Goal: Task Accomplishment & Management: Use online tool/utility

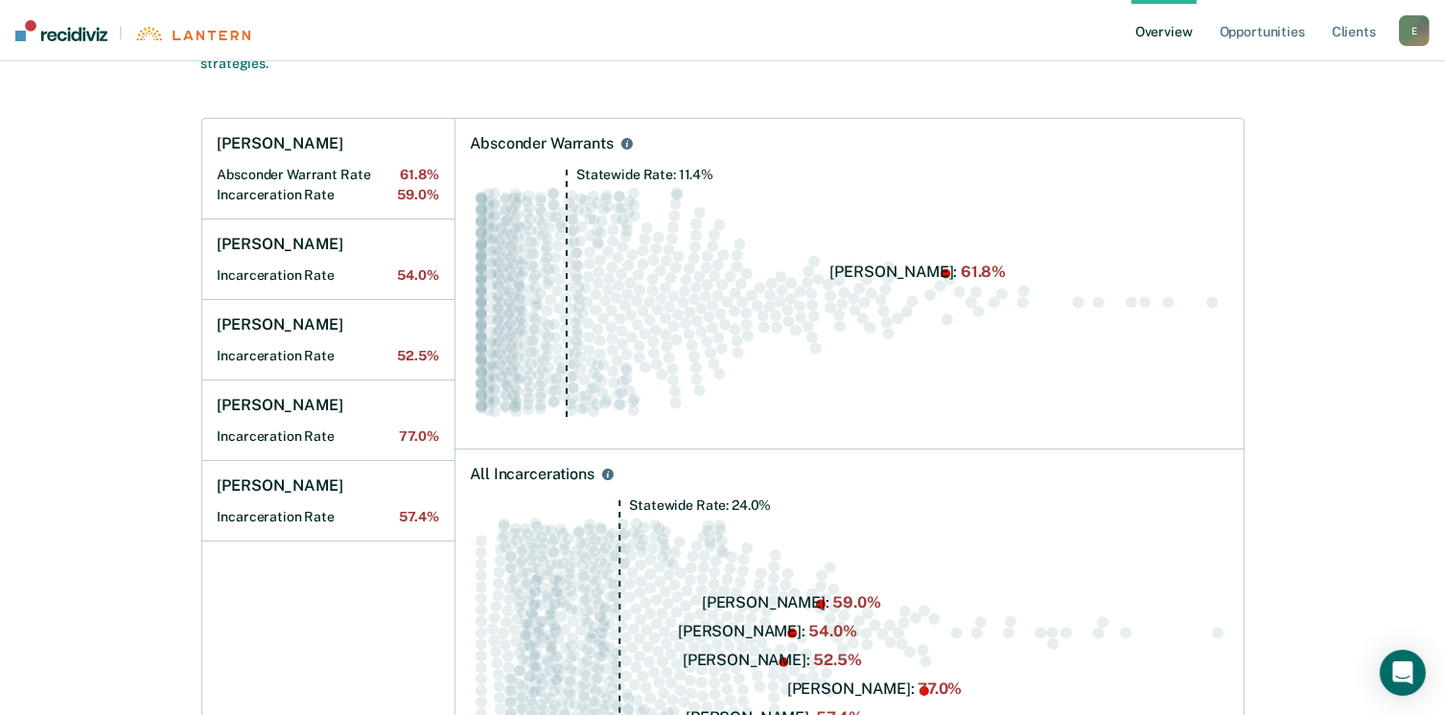
scroll to position [288, 0]
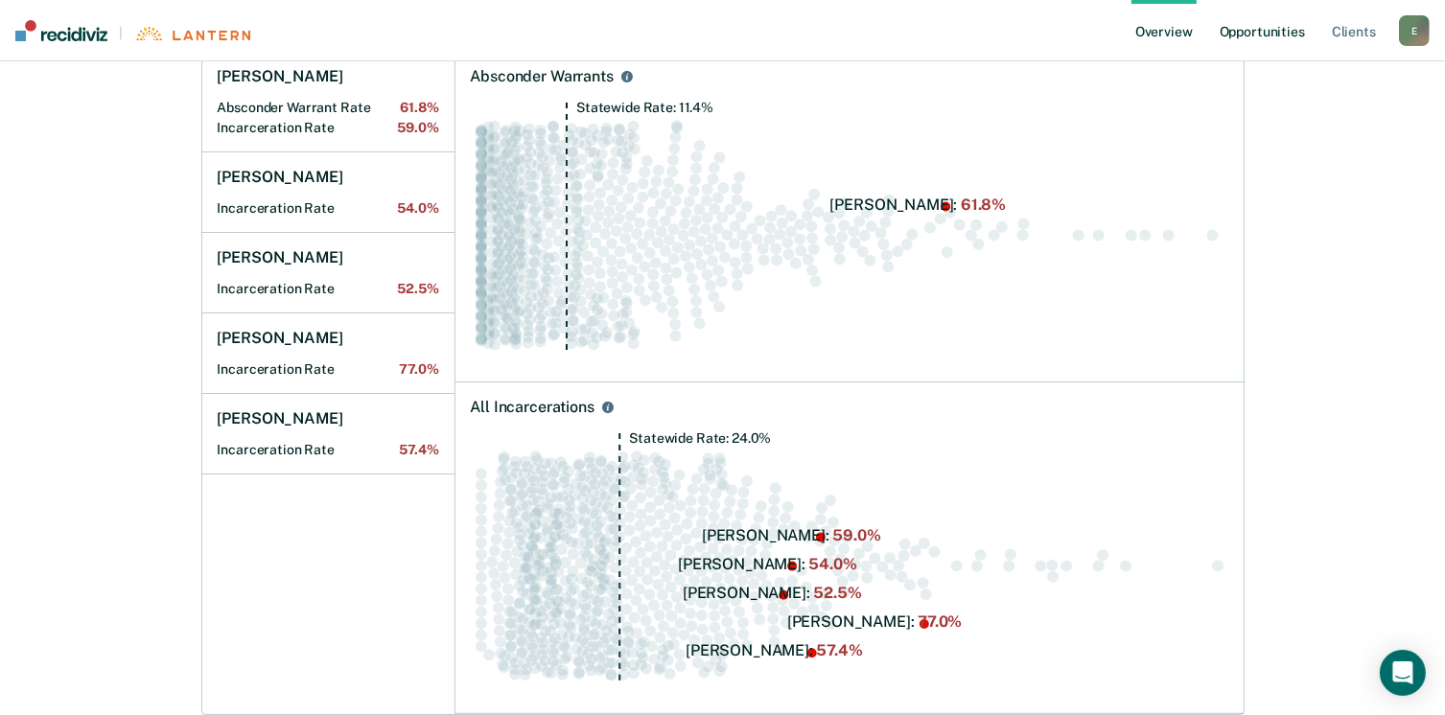
click at [1277, 41] on link "Opportunities" at bounding box center [1262, 30] width 93 height 61
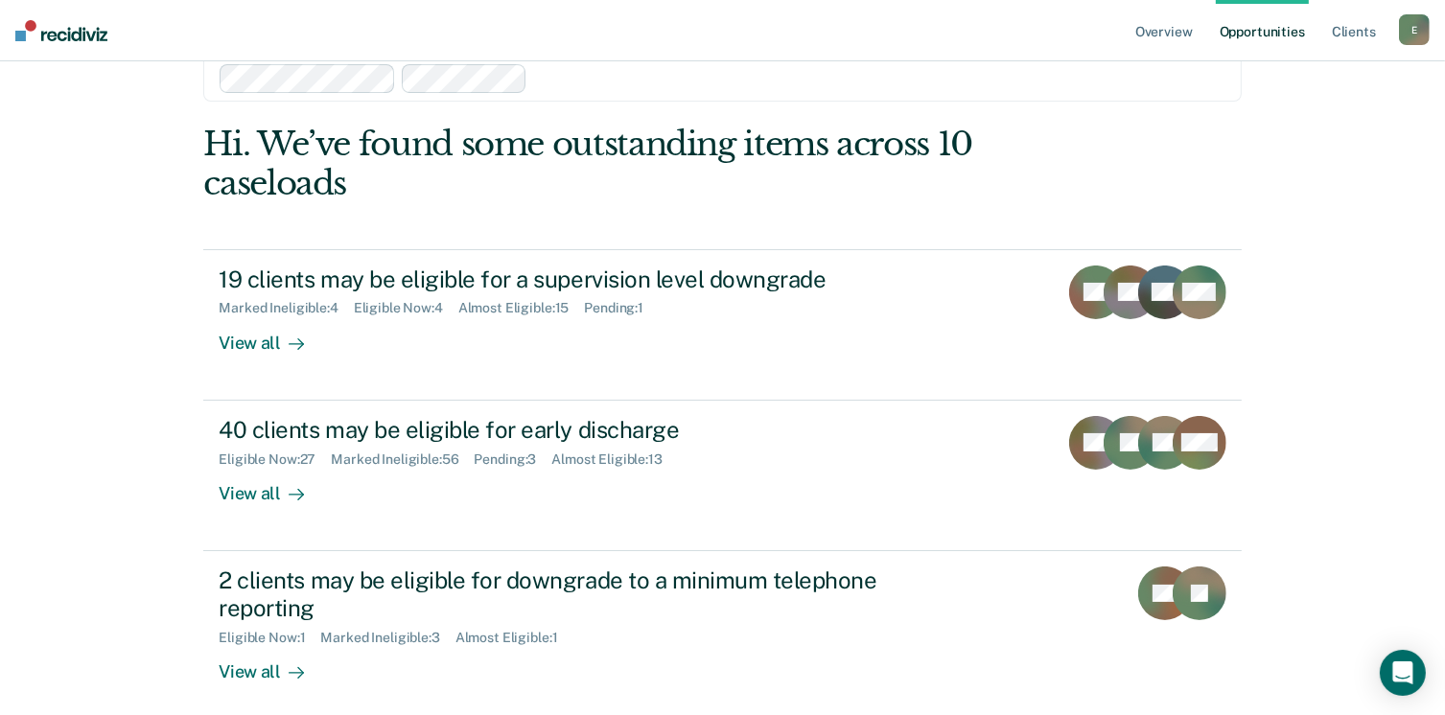
scroll to position [192, 0]
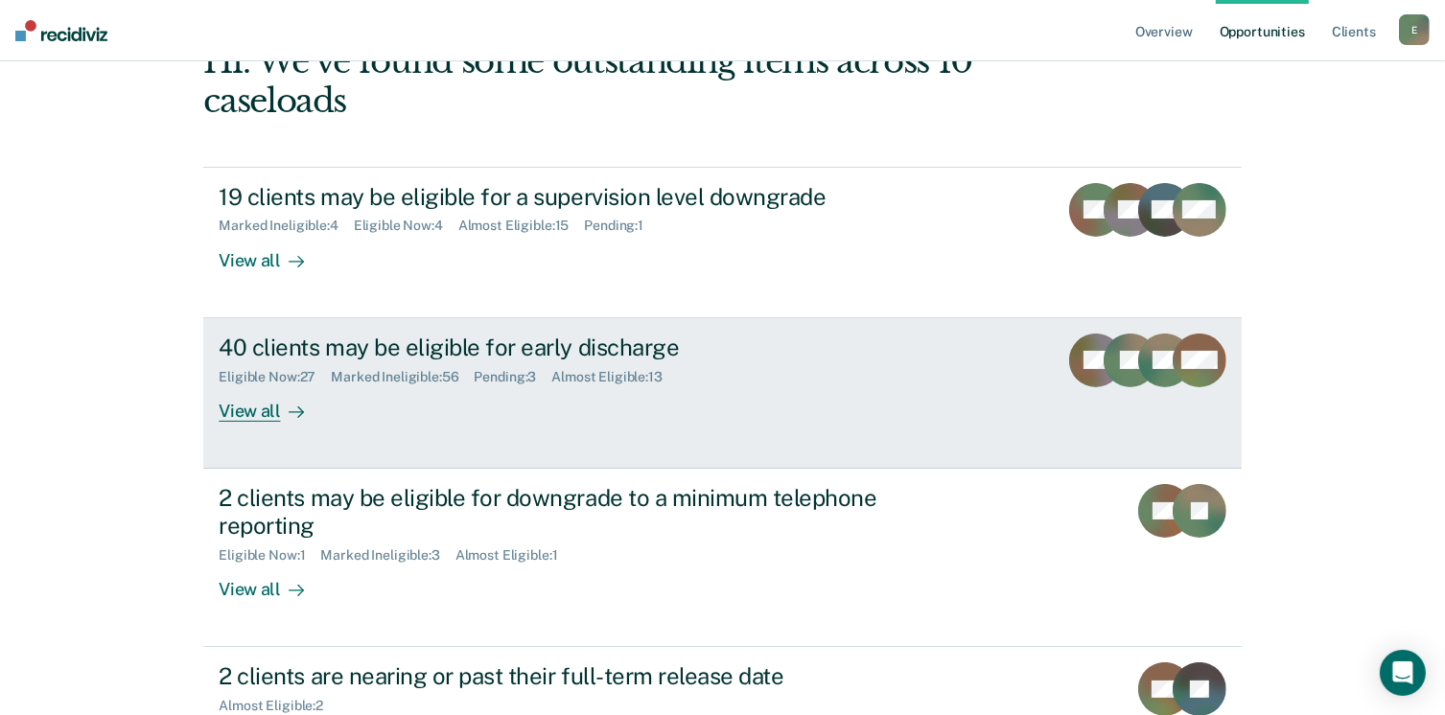
click at [242, 412] on div "View all" at bounding box center [272, 402] width 107 height 37
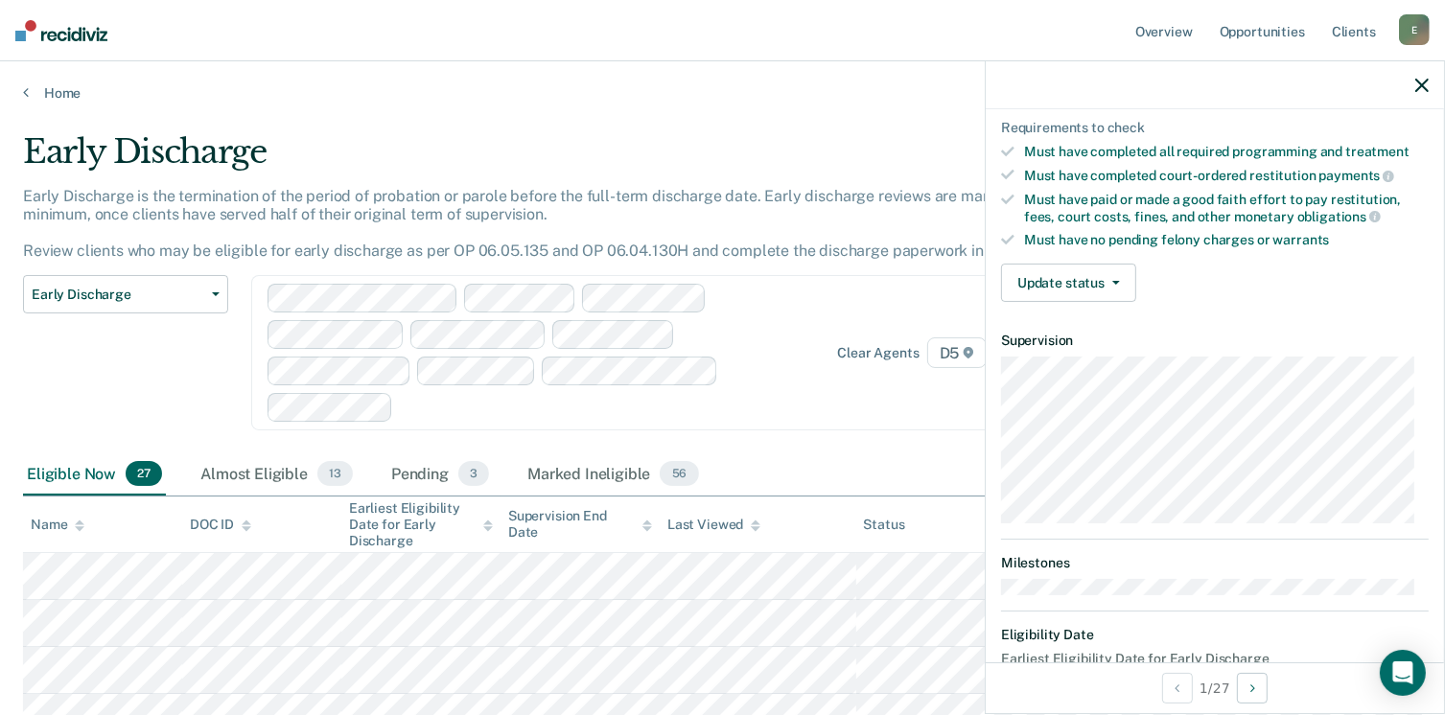
scroll to position [354, 0]
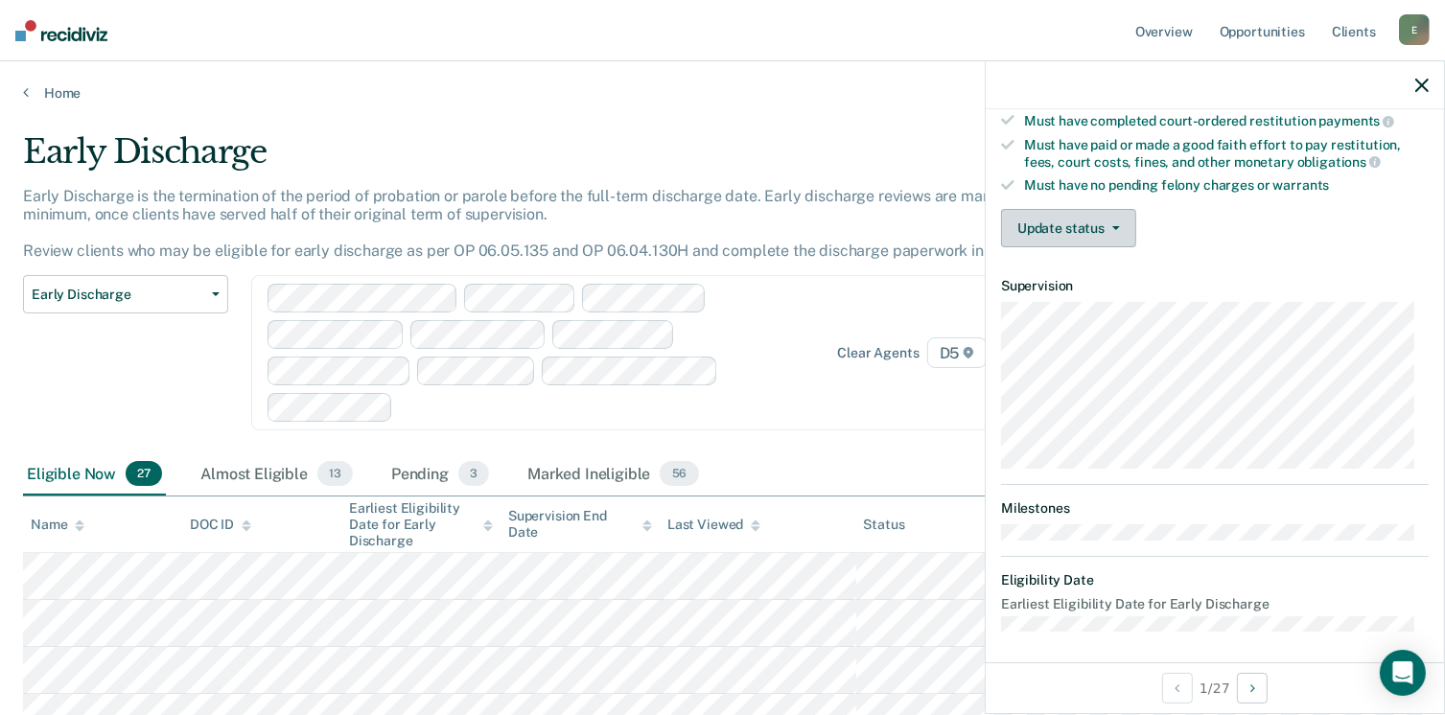
click at [1061, 217] on button "Update status" at bounding box center [1068, 228] width 135 height 38
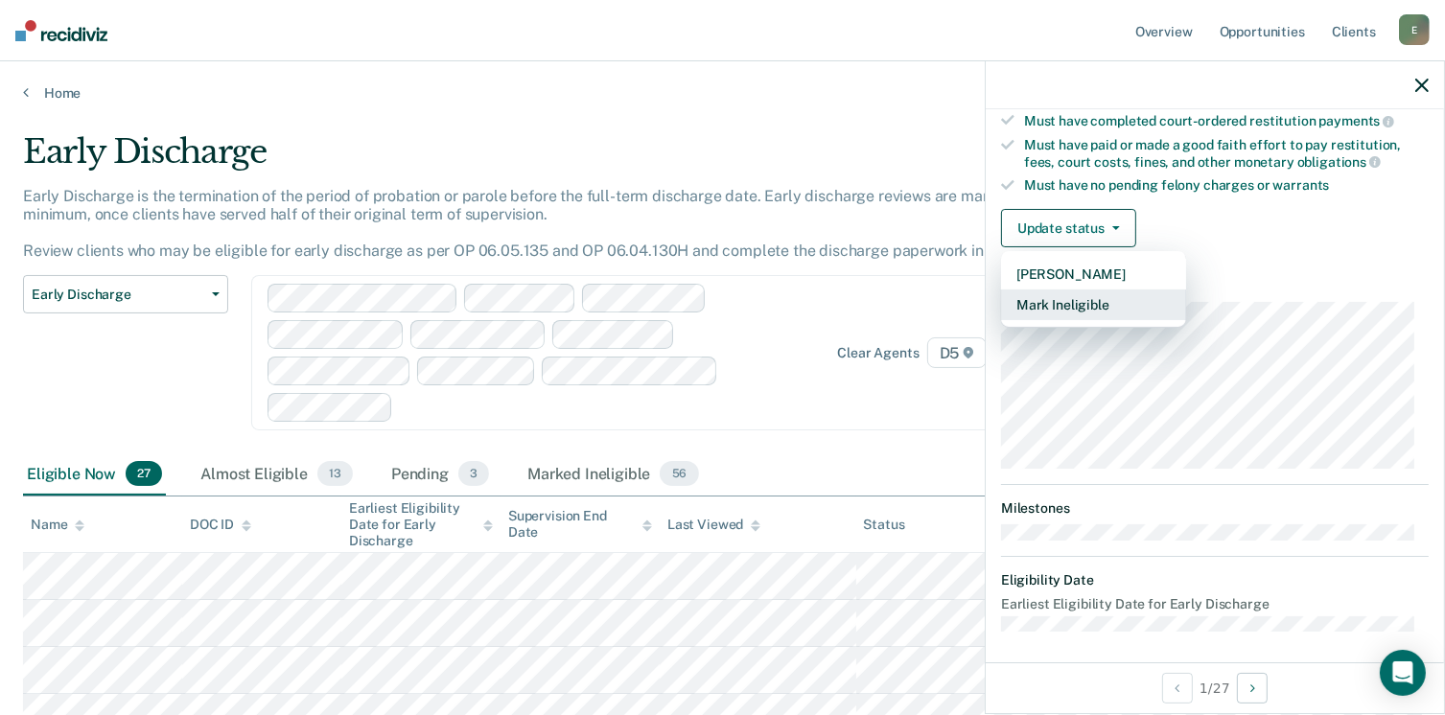
click at [1078, 297] on button "Mark Ineligible" at bounding box center [1093, 305] width 185 height 31
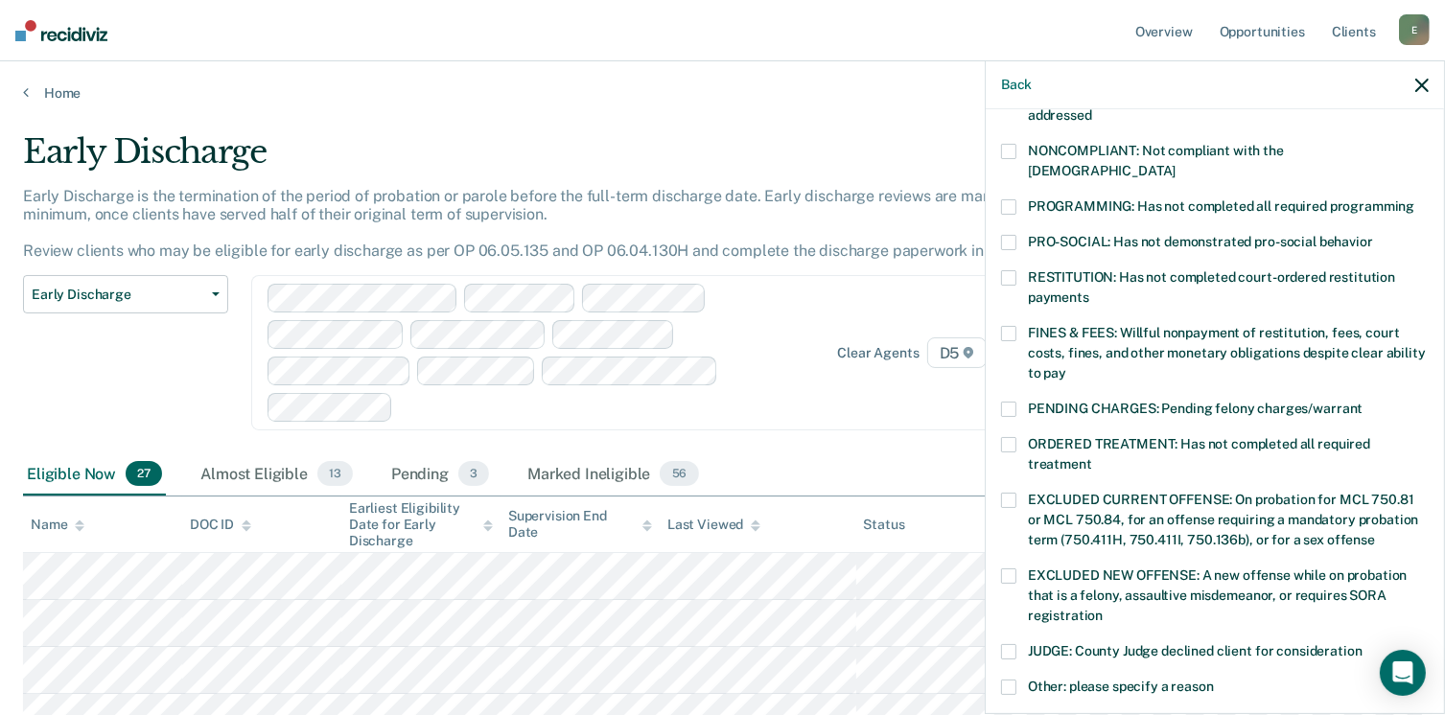
click at [1013, 151] on span at bounding box center [1008, 151] width 15 height 15
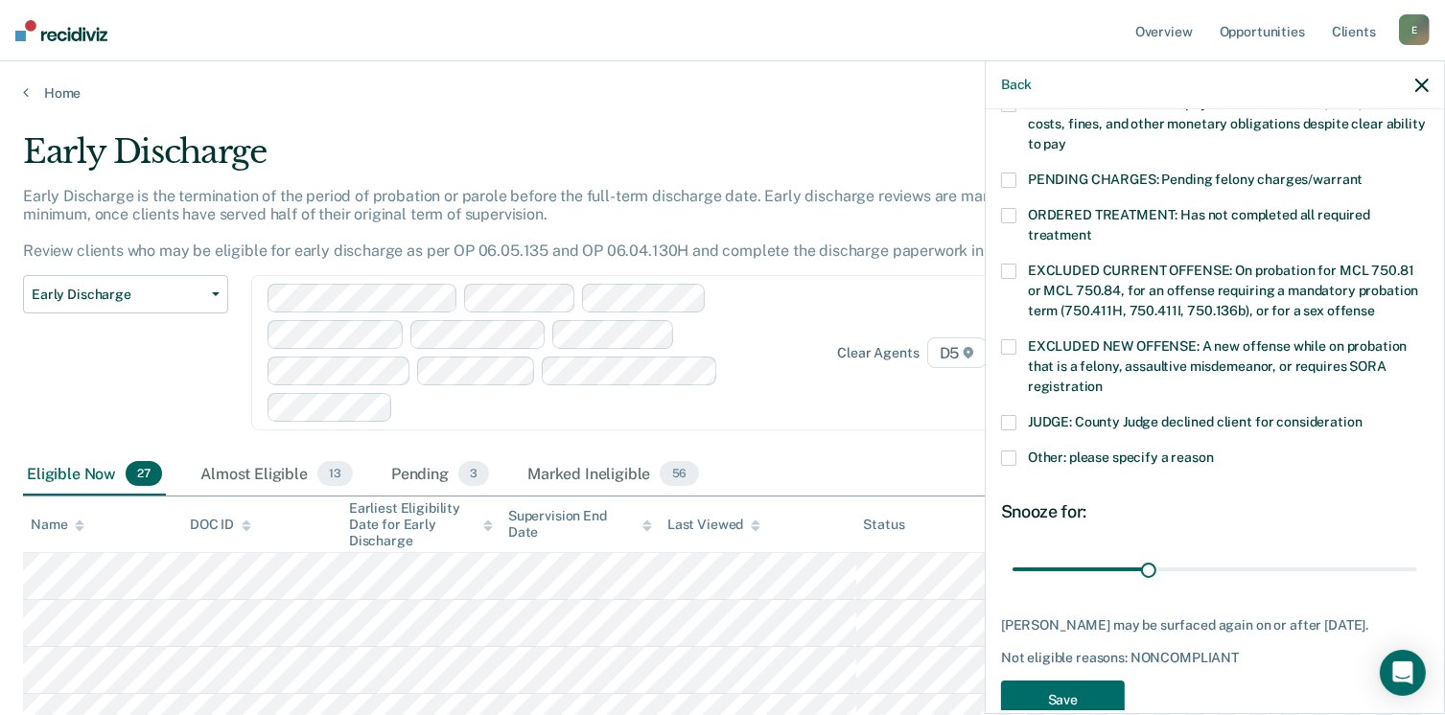
scroll to position [620, 0]
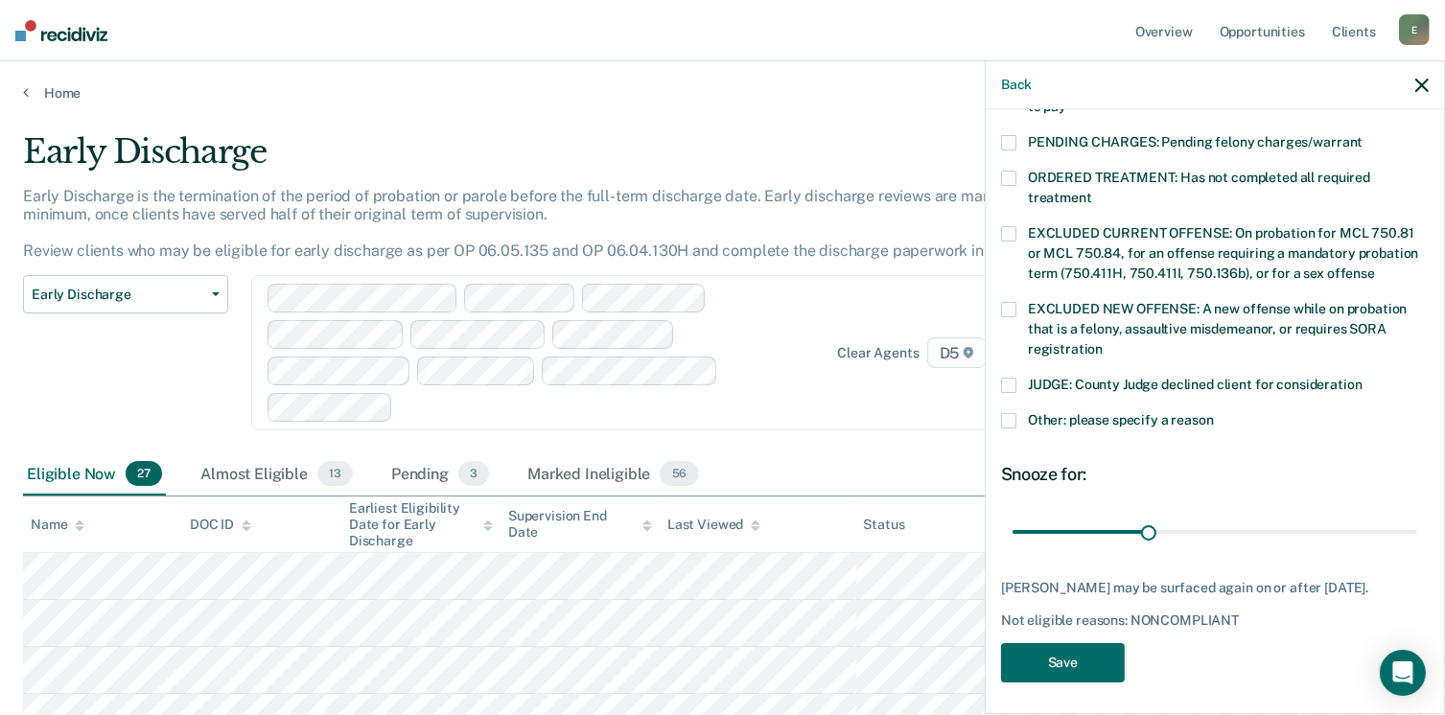
click at [1004, 413] on span at bounding box center [1008, 420] width 15 height 15
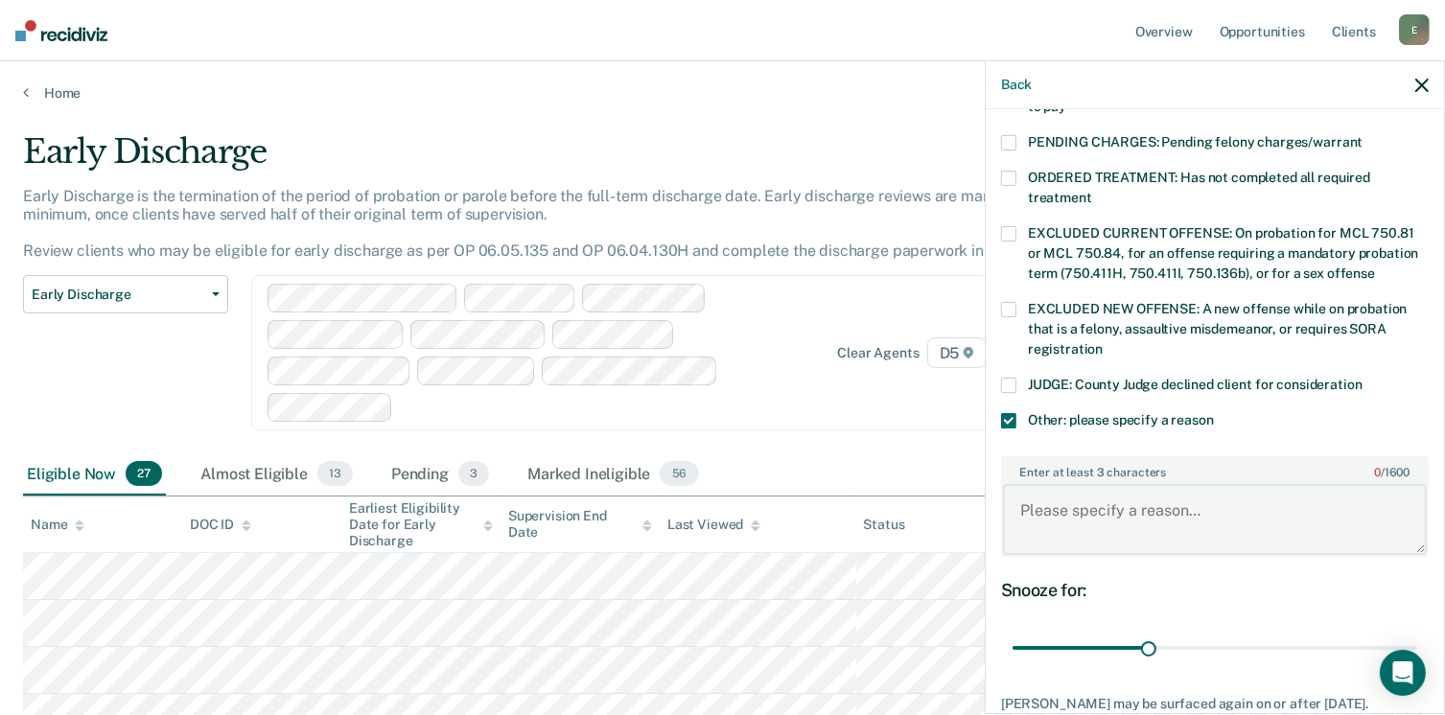
click at [1091, 496] on textarea "Enter at least 3 characters 0 / 1600" at bounding box center [1215, 519] width 424 height 71
click at [1021, 485] on textarea "Community service work is not completed yet." at bounding box center [1215, 519] width 424 height 71
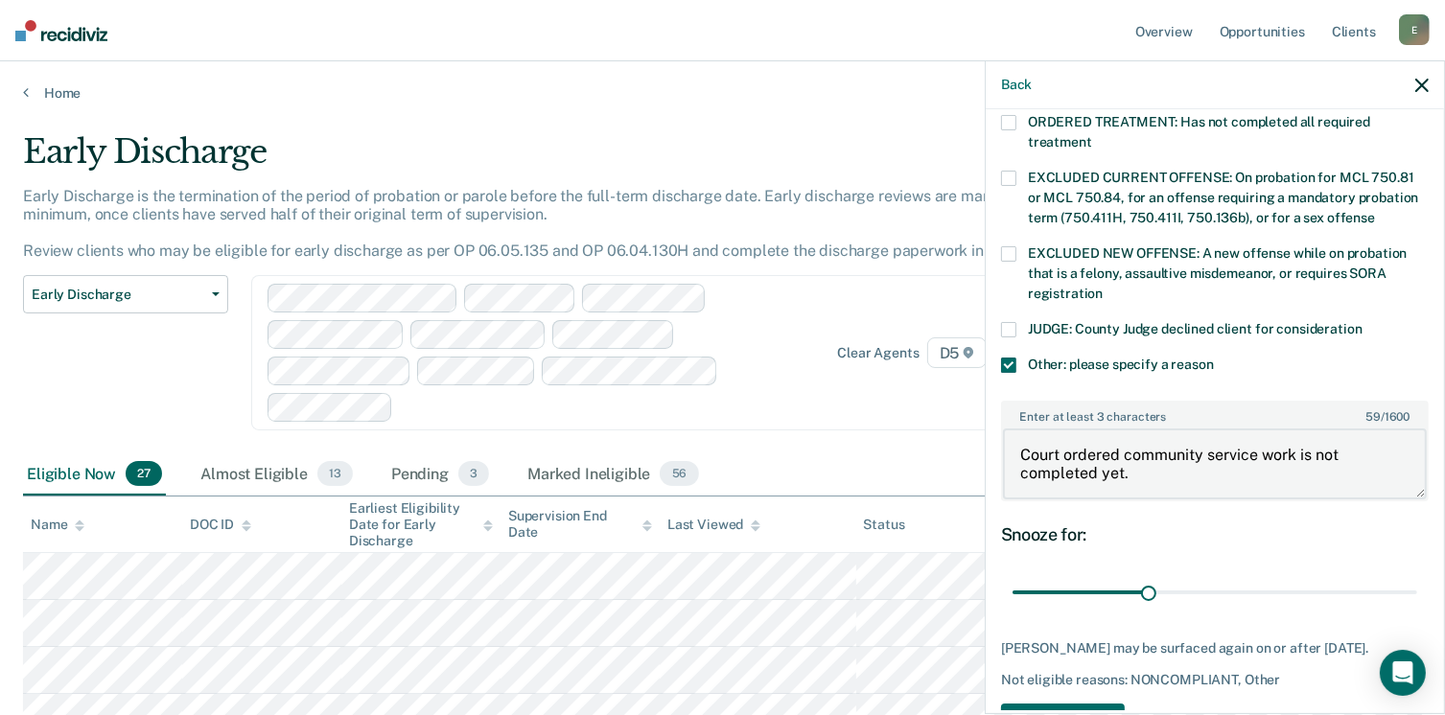
scroll to position [734, 0]
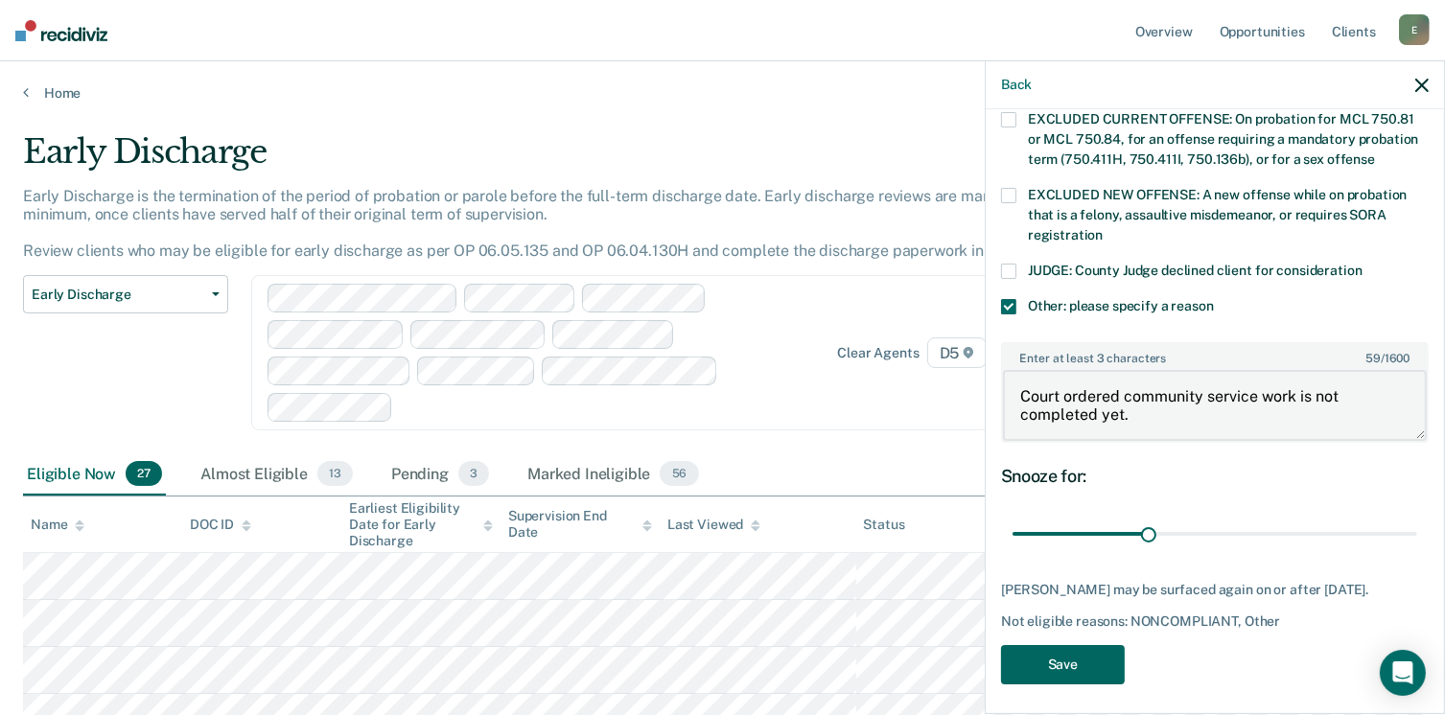
type textarea "Court ordered community service work is not completed yet."
click at [1089, 651] on button "Save" at bounding box center [1063, 664] width 124 height 39
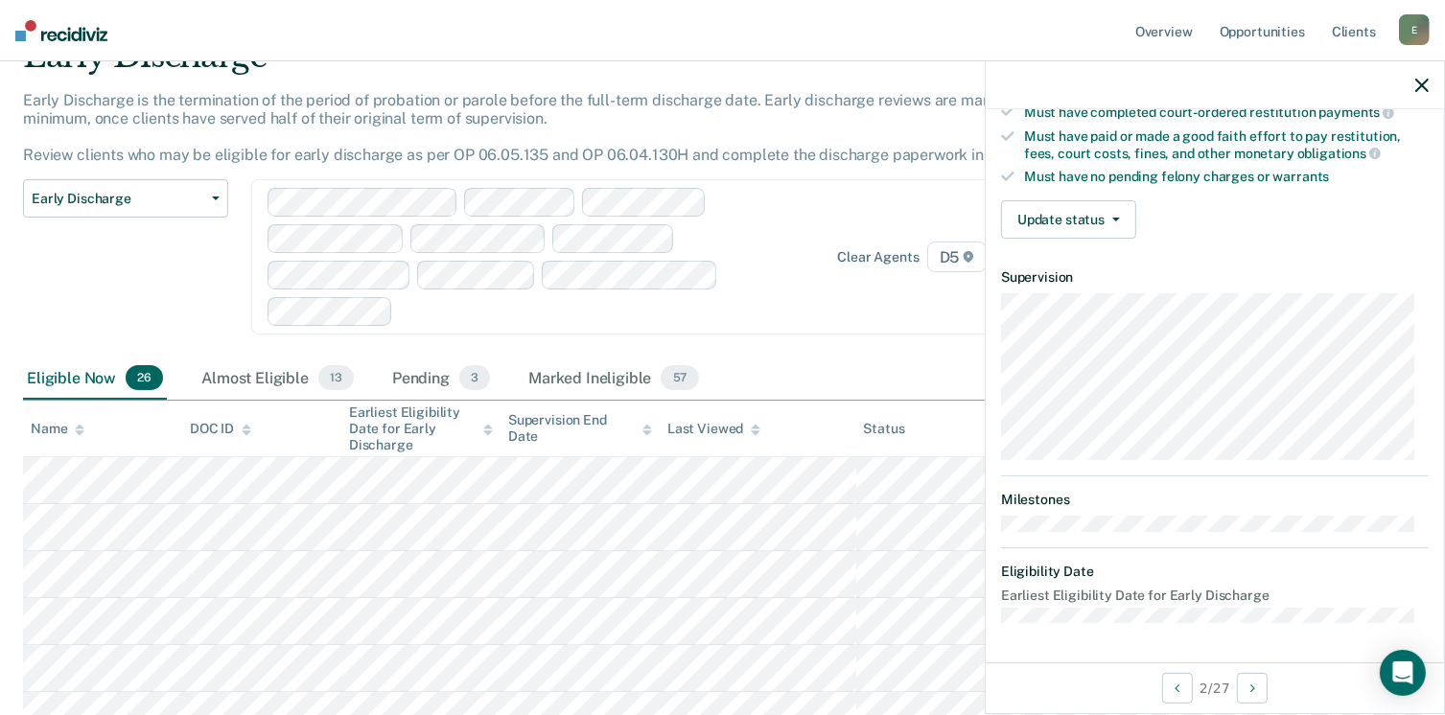
scroll to position [354, 0]
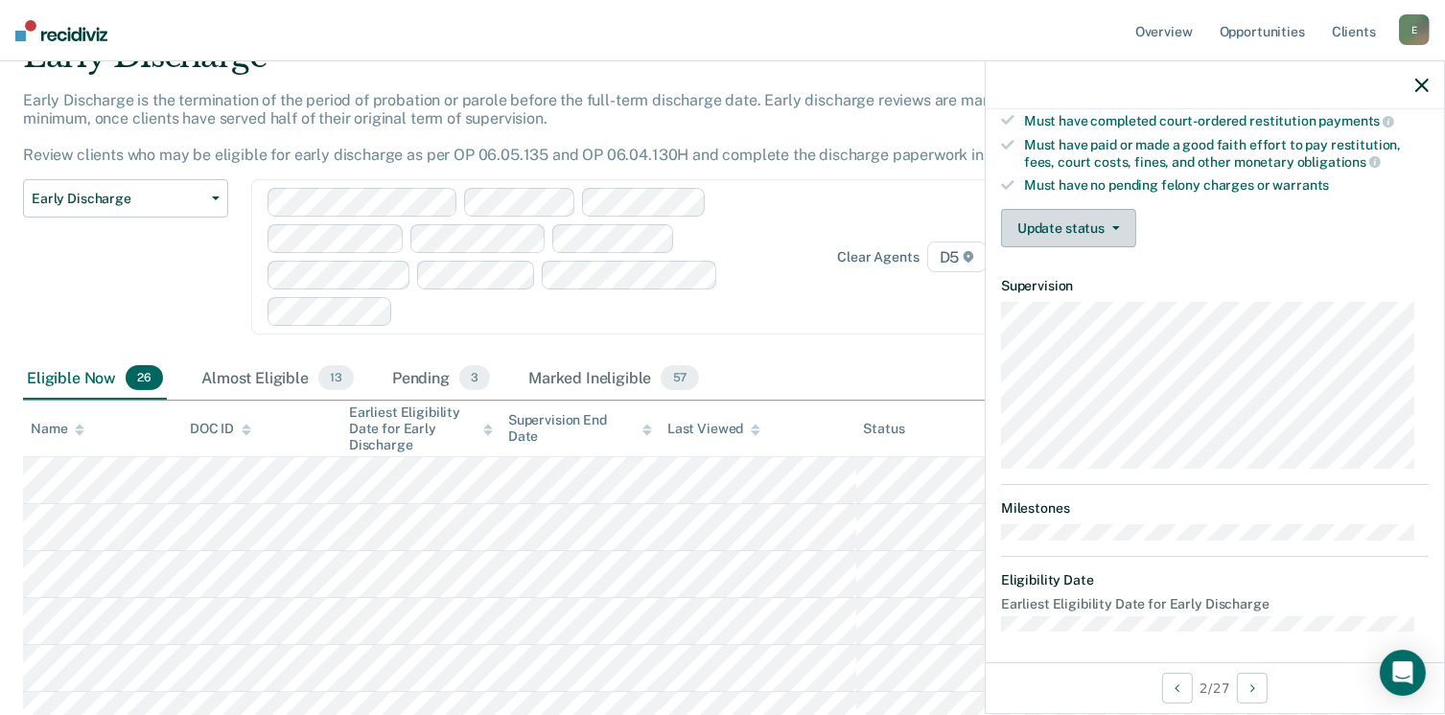
click at [1121, 223] on button "Update status" at bounding box center [1068, 228] width 135 height 38
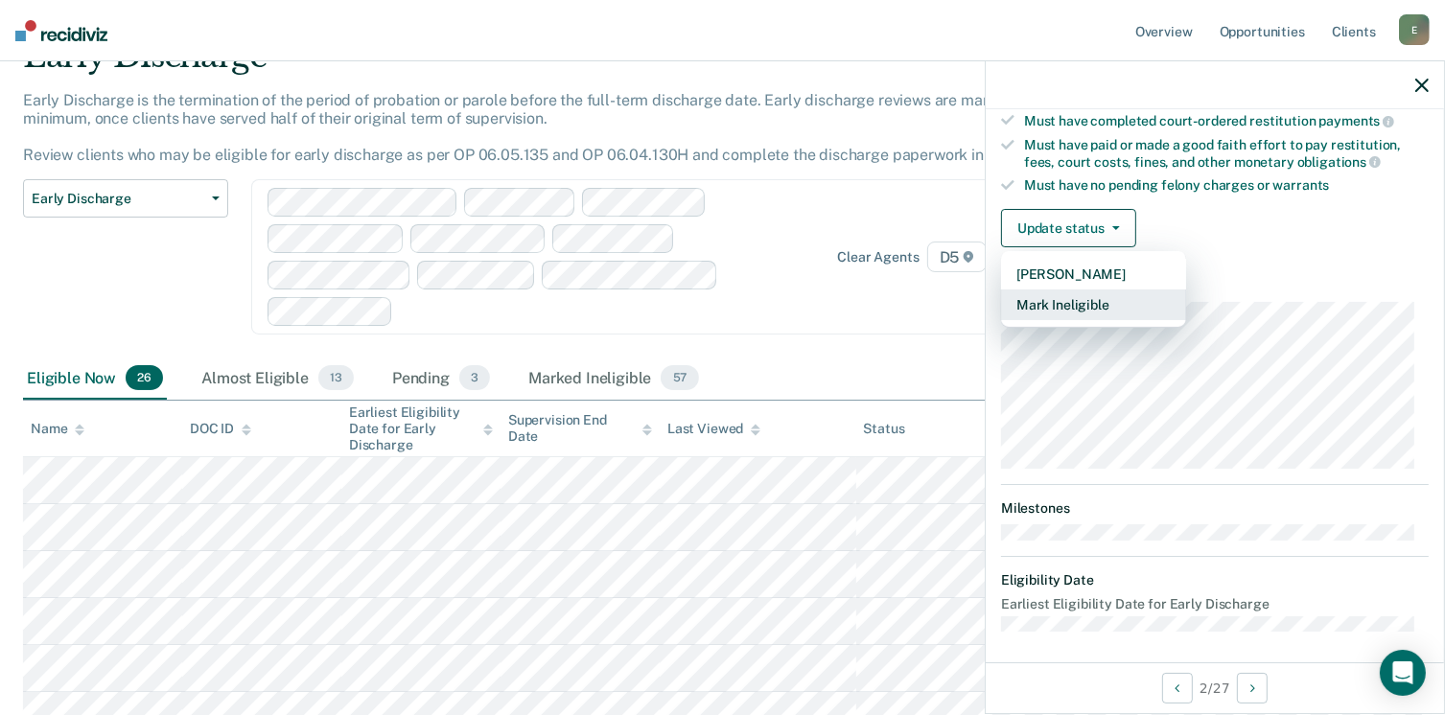
click at [1028, 302] on button "Mark Ineligible" at bounding box center [1093, 305] width 185 height 31
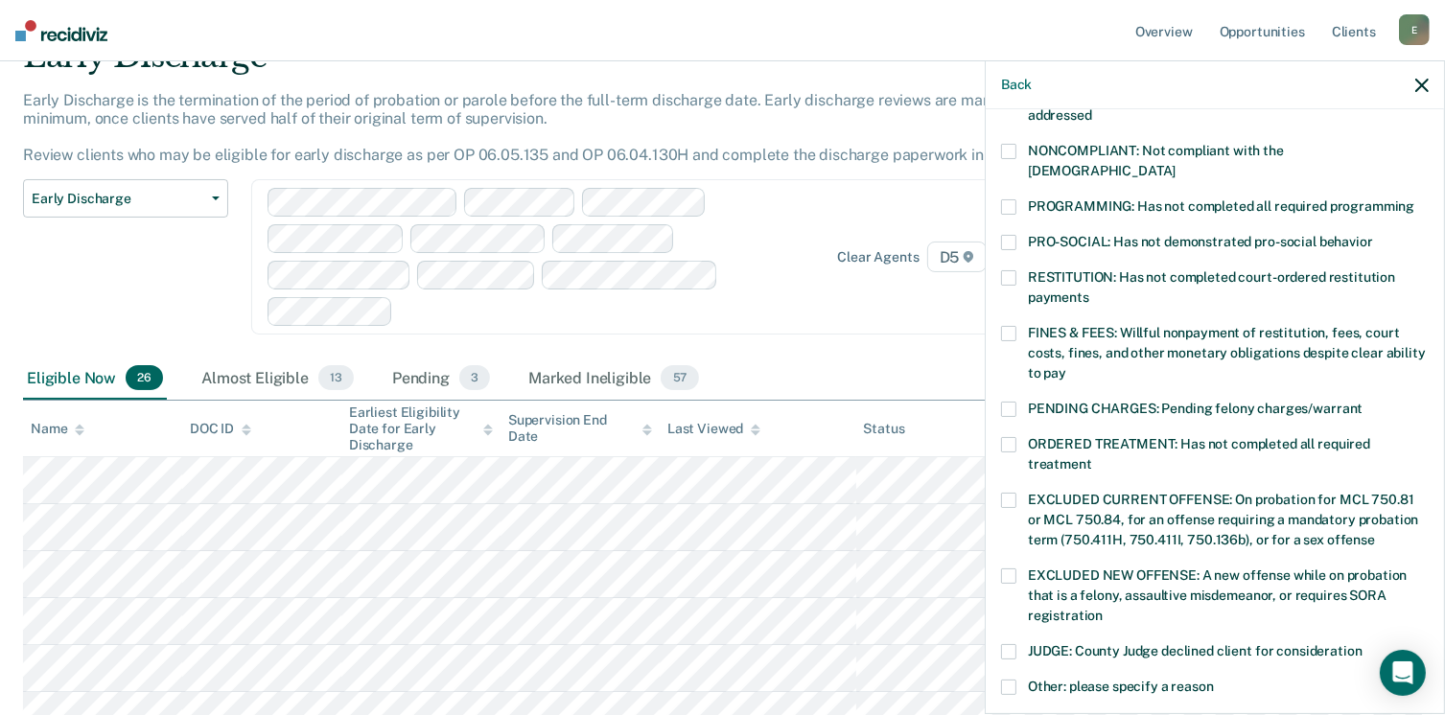
click at [1007, 270] on span at bounding box center [1008, 277] width 15 height 15
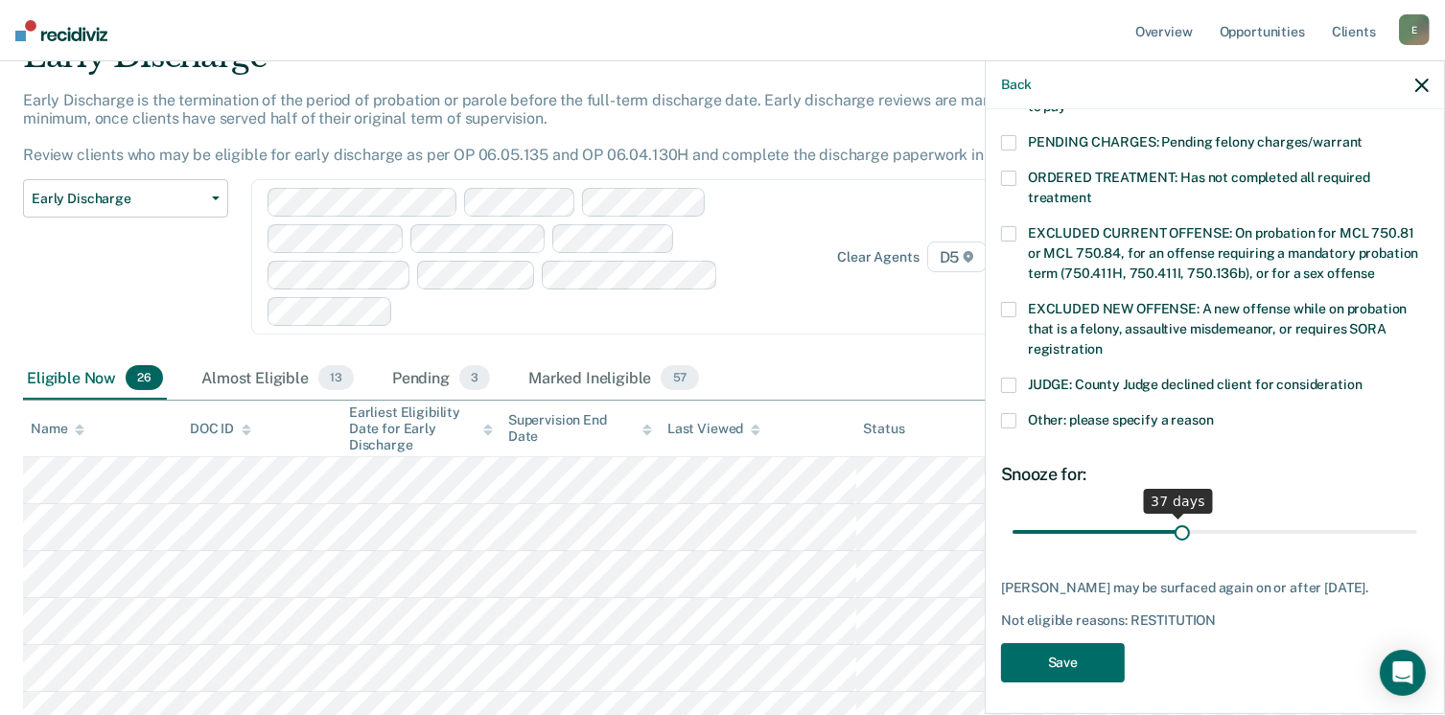
scroll to position [604, 0]
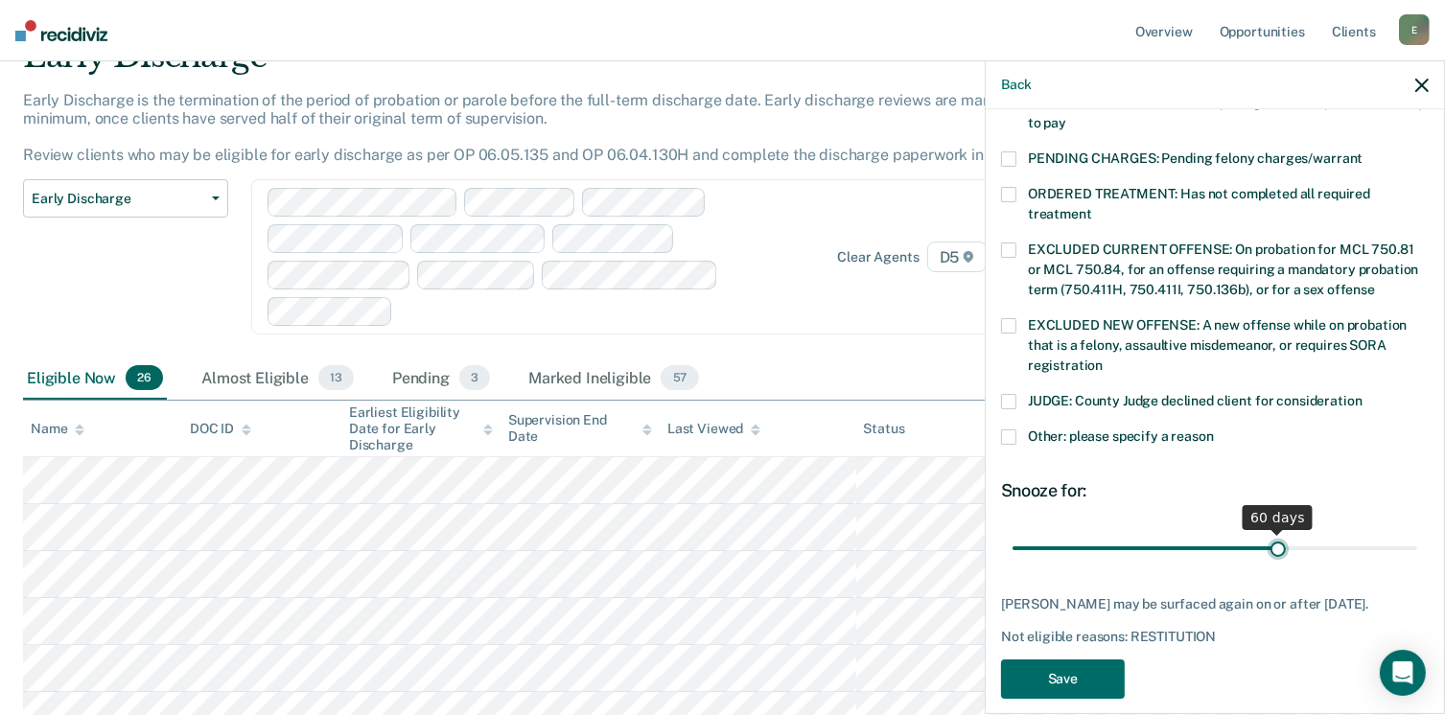
drag, startPoint x: 1144, startPoint y: 510, endPoint x: 1268, endPoint y: 519, distance: 124.0
type input "60"
click at [1268, 532] on input "range" at bounding box center [1215, 549] width 405 height 34
click at [1059, 660] on button "Save" at bounding box center [1063, 679] width 124 height 39
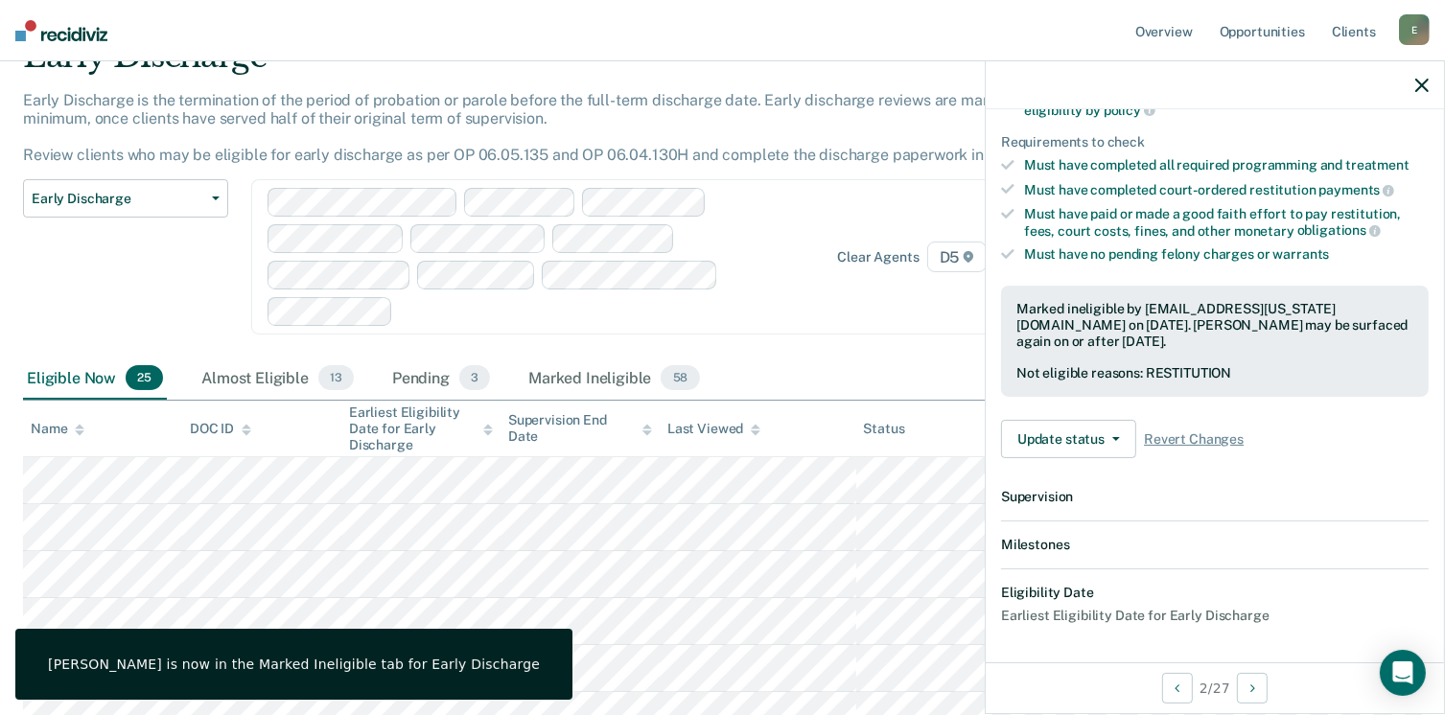
scroll to position [496, 0]
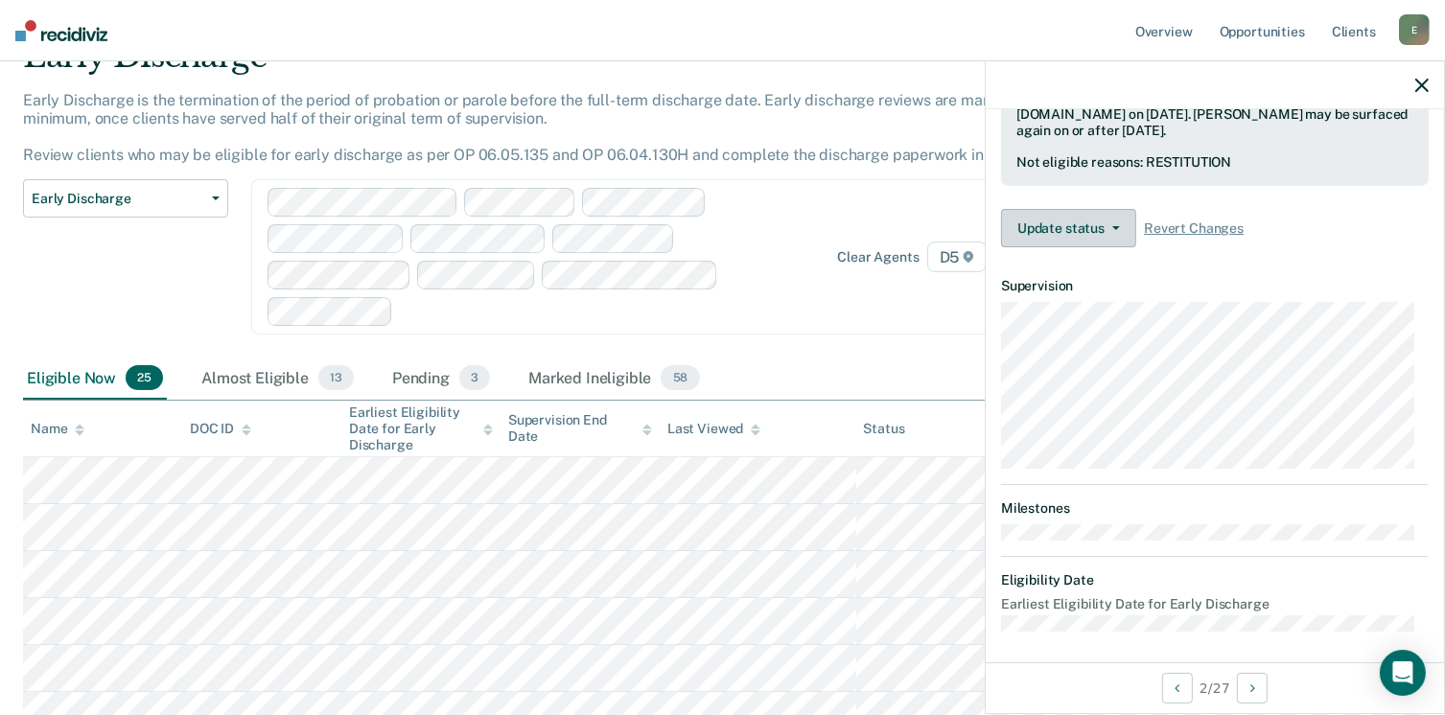
click at [1054, 217] on button "Update status" at bounding box center [1068, 228] width 135 height 38
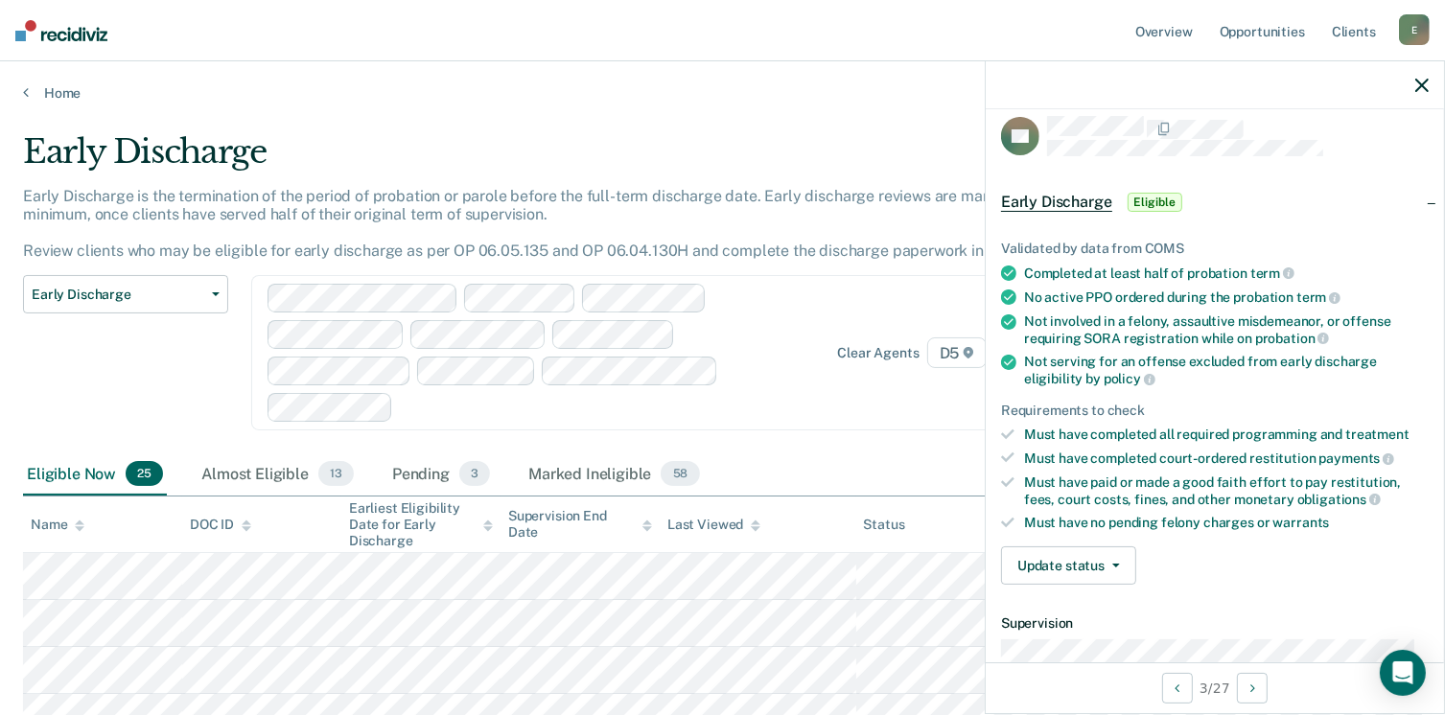
scroll to position [112, 0]
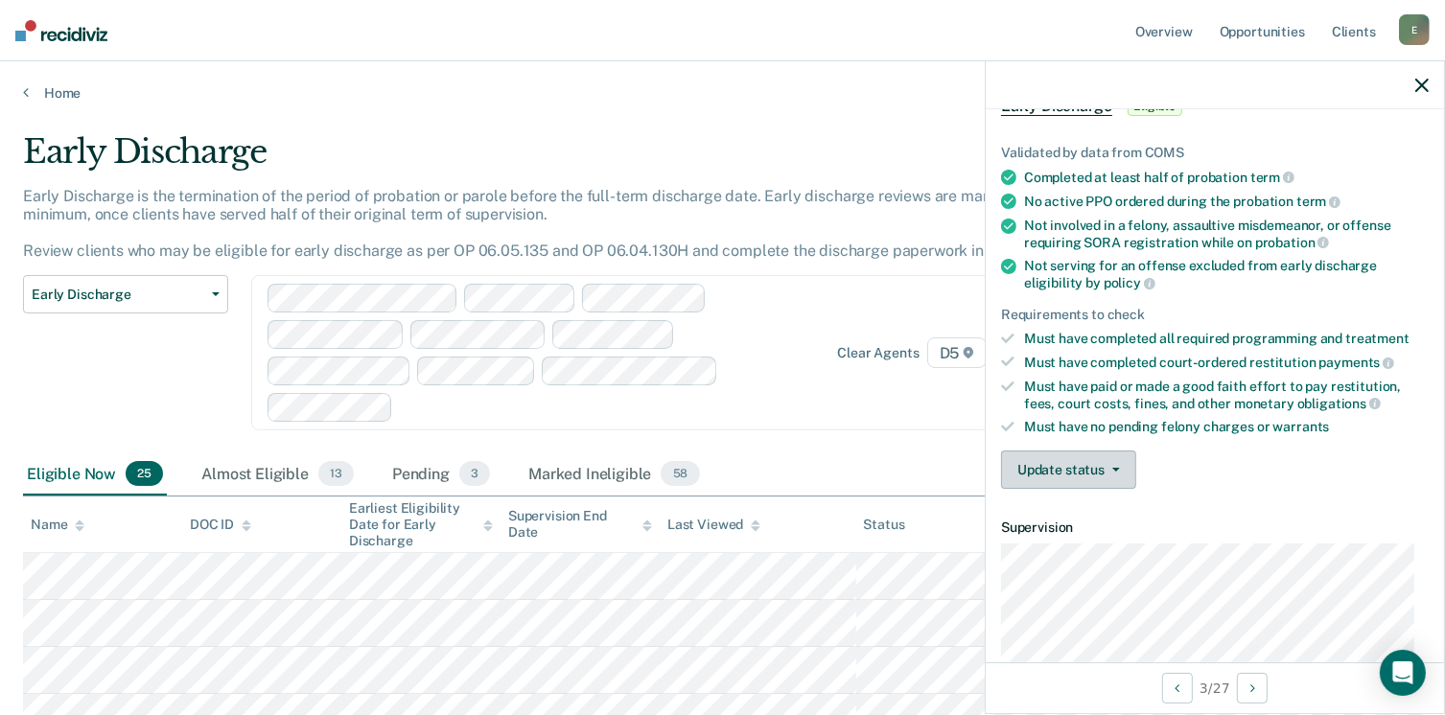
click at [1071, 473] on button "Update status" at bounding box center [1068, 470] width 135 height 38
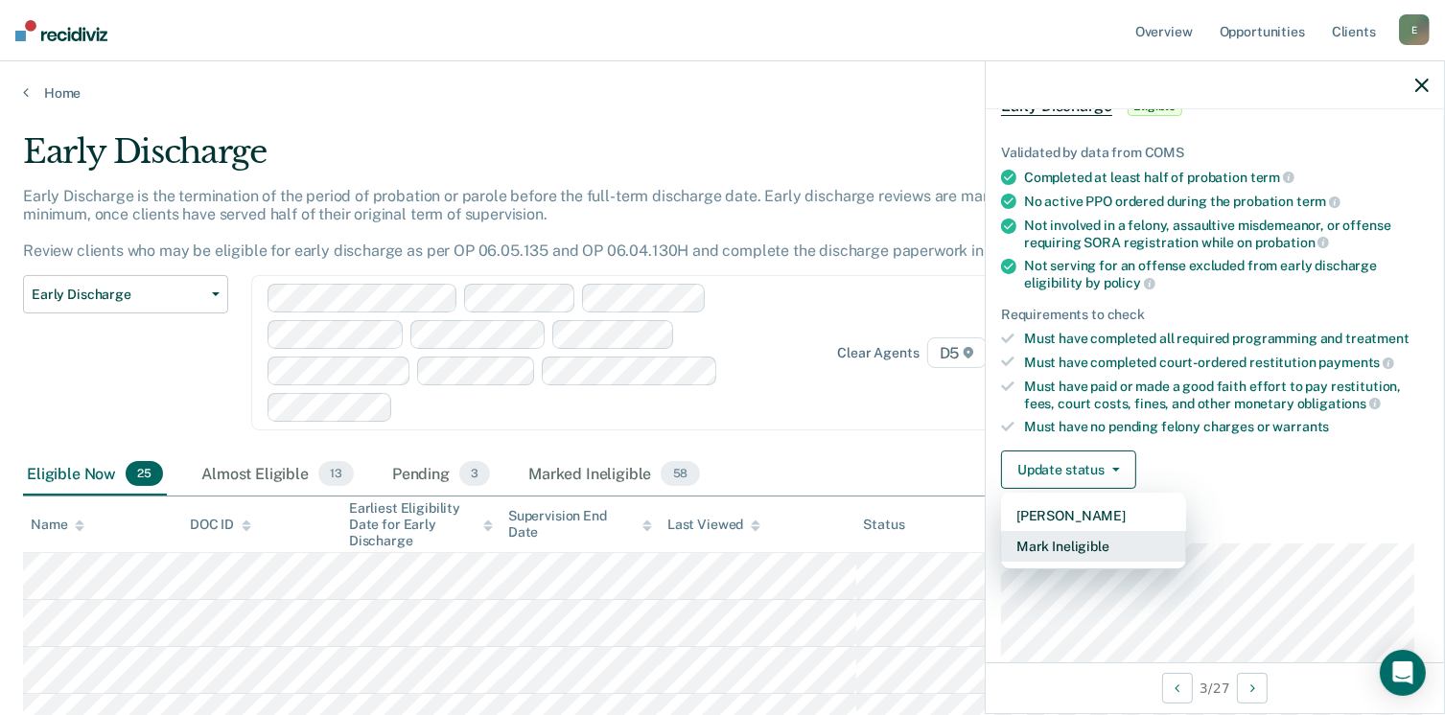
click at [1051, 538] on button "Mark Ineligible" at bounding box center [1093, 546] width 185 height 31
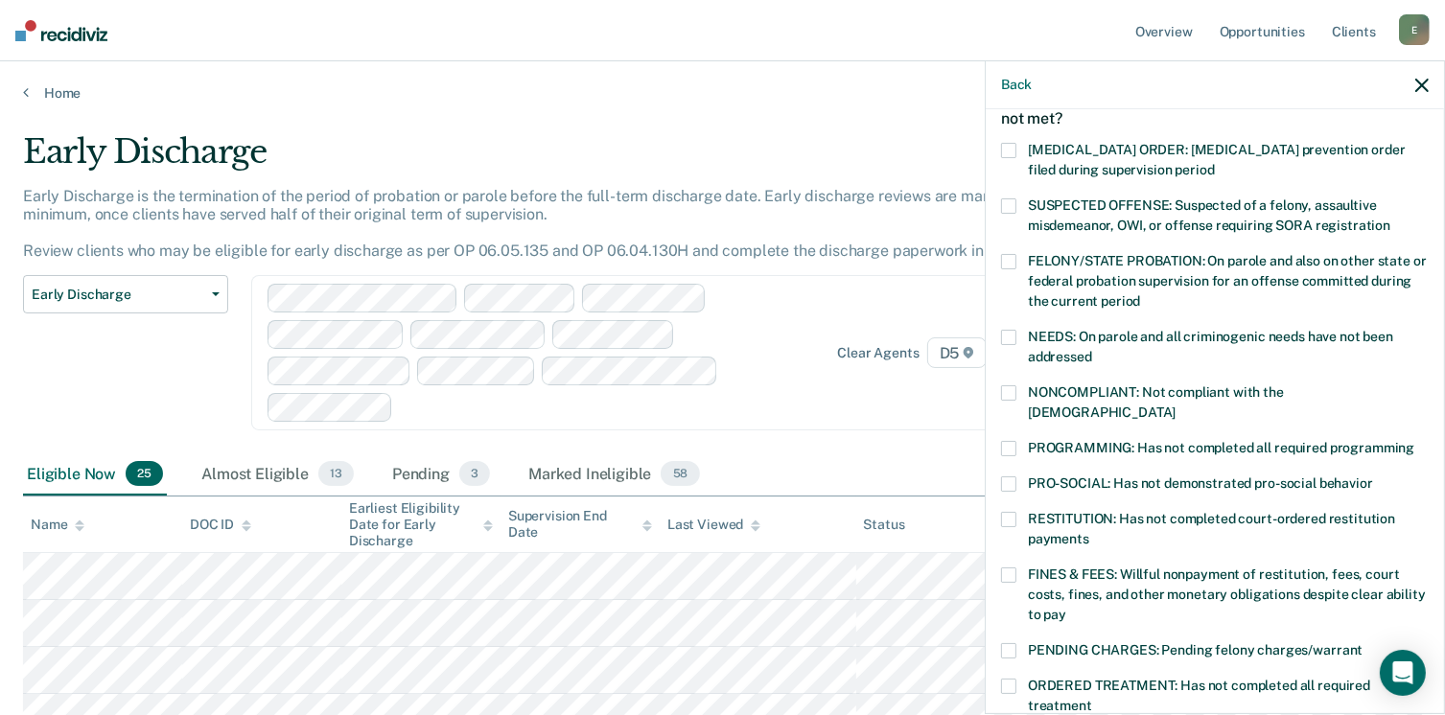
click at [1009, 388] on span at bounding box center [1008, 392] width 15 height 15
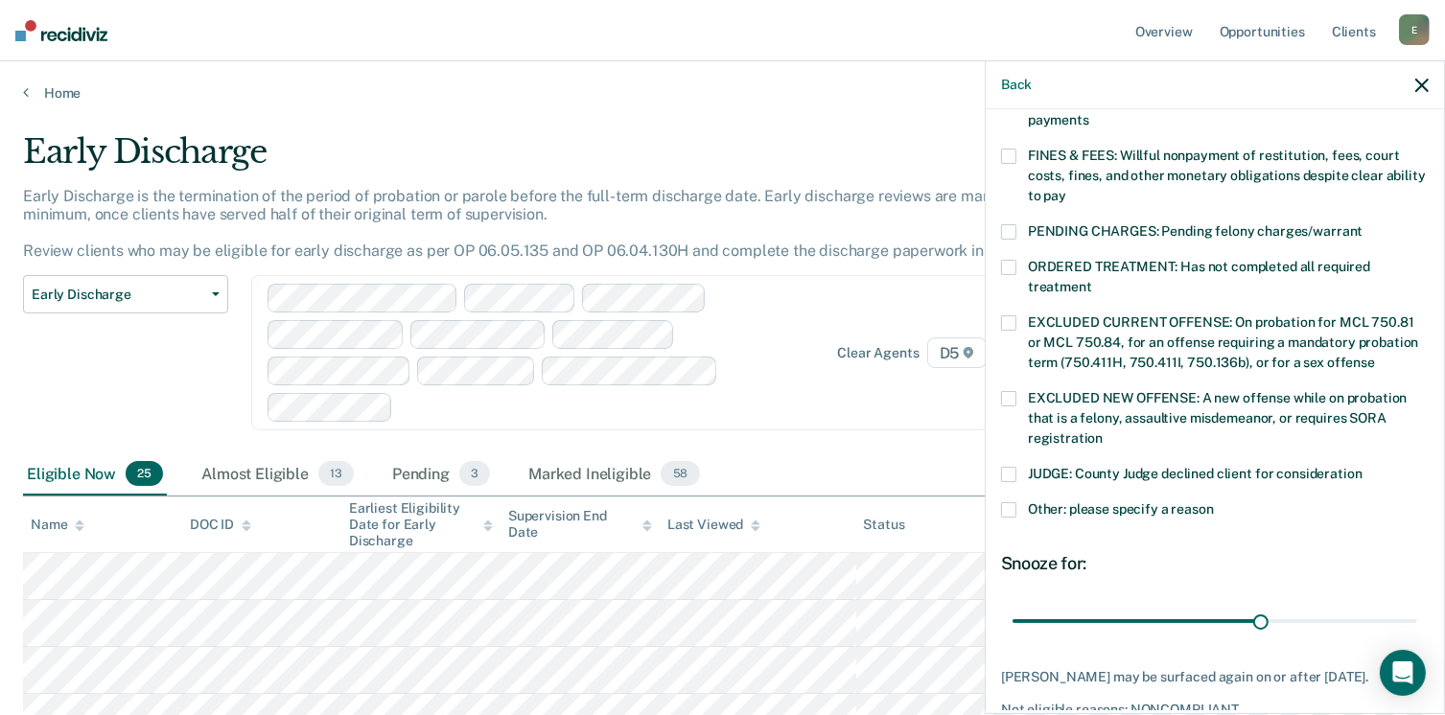
scroll to position [620, 0]
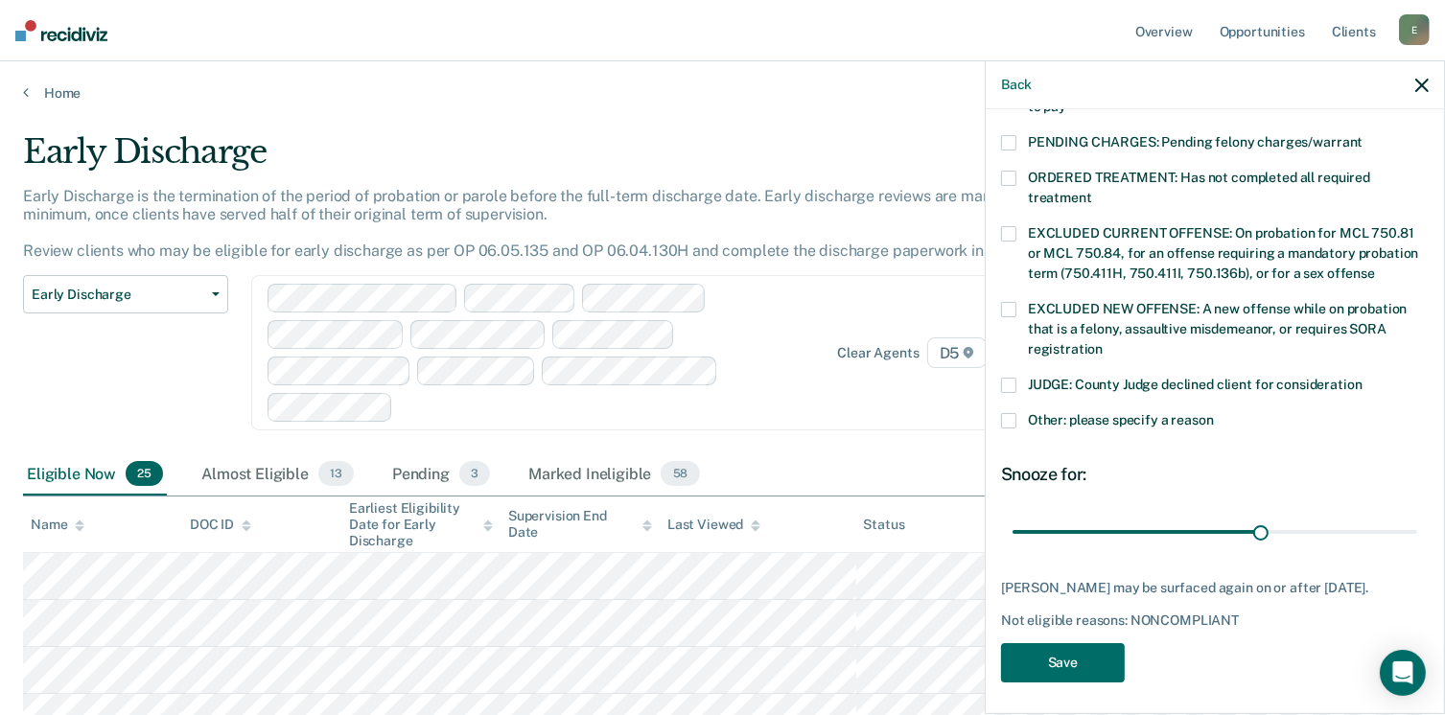
click at [1154, 412] on span "Other: please specify a reason" at bounding box center [1121, 419] width 186 height 15
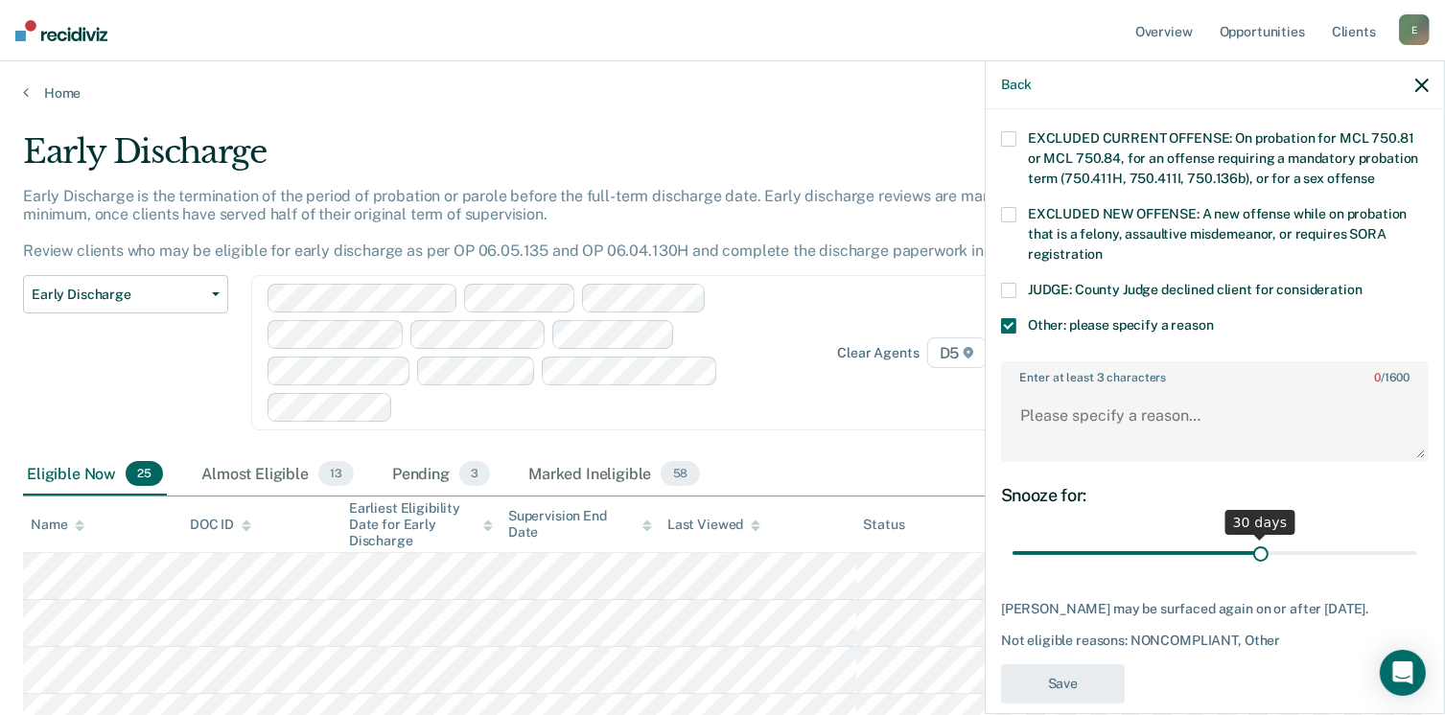
scroll to position [716, 0]
click at [1059, 388] on textarea "Enter at least 3 characters 0 / 1600" at bounding box center [1215, 423] width 424 height 71
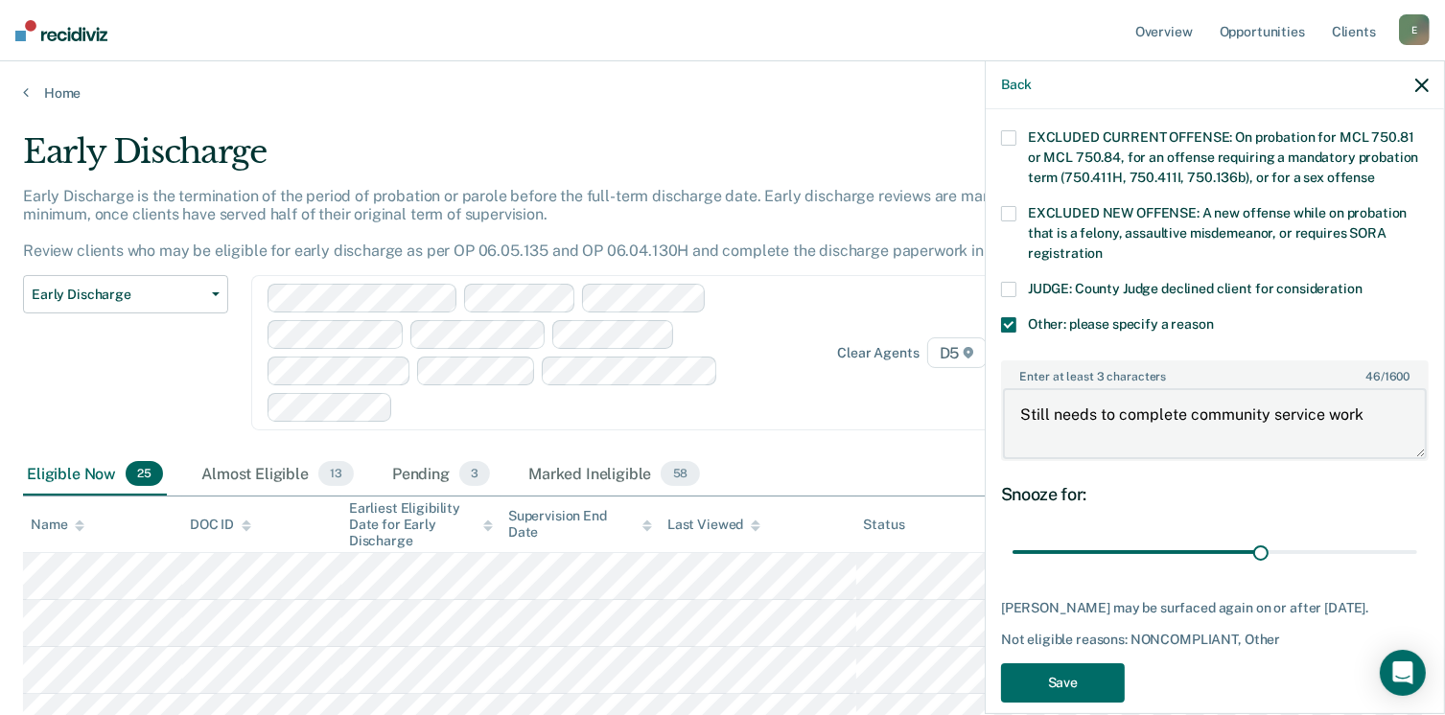
click at [1185, 389] on textarea "Still needs to complete community service work" at bounding box center [1215, 423] width 424 height 71
type textarea "Still needs to complete court ordered community service work"
click at [1089, 676] on button "Save" at bounding box center [1063, 682] width 124 height 39
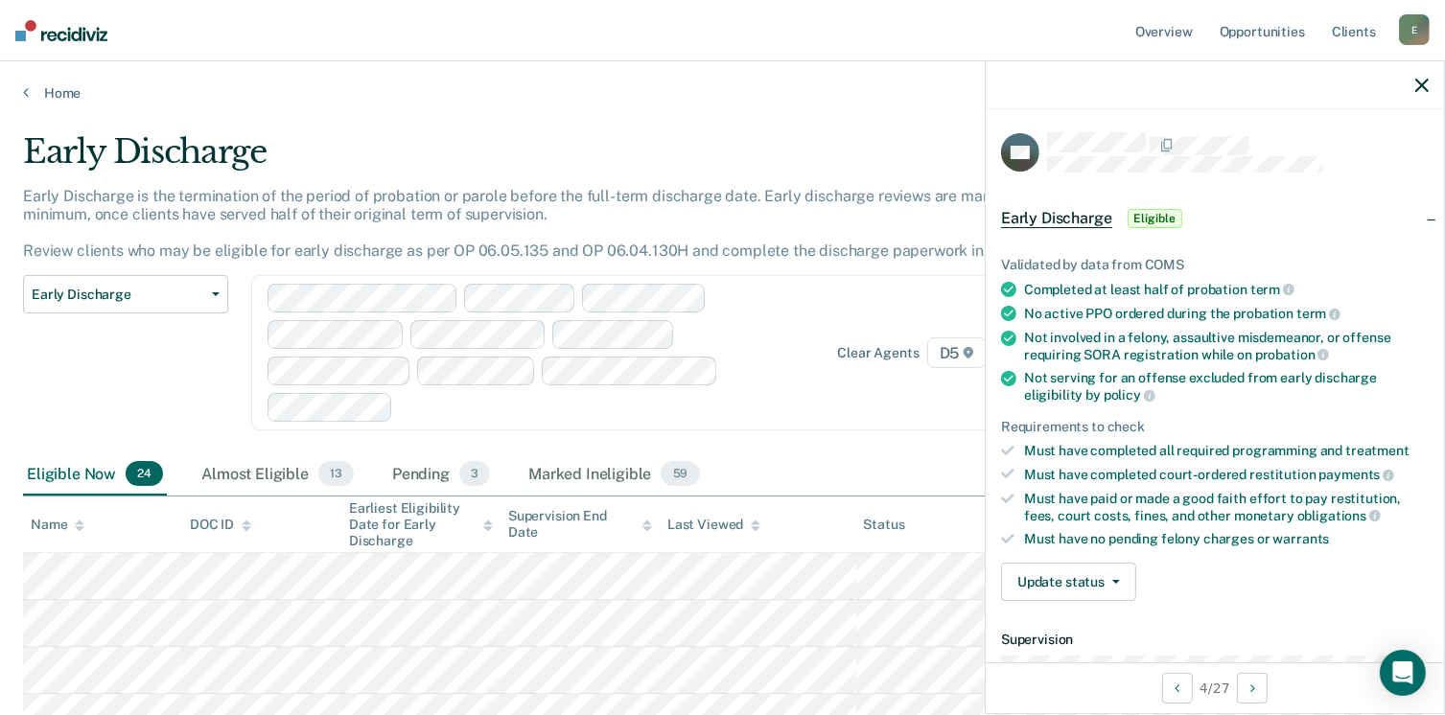
scroll to position [96, 0]
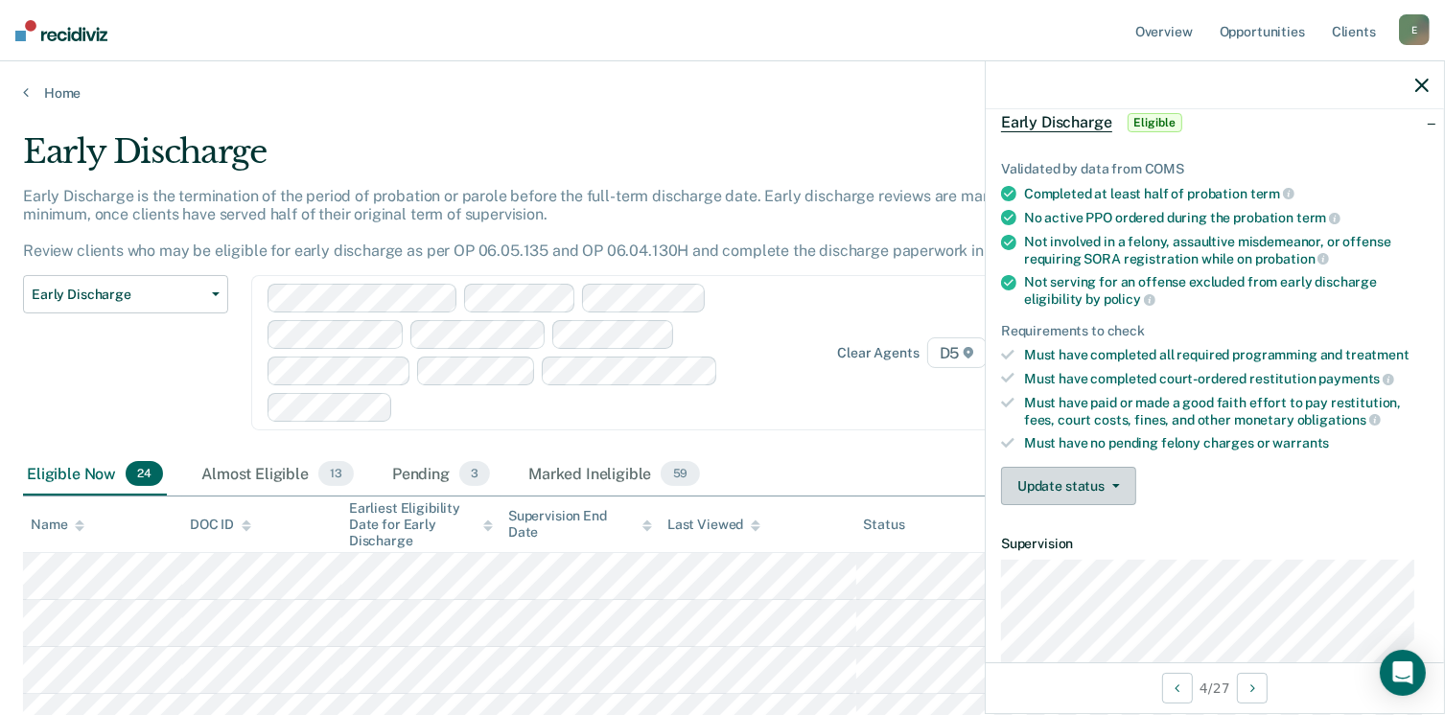
click at [1093, 467] on button "Update status" at bounding box center [1068, 486] width 135 height 38
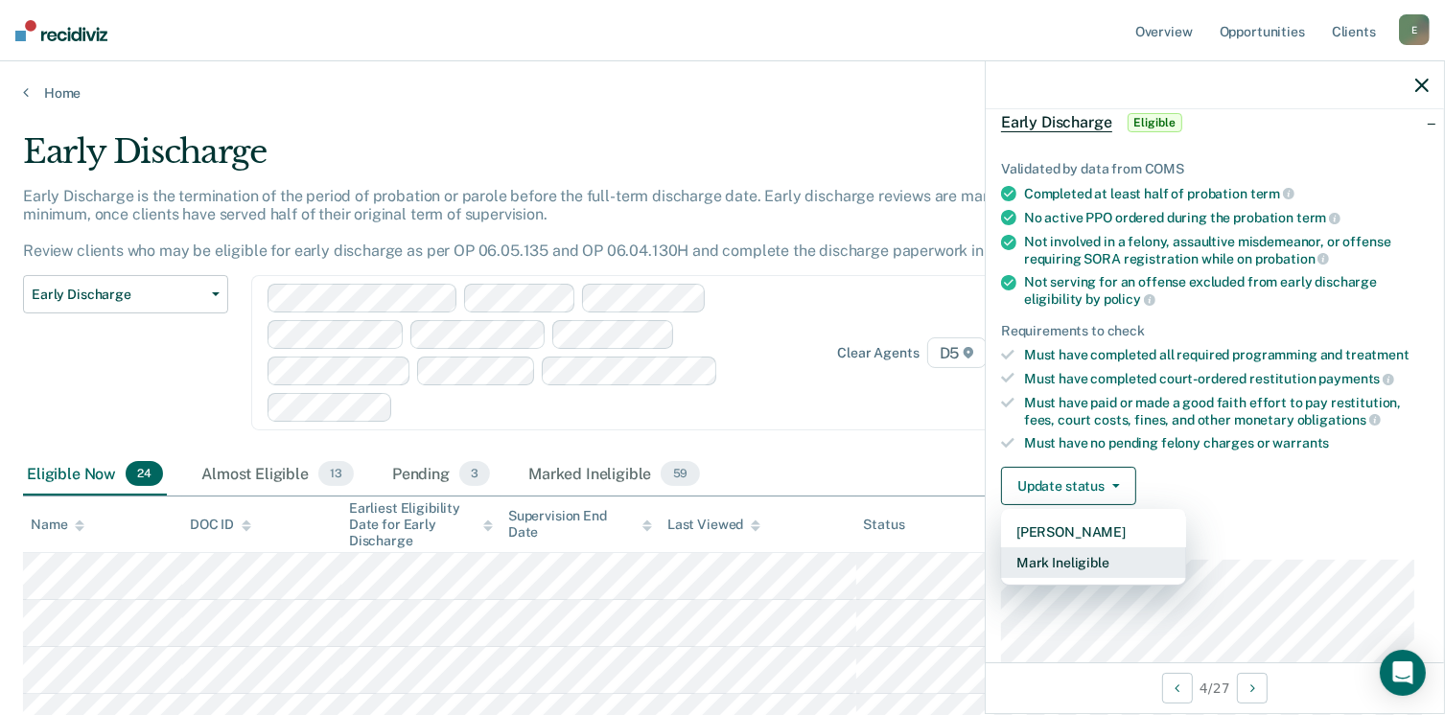
click at [1078, 562] on button "Mark Ineligible" at bounding box center [1093, 562] width 185 height 31
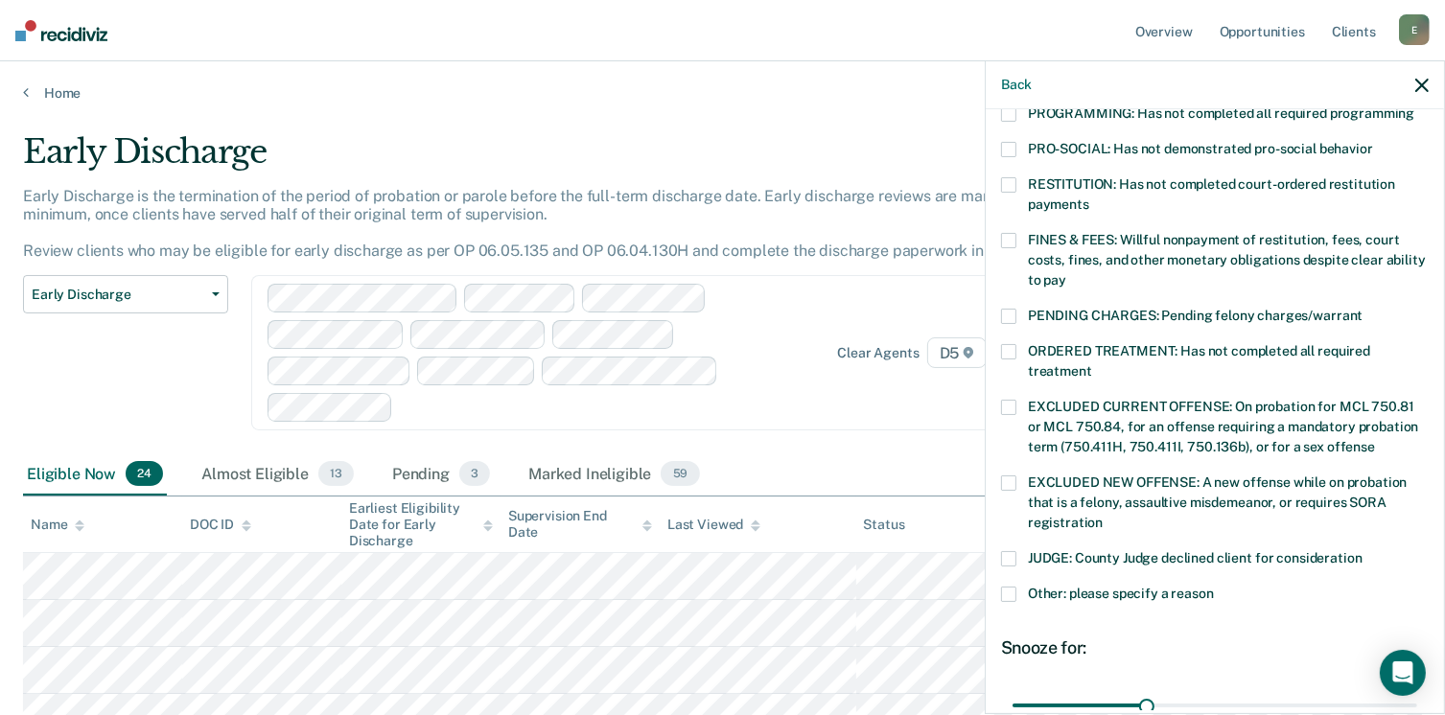
scroll to position [479, 0]
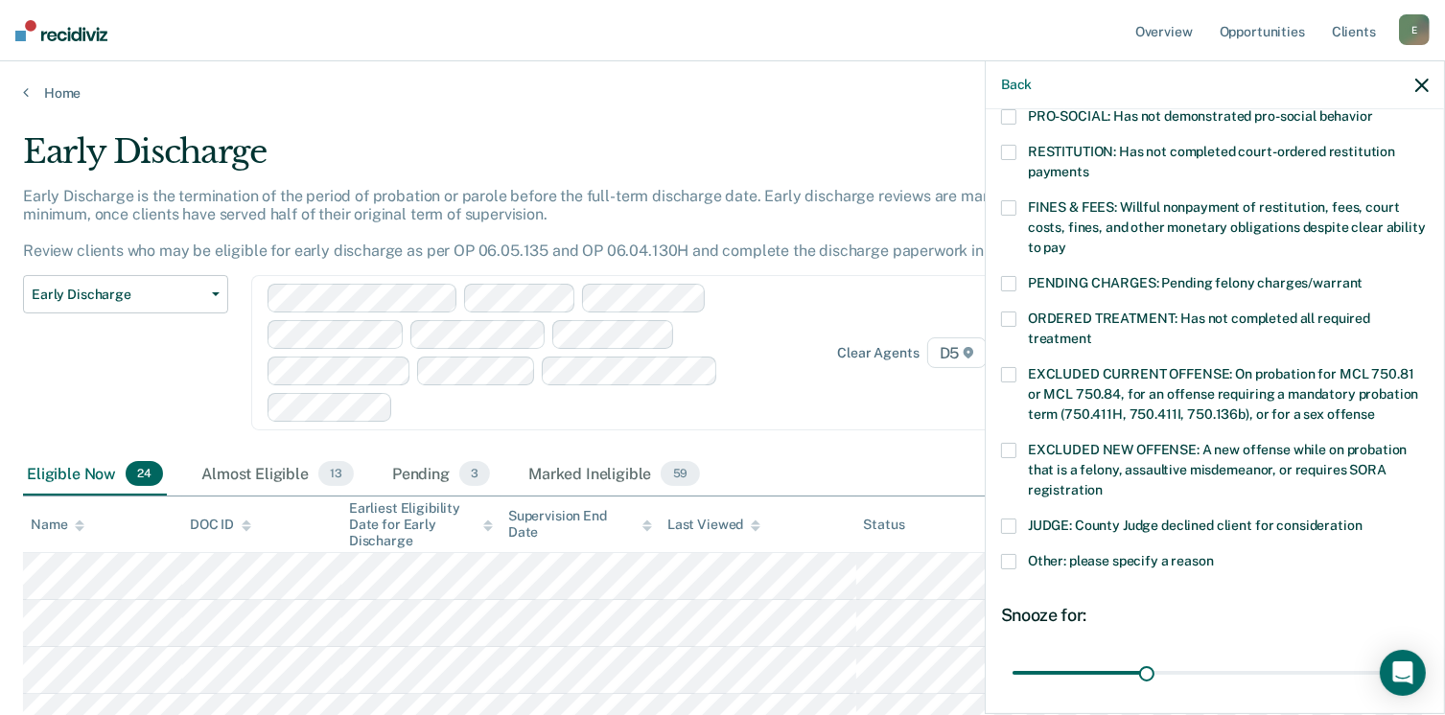
click at [1021, 554] on label "Other: please specify a reason" at bounding box center [1215, 564] width 428 height 20
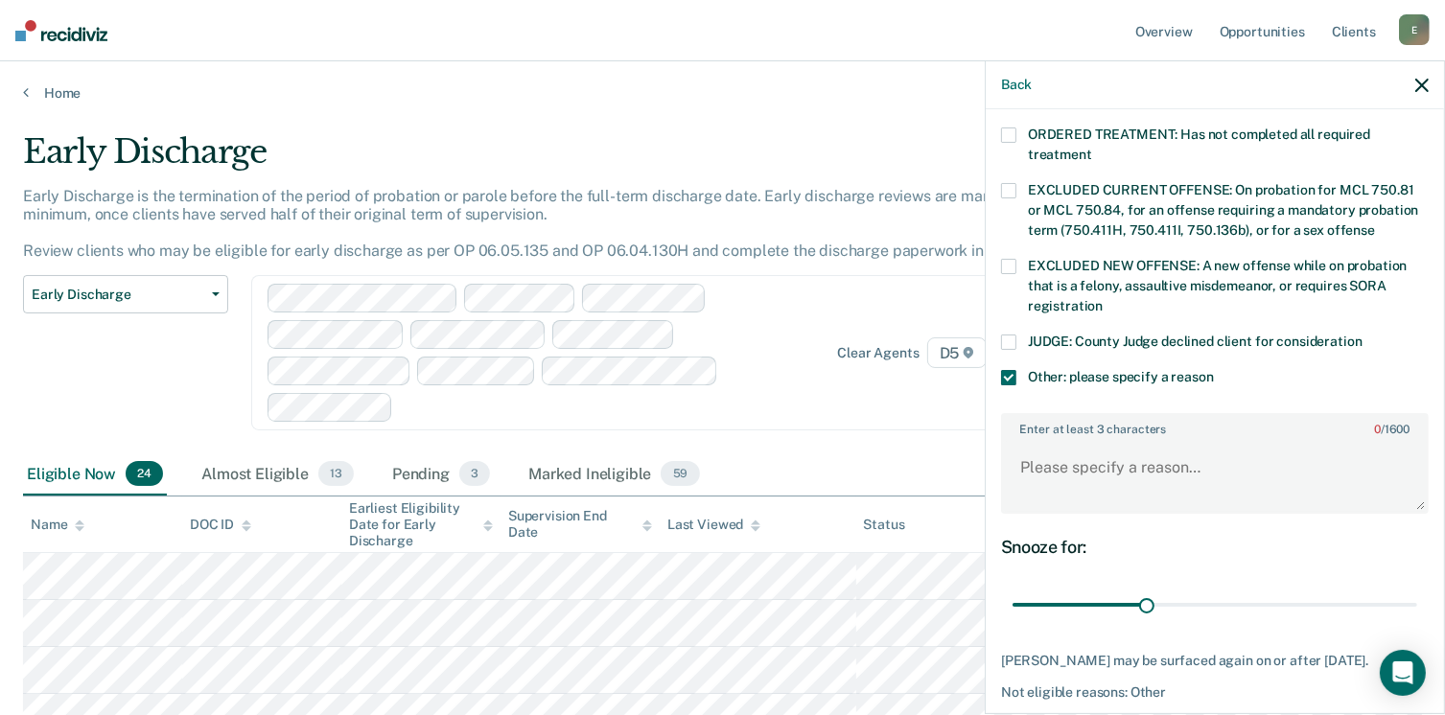
scroll to position [671, 0]
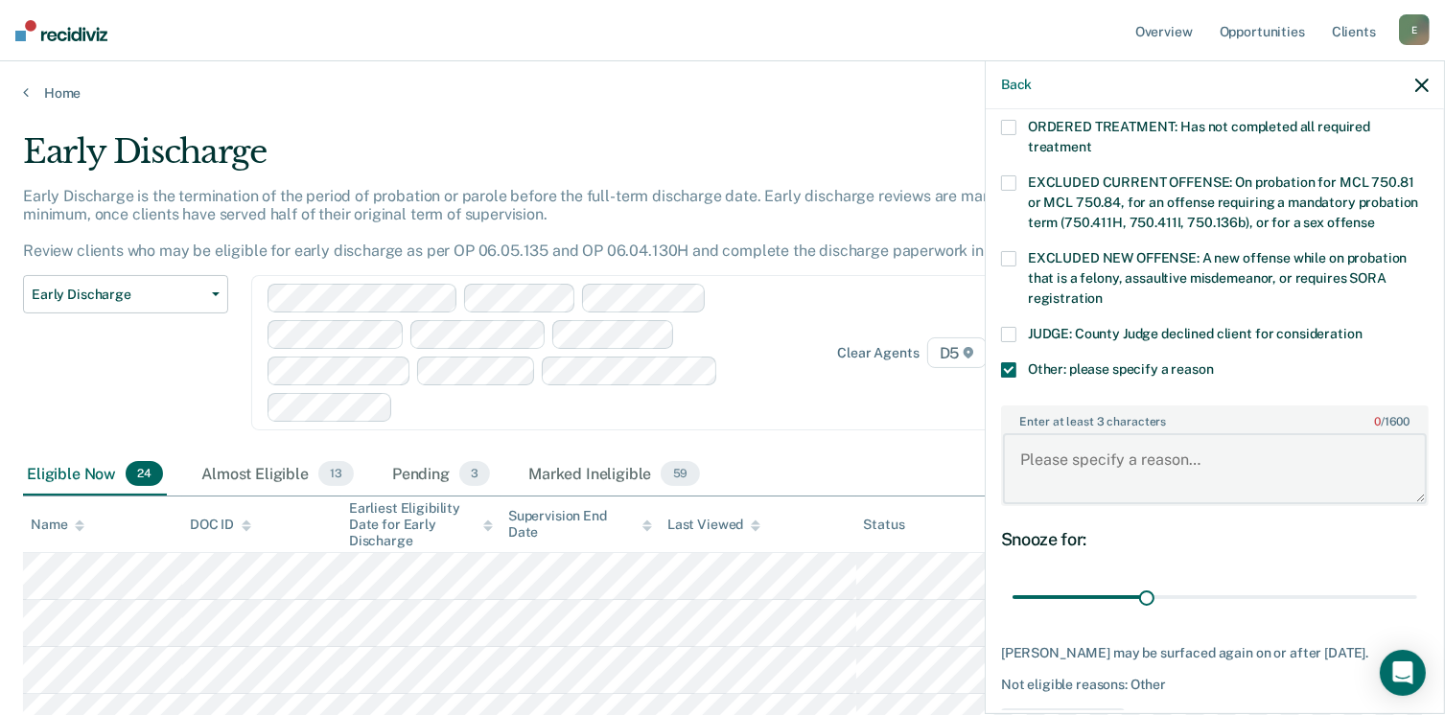
click at [1166, 433] on textarea "Enter at least 3 characters 0 / 1600" at bounding box center [1215, 468] width 424 height 71
click at [1055, 445] on textarea "Enter at least 3 characters 0 / 1600" at bounding box center [1215, 468] width 424 height 71
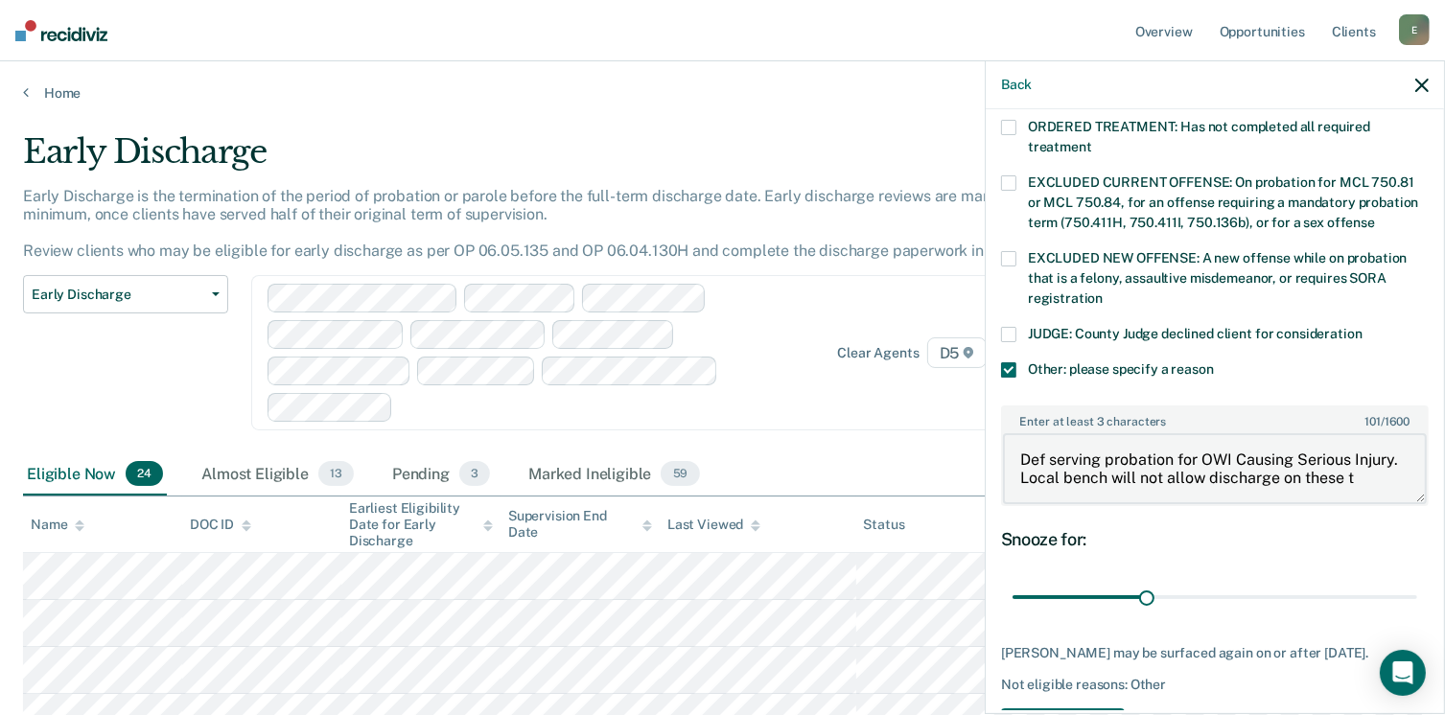
scroll to position [3, 0]
click at [1257, 450] on textarea "Def serving probation for OWI Causing Serious Injury. Local bench will not allo…" at bounding box center [1215, 468] width 424 height 71
click at [1227, 468] on textarea "Def serving probation for OWI Causing Serious Injury. Local bench does not prom…" at bounding box center [1215, 468] width 424 height 71
drag, startPoint x: 1276, startPoint y: 470, endPoint x: 1074, endPoint y: 451, distance: 203.2
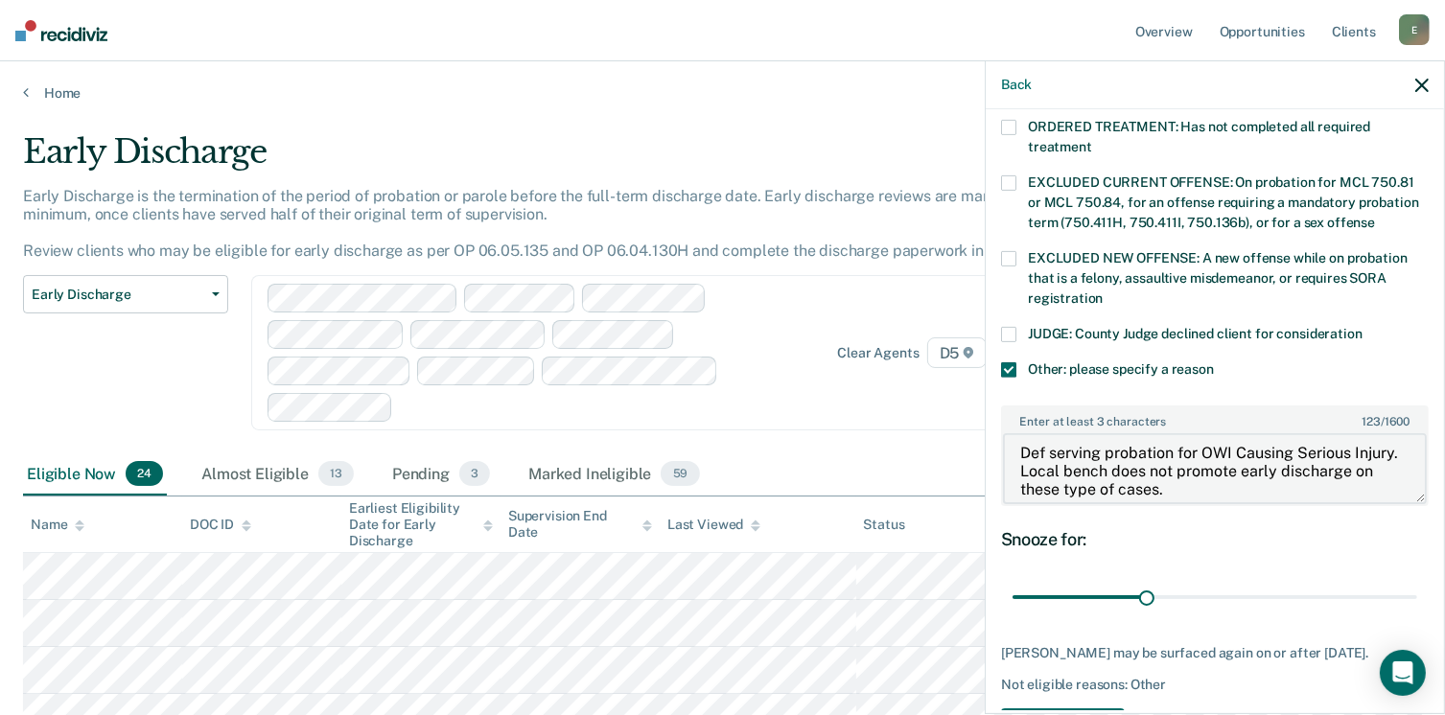
click at [1074, 451] on textarea "Def serving probation for OWI Causing Serious Injury. Local bench does not prom…" at bounding box center [1215, 468] width 424 height 71
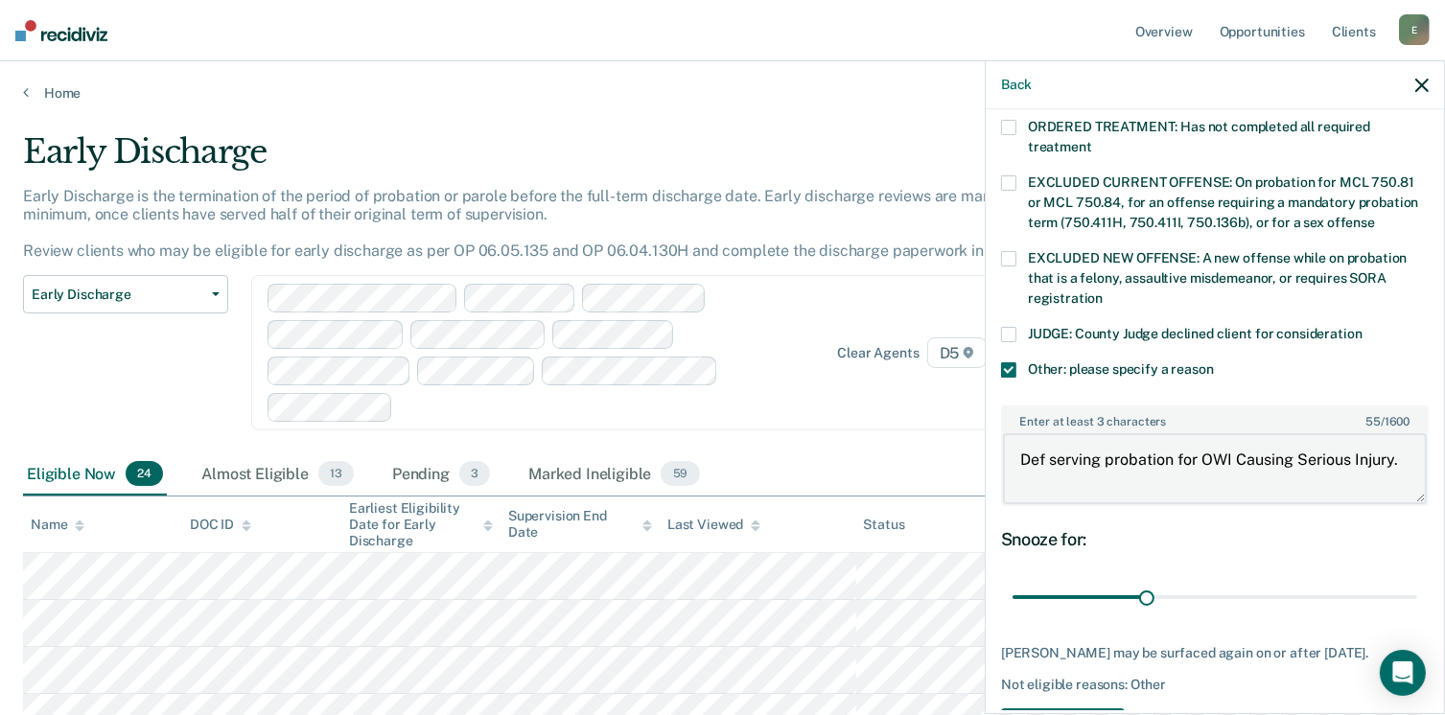
scroll to position [0, 0]
type textarea "Def serving probation for OWI Causing Serious Injury."
drag, startPoint x: 1143, startPoint y: 575, endPoint x: 1269, endPoint y: 568, distance: 125.8
type input "60"
click at [1269, 581] on input "range" at bounding box center [1215, 598] width 405 height 34
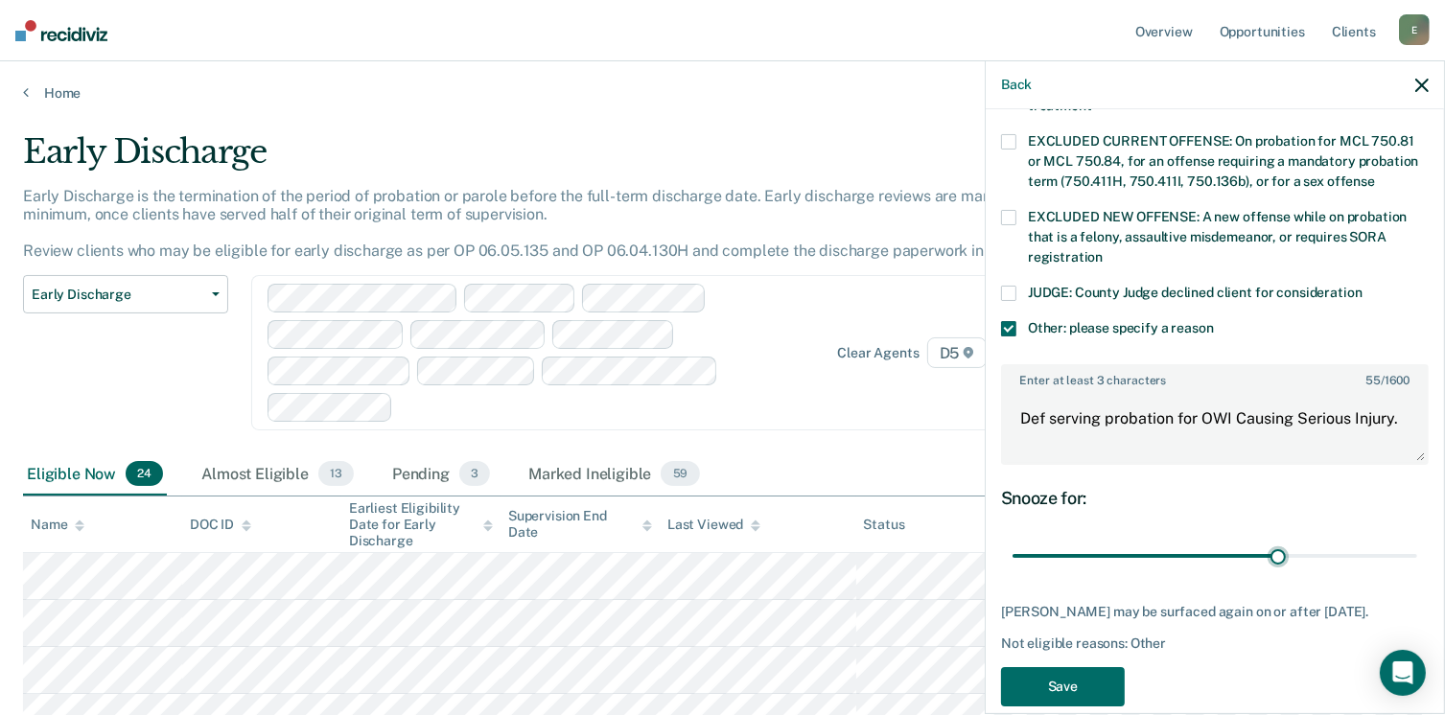
scroll to position [734, 0]
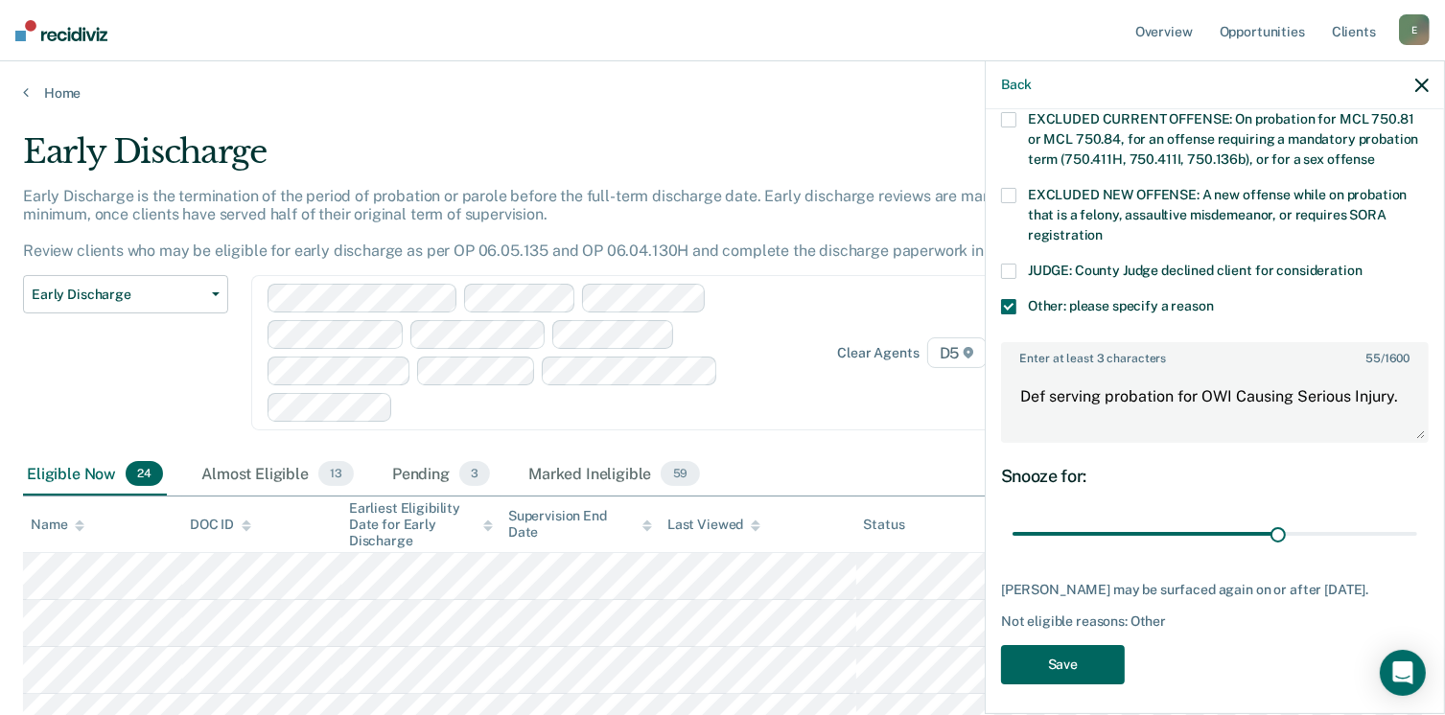
click at [1086, 655] on button "Save" at bounding box center [1063, 664] width 124 height 39
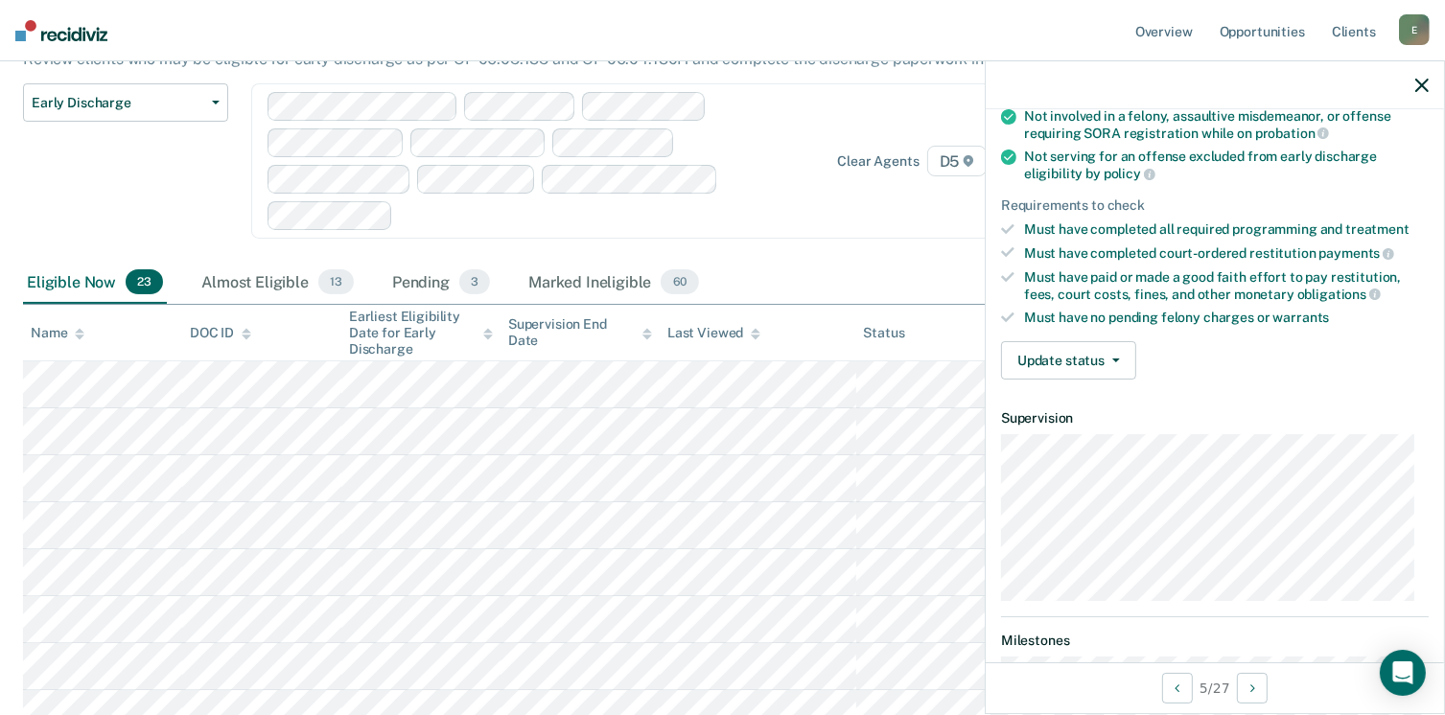
scroll to position [66, 0]
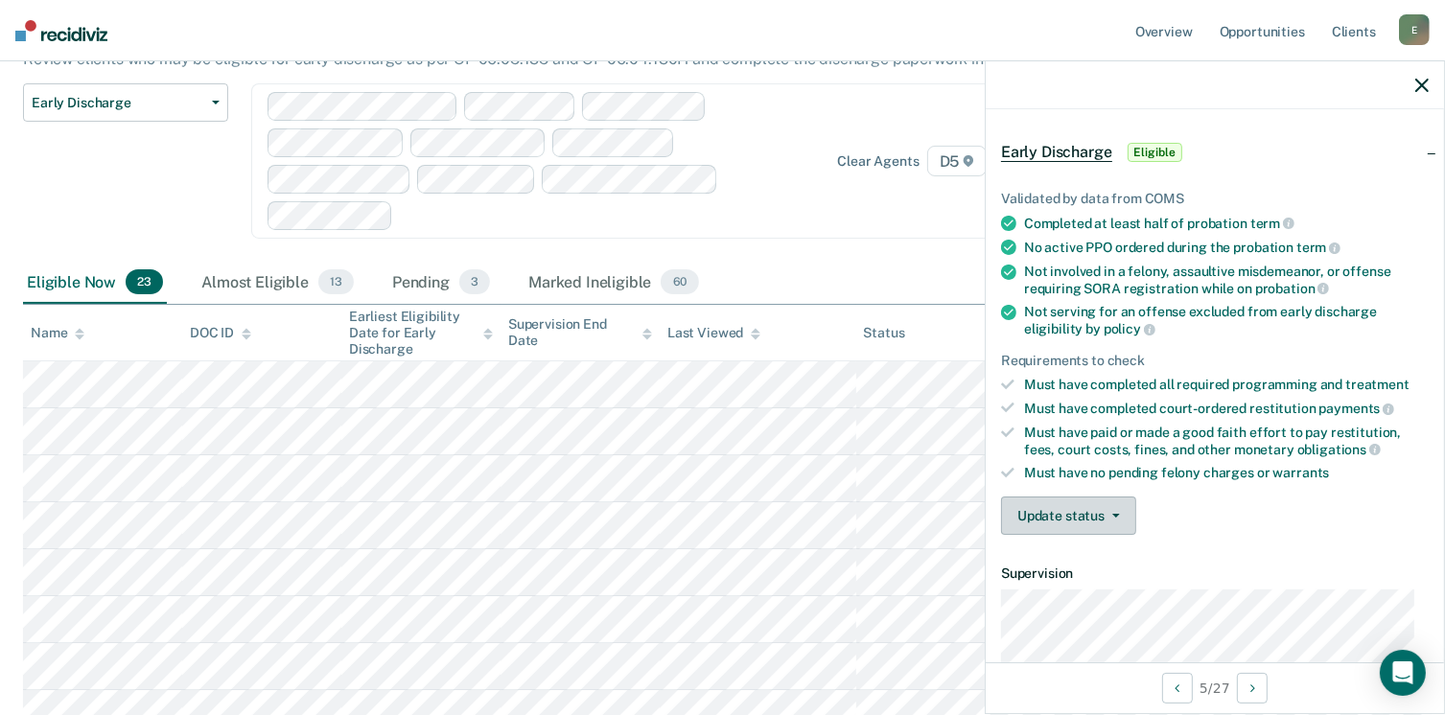
click at [1078, 502] on button "Update status" at bounding box center [1068, 516] width 135 height 38
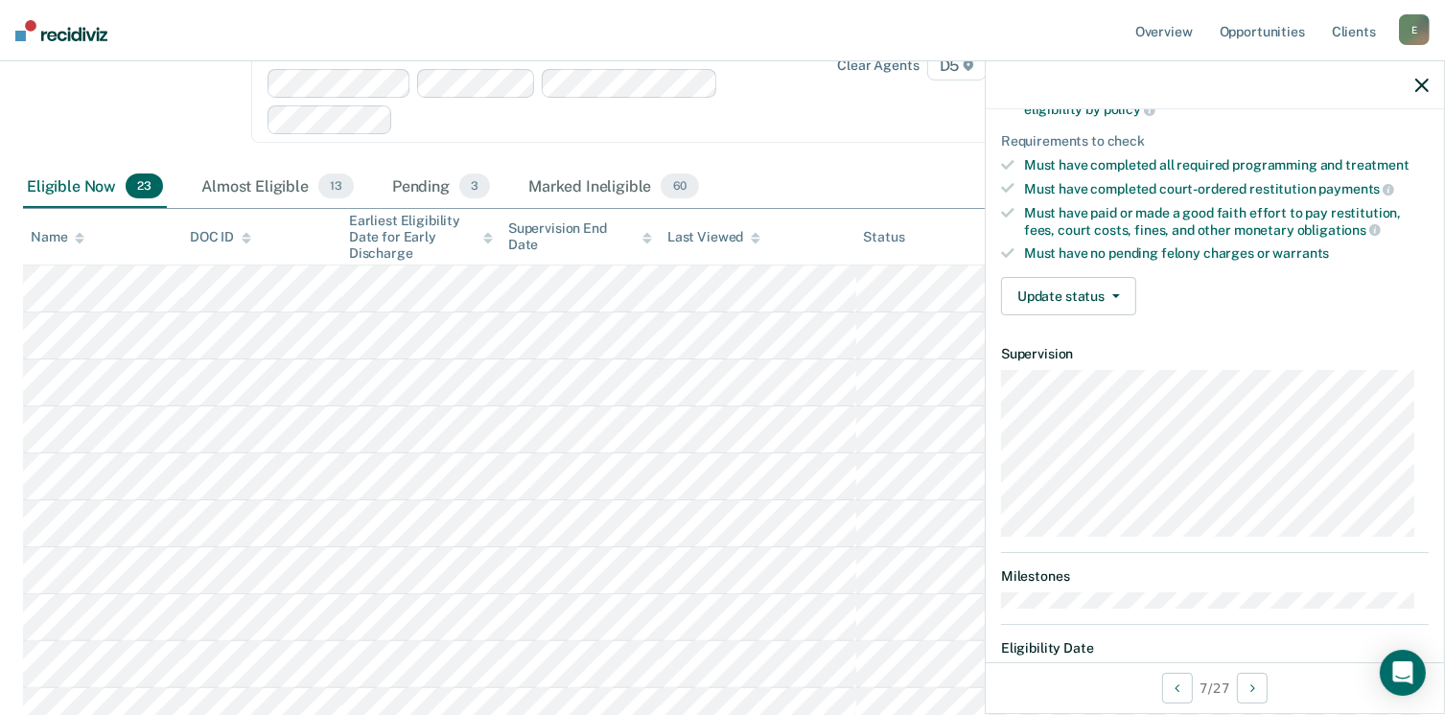
scroll to position [288, 0]
click at [1097, 293] on button "Update status" at bounding box center [1068, 294] width 135 height 38
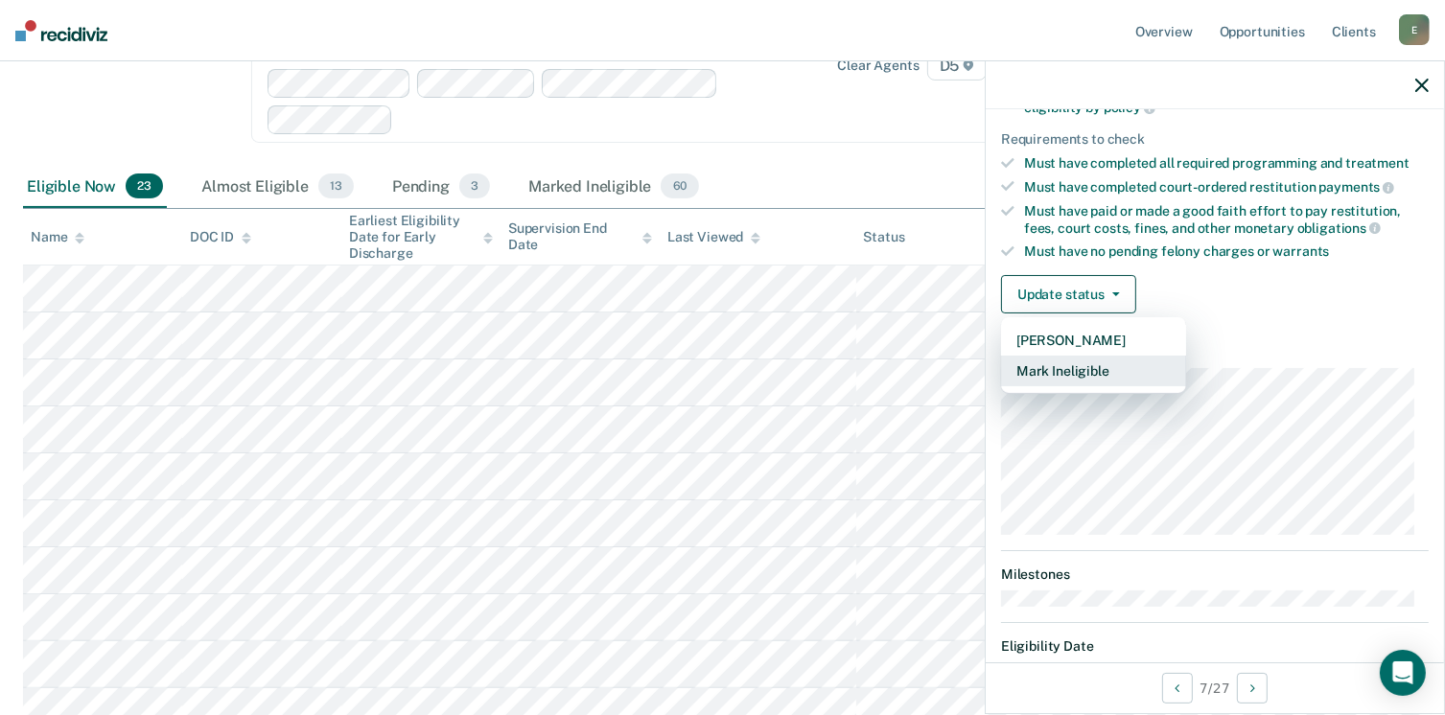
click at [1078, 361] on button "Mark Ineligible" at bounding box center [1093, 371] width 185 height 31
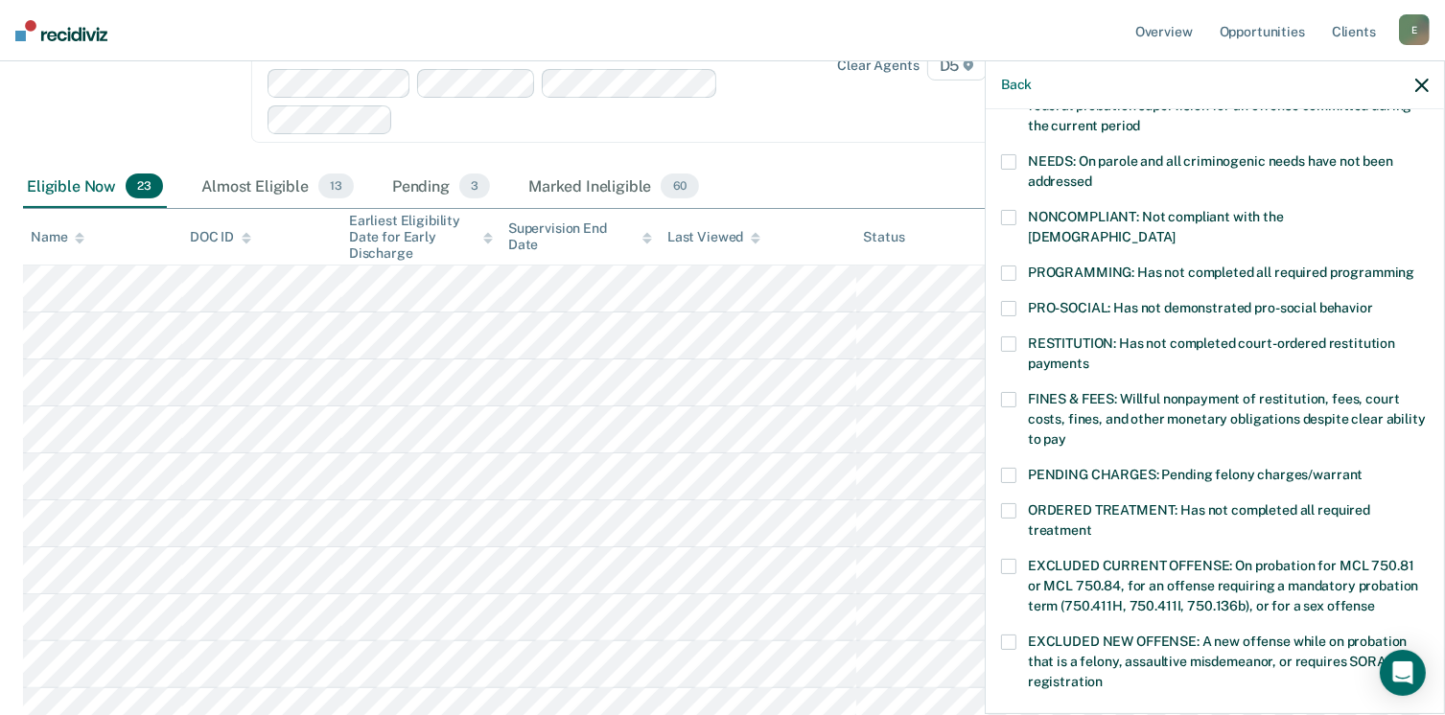
click at [1016, 392] on label "FINES & FEES: Willful nonpayment of restitution, fees, court costs, fines, and …" at bounding box center [1215, 422] width 428 height 60
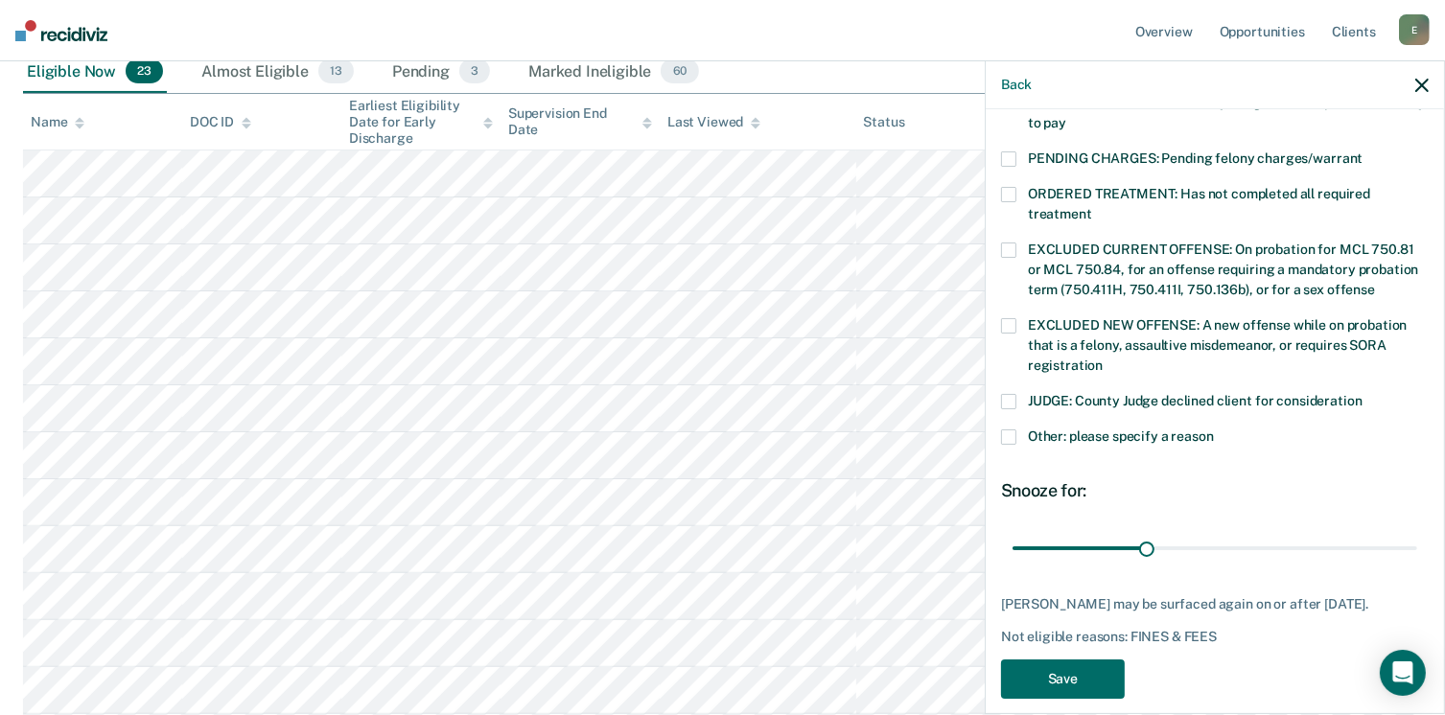
scroll to position [575, 0]
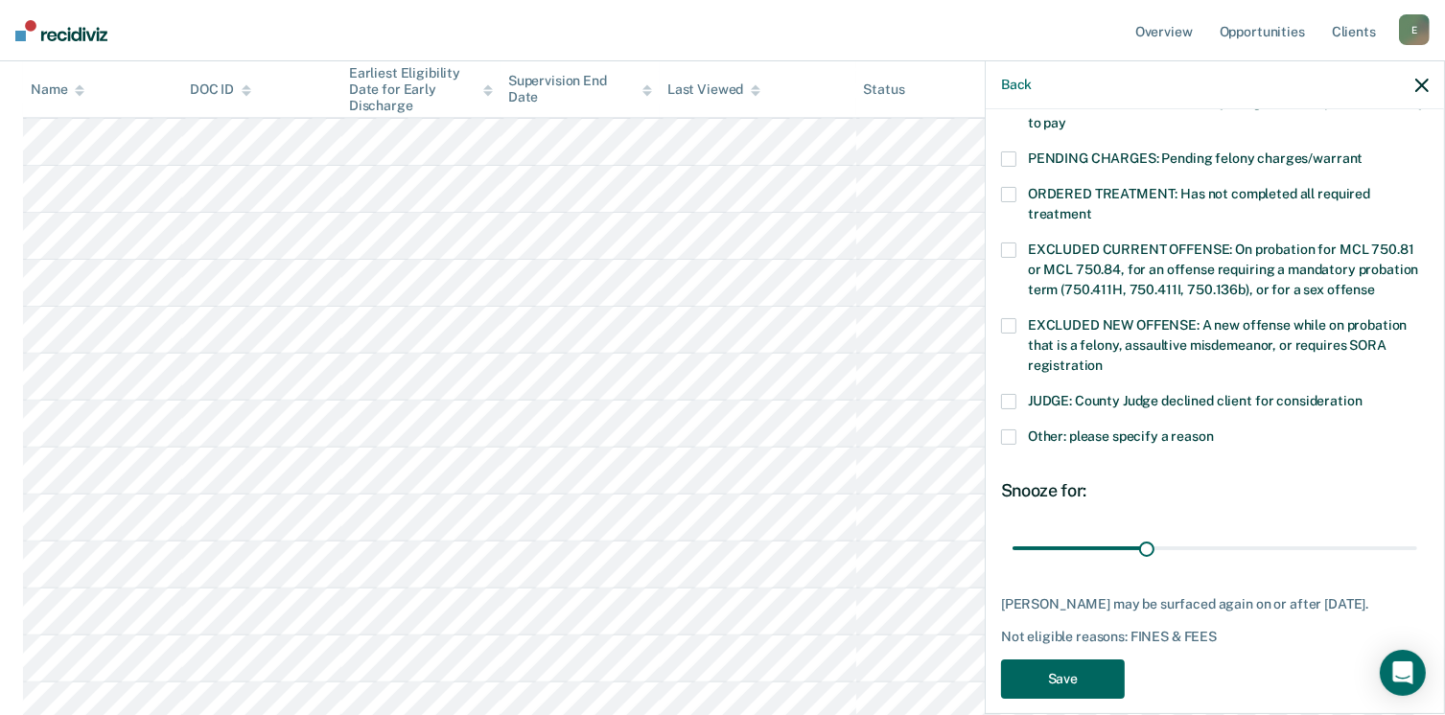
click at [1087, 661] on button "Save" at bounding box center [1063, 679] width 124 height 39
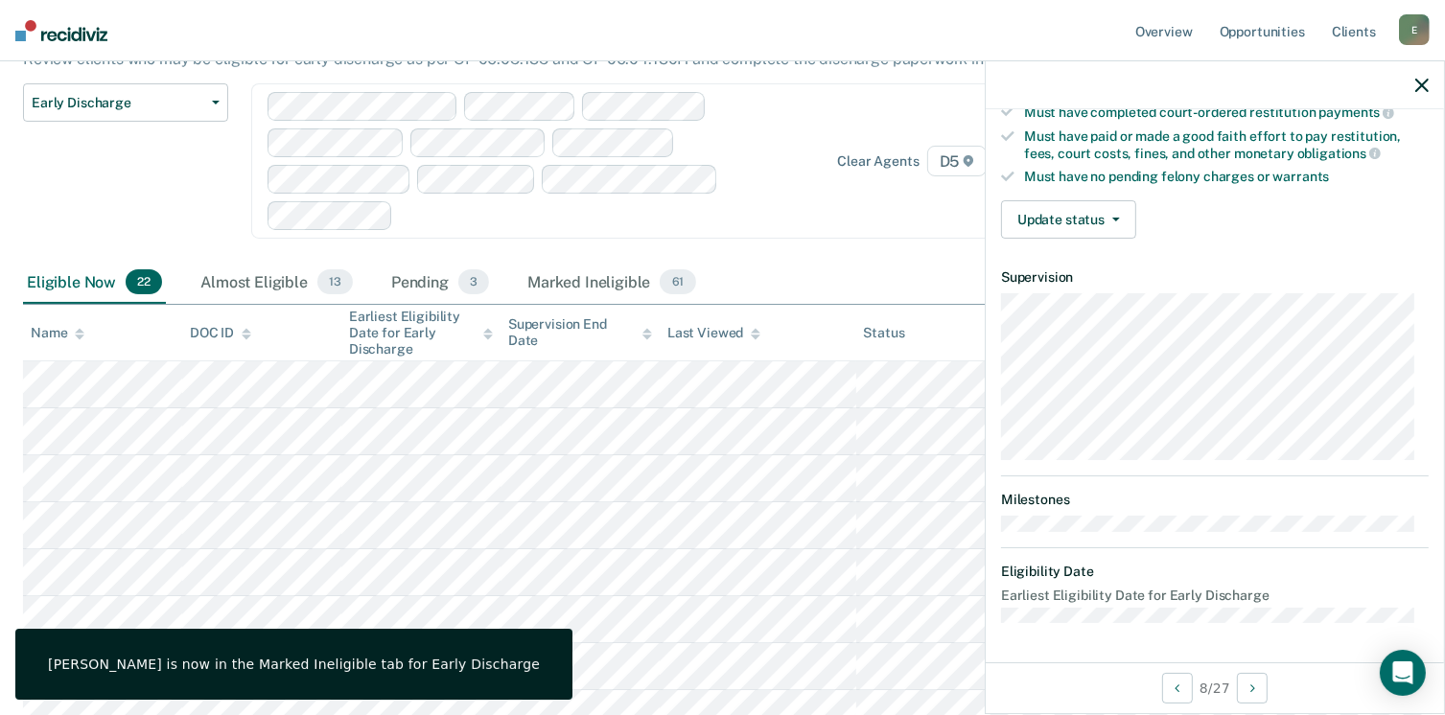
scroll to position [354, 0]
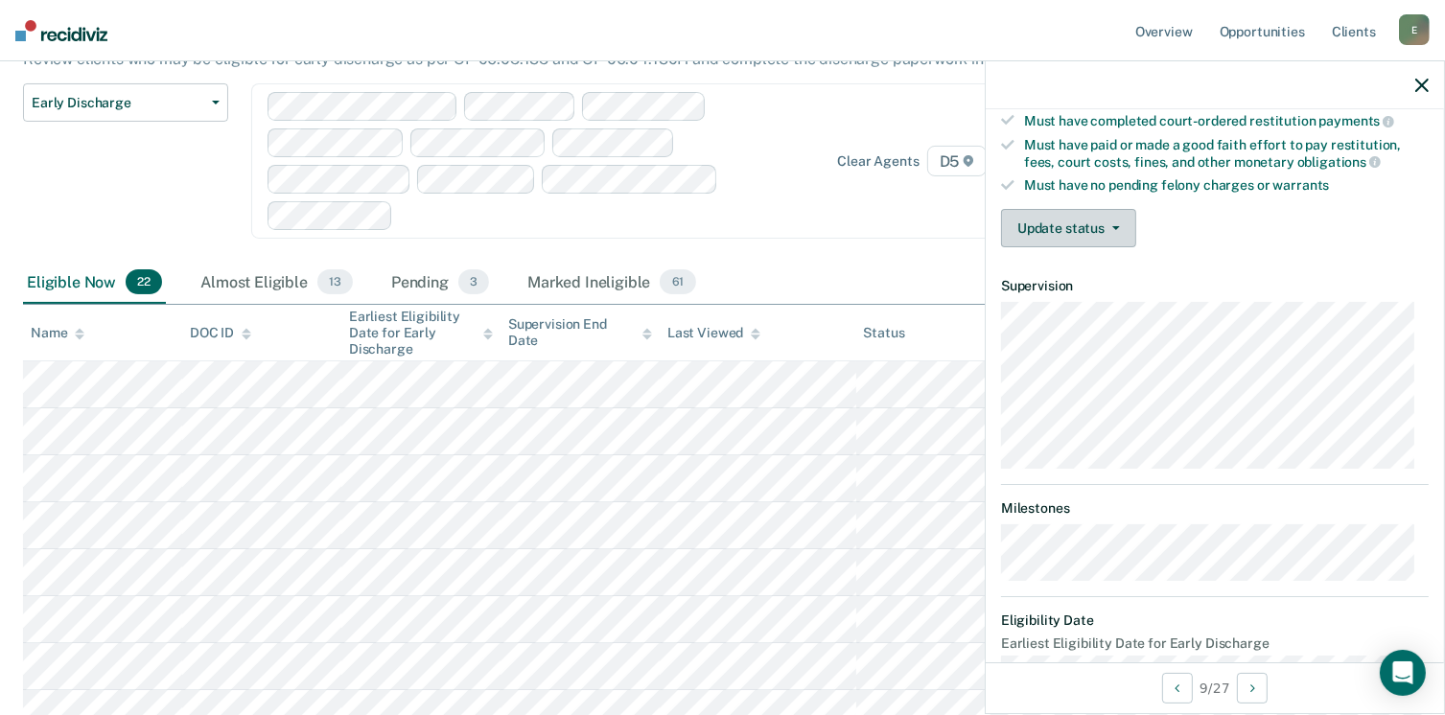
click at [1082, 214] on button "Update status" at bounding box center [1068, 228] width 135 height 38
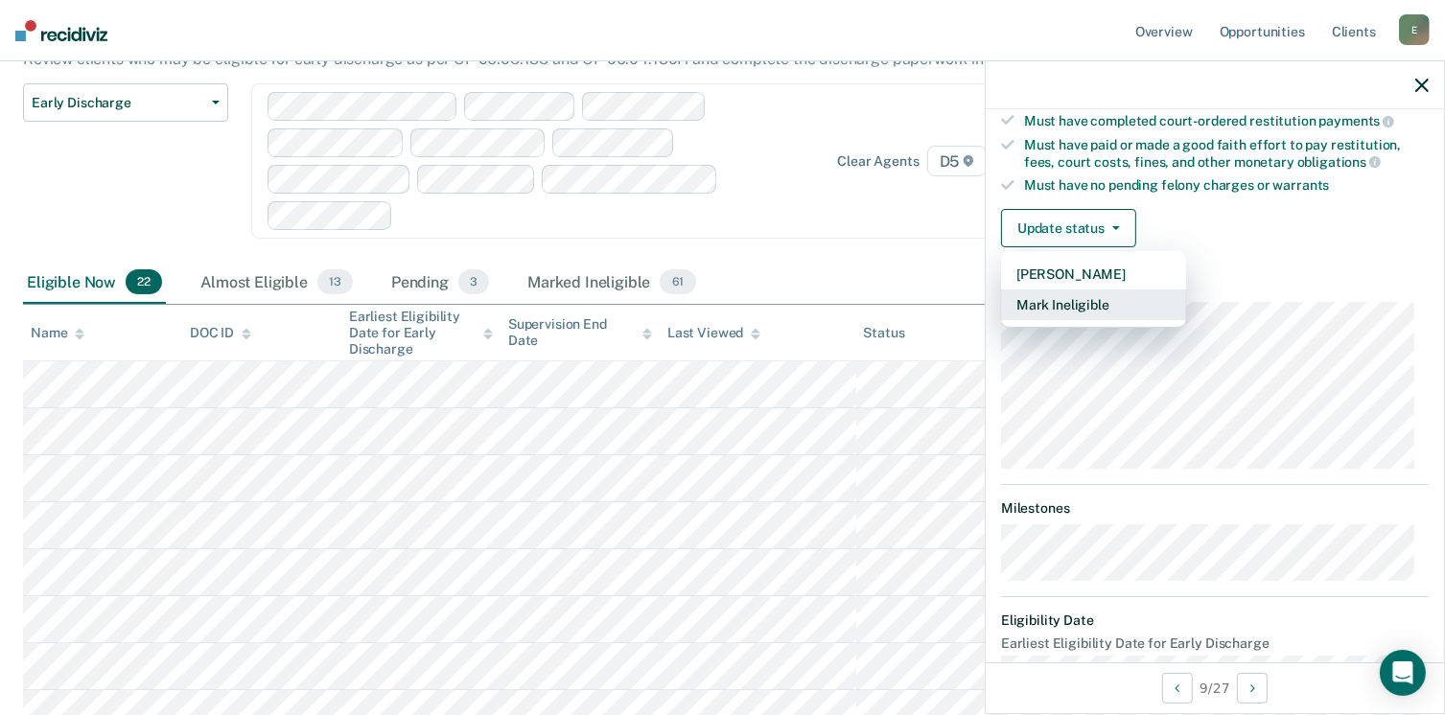
click at [1074, 301] on button "Mark Ineligible" at bounding box center [1093, 305] width 185 height 31
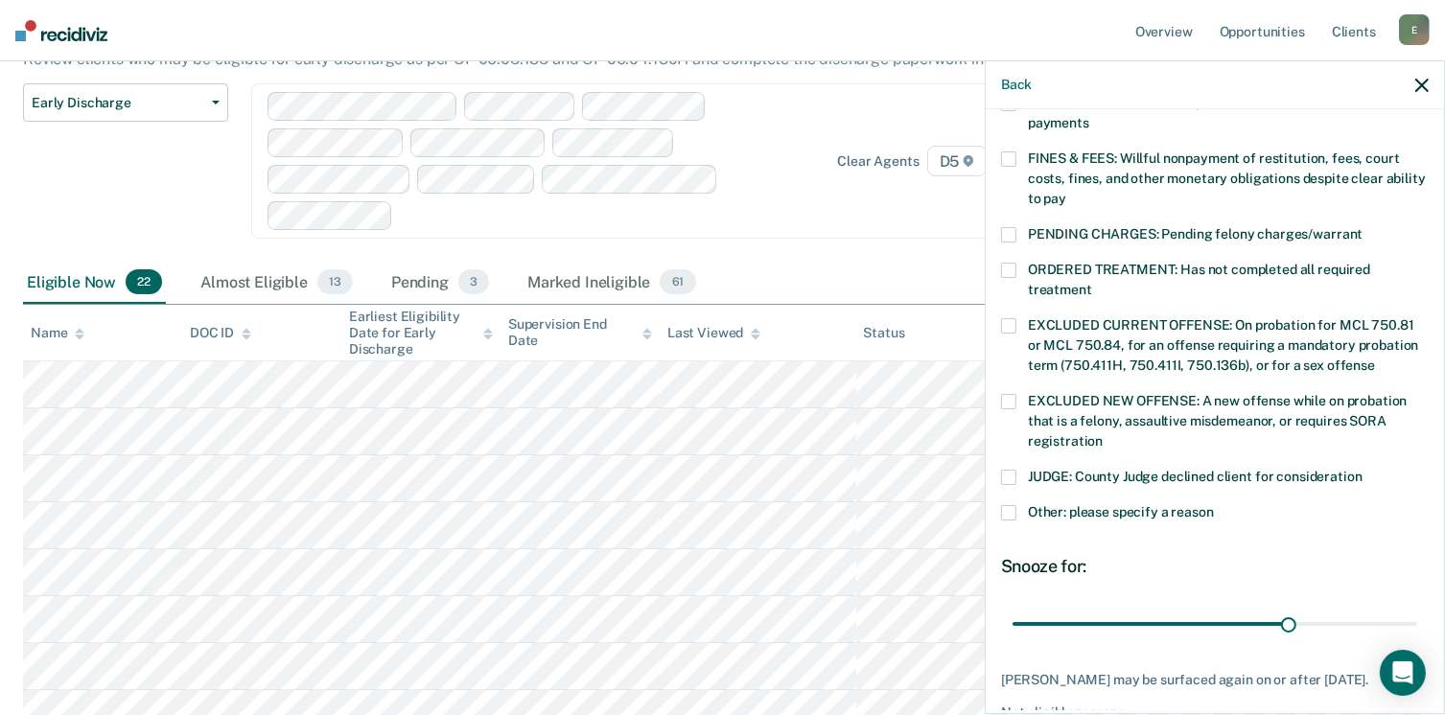
scroll to position [546, 0]
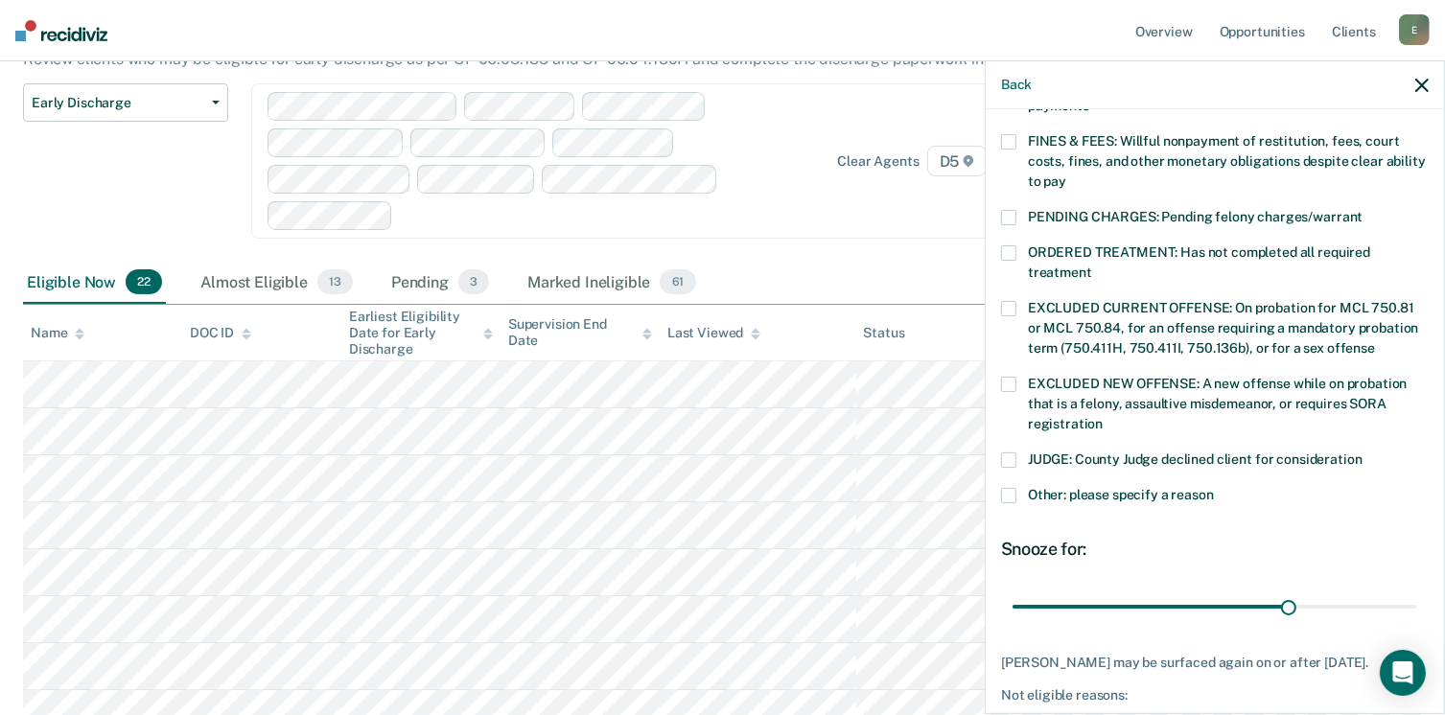
click at [1005, 488] on span at bounding box center [1008, 495] width 15 height 15
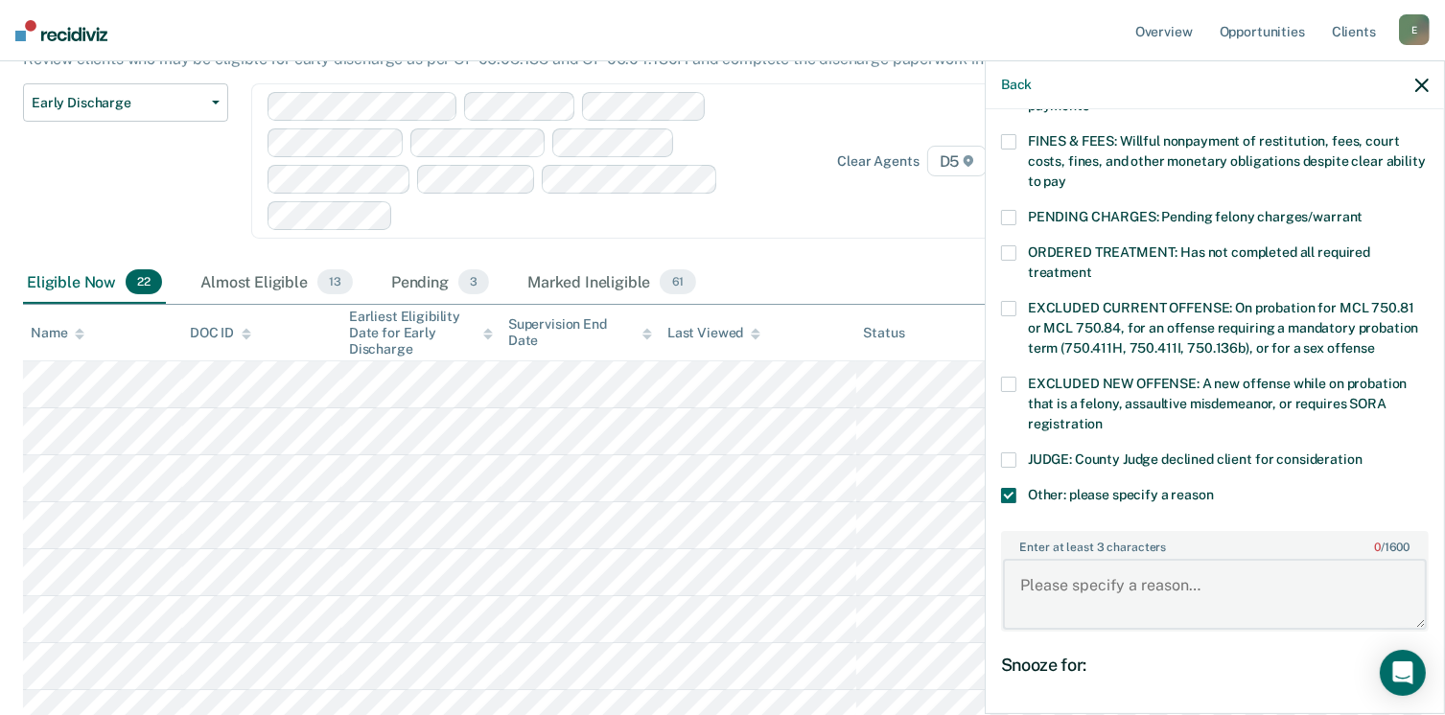
click at [1104, 559] on textarea "Enter at least 3 characters 0 / 1600" at bounding box center [1215, 594] width 424 height 71
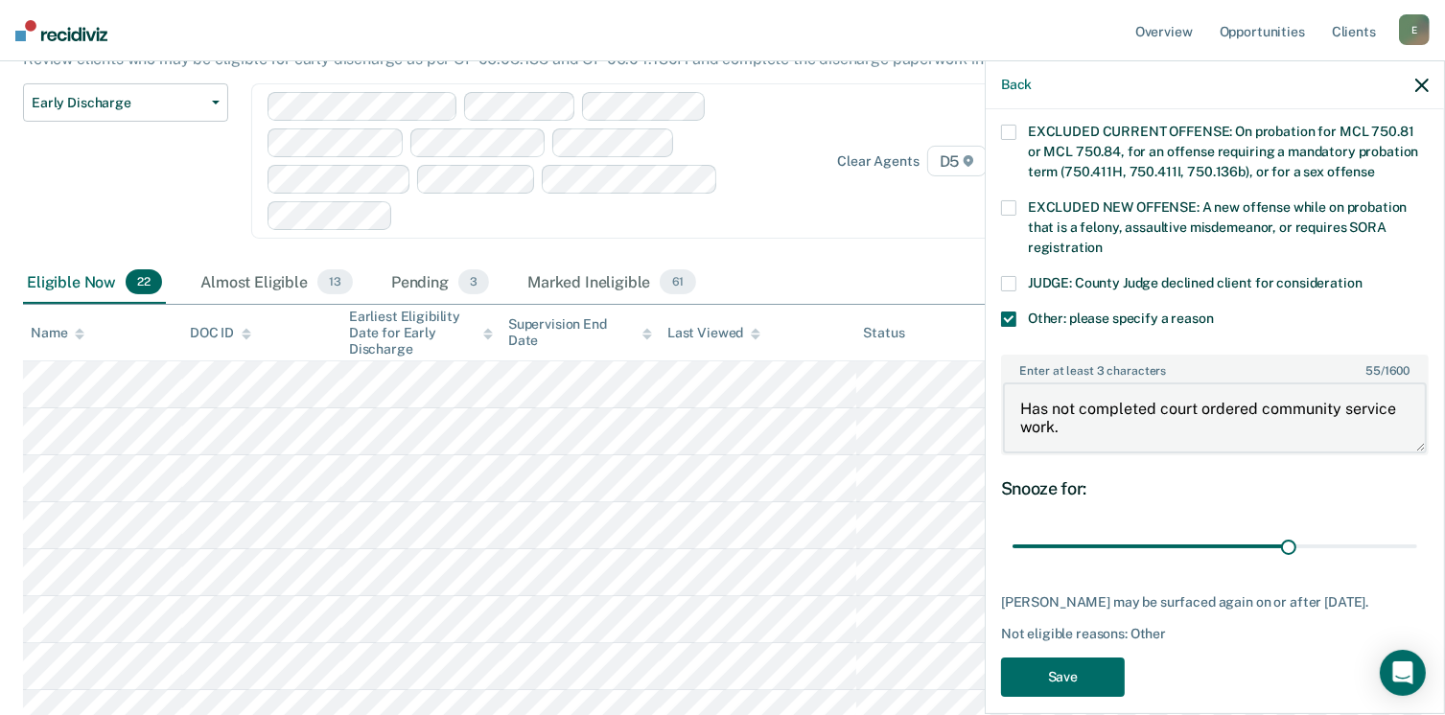
scroll to position [734, 0]
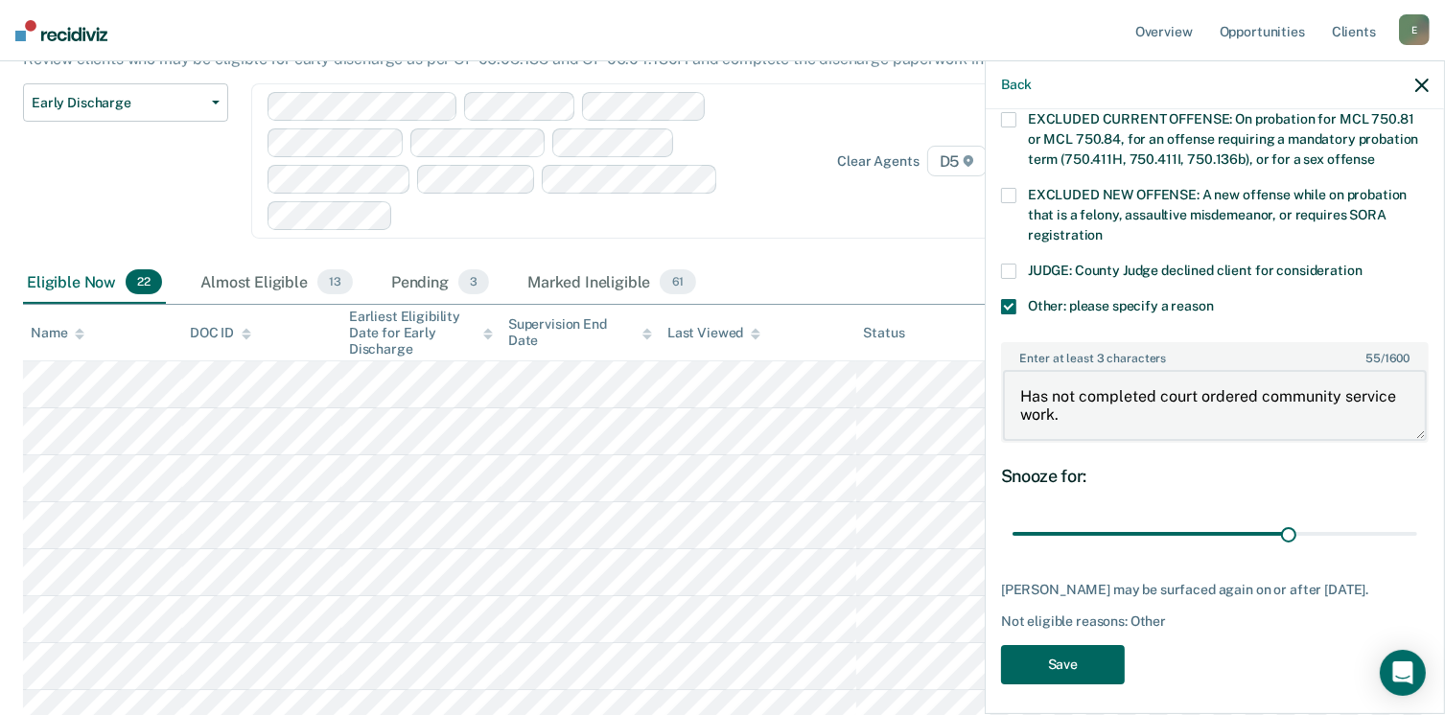
type textarea "Has not completed court ordered community service work."
drag, startPoint x: 1078, startPoint y: 665, endPoint x: 1085, endPoint y: 611, distance: 55.2
click at [1085, 611] on div "SM Which of the following requirements has [PERSON_NAME] not met? [MEDICAL_DATA…" at bounding box center [1215, 47] width 428 height 1298
click at [1066, 654] on button "Save" at bounding box center [1063, 664] width 124 height 39
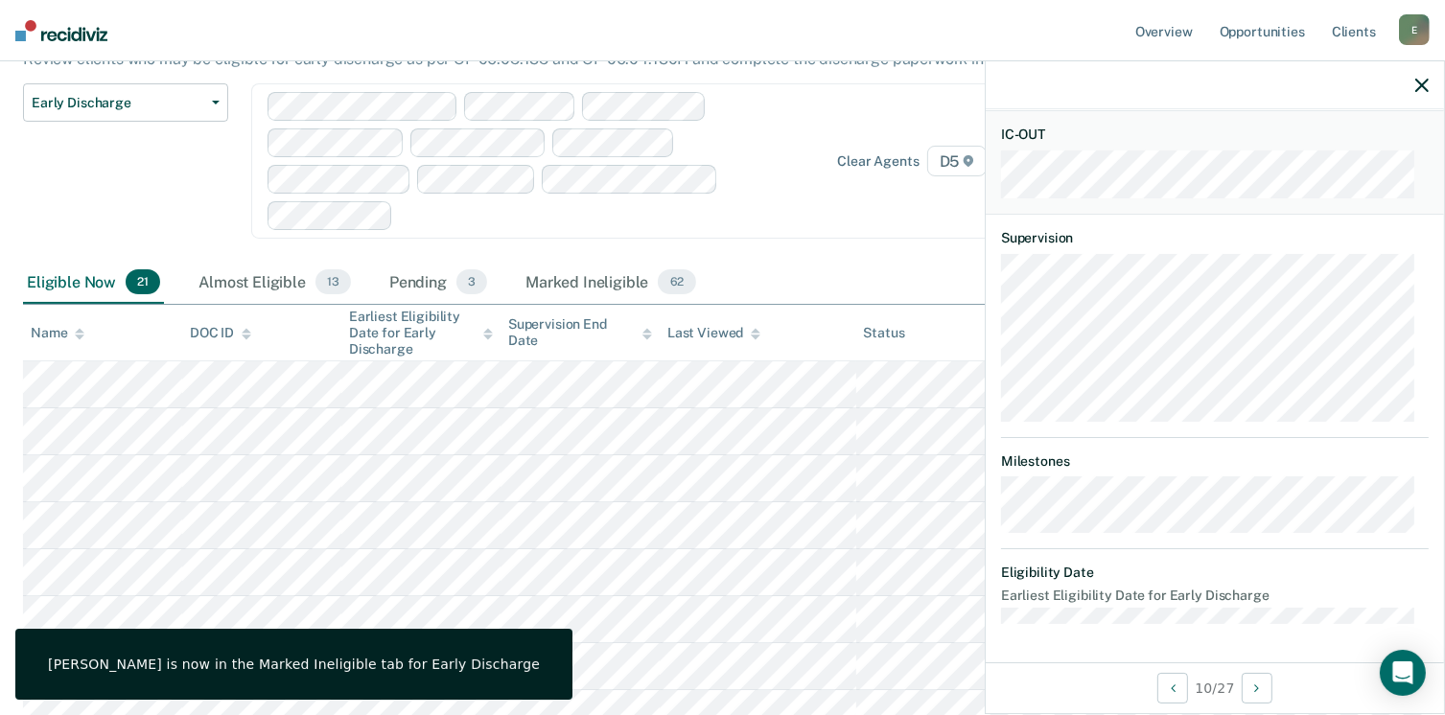
scroll to position [394, 0]
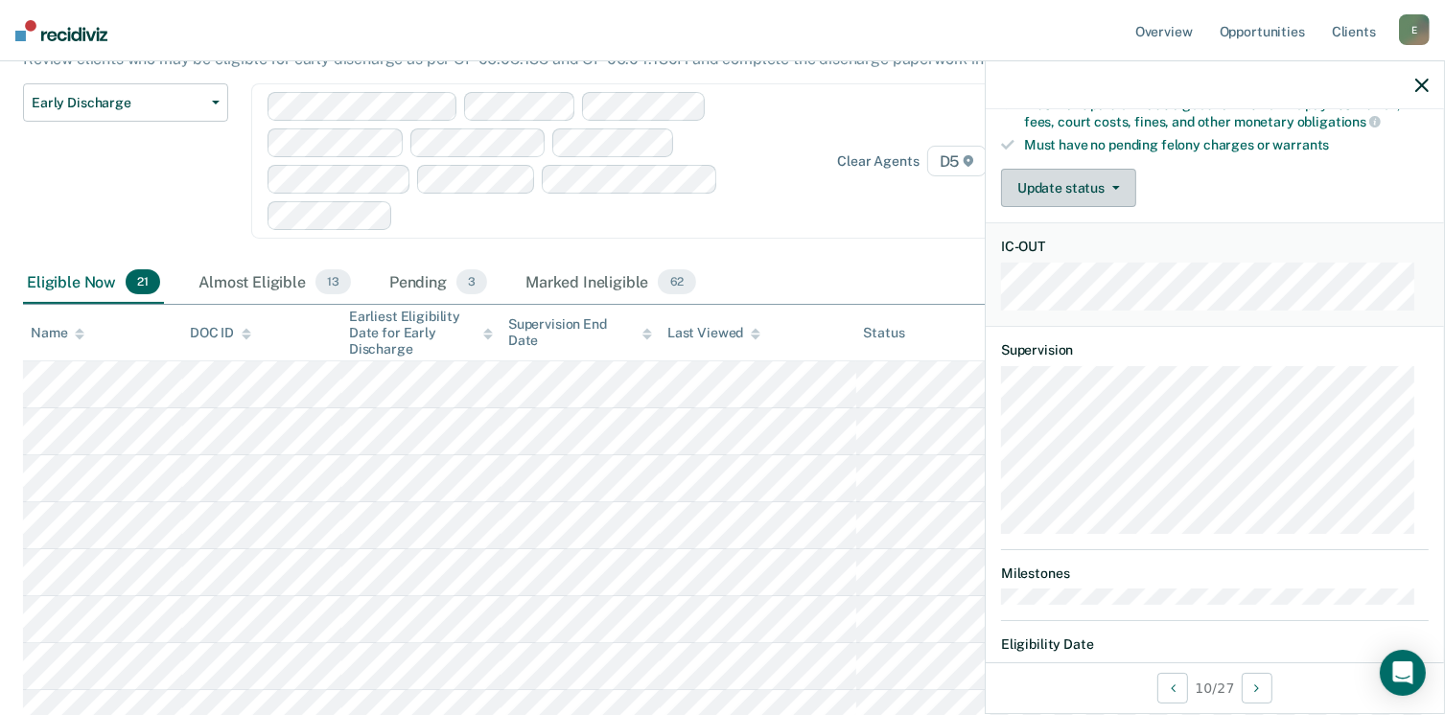
click at [1075, 176] on button "Update status" at bounding box center [1068, 188] width 135 height 38
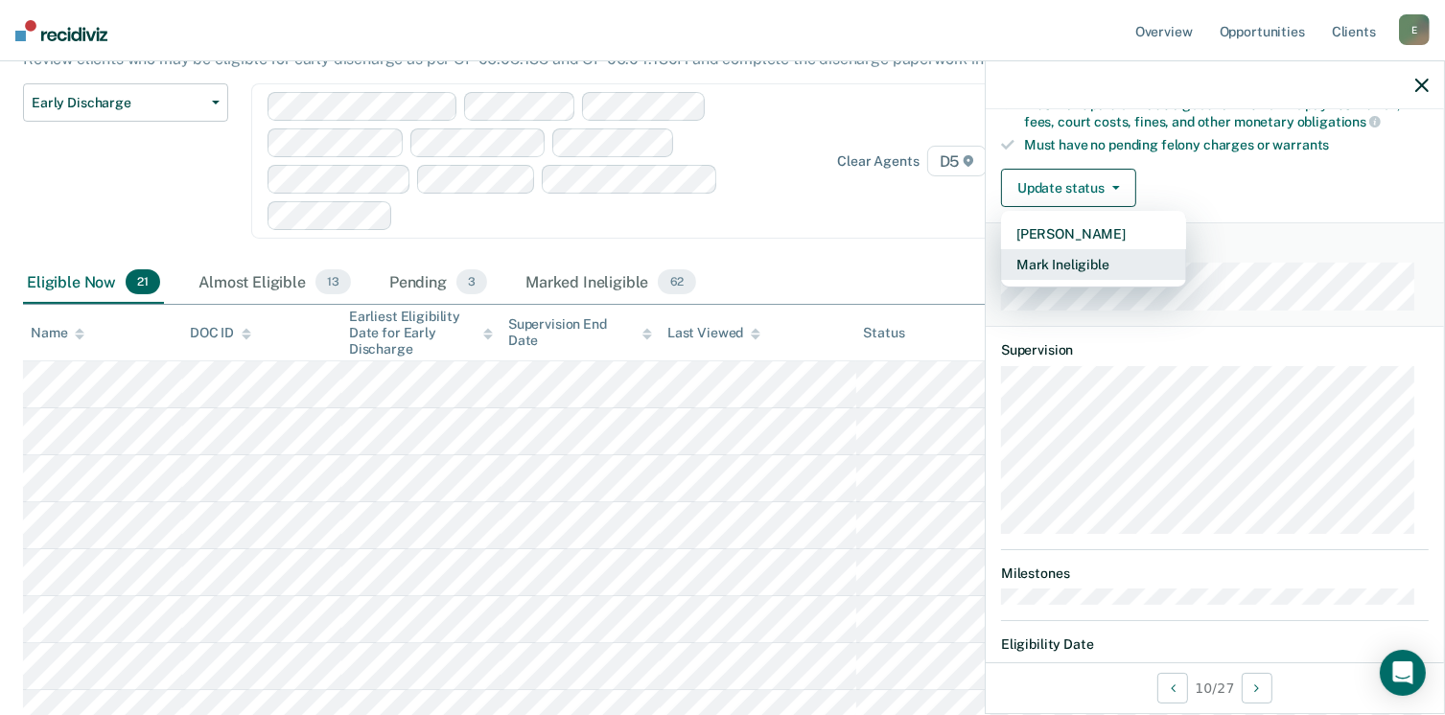
click at [1033, 269] on button "Mark Ineligible" at bounding box center [1093, 264] width 185 height 31
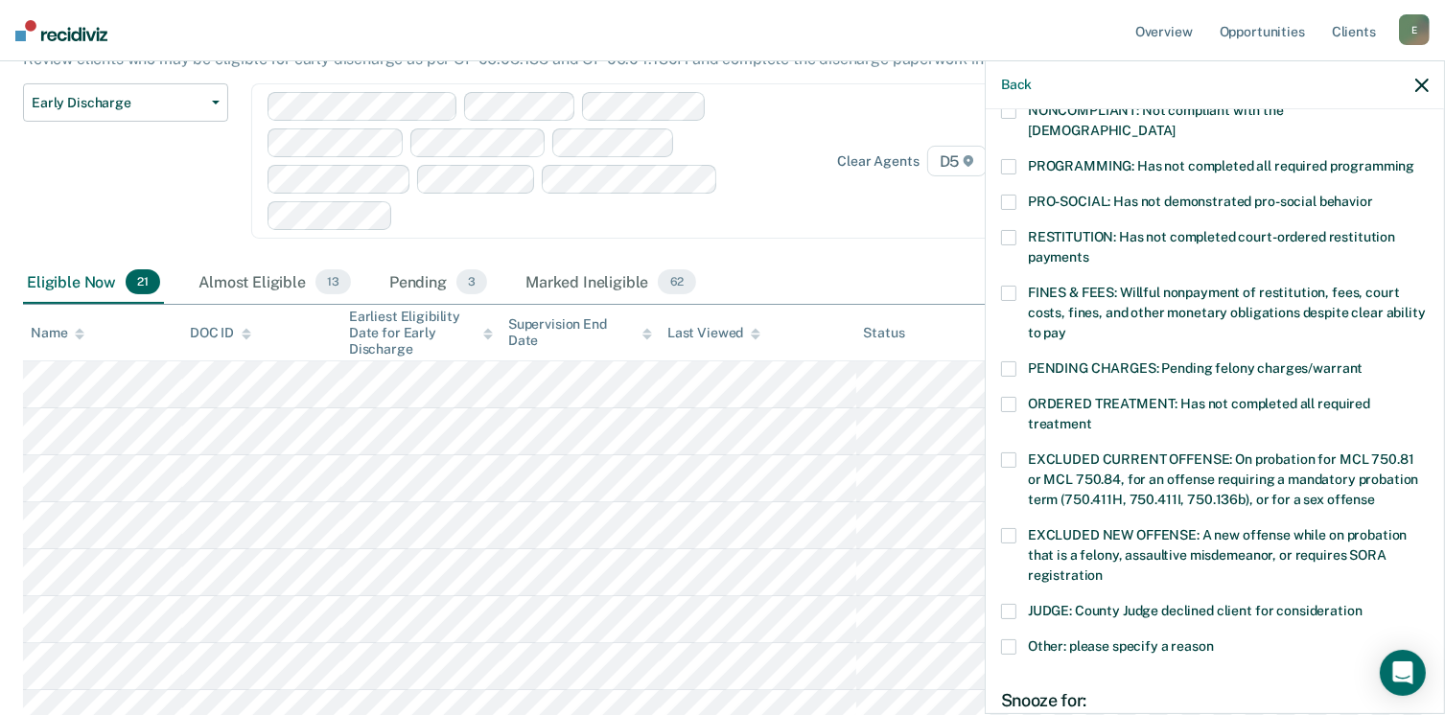
click at [1009, 286] on span at bounding box center [1008, 293] width 15 height 15
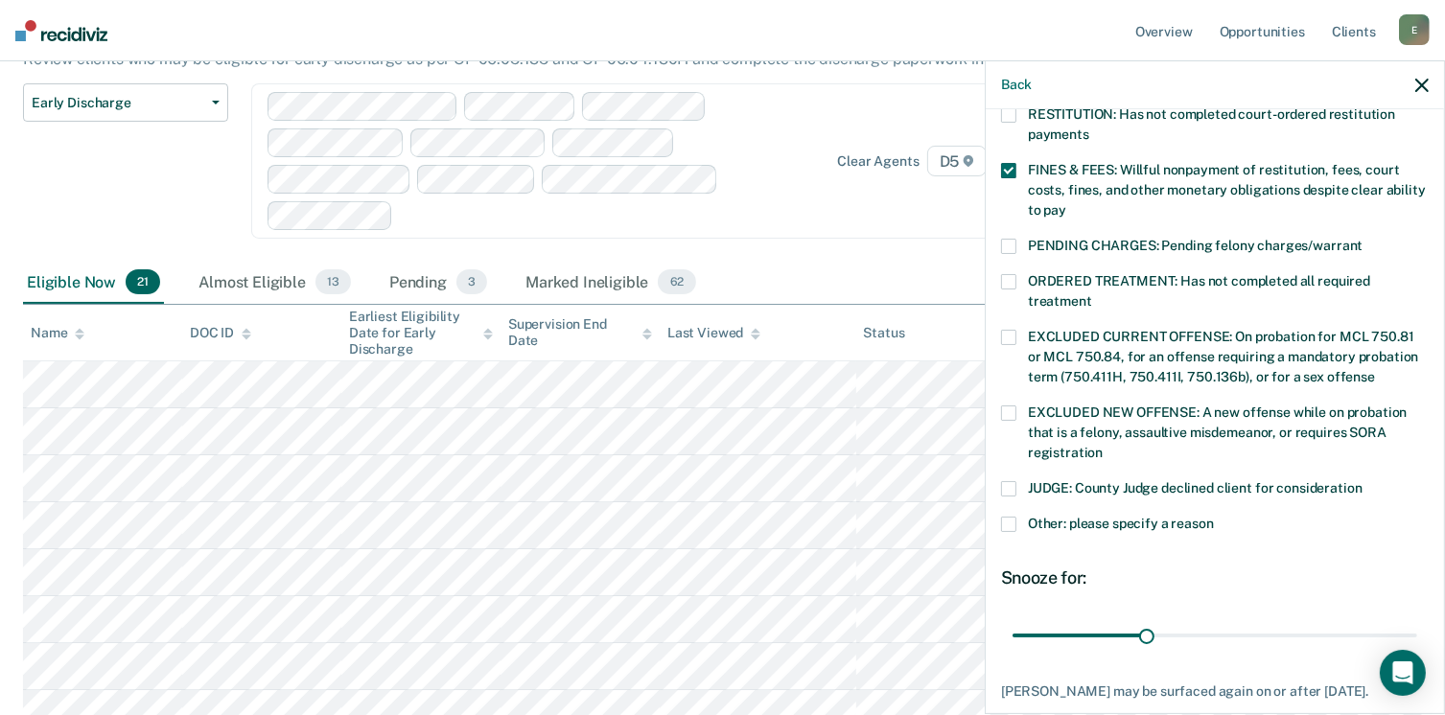
scroll to position [620, 0]
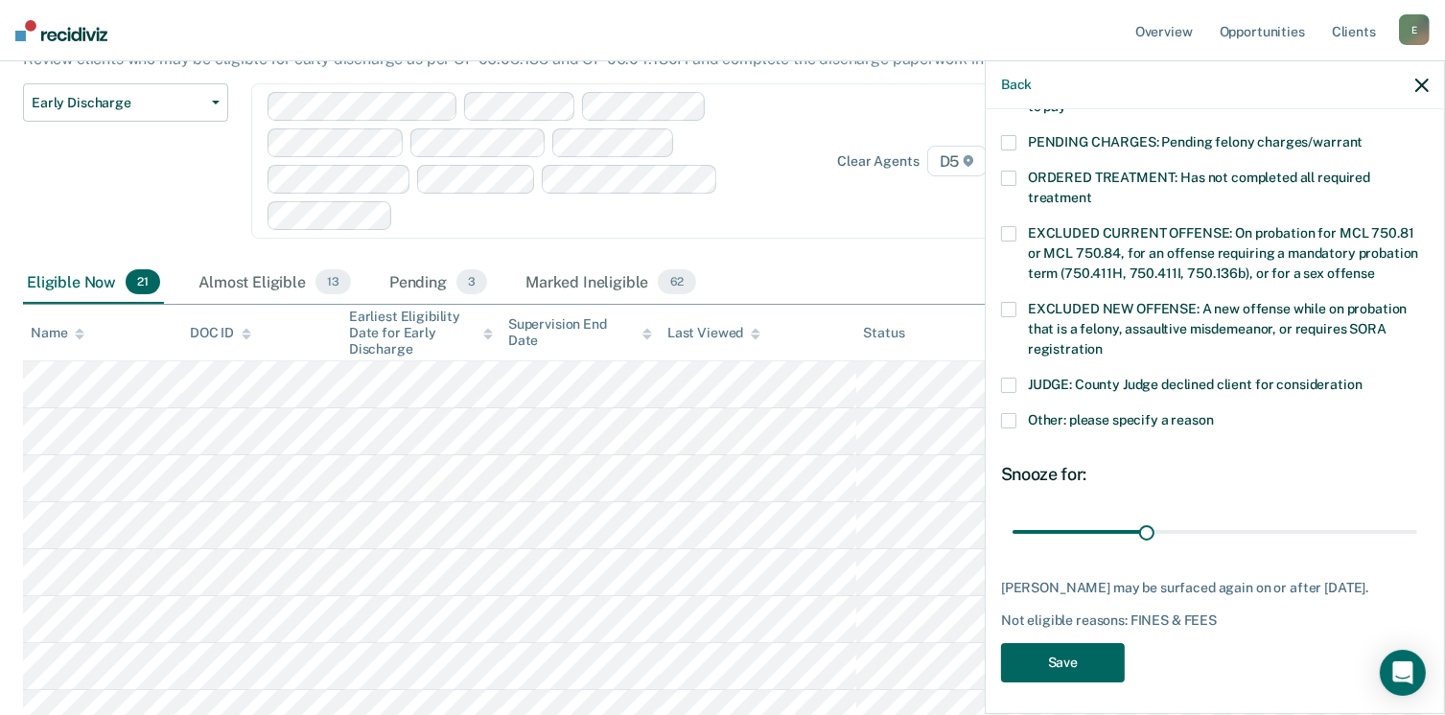
click at [1054, 654] on button "Save" at bounding box center [1063, 662] width 124 height 39
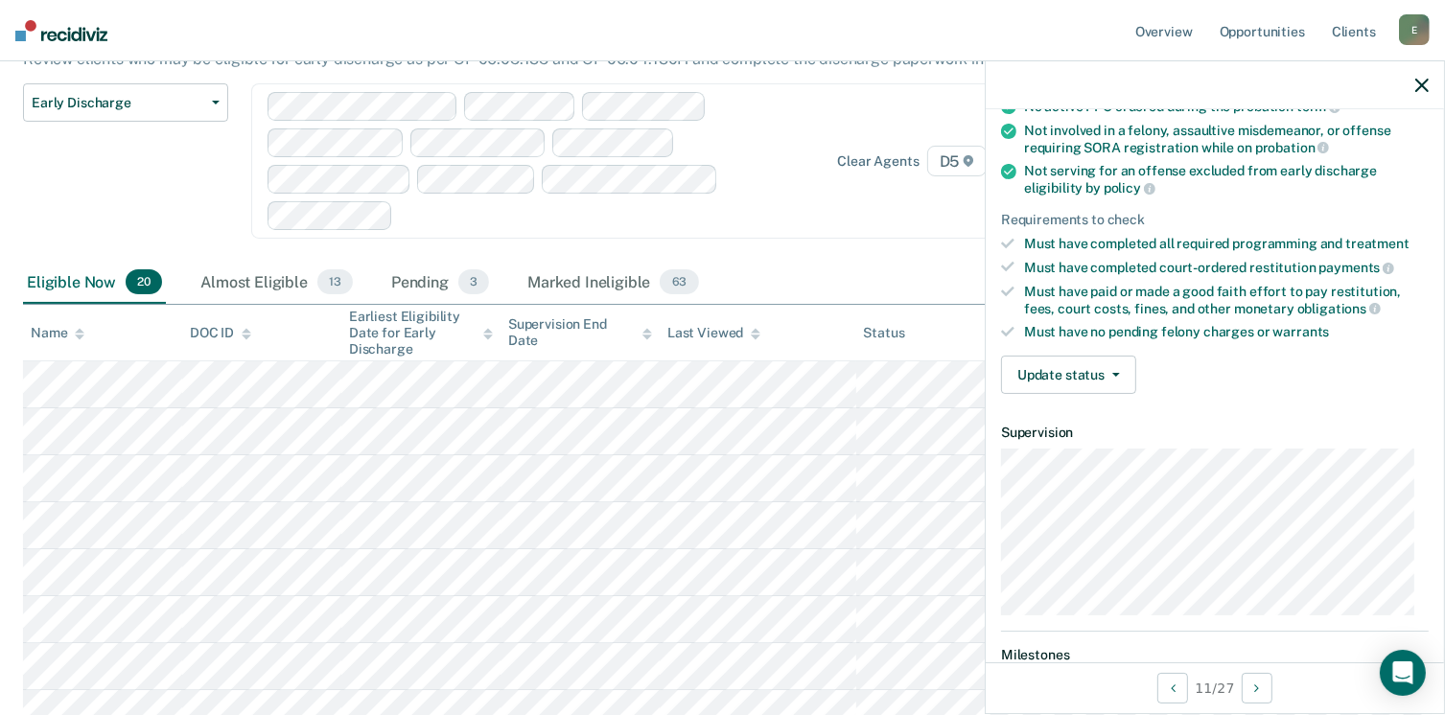
scroll to position [182, 0]
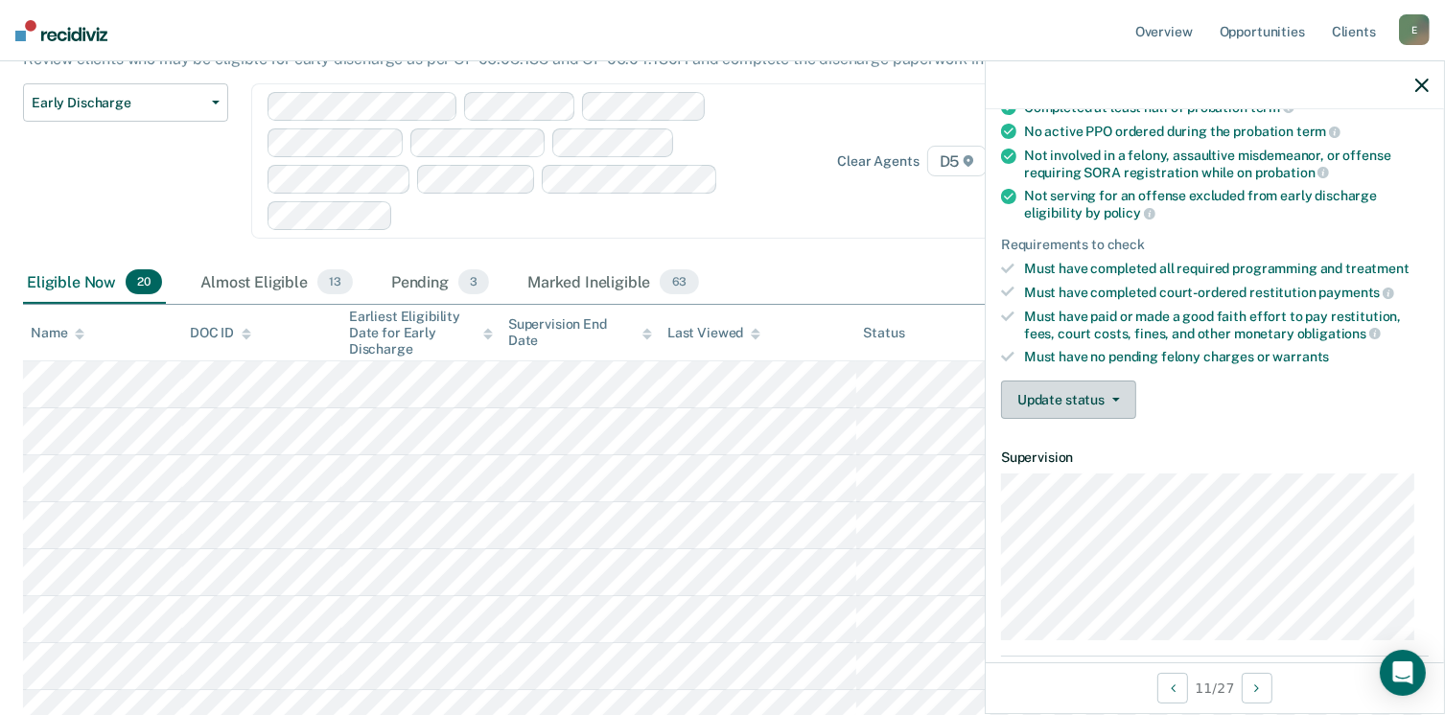
click at [1090, 385] on button "Update status" at bounding box center [1068, 400] width 135 height 38
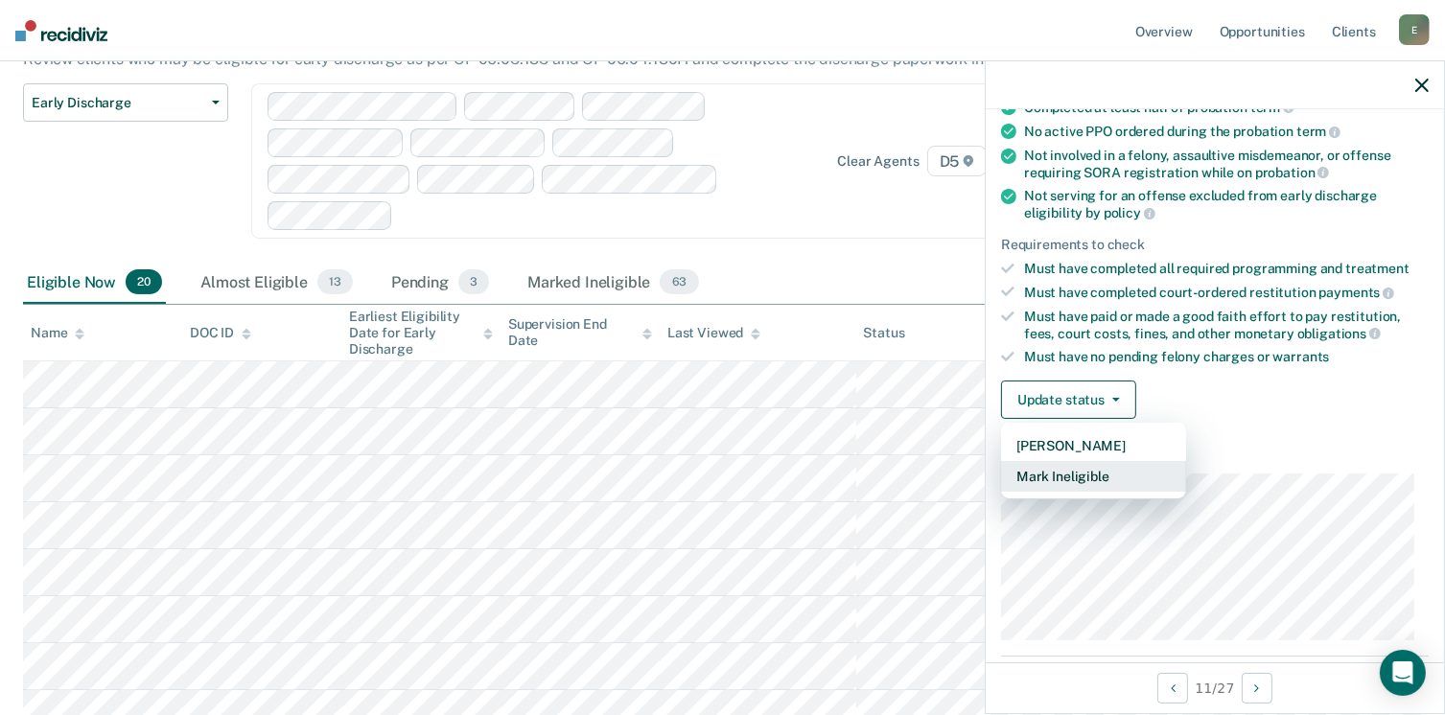
click at [1026, 477] on button "Mark Ineligible" at bounding box center [1093, 476] width 185 height 31
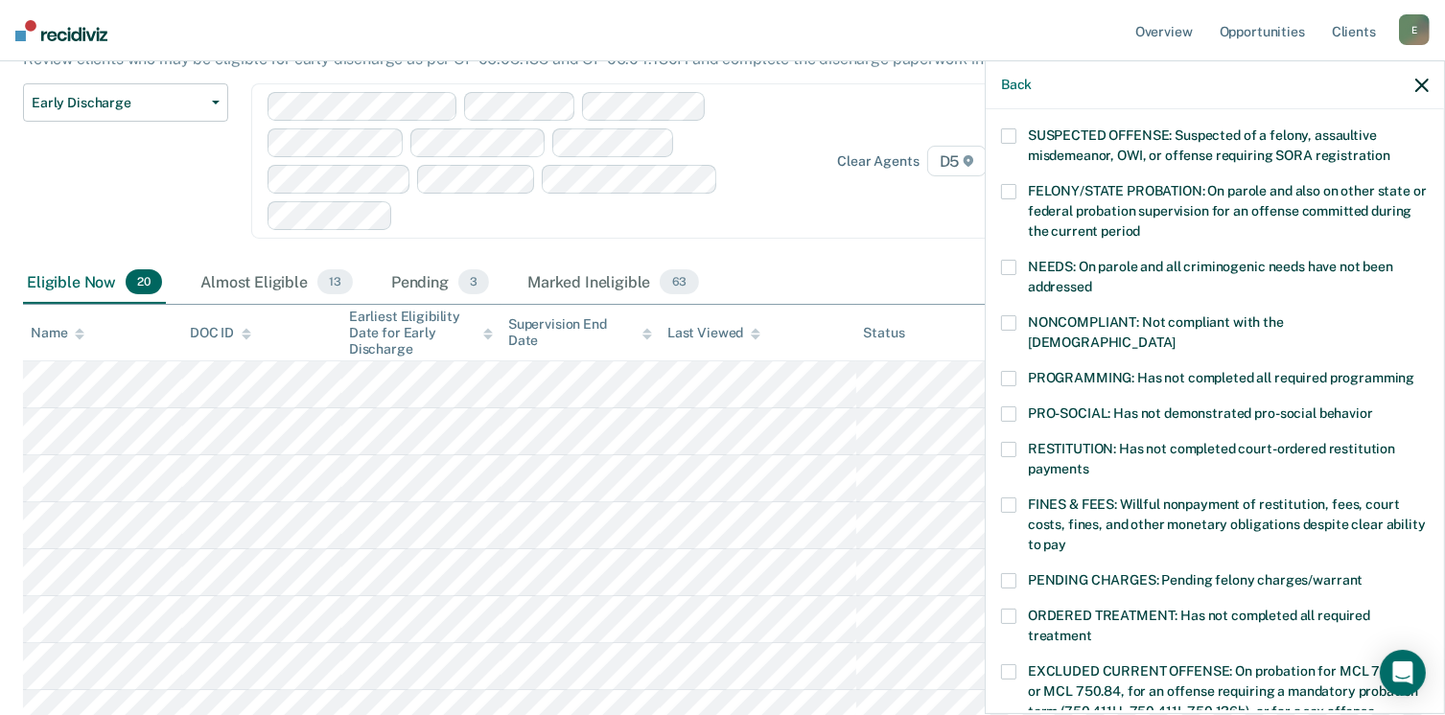
click at [1010, 498] on span at bounding box center [1008, 505] width 15 height 15
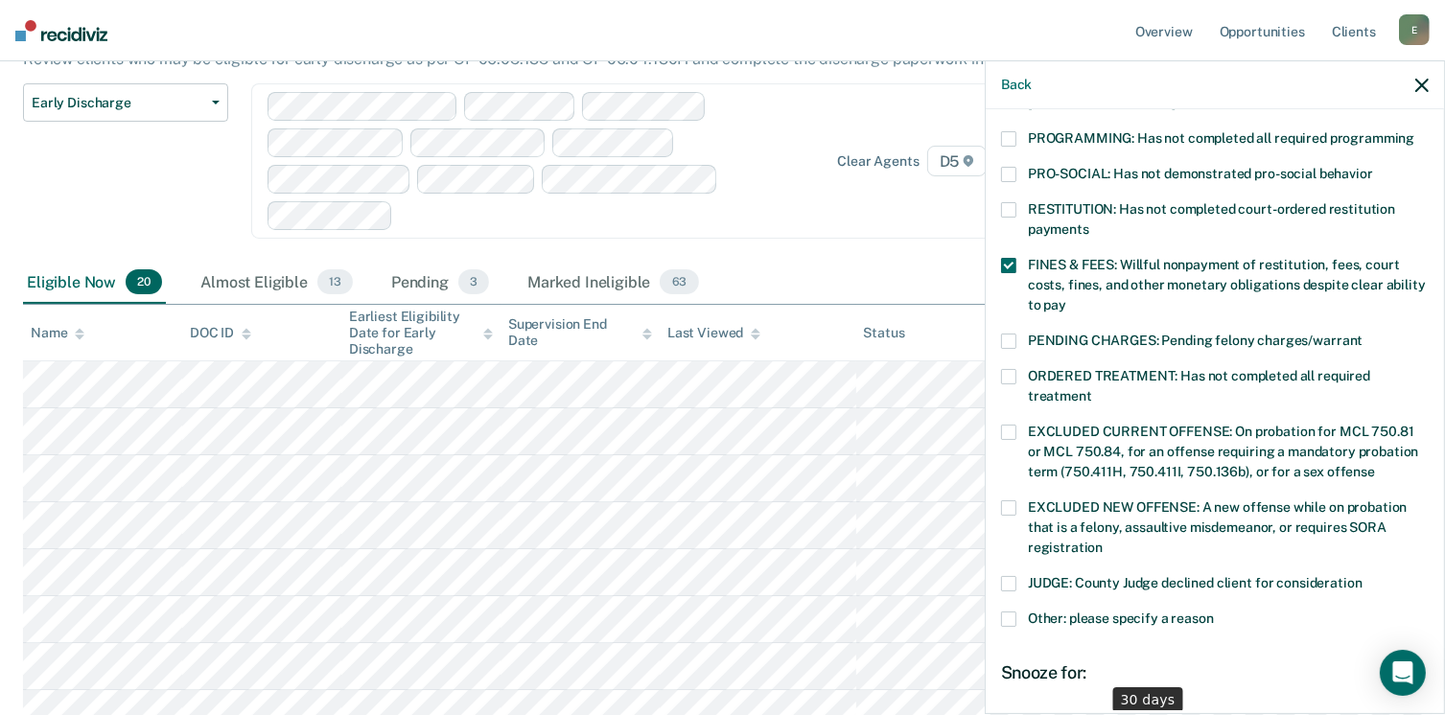
scroll to position [620, 0]
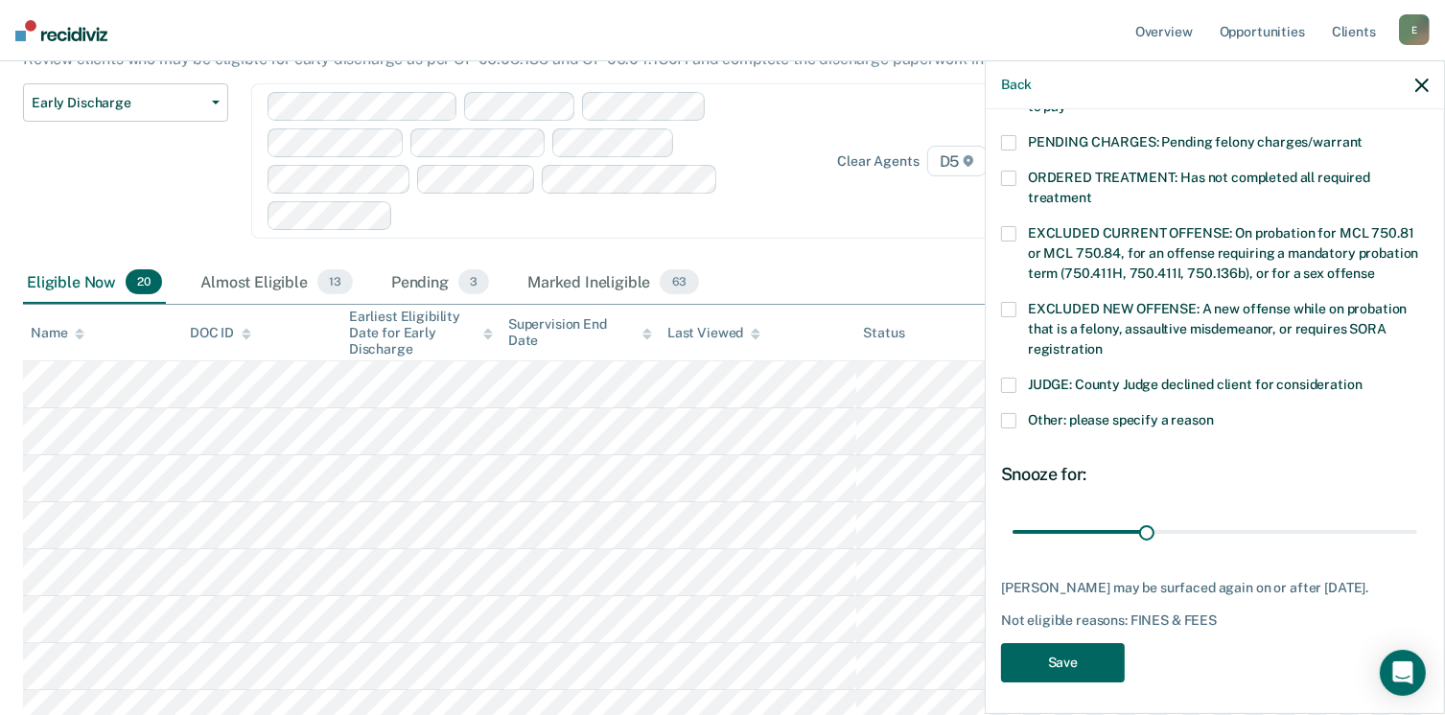
click at [1081, 664] on button "Save" at bounding box center [1063, 662] width 124 height 39
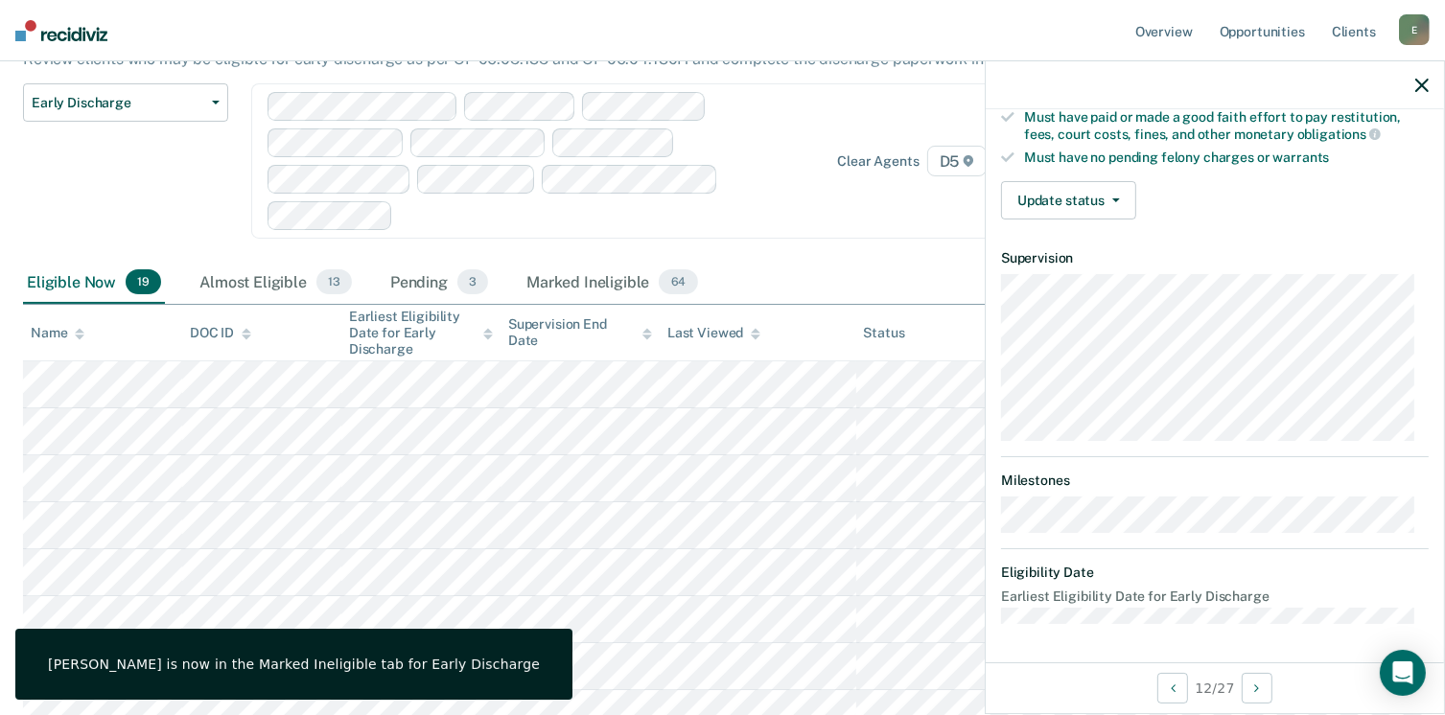
scroll to position [354, 0]
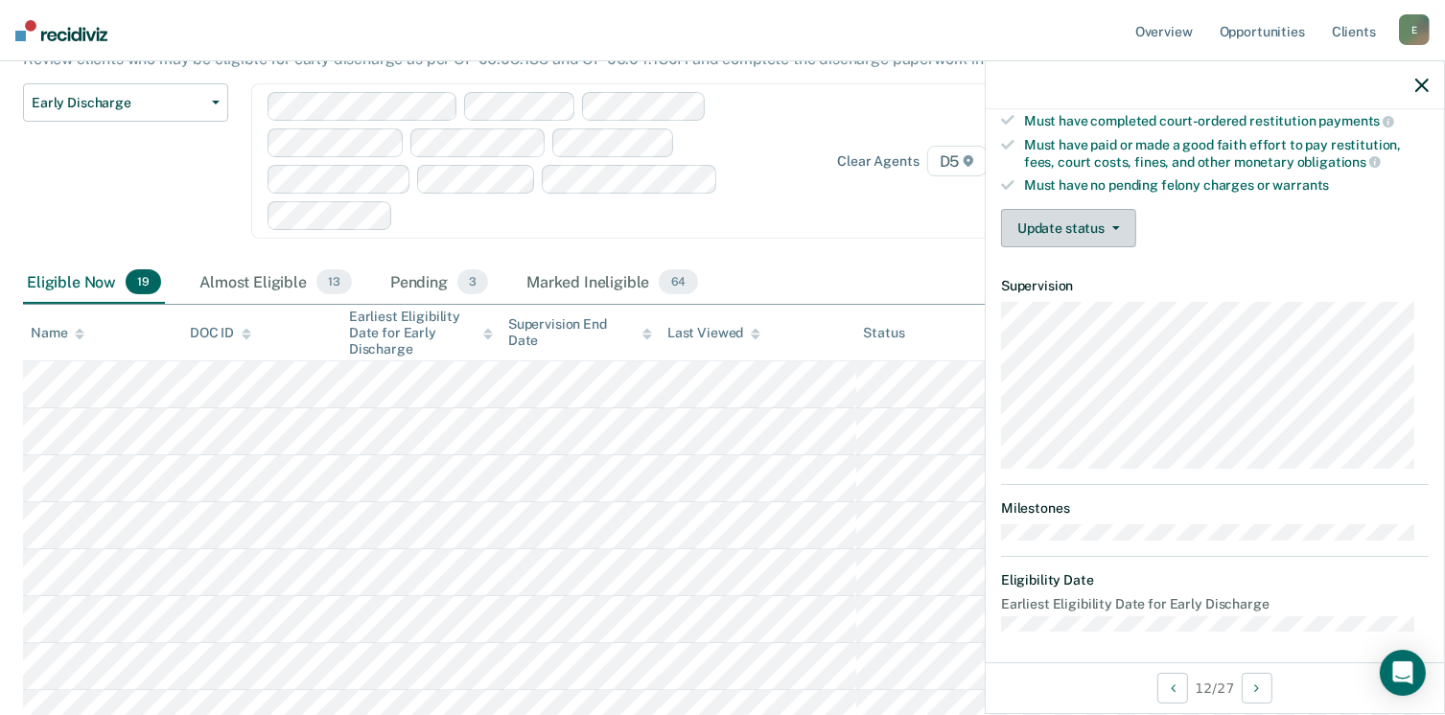
click at [1108, 226] on span "button" at bounding box center [1112, 228] width 15 height 4
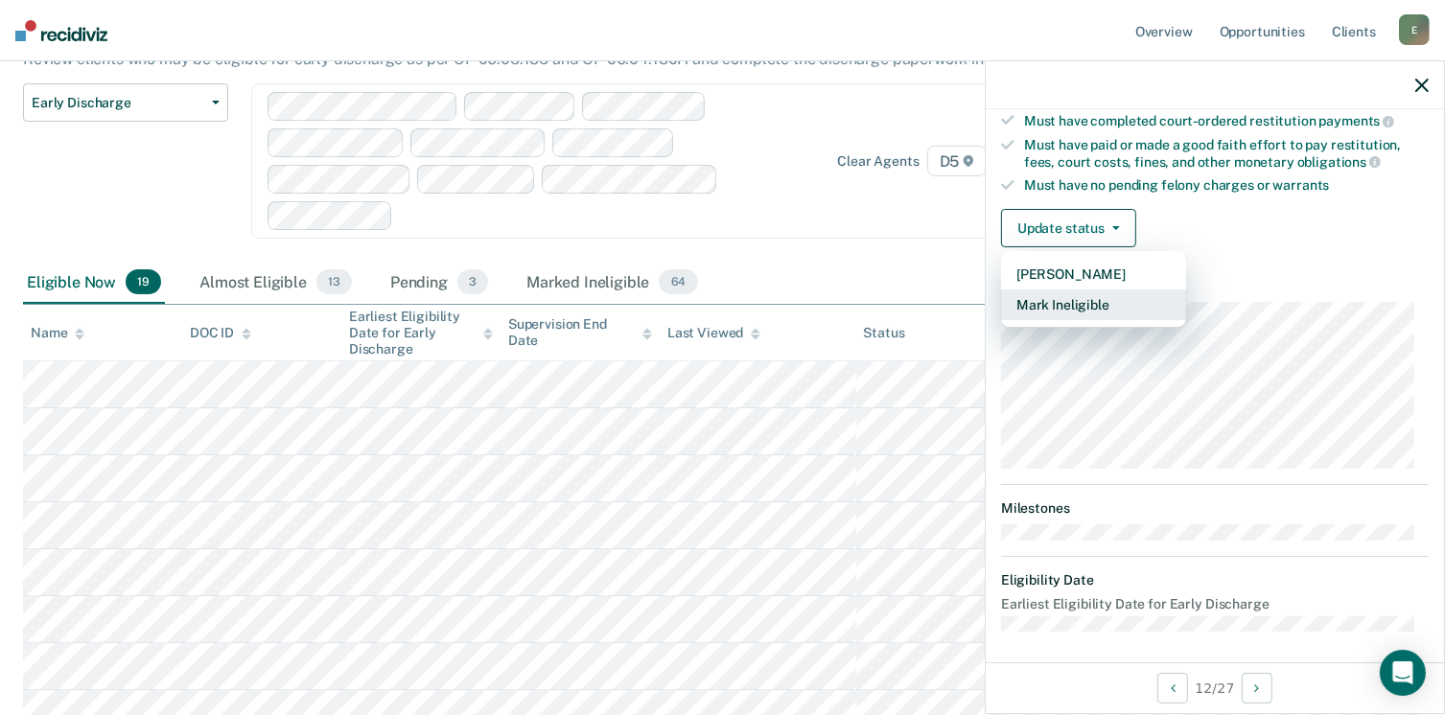
click at [1039, 292] on button "Mark Ineligible" at bounding box center [1093, 305] width 185 height 31
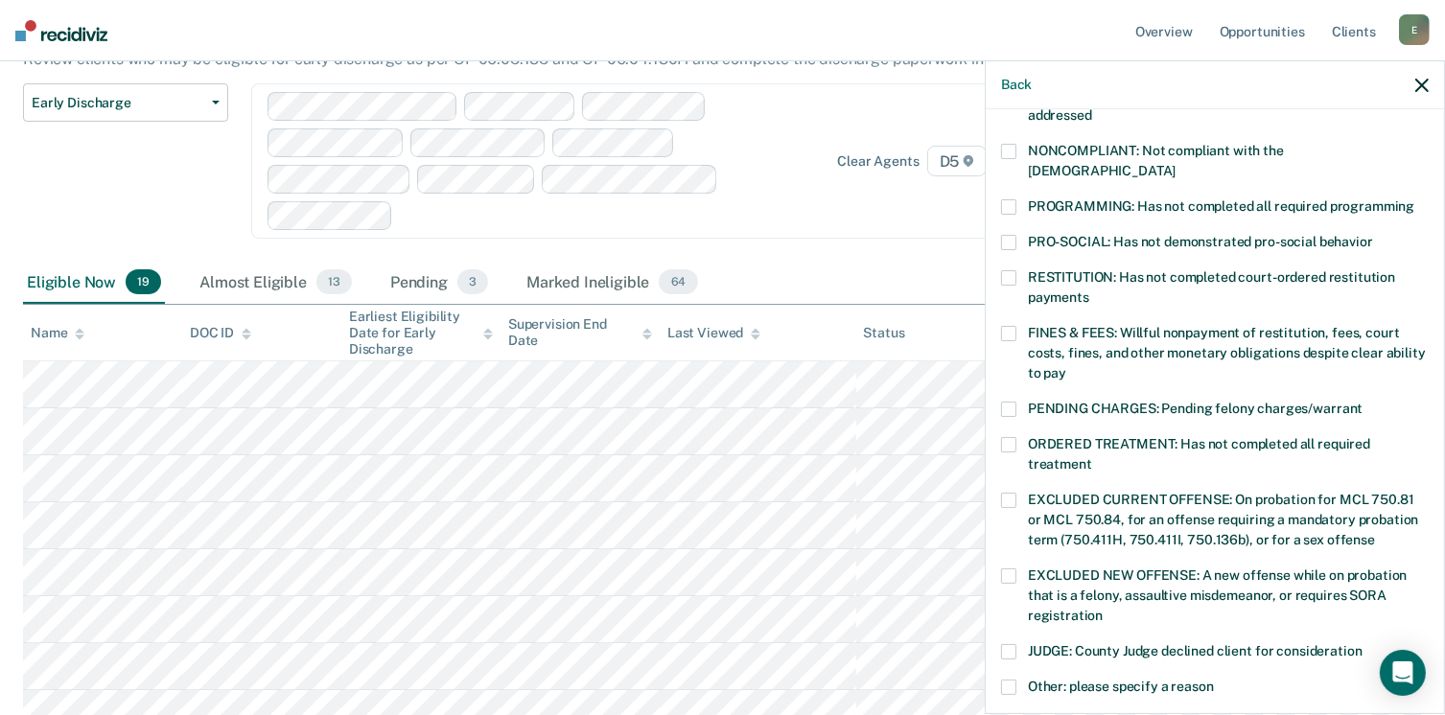
click at [1010, 326] on span at bounding box center [1008, 333] width 15 height 15
click at [1005, 680] on span at bounding box center [1008, 687] width 15 height 15
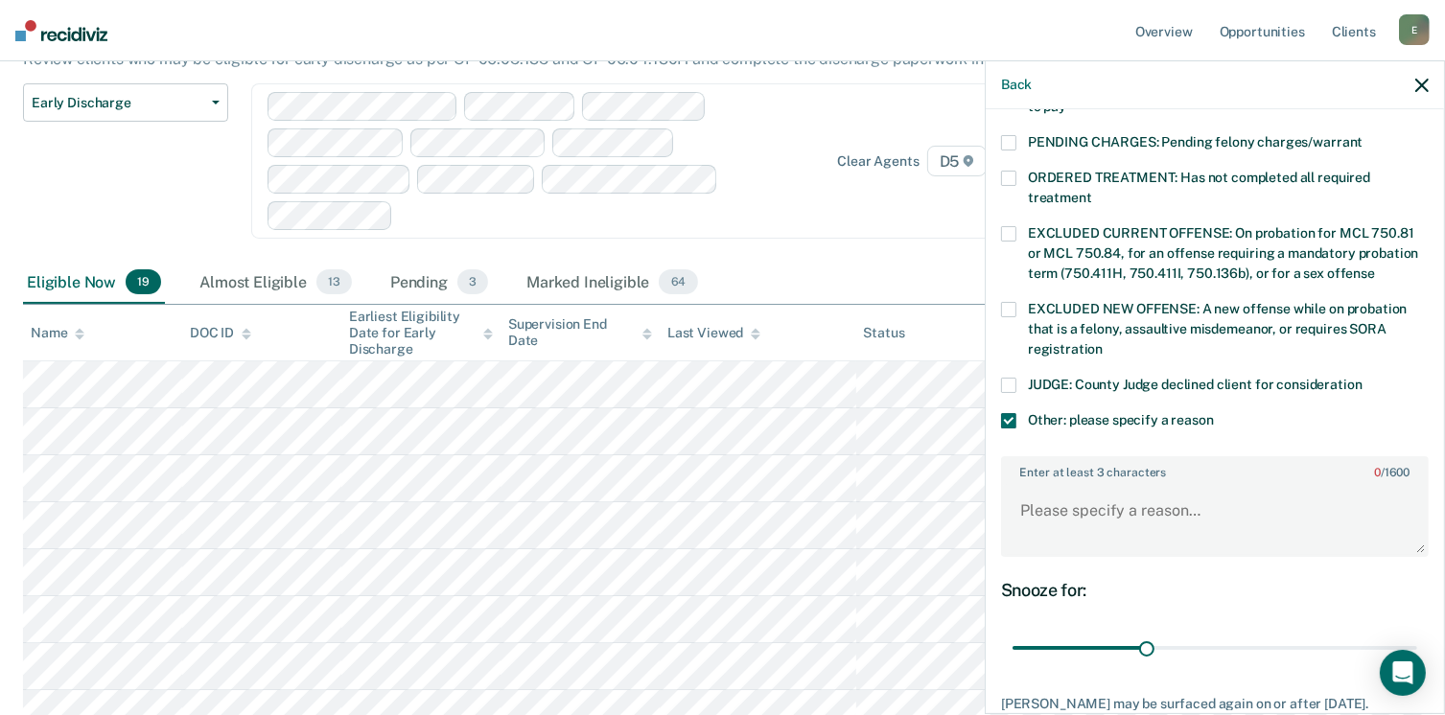
scroll to position [641, 0]
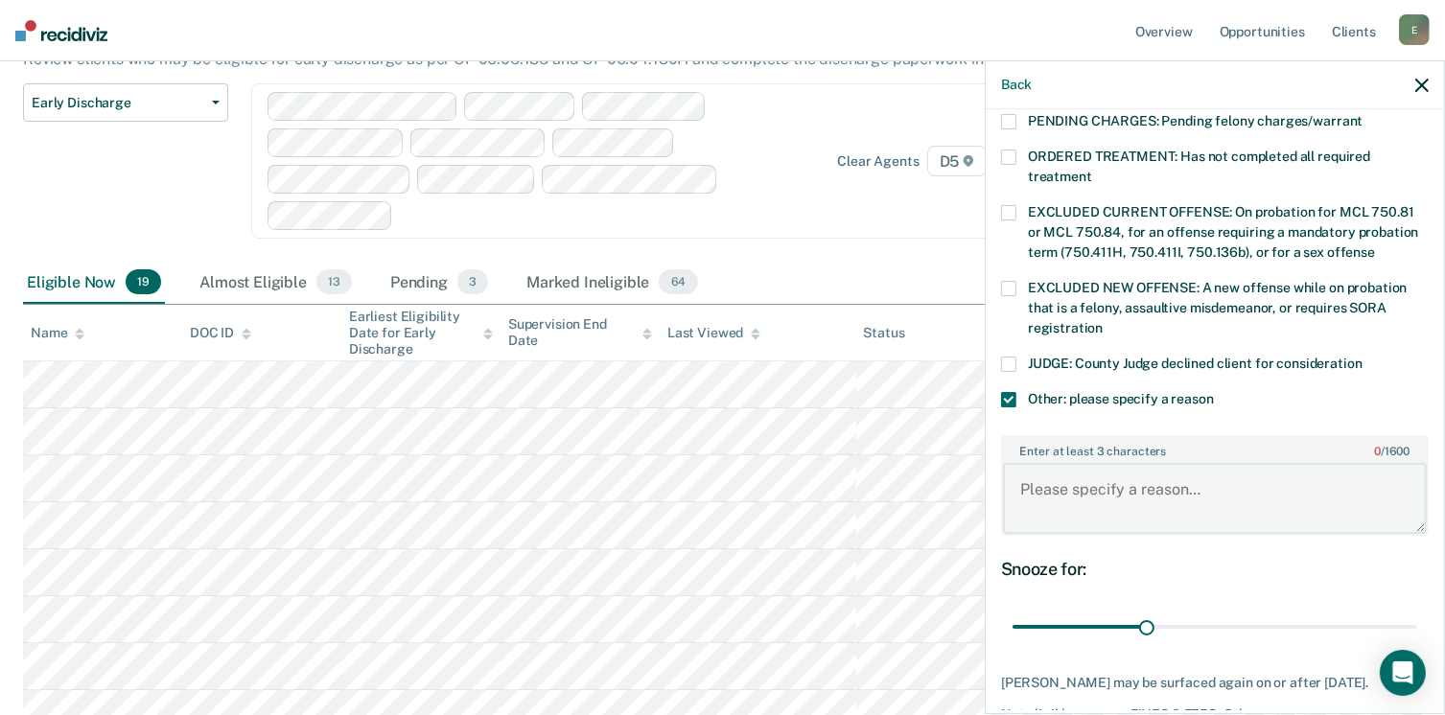
click at [1080, 463] on textarea "Enter at least 3 characters 0 / 1600" at bounding box center [1215, 498] width 424 height 71
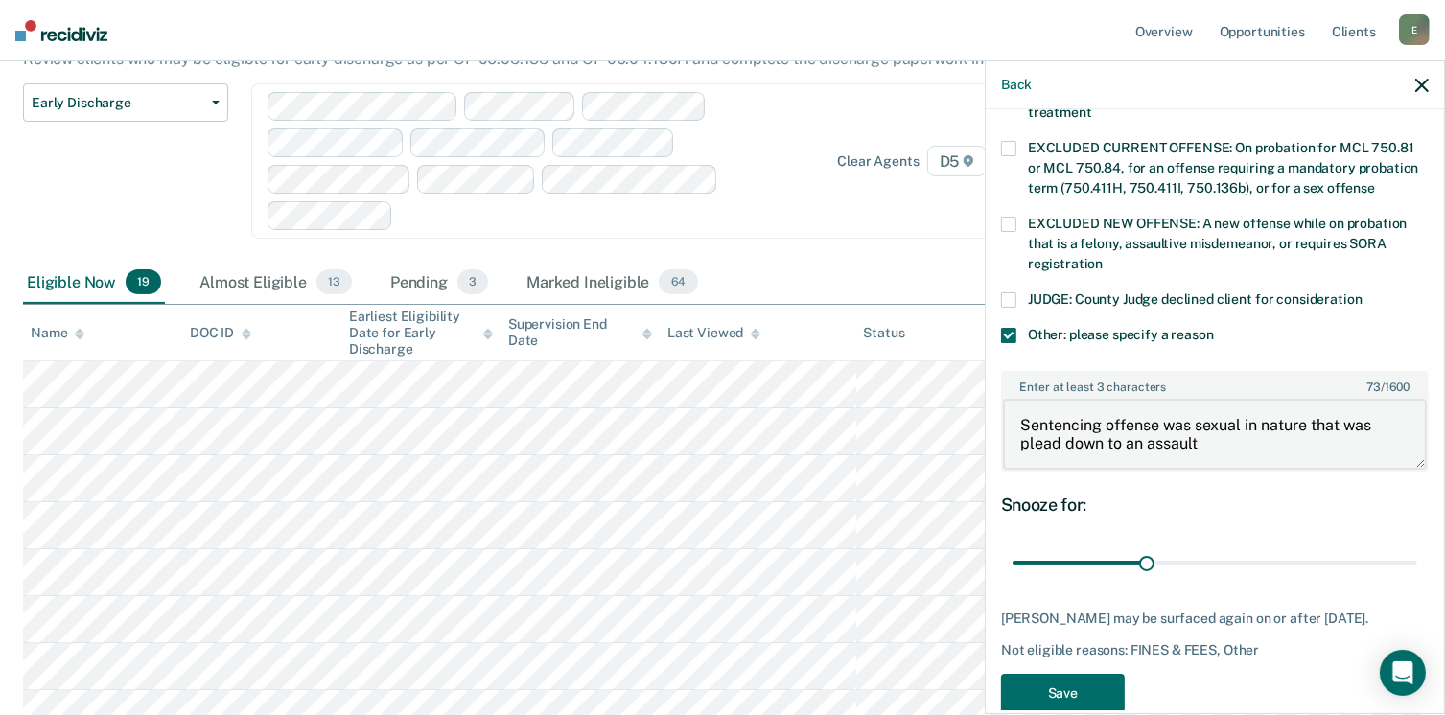
scroll to position [734, 0]
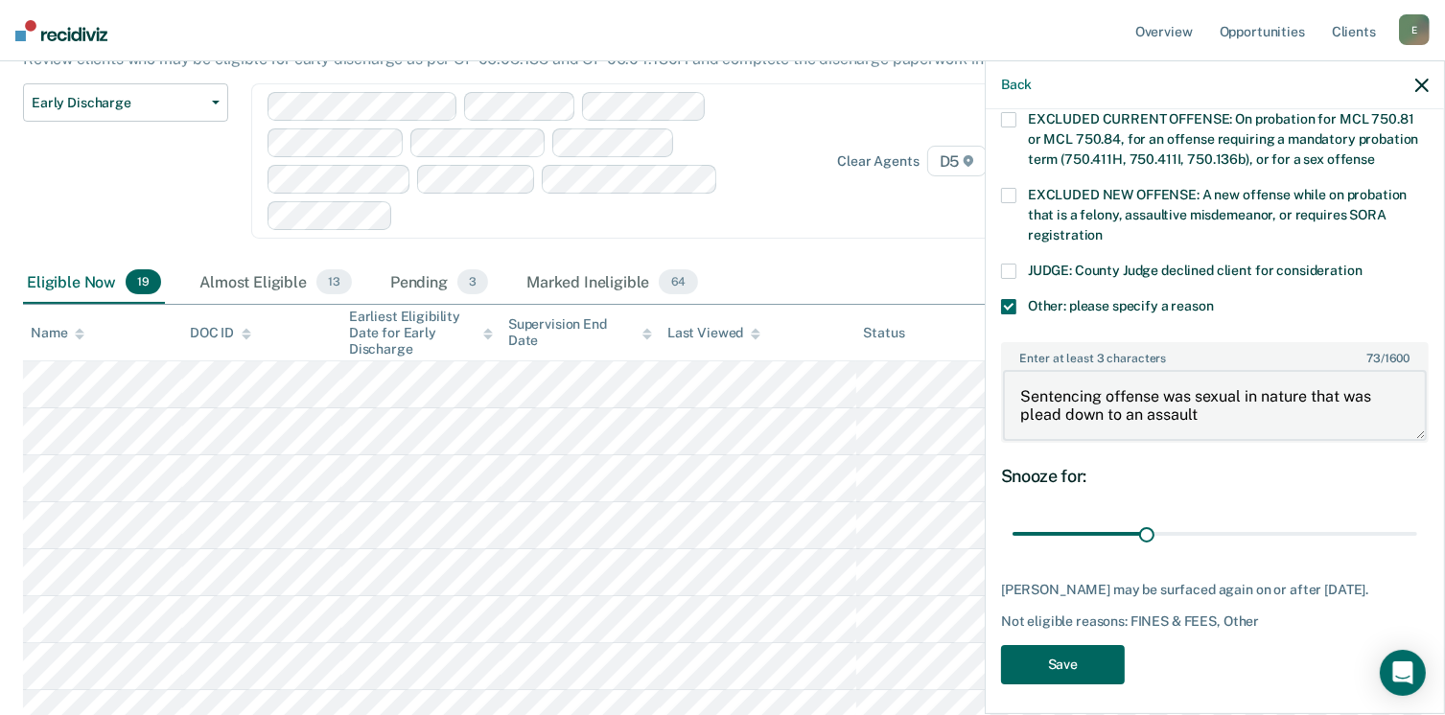
type textarea "Sentencing offense was sexual in nature that was plead down to an assault"
click at [1097, 661] on button "Save" at bounding box center [1063, 664] width 124 height 39
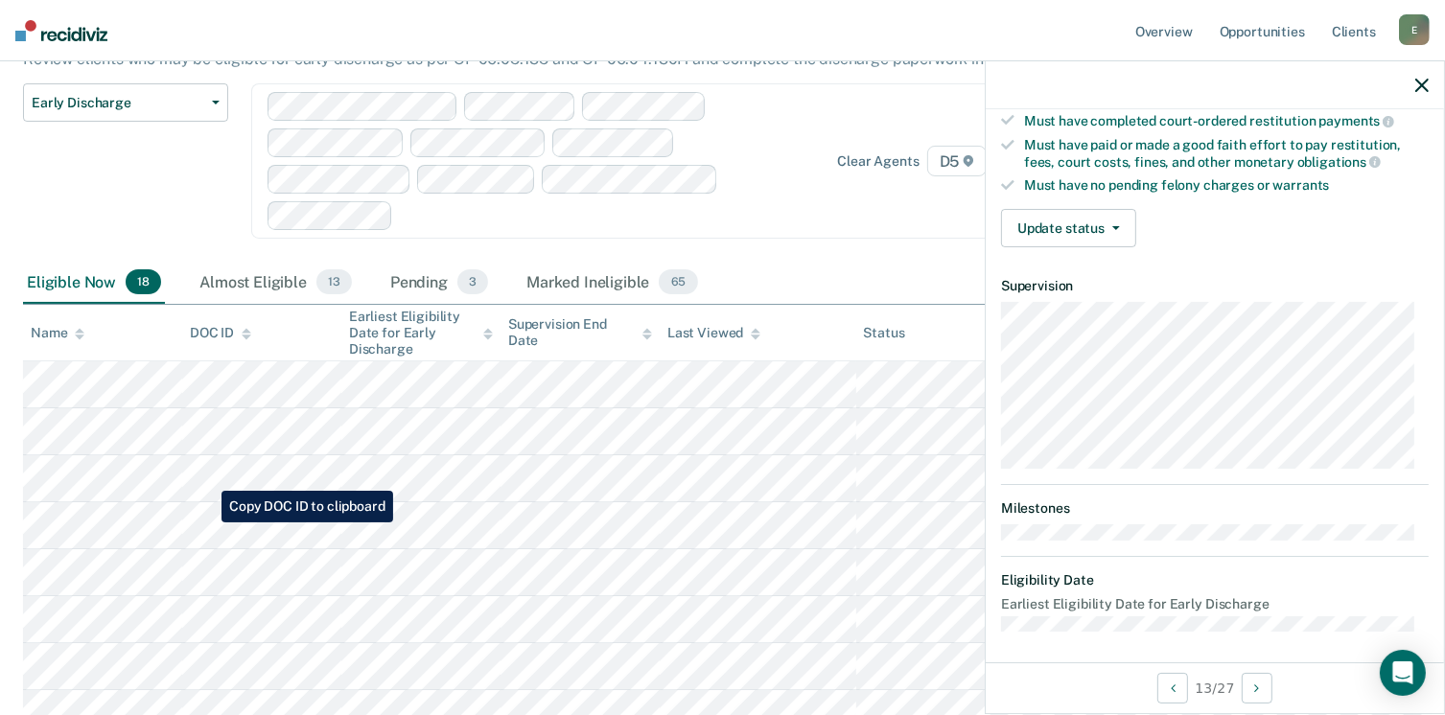
scroll to position [288, 0]
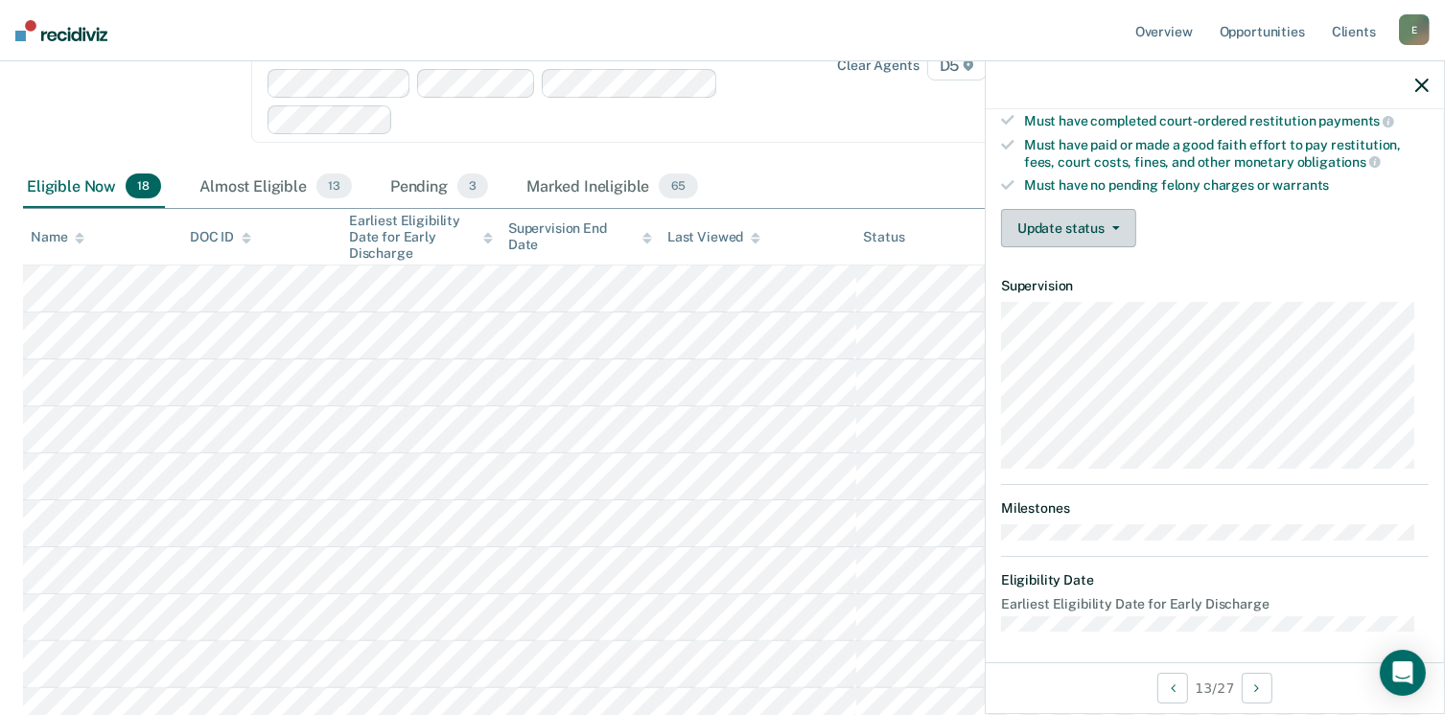
click at [1086, 221] on button "Update status" at bounding box center [1068, 228] width 135 height 38
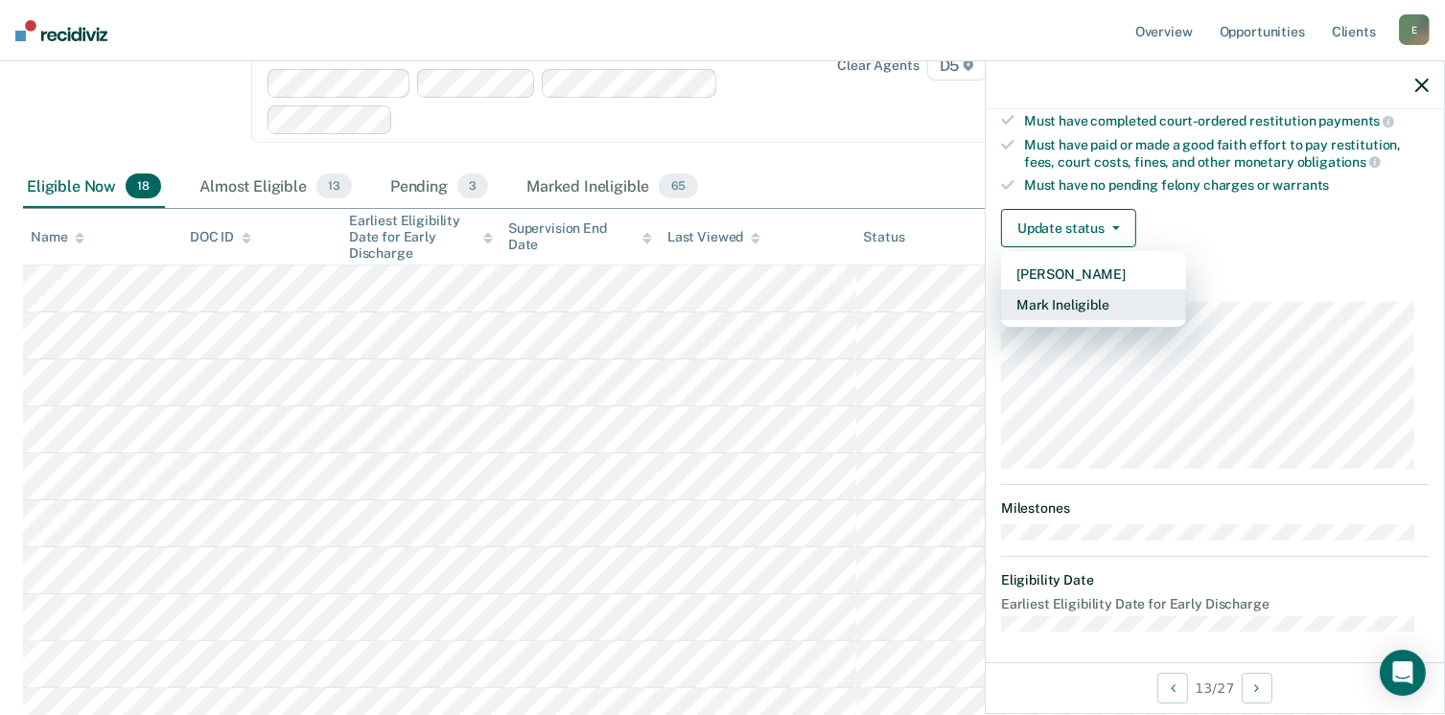
click at [1036, 304] on button "Mark Ineligible" at bounding box center [1093, 305] width 185 height 31
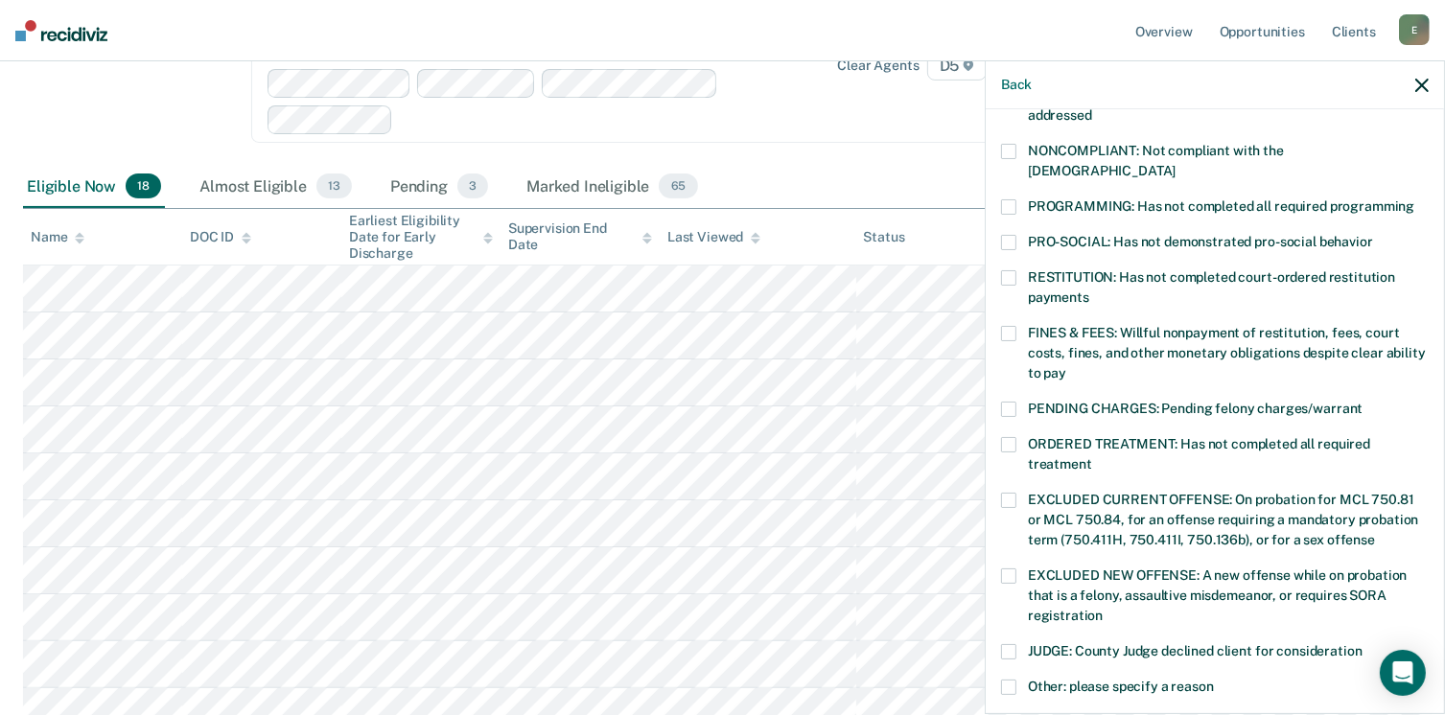
click at [1013, 326] on span at bounding box center [1008, 333] width 15 height 15
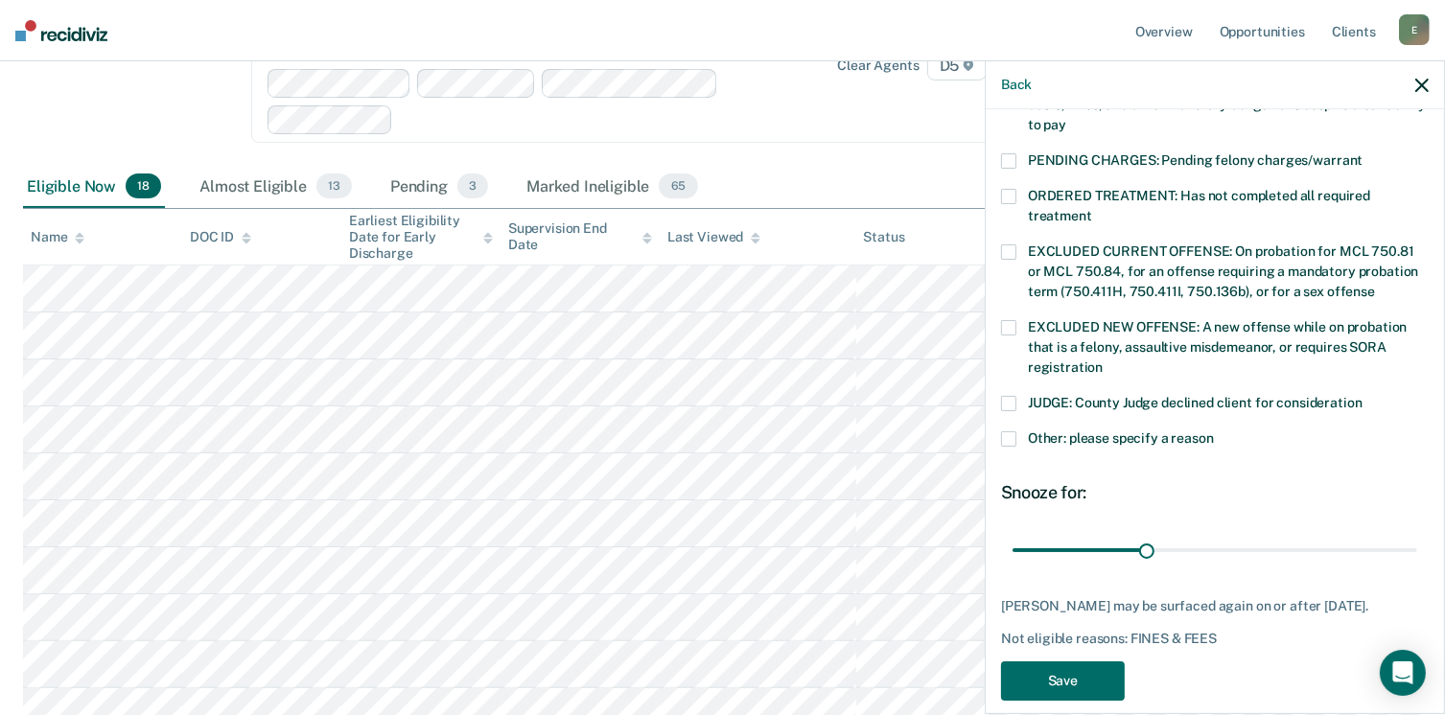
scroll to position [620, 0]
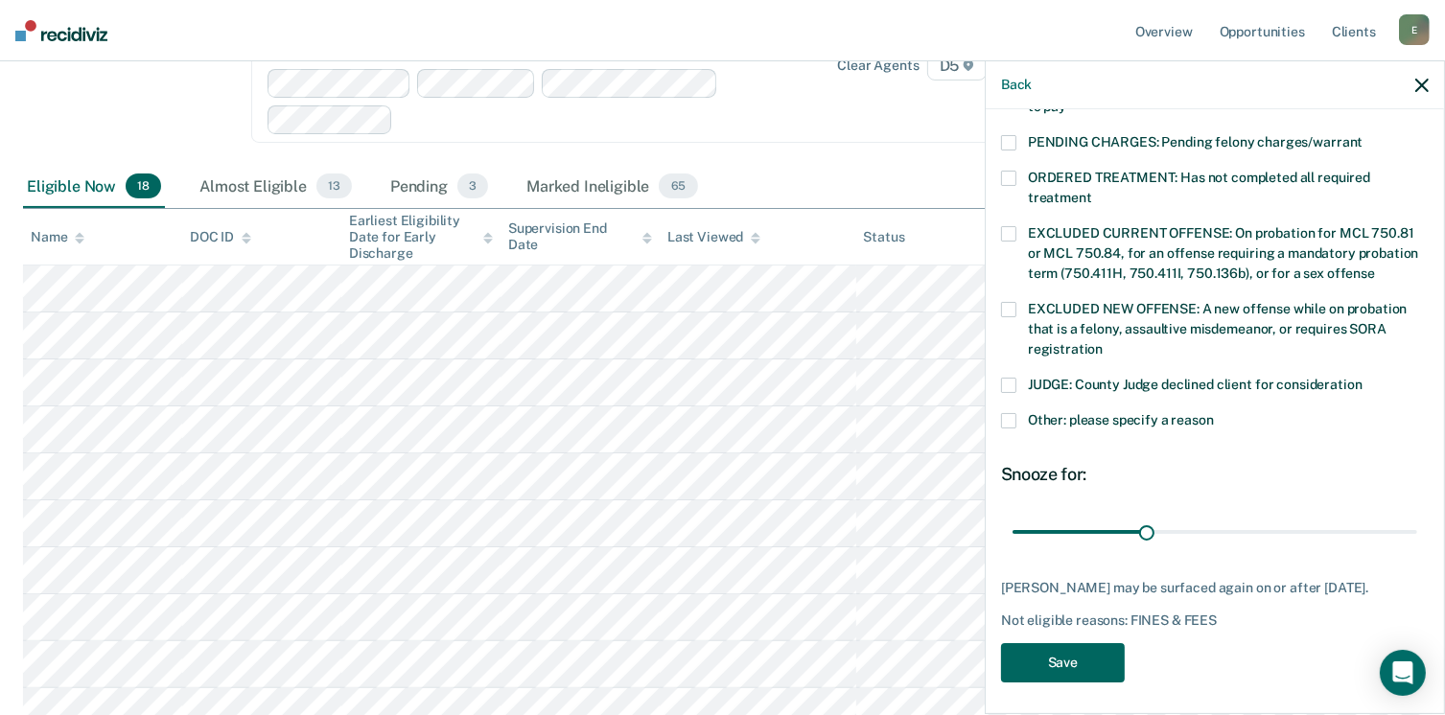
click at [1079, 655] on button "Save" at bounding box center [1063, 662] width 124 height 39
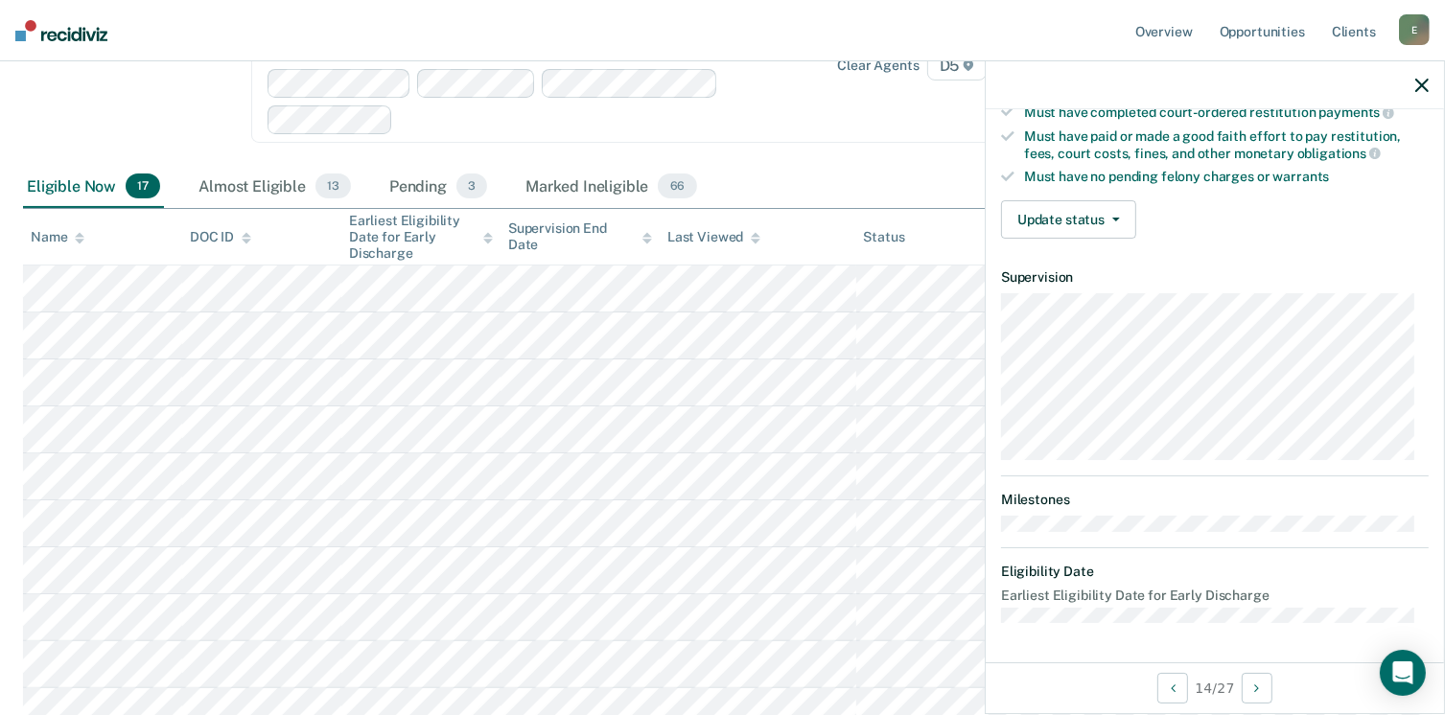
scroll to position [354, 0]
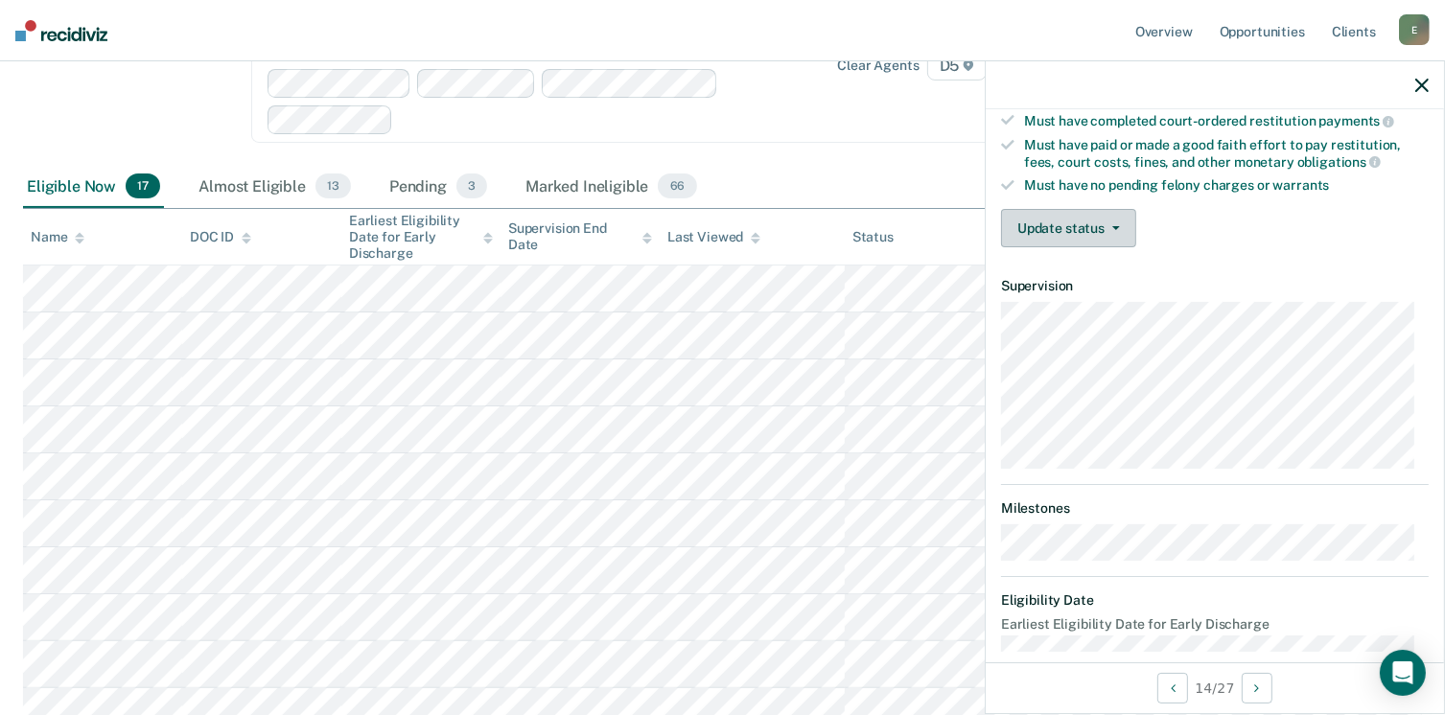
click at [1096, 225] on button "Update status" at bounding box center [1068, 228] width 135 height 38
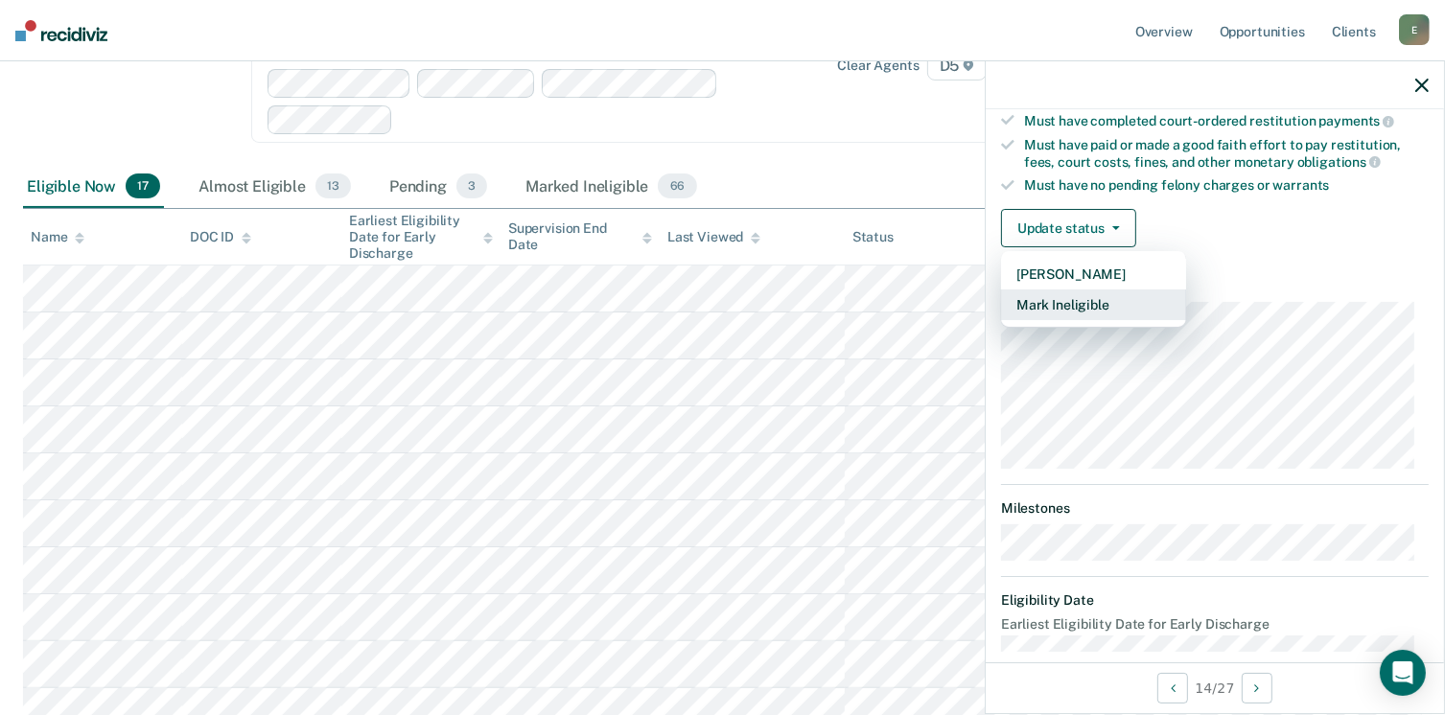
click at [1072, 292] on button "Mark Ineligible" at bounding box center [1093, 305] width 185 height 31
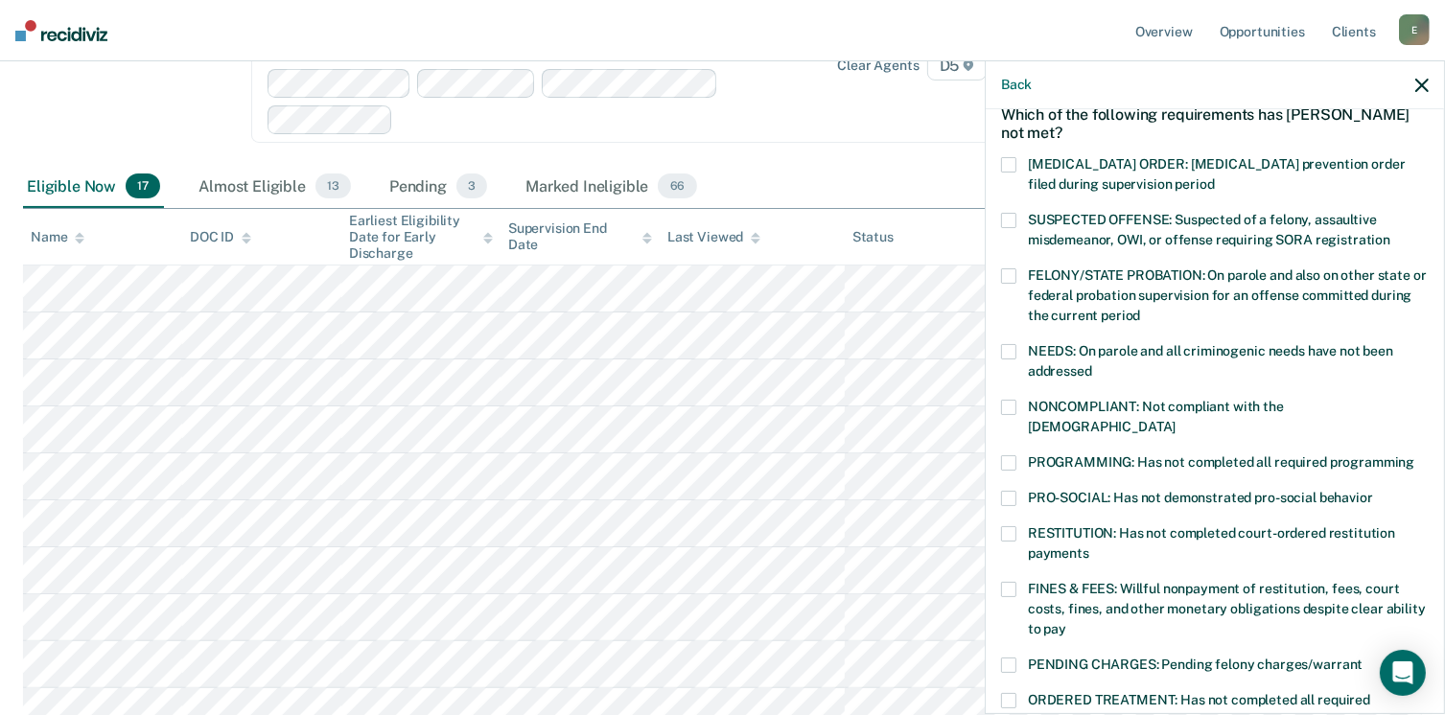
scroll to position [66, 0]
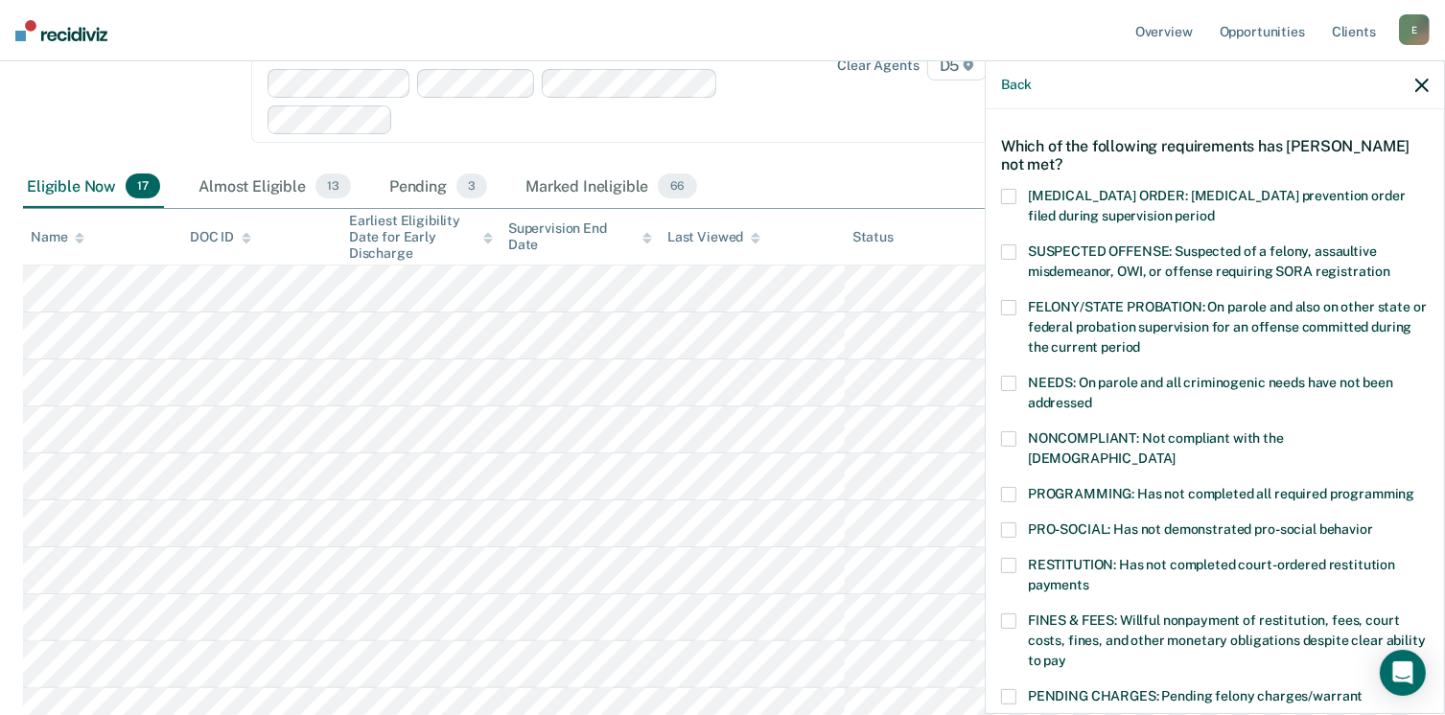
click at [1015, 431] on span at bounding box center [1008, 438] width 15 height 15
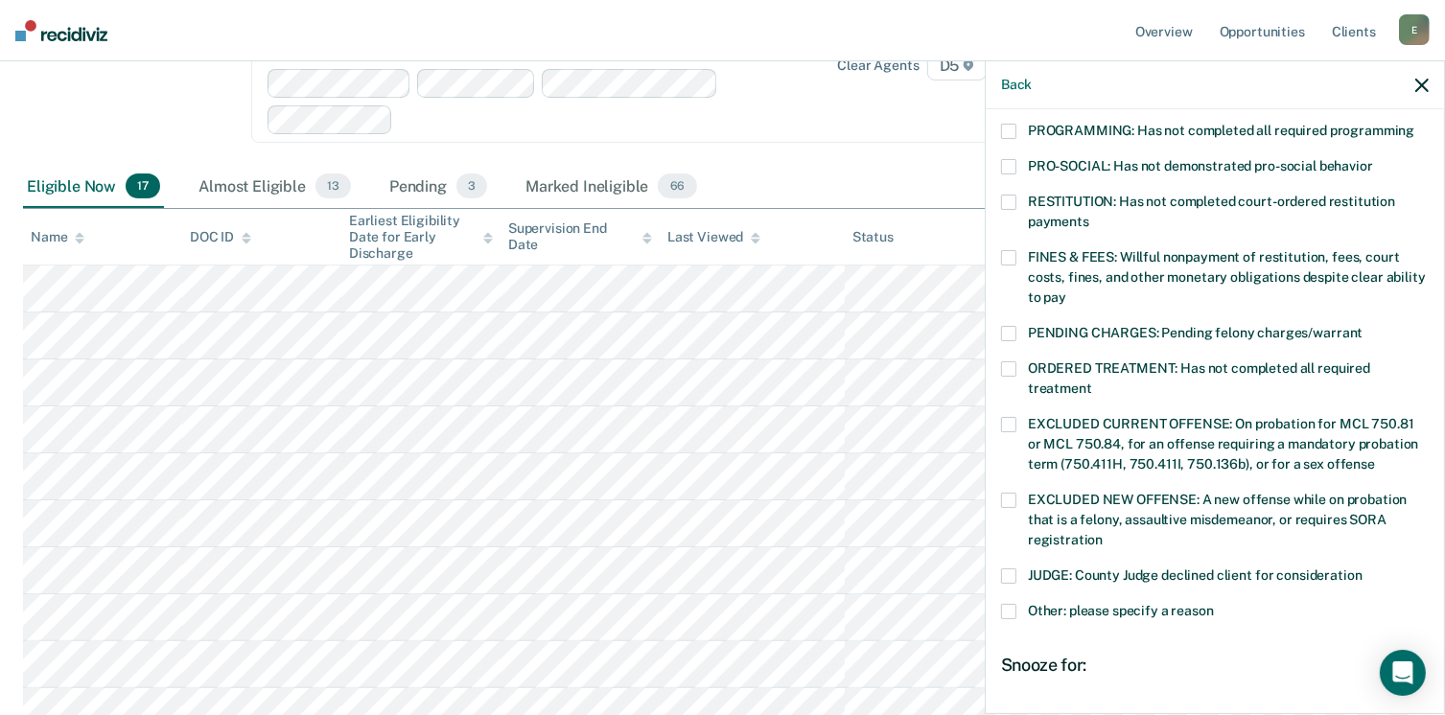
scroll to position [620, 0]
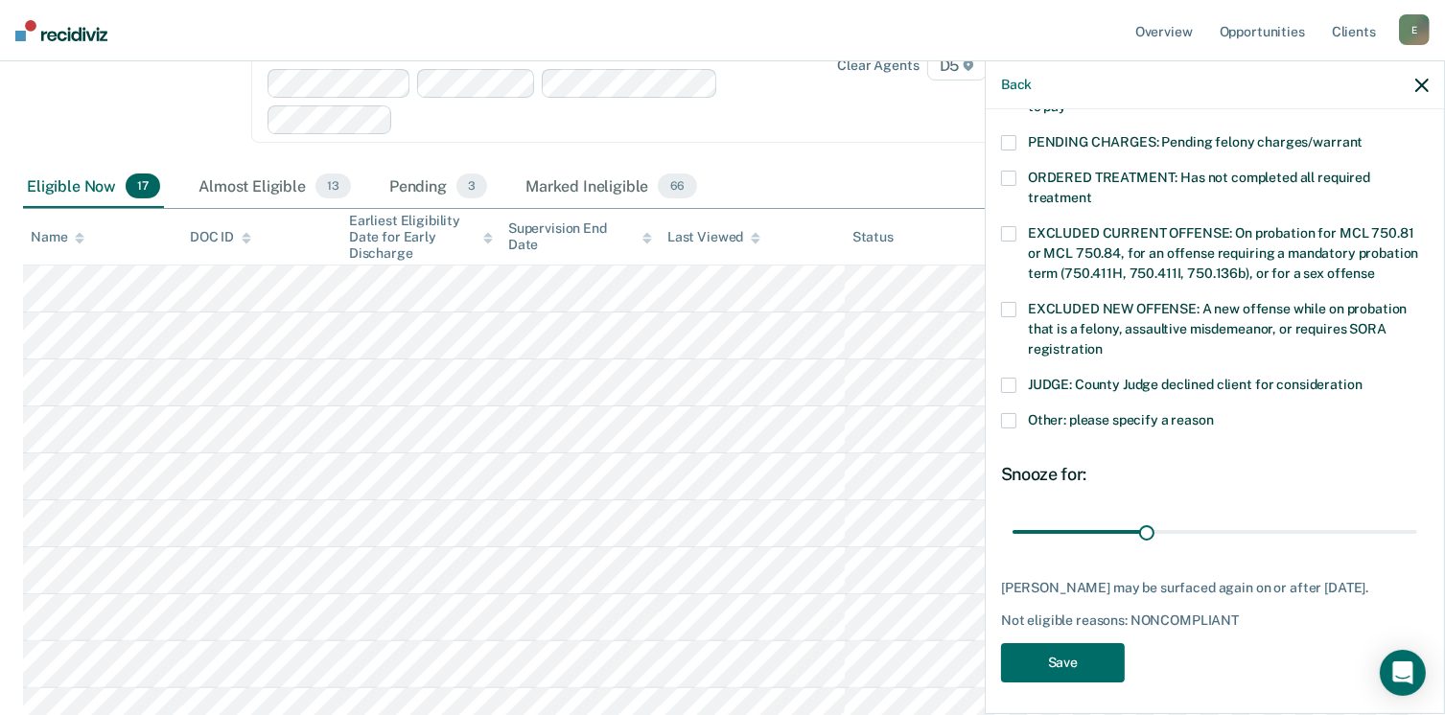
click at [1015, 413] on span at bounding box center [1008, 420] width 15 height 15
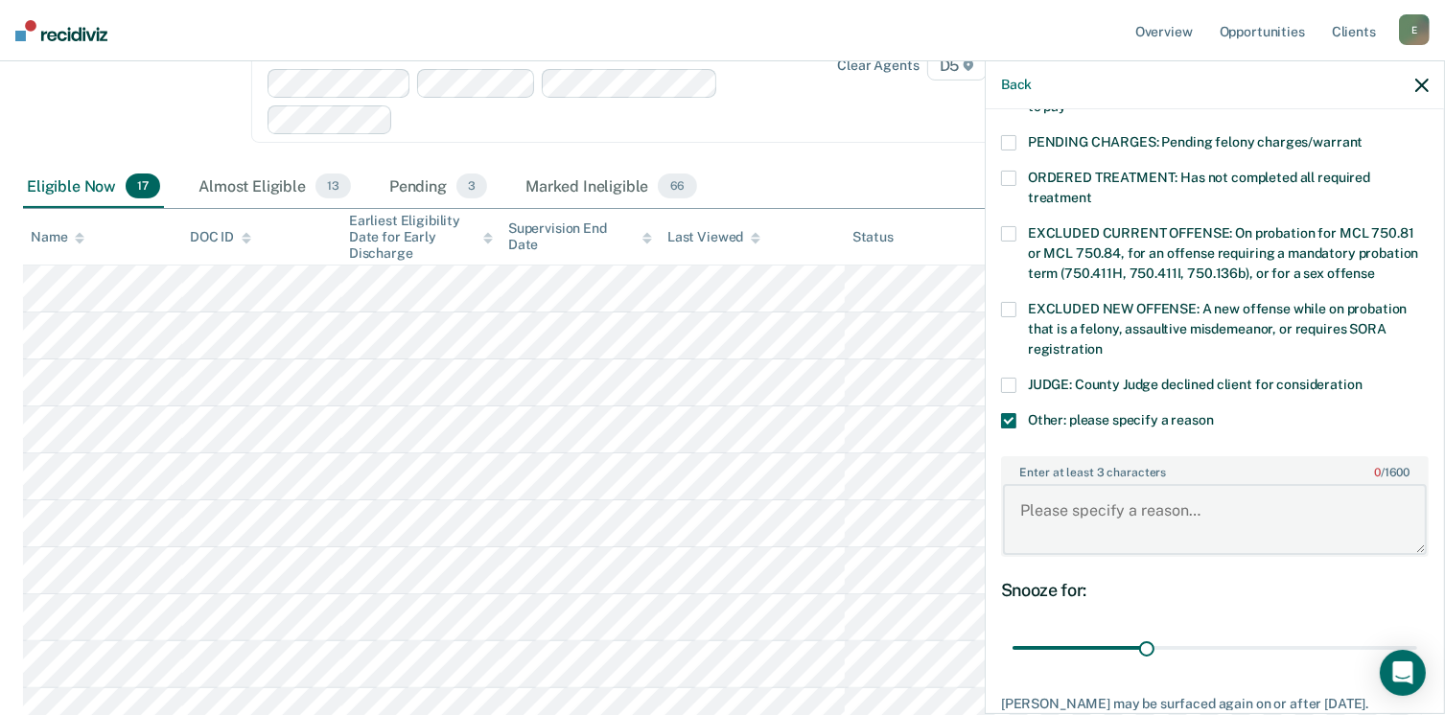
click at [1098, 484] on textarea "Enter at least 3 characters 0 / 1600" at bounding box center [1215, 519] width 424 height 71
type textarea "C"
type textarea "H"
click at [1173, 488] on textarea "Current investigation for probation violation of having contact with her 4.5" at bounding box center [1215, 519] width 424 height 71
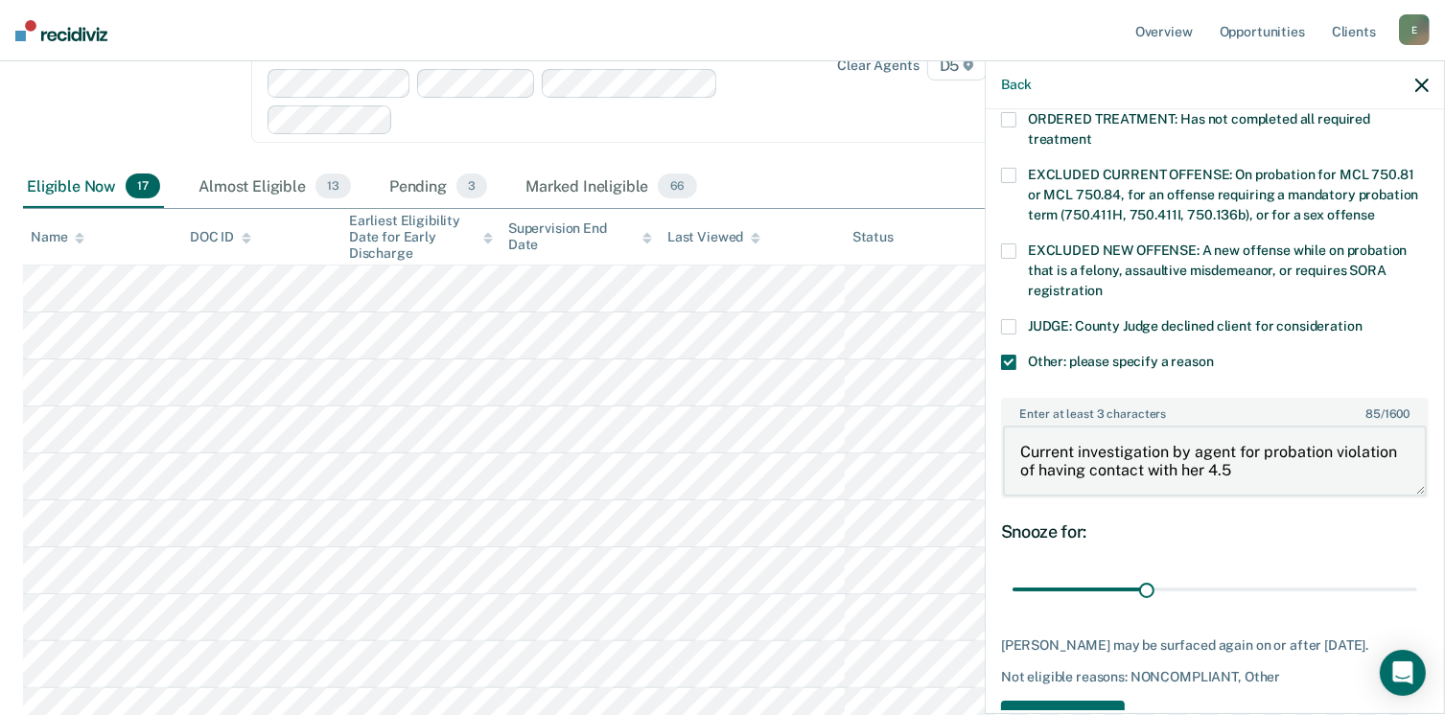
scroll to position [734, 0]
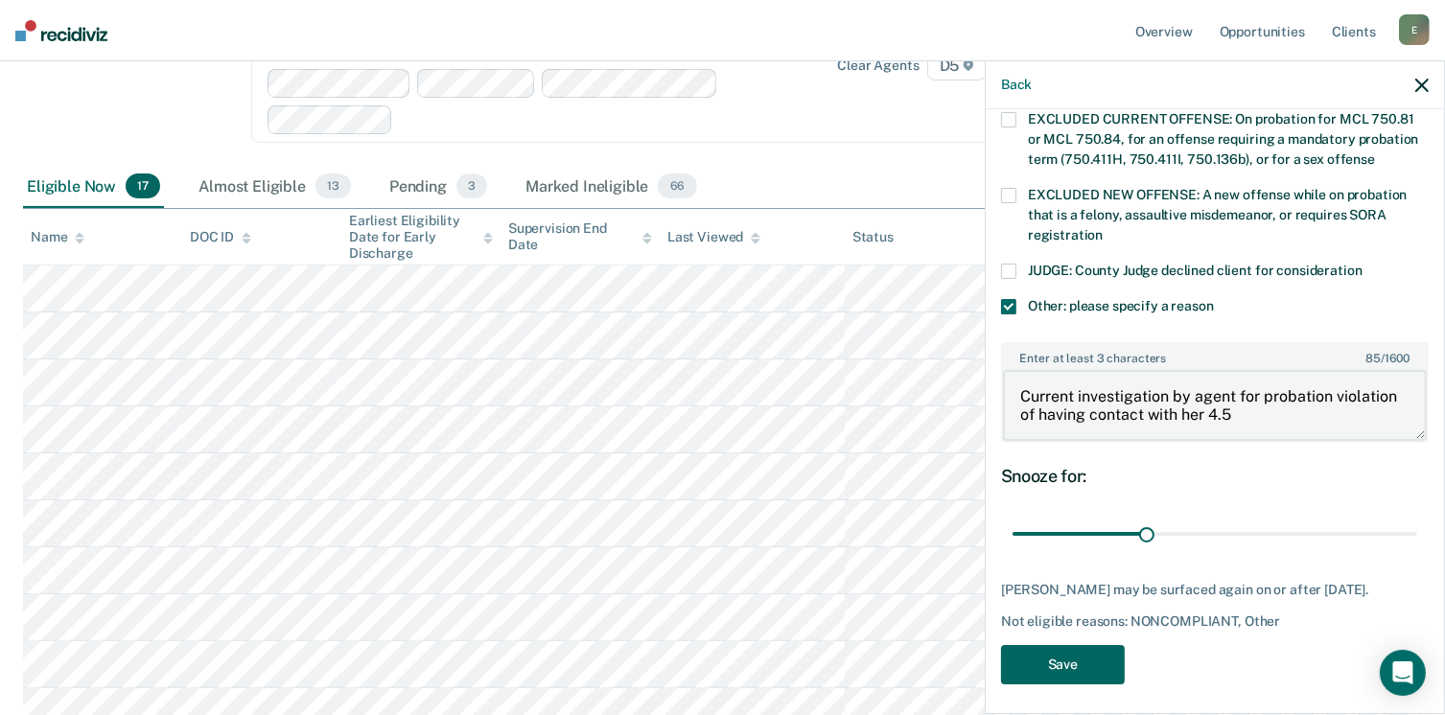
type textarea "Current investigation by agent for probation violation of having contact with h…"
click at [1083, 651] on button "Save" at bounding box center [1063, 664] width 124 height 39
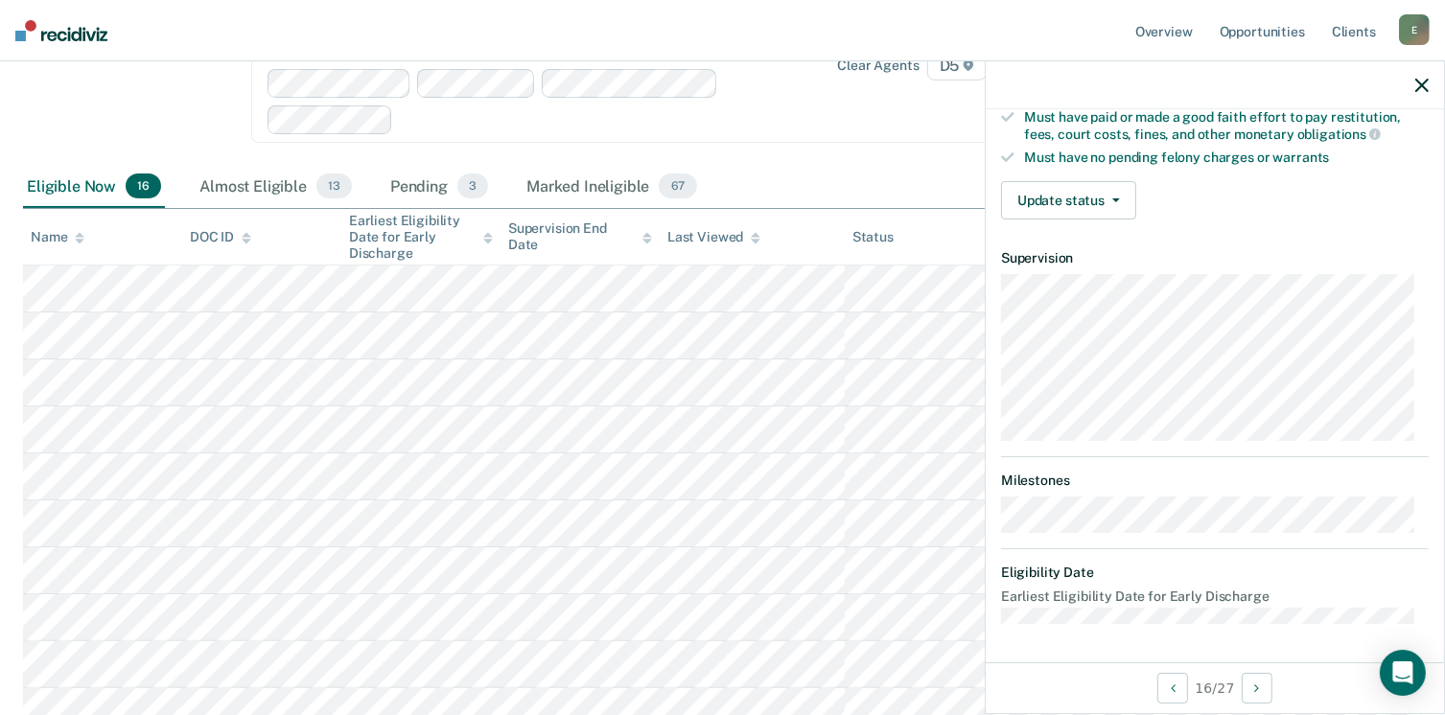
scroll to position [374, 0]
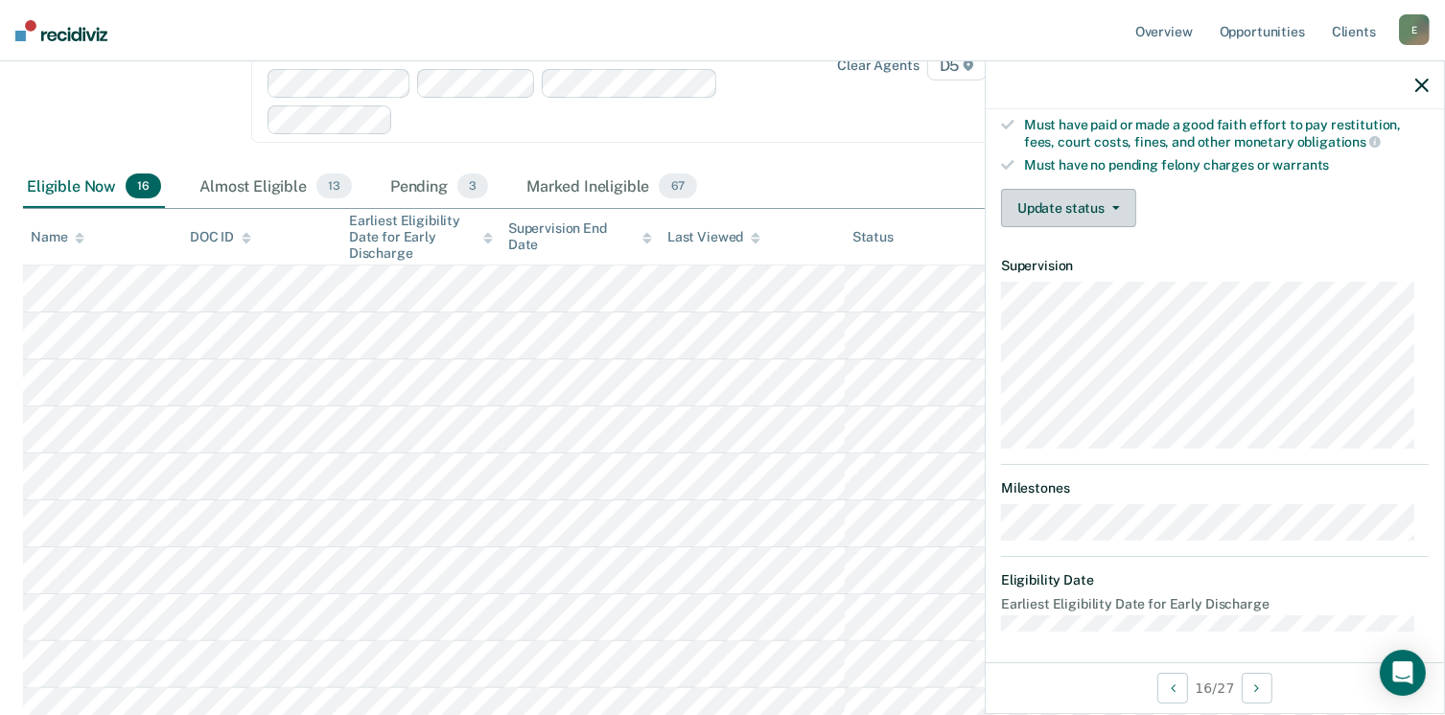
click at [1061, 207] on button "Update status" at bounding box center [1068, 208] width 135 height 38
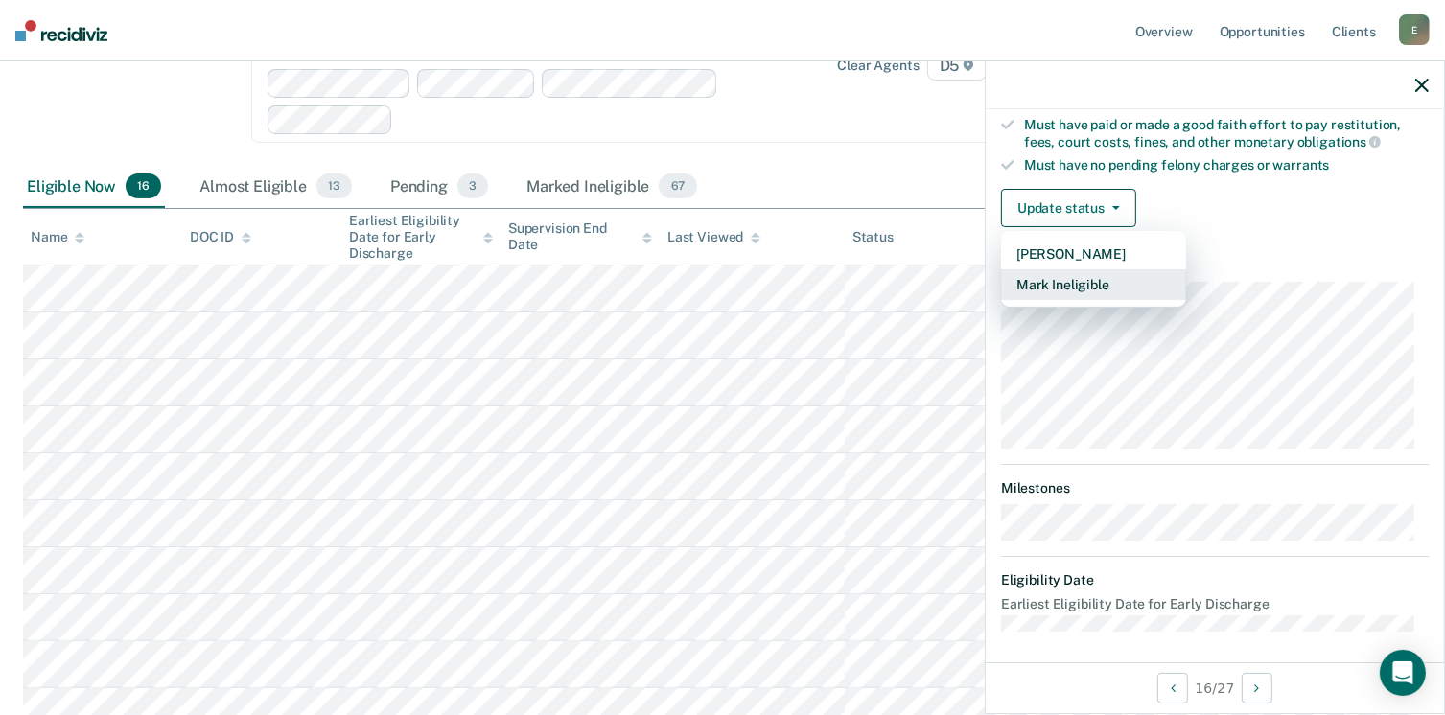
click at [1049, 277] on button "Mark Ineligible" at bounding box center [1093, 284] width 185 height 31
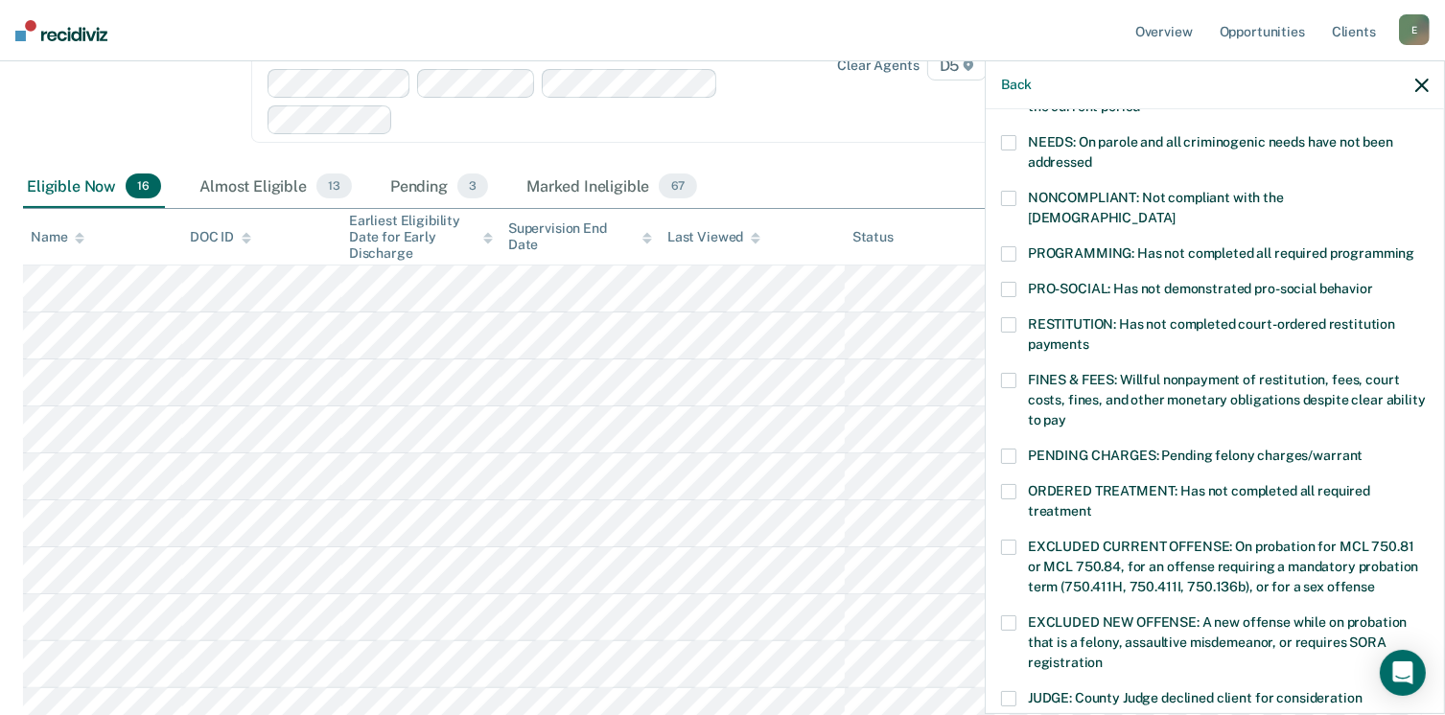
scroll to position [278, 0]
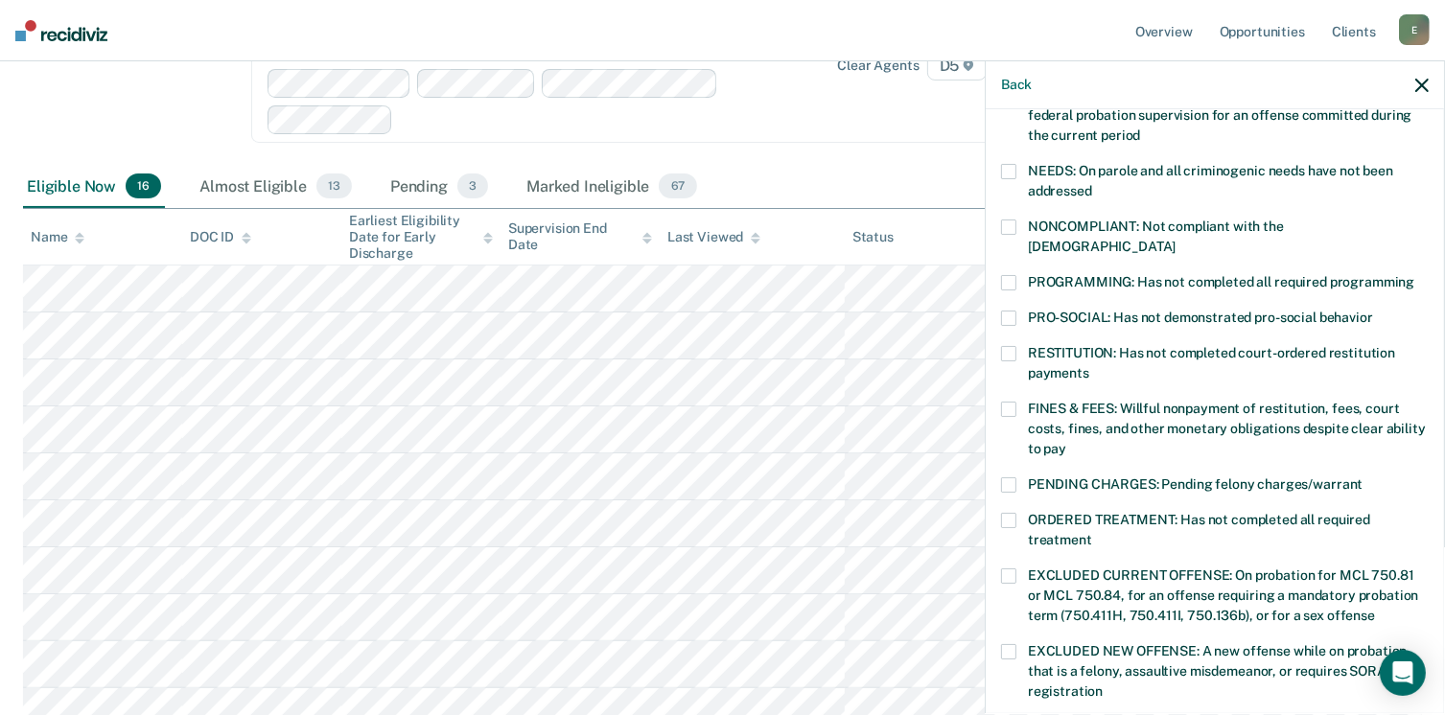
click at [1013, 223] on span at bounding box center [1008, 227] width 15 height 15
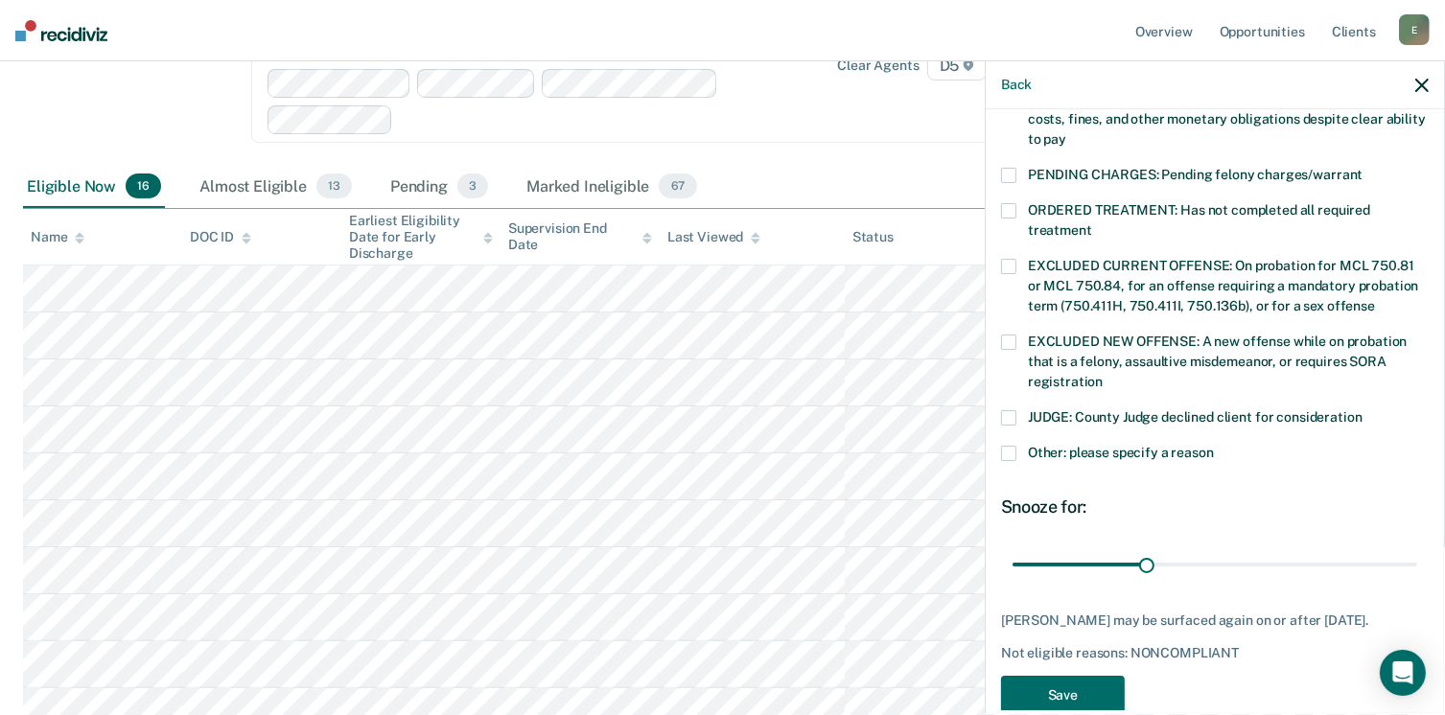
scroll to position [620, 0]
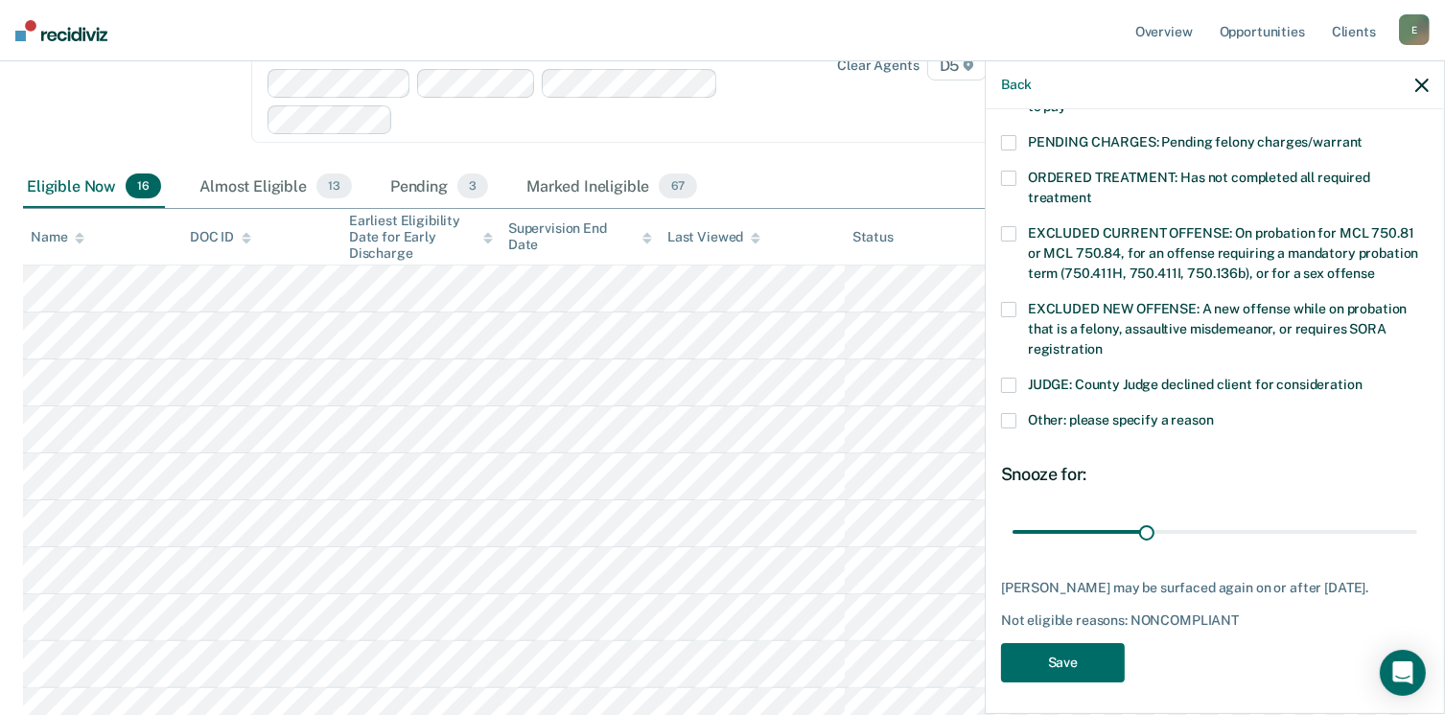
drag, startPoint x: 1011, startPoint y: 392, endPoint x: 1031, endPoint y: 418, distance: 32.8
click at [1010, 413] on span at bounding box center [1008, 420] width 15 height 15
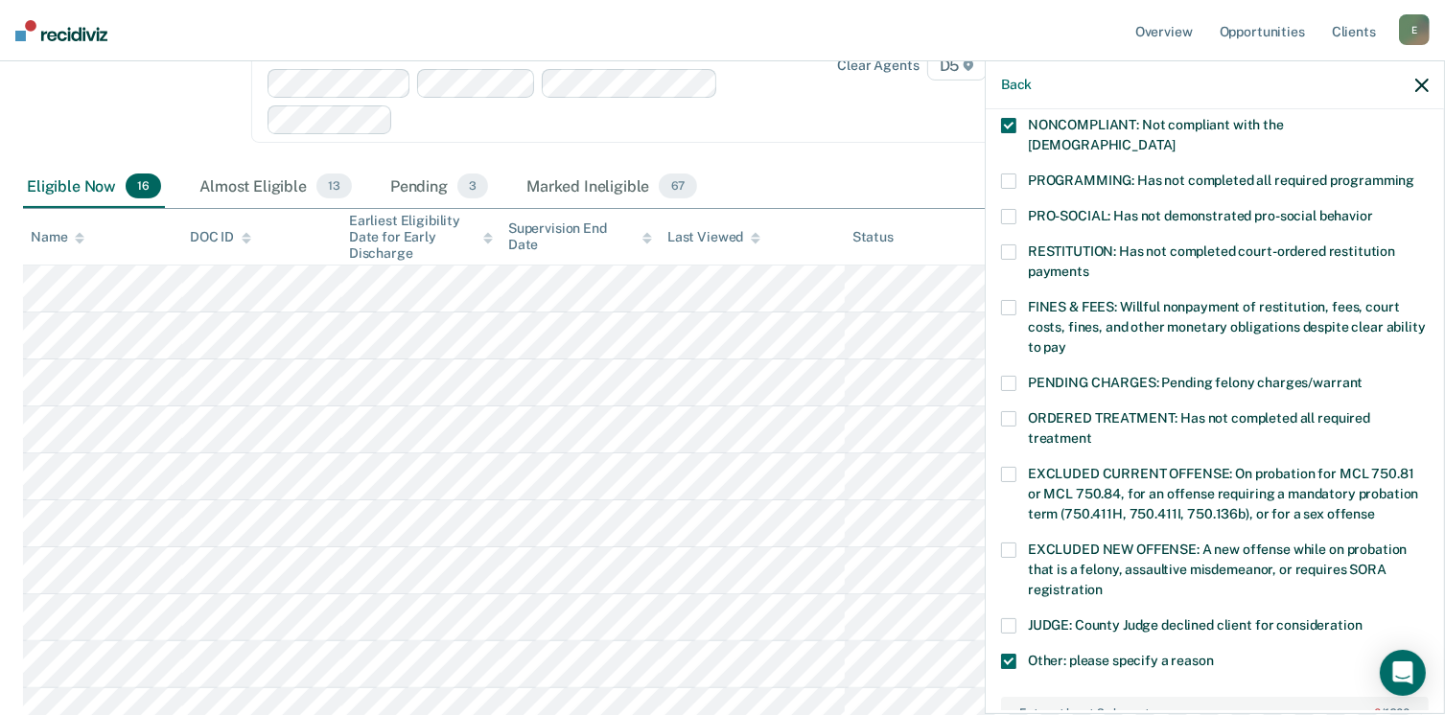
scroll to position [237, 0]
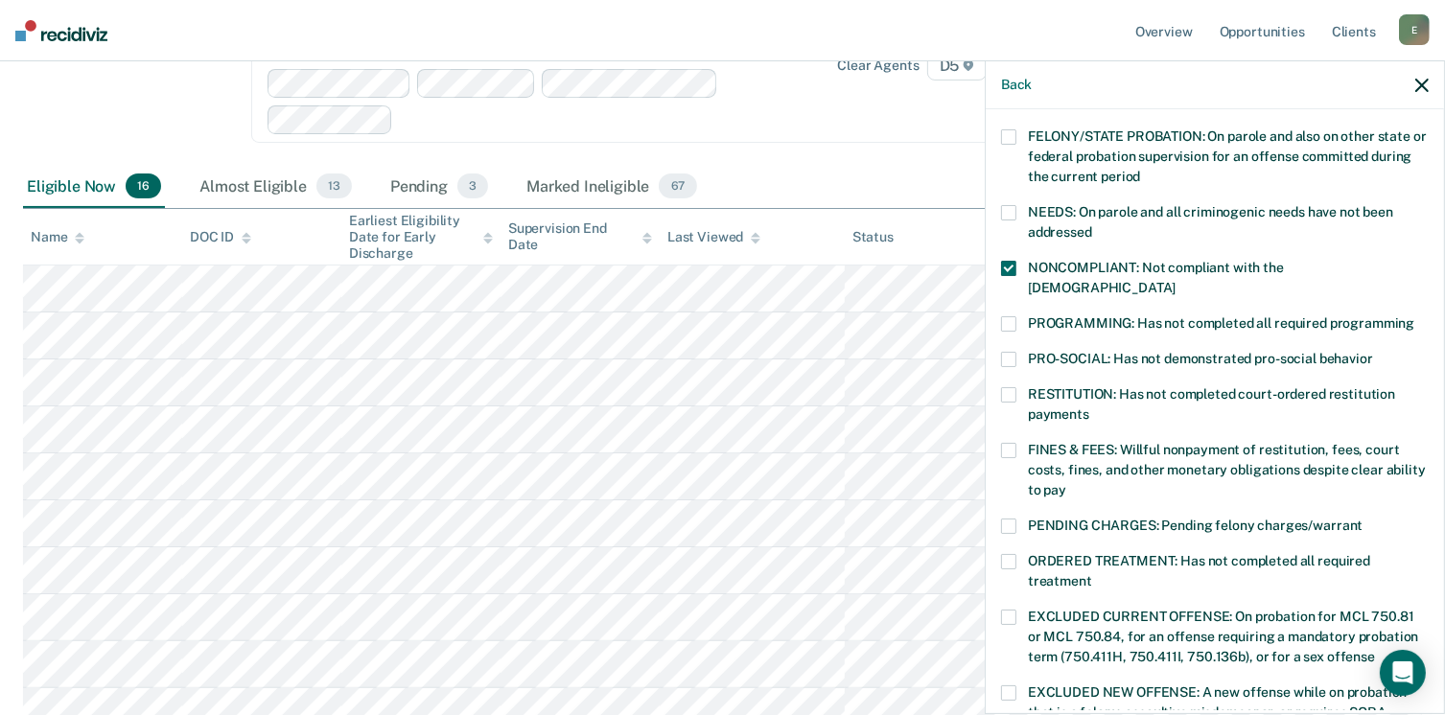
click at [1010, 261] on span at bounding box center [1008, 268] width 15 height 15
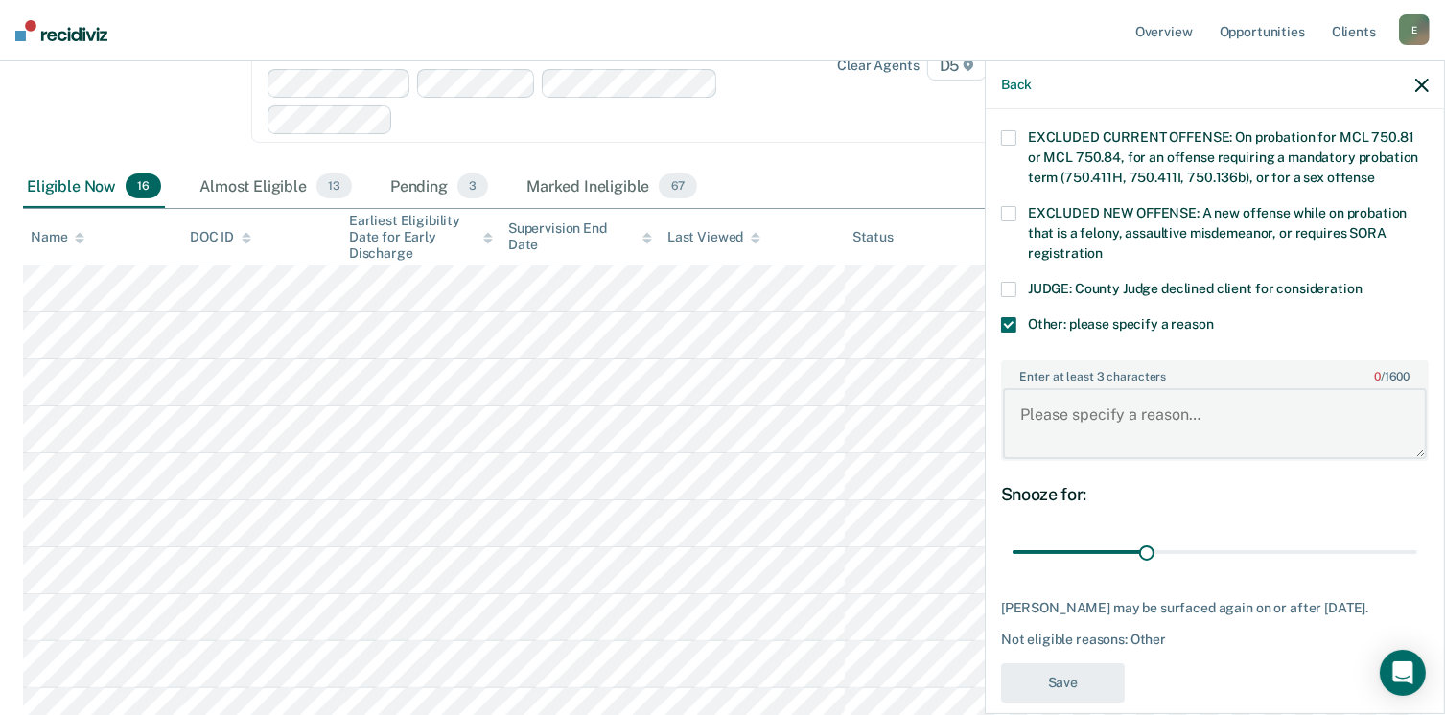
click at [1122, 400] on textarea "Enter at least 3 characters 0 / 1600" at bounding box center [1215, 423] width 424 height 71
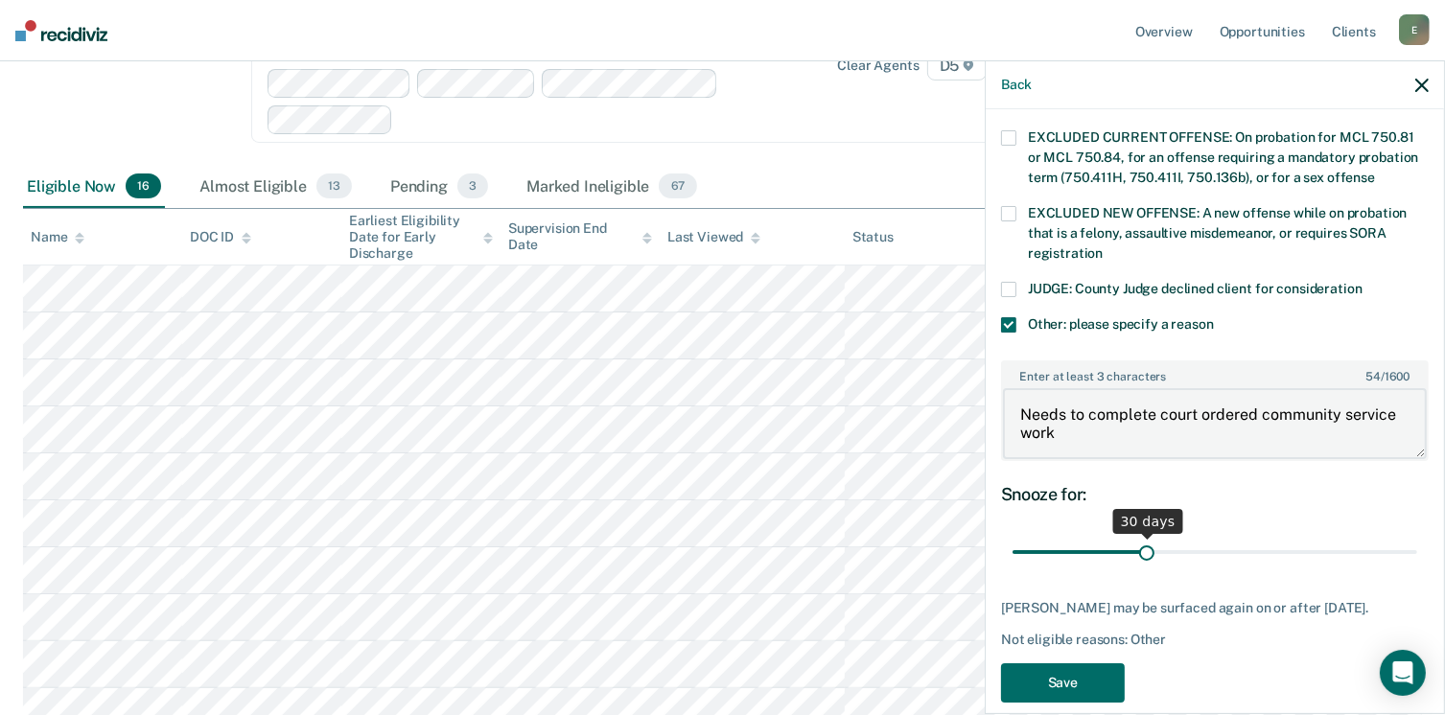
type textarea "Needs to complete court ordered community service work"
drag, startPoint x: 1142, startPoint y: 528, endPoint x: 1270, endPoint y: 520, distance: 128.8
type input "61"
click at [1270, 536] on input "range" at bounding box center [1215, 553] width 405 height 34
click at [1101, 672] on button "Save" at bounding box center [1063, 682] width 124 height 39
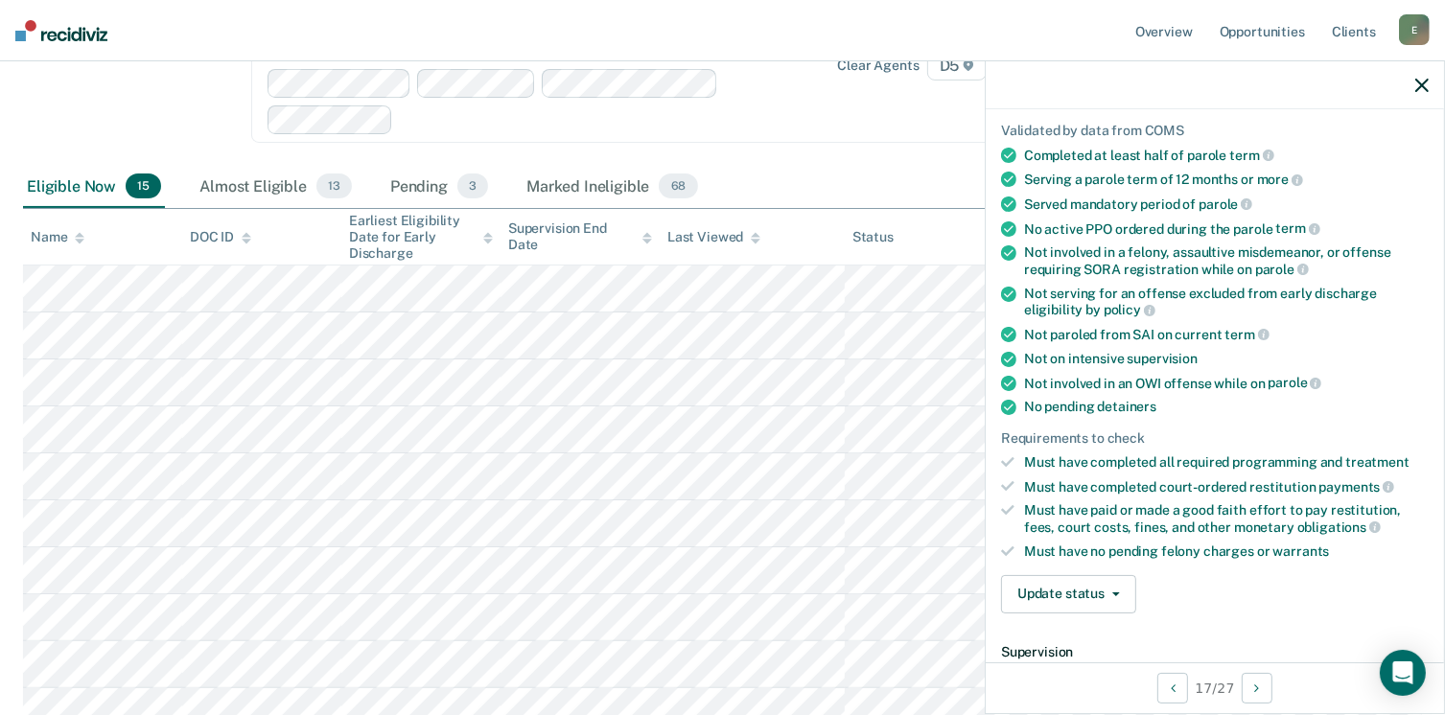
scroll to position [230, 0]
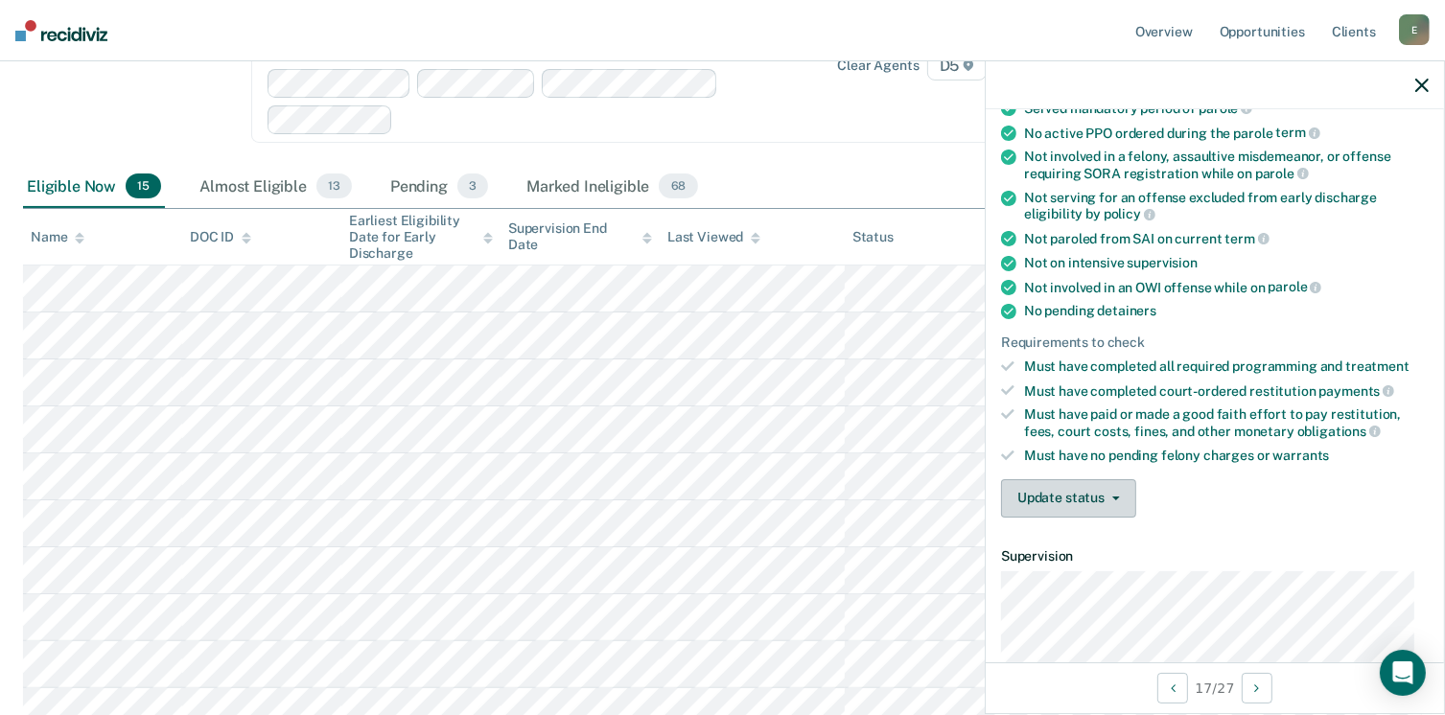
click at [1103, 500] on button "Update status" at bounding box center [1068, 498] width 135 height 38
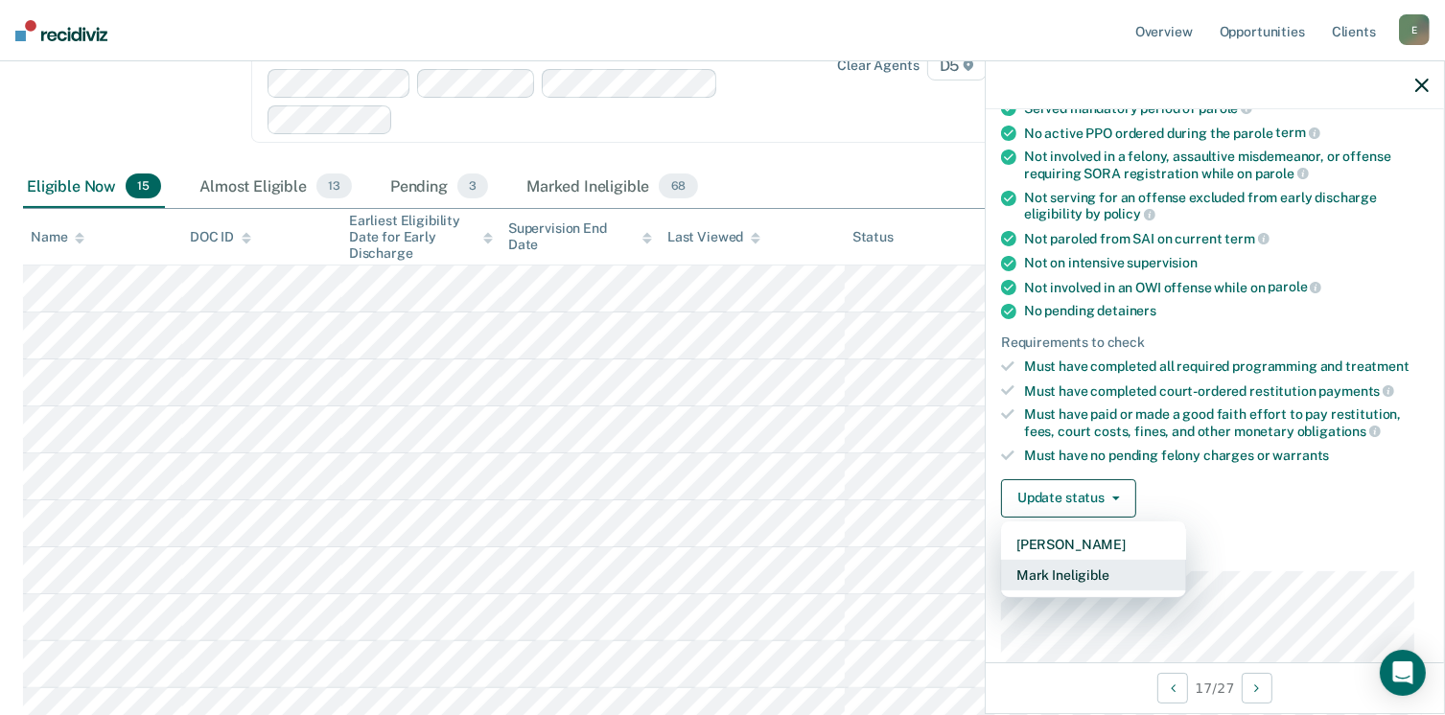
click at [1080, 571] on button "Mark Ineligible" at bounding box center [1093, 575] width 185 height 31
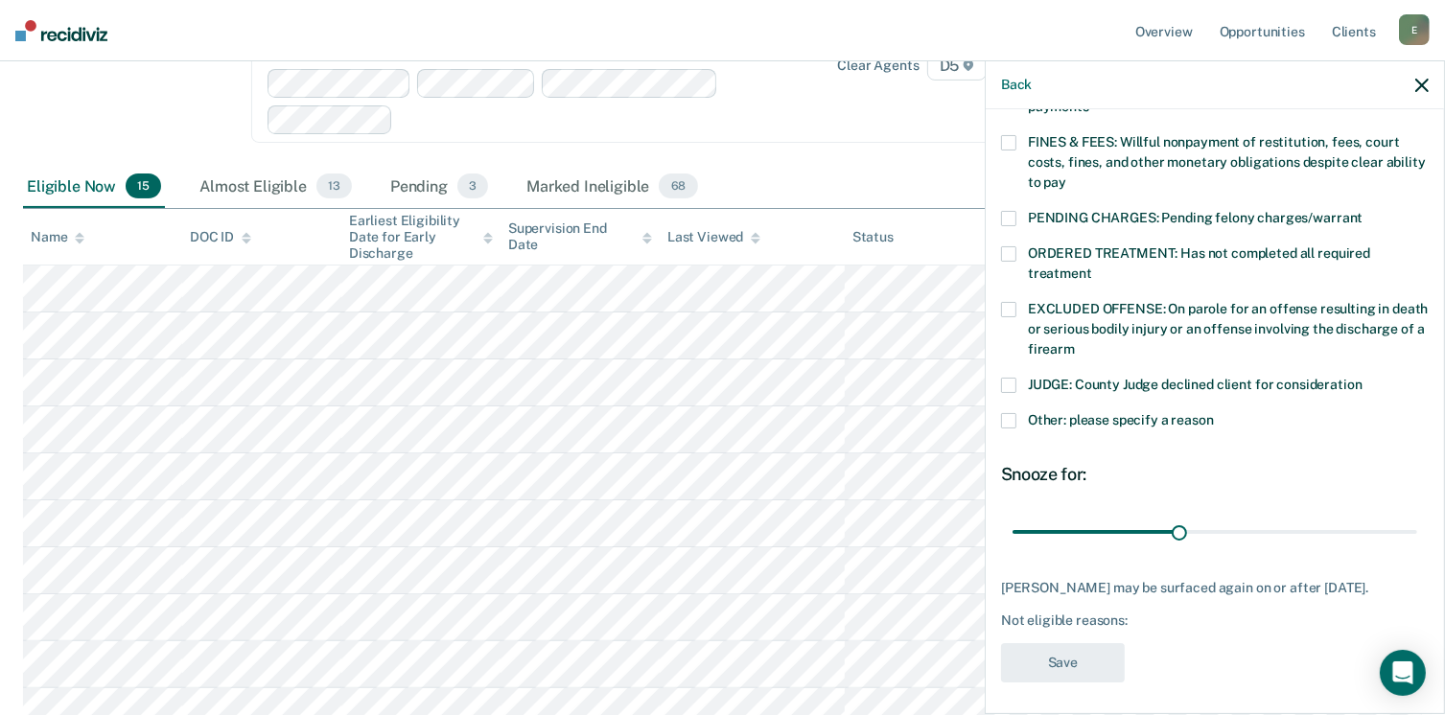
scroll to position [449, 0]
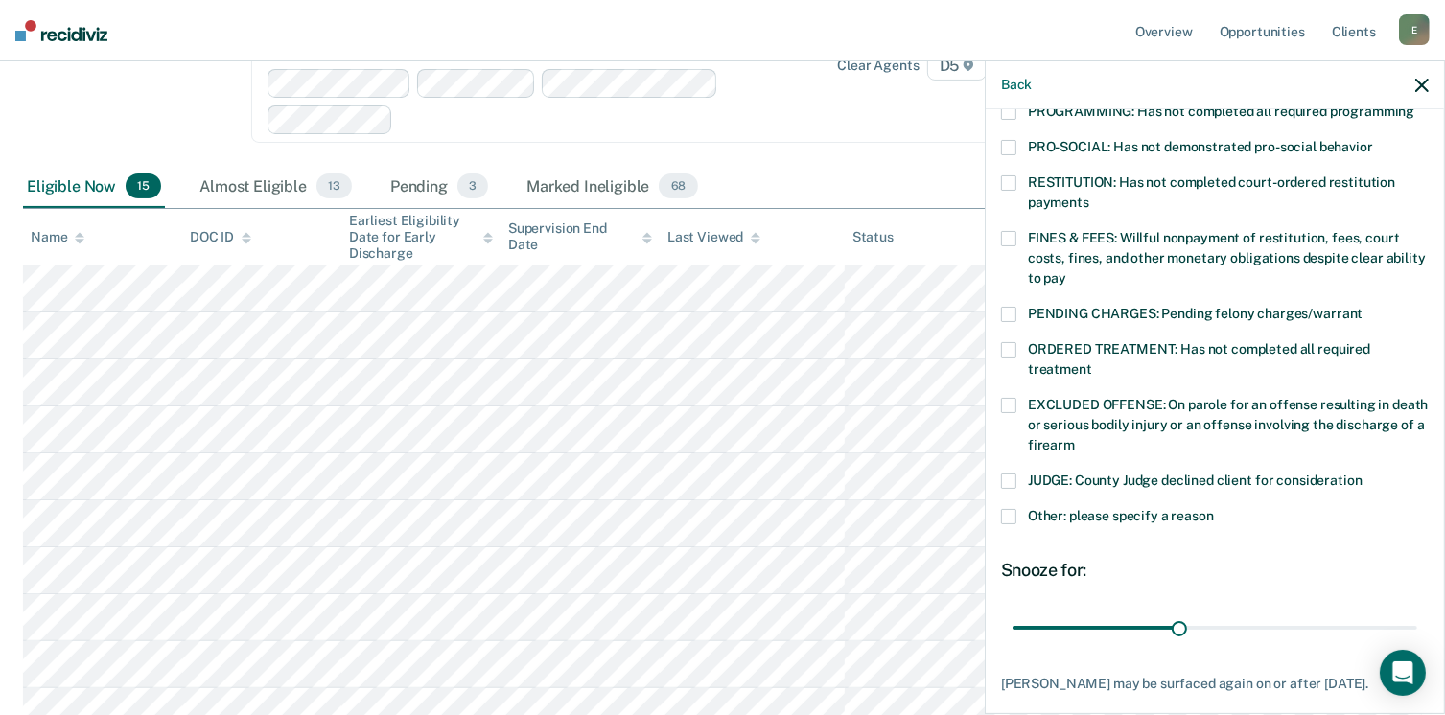
drag, startPoint x: 1016, startPoint y: 221, endPoint x: 1019, endPoint y: 235, distance: 14.7
click at [1016, 231] on label "FINES & FEES: Willful nonpayment of restitution, fees, court costs, fines, and …" at bounding box center [1215, 261] width 428 height 60
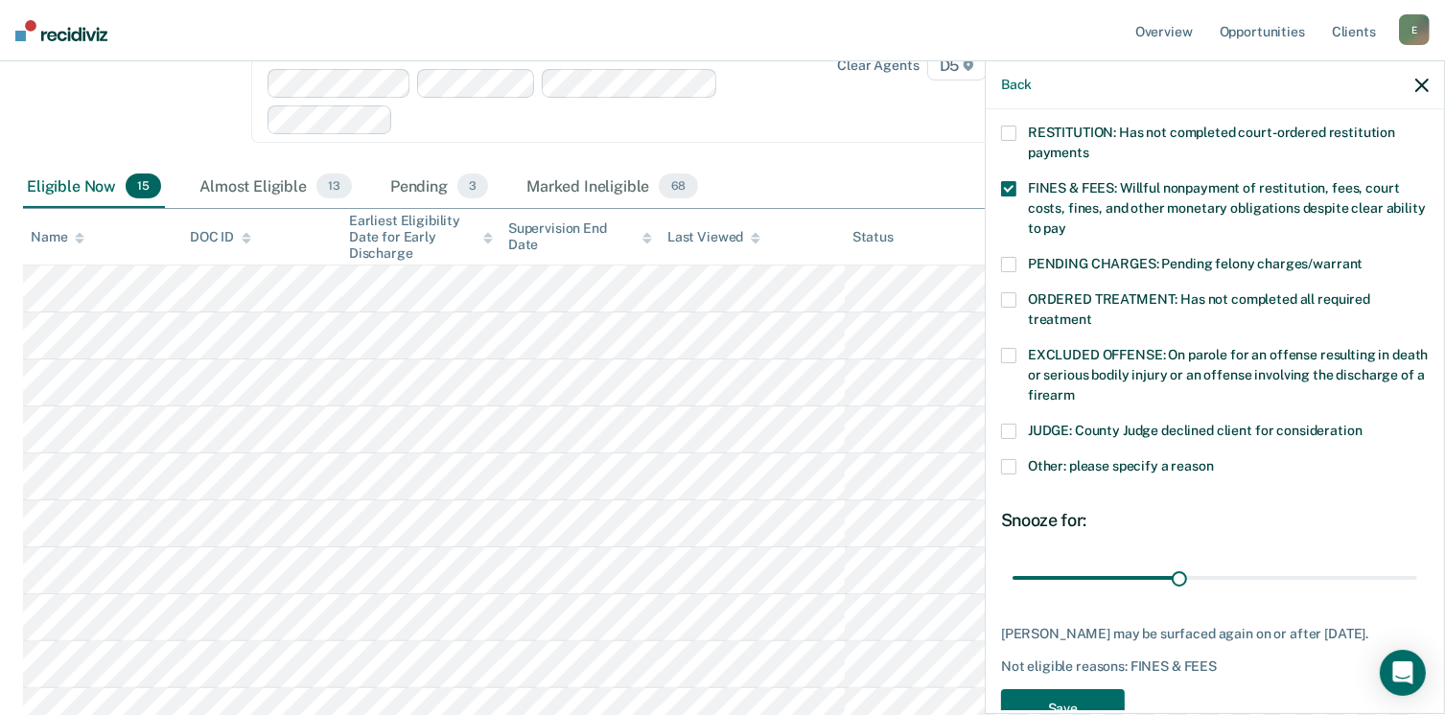
scroll to position [545, 0]
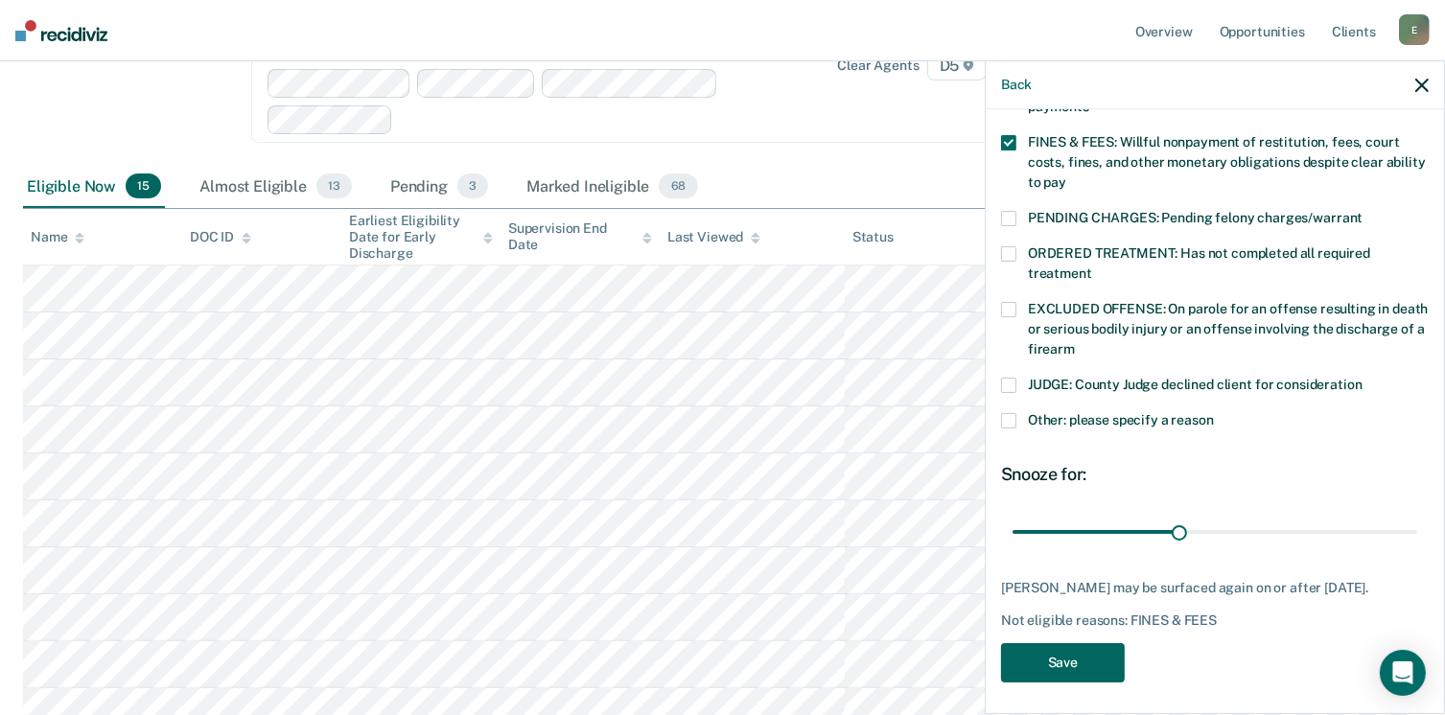
click at [1097, 661] on button "Save" at bounding box center [1063, 662] width 124 height 39
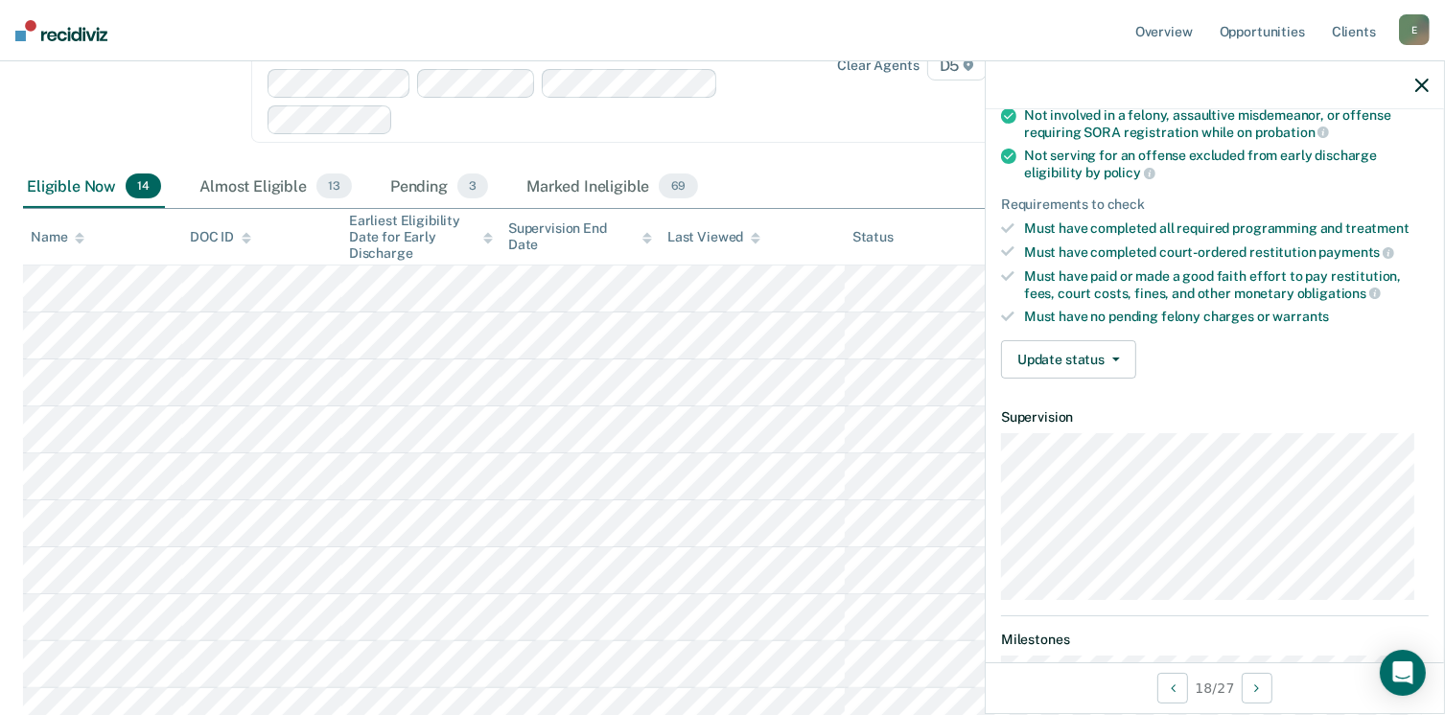
scroll to position [162, 0]
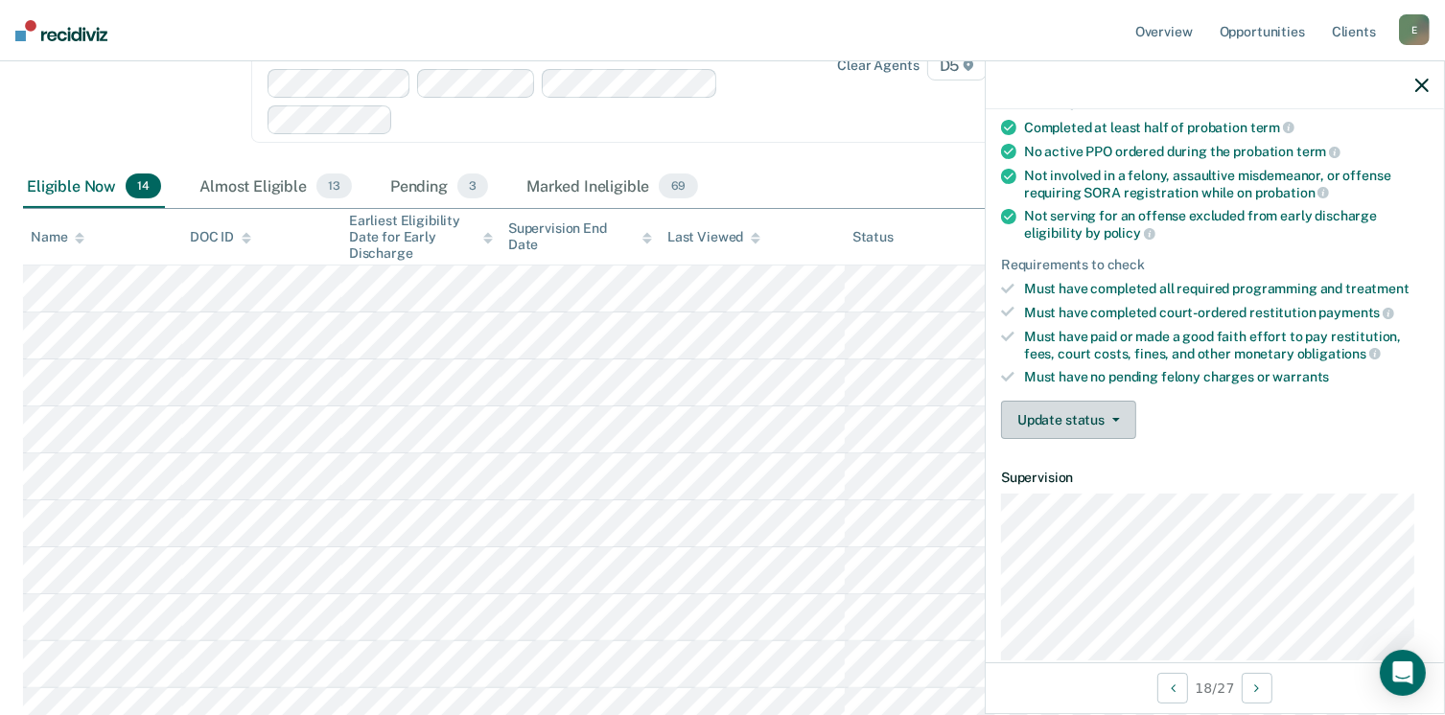
click at [1048, 427] on button "Update status" at bounding box center [1068, 420] width 135 height 38
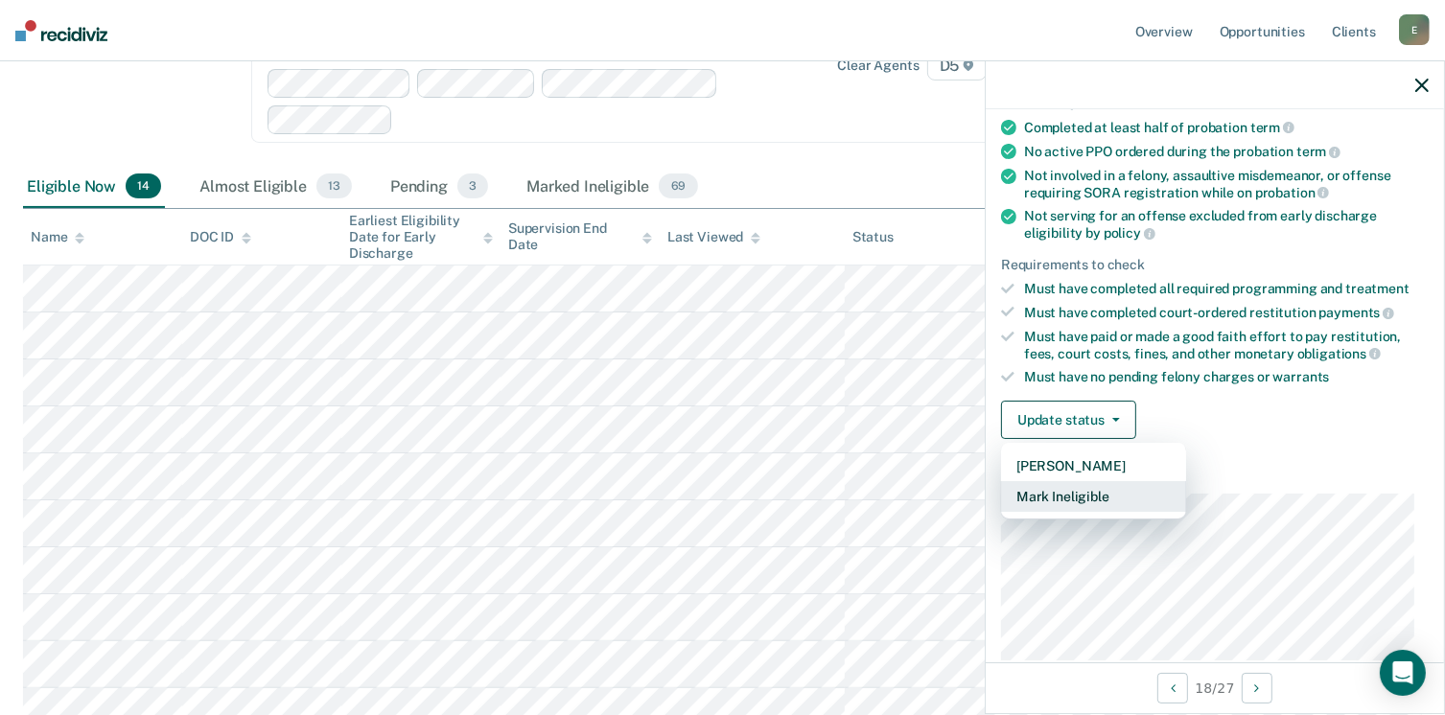
click at [1043, 488] on button "Mark Ineligible" at bounding box center [1093, 496] width 185 height 31
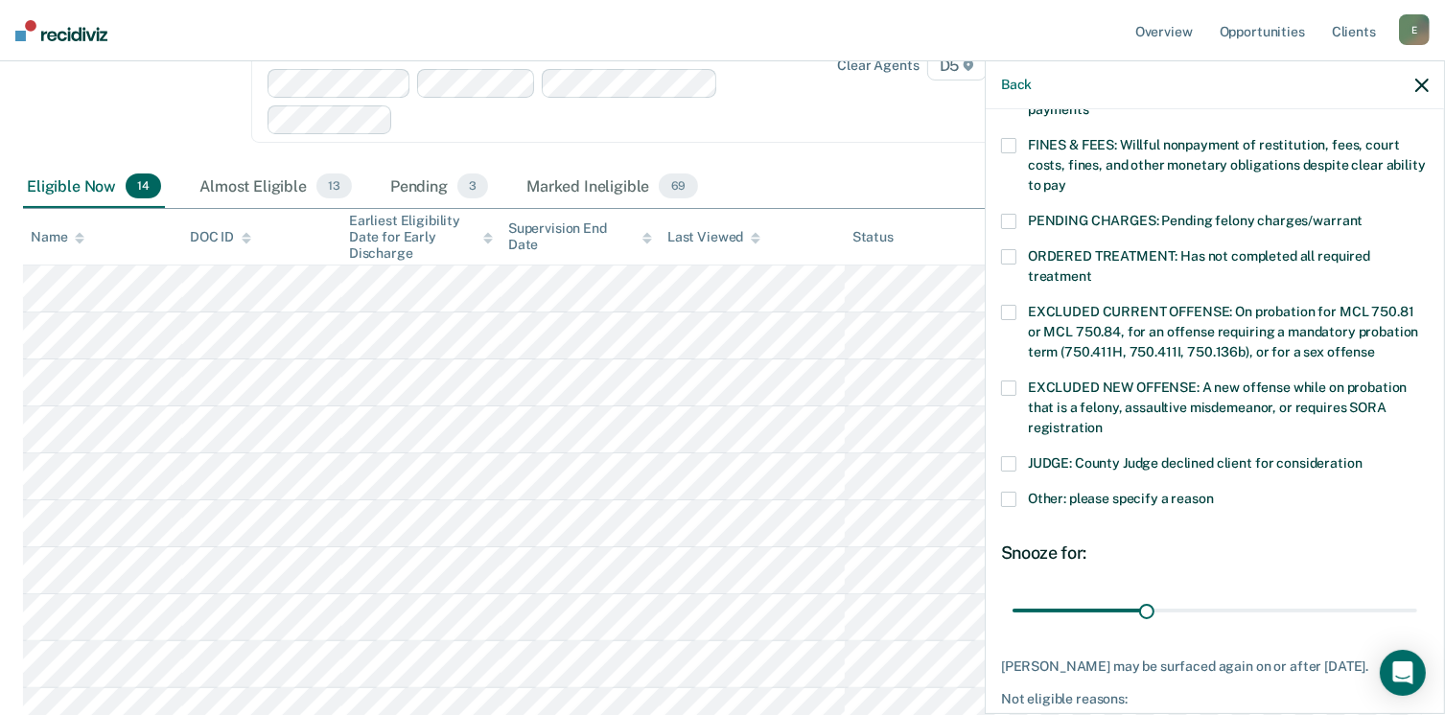
scroll to position [546, 0]
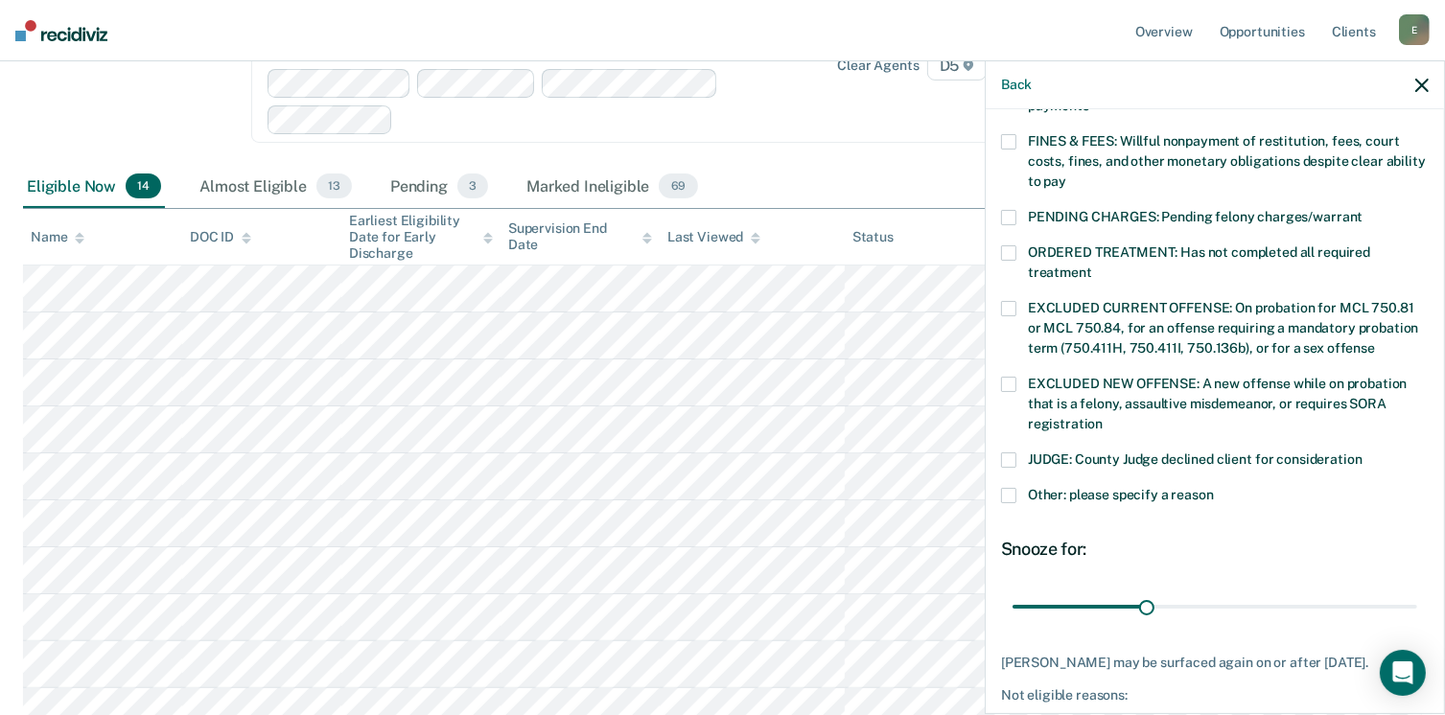
drag, startPoint x: 1016, startPoint y: 472, endPoint x: 1021, endPoint y: 484, distance: 13.4
click at [1016, 488] on label "Other: please specify a reason" at bounding box center [1215, 498] width 428 height 20
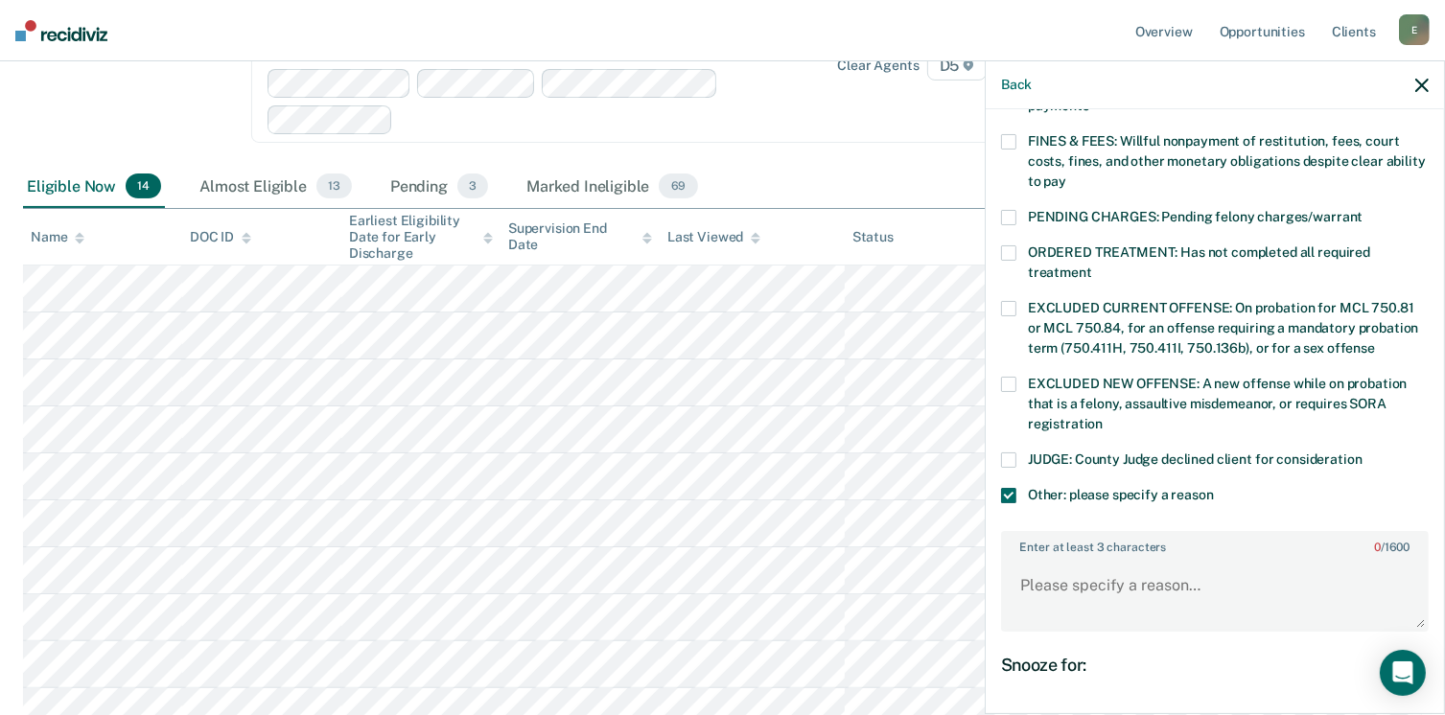
click at [1041, 533] on label "Enter at least 3 characters 0 / 1600" at bounding box center [1215, 543] width 424 height 21
click at [1041, 559] on textarea "Enter at least 3 characters 0 / 1600" at bounding box center [1215, 594] width 424 height 71
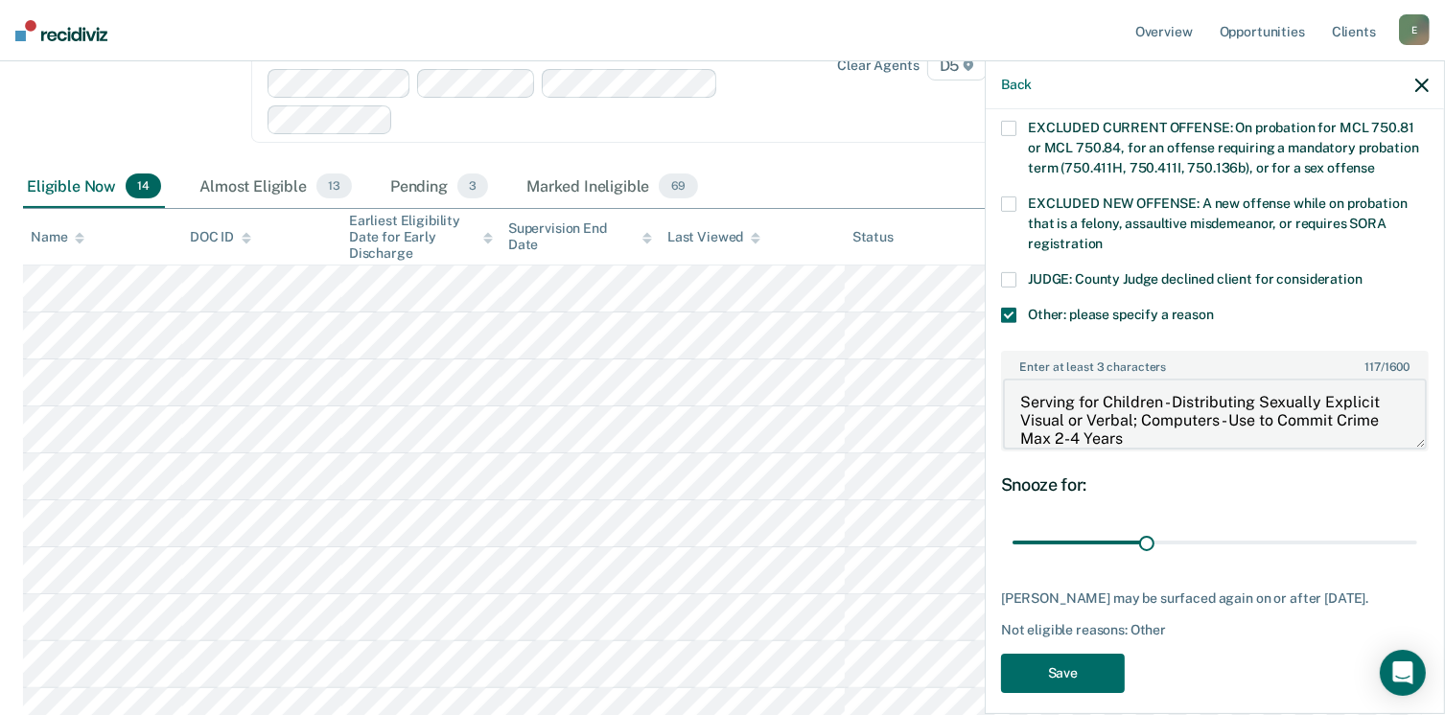
scroll to position [734, 0]
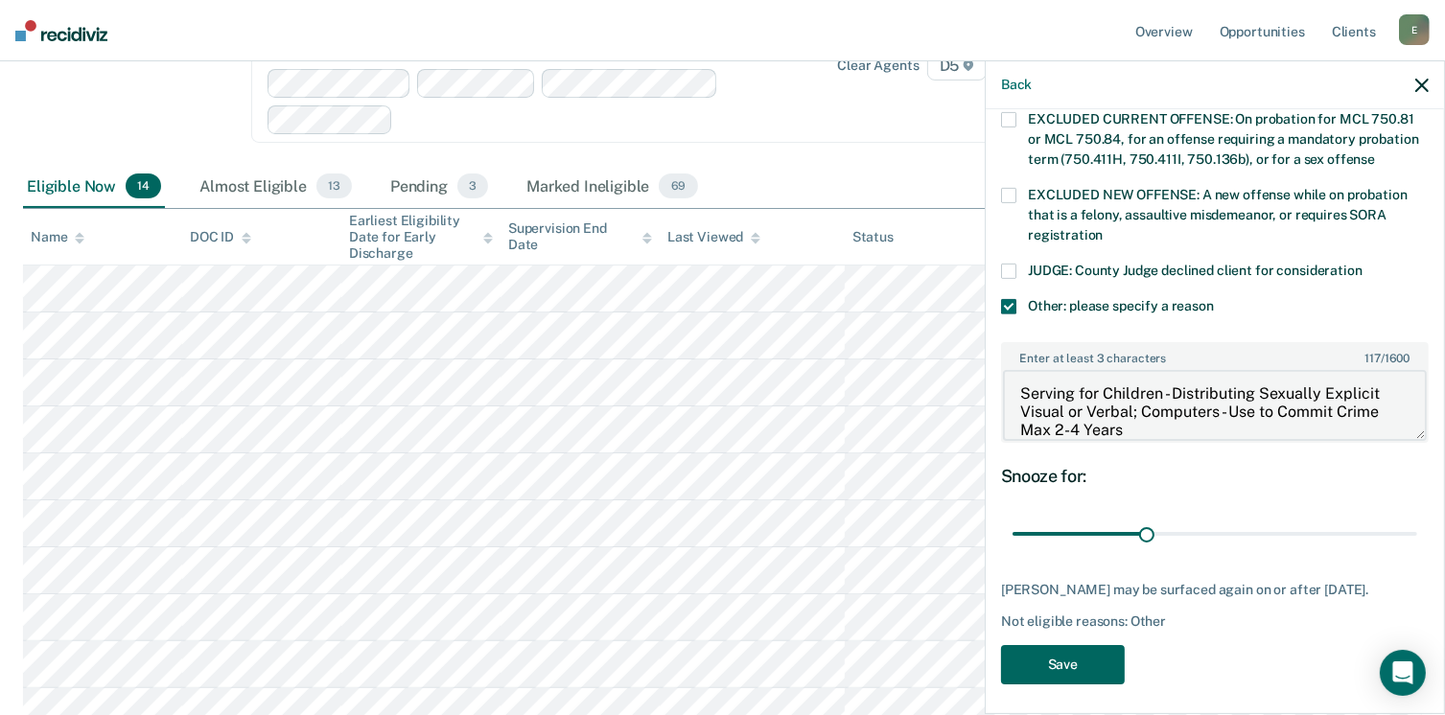
type textarea "Serving for Children - Distributing Sexually Explicit Visual or Verbal; Compute…"
click at [1105, 656] on button "Save" at bounding box center [1063, 664] width 124 height 39
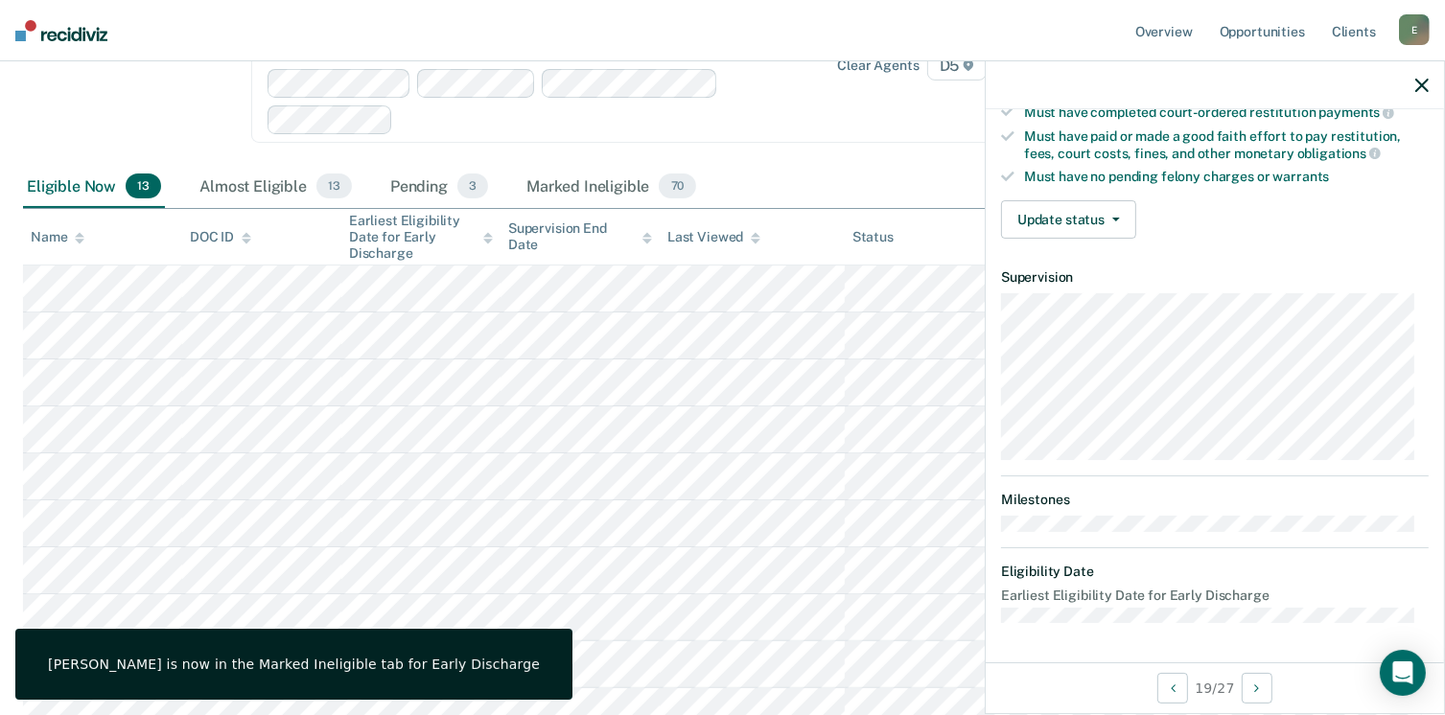
scroll to position [354, 0]
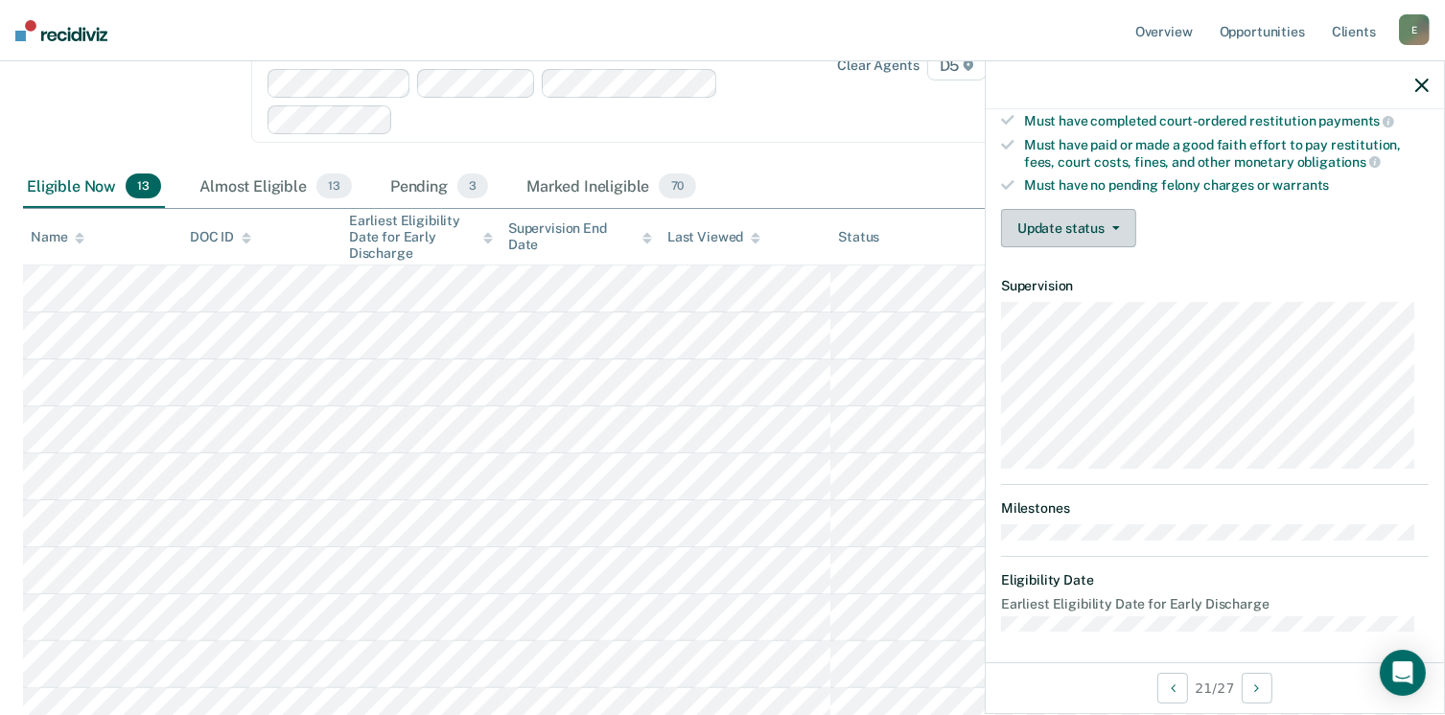
drag, startPoint x: 1109, startPoint y: 216, endPoint x: 1077, endPoint y: 244, distance: 43.5
click at [1108, 216] on button "Update status" at bounding box center [1068, 228] width 135 height 38
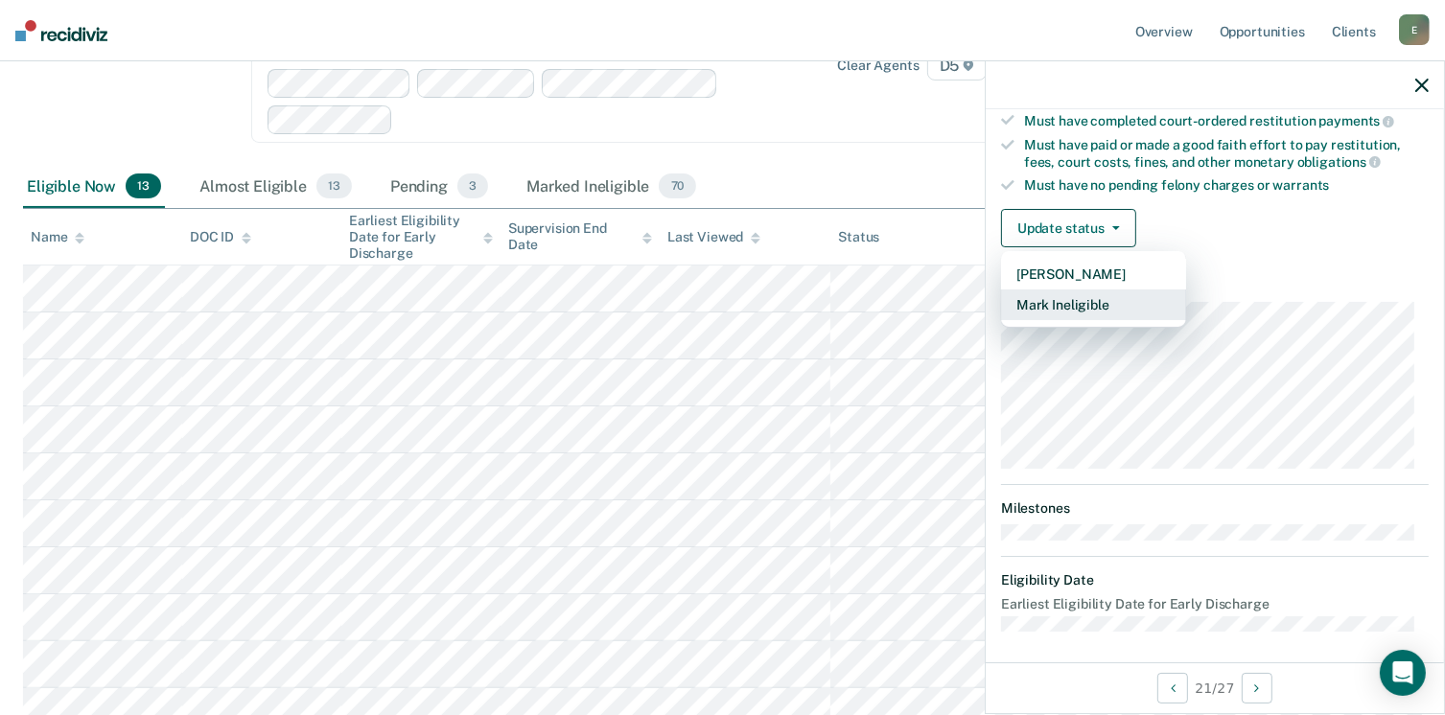
click at [1039, 308] on button "Mark Ineligible" at bounding box center [1093, 305] width 185 height 31
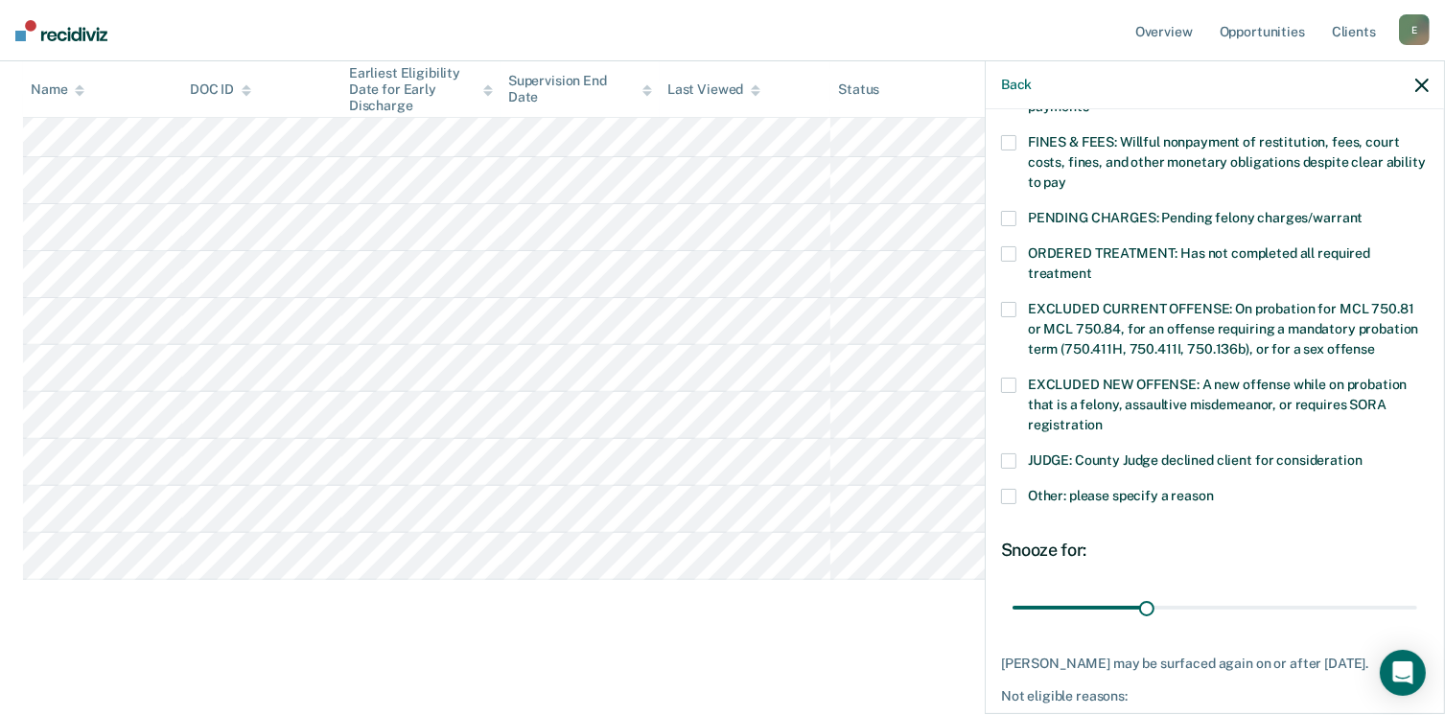
scroll to position [575, 0]
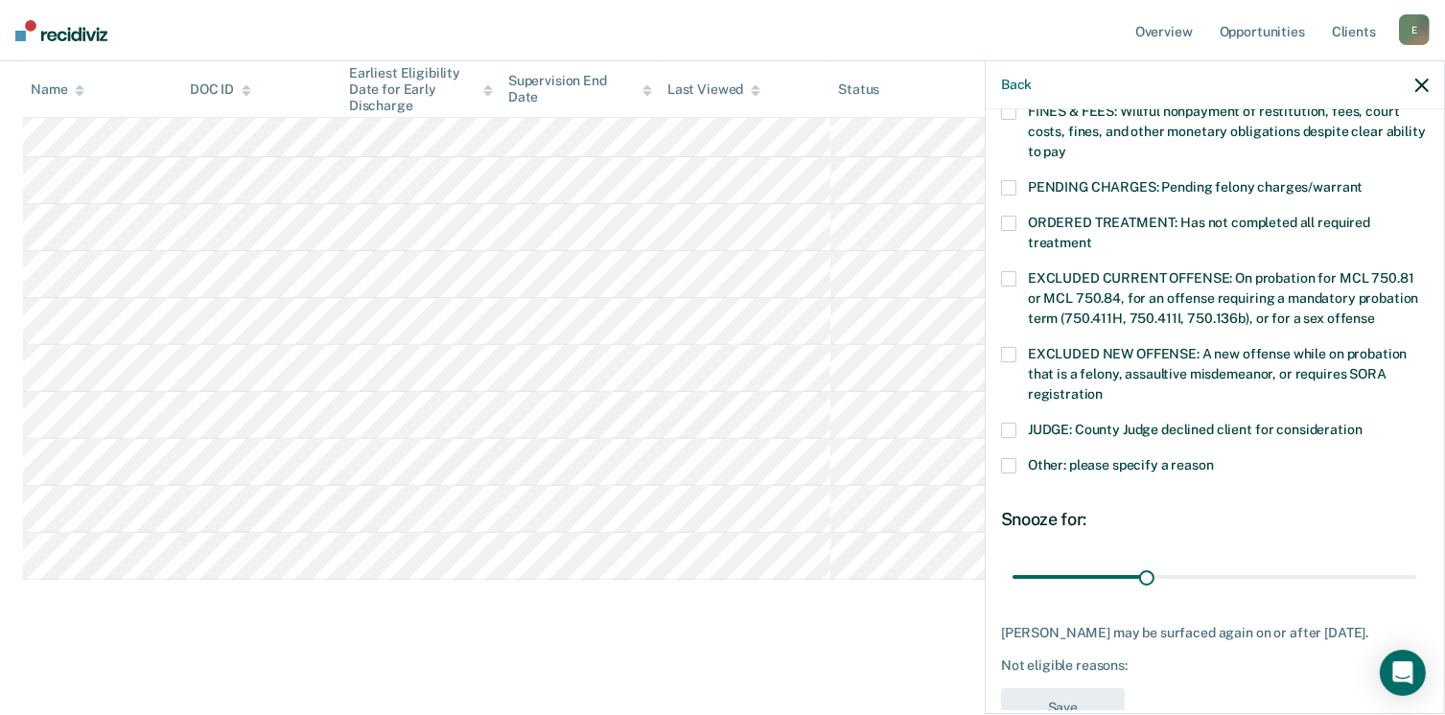
drag, startPoint x: 1013, startPoint y: 445, endPoint x: 1039, endPoint y: 466, distance: 34.1
click at [1014, 458] on span at bounding box center [1008, 465] width 15 height 15
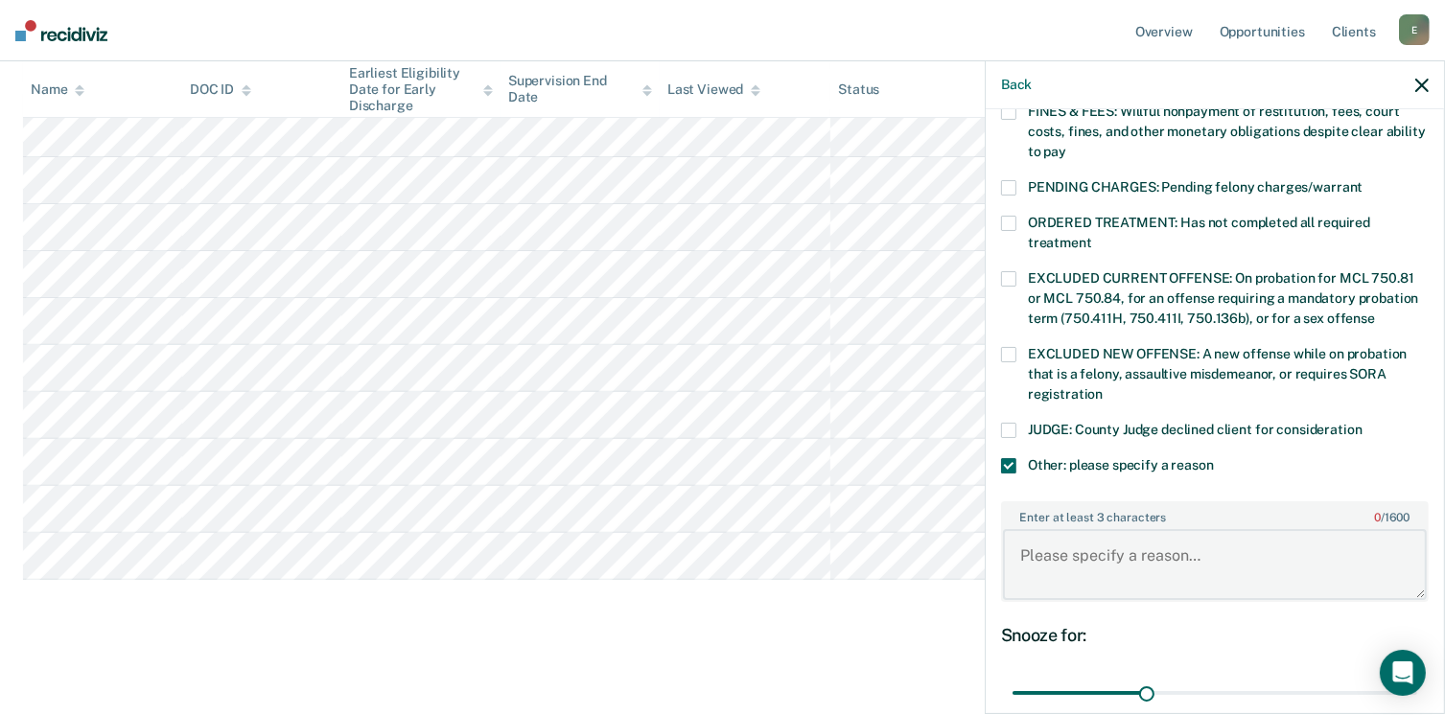
click at [1067, 529] on textarea "Enter at least 3 characters 0 / 1600" at bounding box center [1215, 564] width 424 height 71
type textarea "Serving for Sex Offender - Failure to Register"
drag, startPoint x: 1147, startPoint y: 670, endPoint x: 1419, endPoint y: 638, distance: 274.2
type input "90"
click at [1417, 677] on input "range" at bounding box center [1215, 694] width 405 height 34
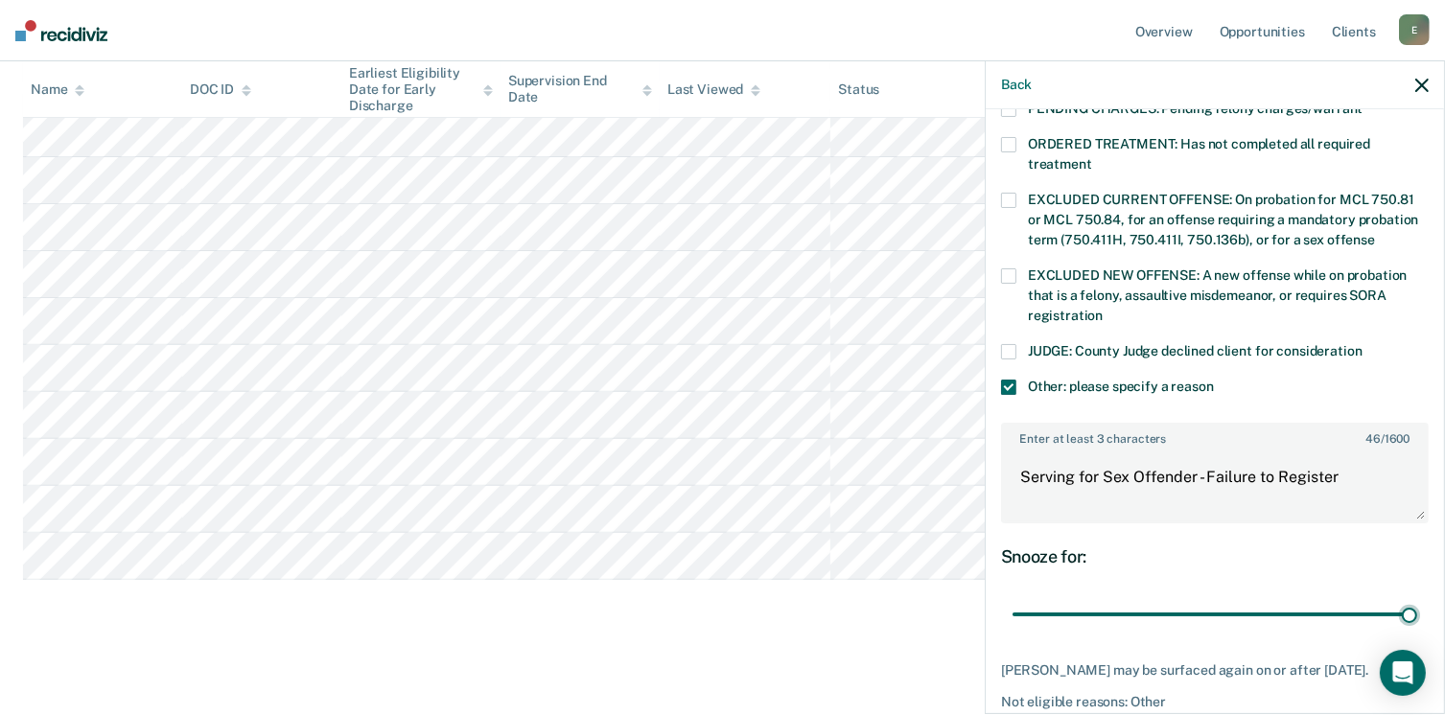
scroll to position [734, 0]
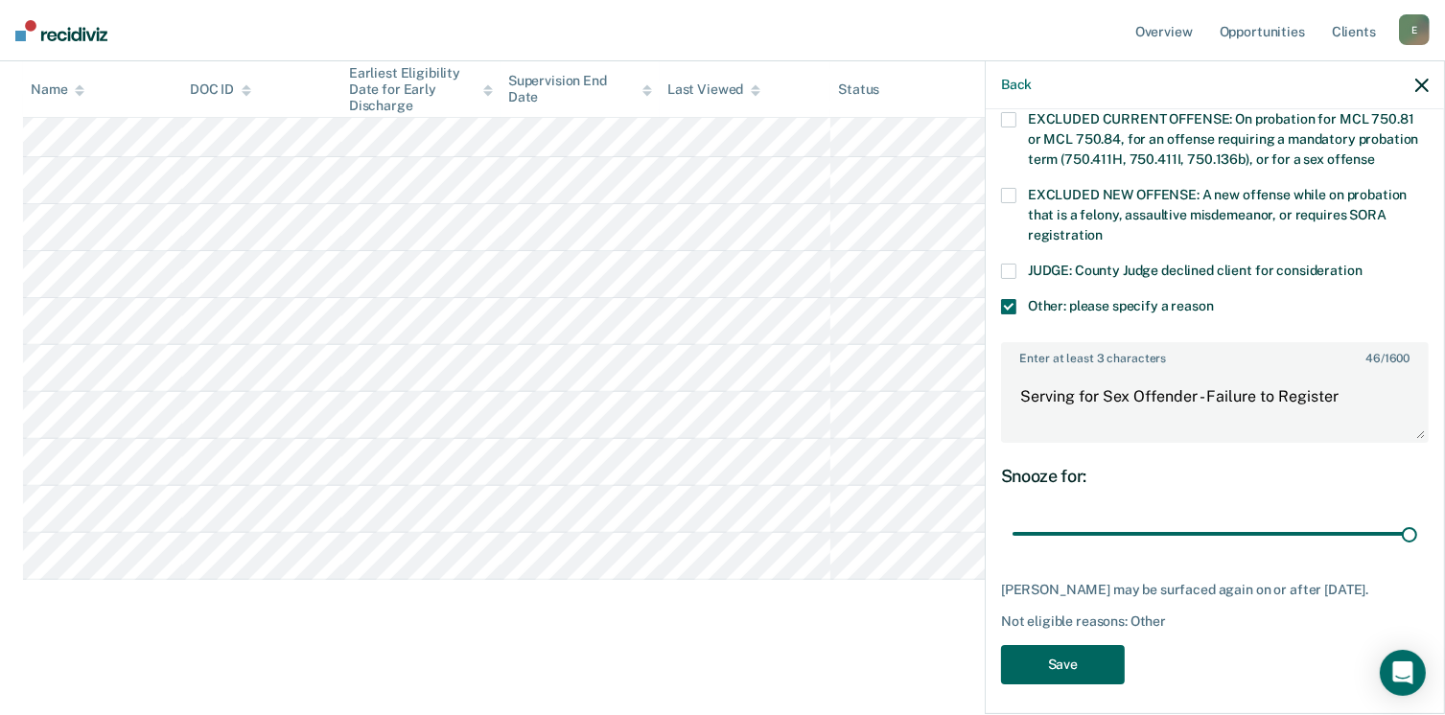
click at [1065, 661] on button "Save" at bounding box center [1063, 664] width 124 height 39
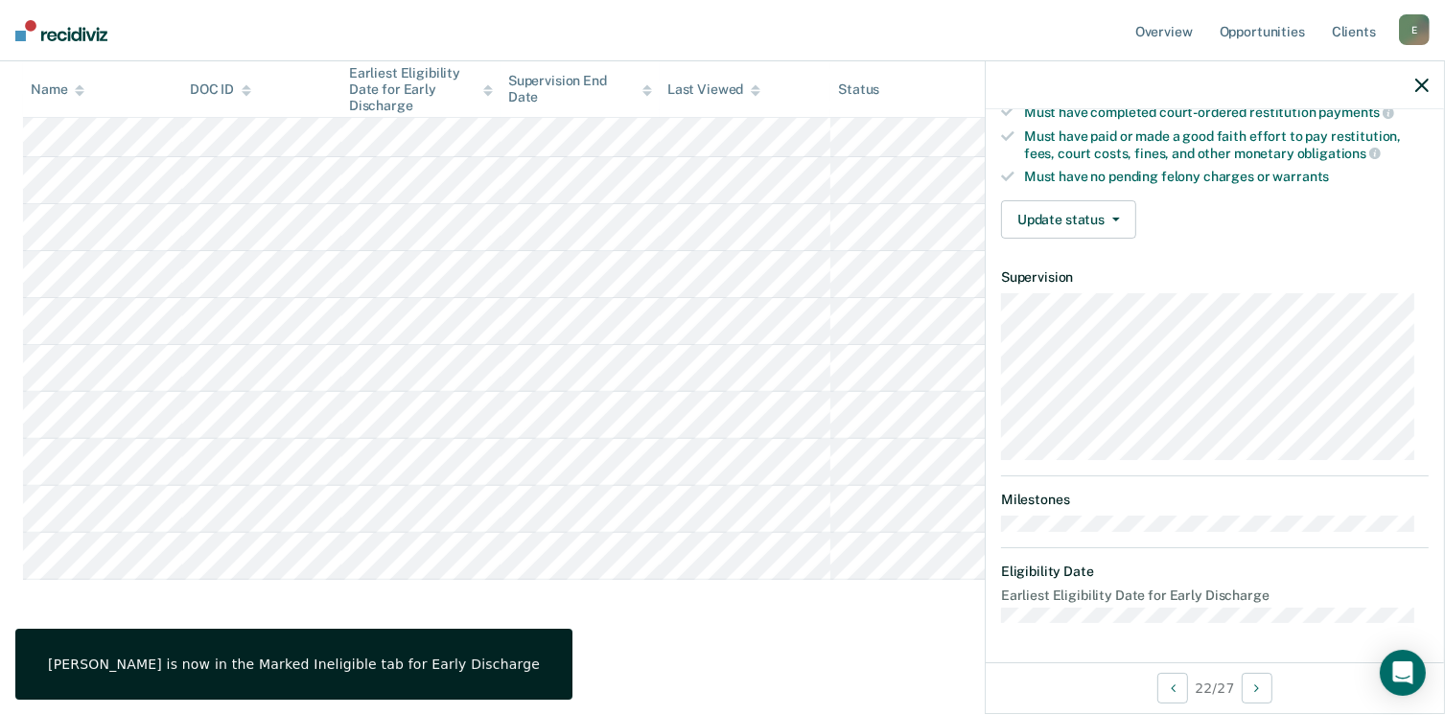
scroll to position [354, 0]
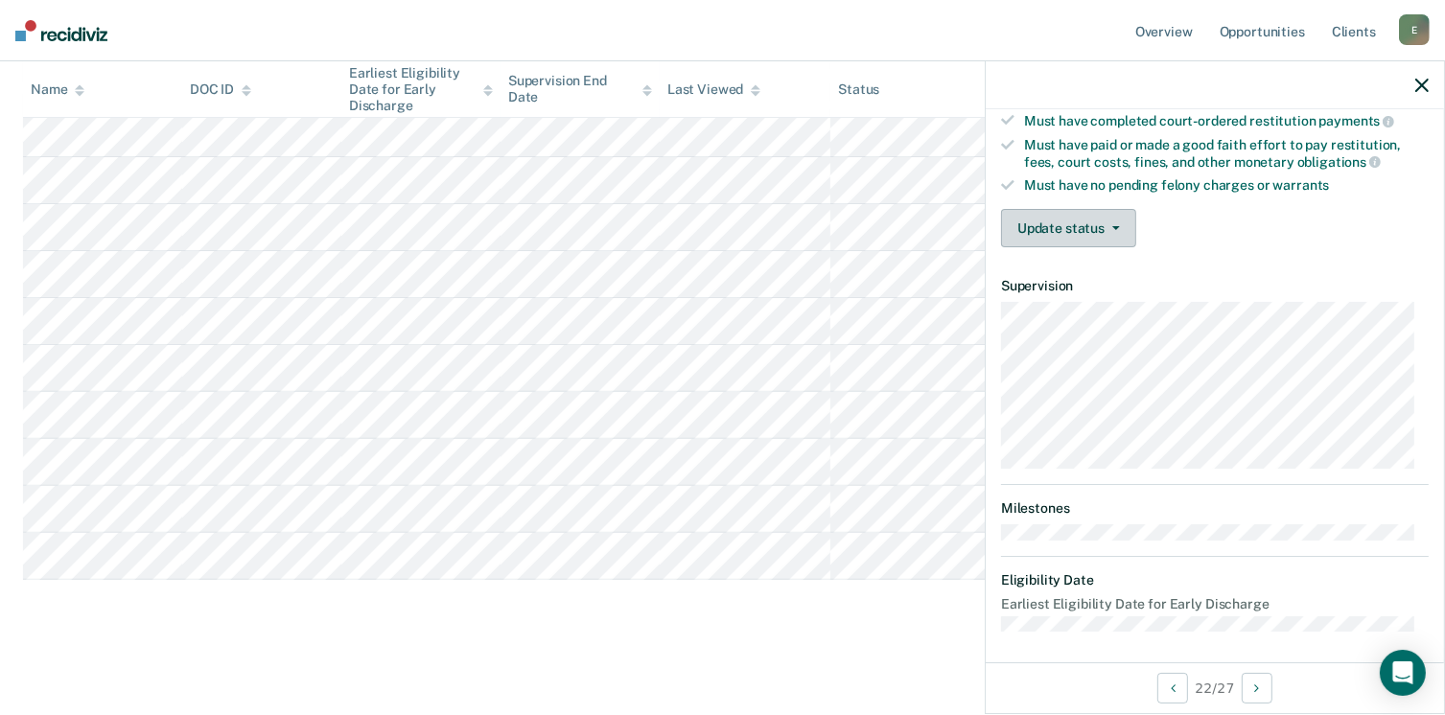
click at [1105, 226] on span "button" at bounding box center [1112, 228] width 15 height 4
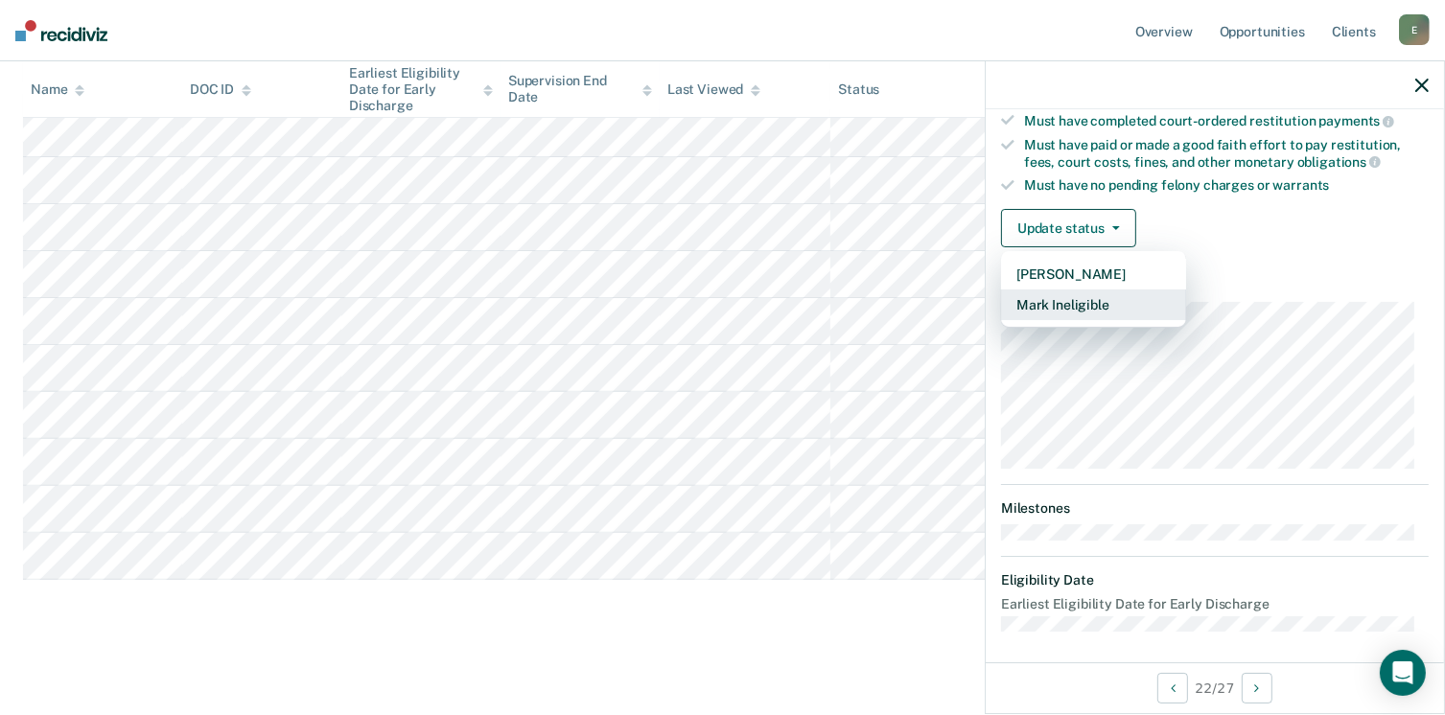
click at [1059, 299] on button "Mark Ineligible" at bounding box center [1093, 305] width 185 height 31
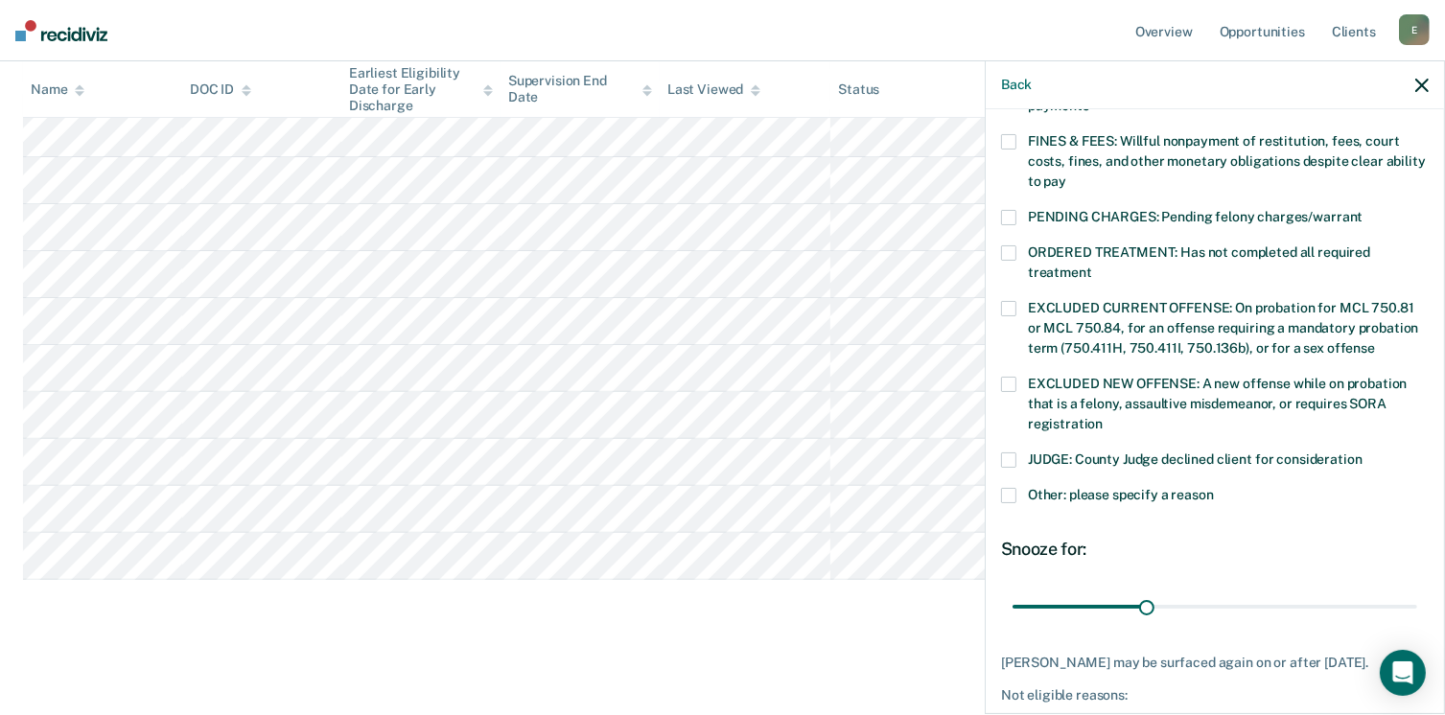
scroll to position [620, 0]
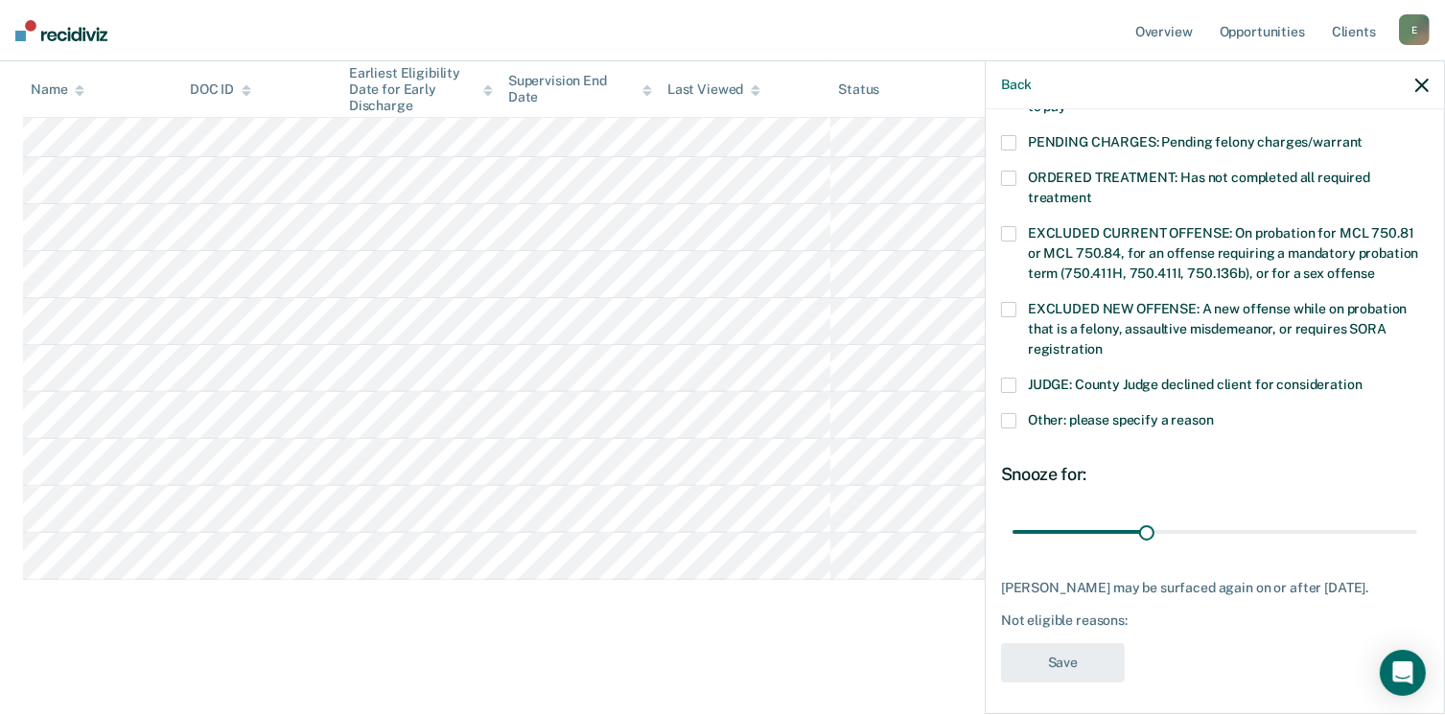
drag, startPoint x: 1005, startPoint y: 400, endPoint x: 1017, endPoint y: 415, distance: 19.8
click at [1005, 413] on span at bounding box center [1008, 420] width 15 height 15
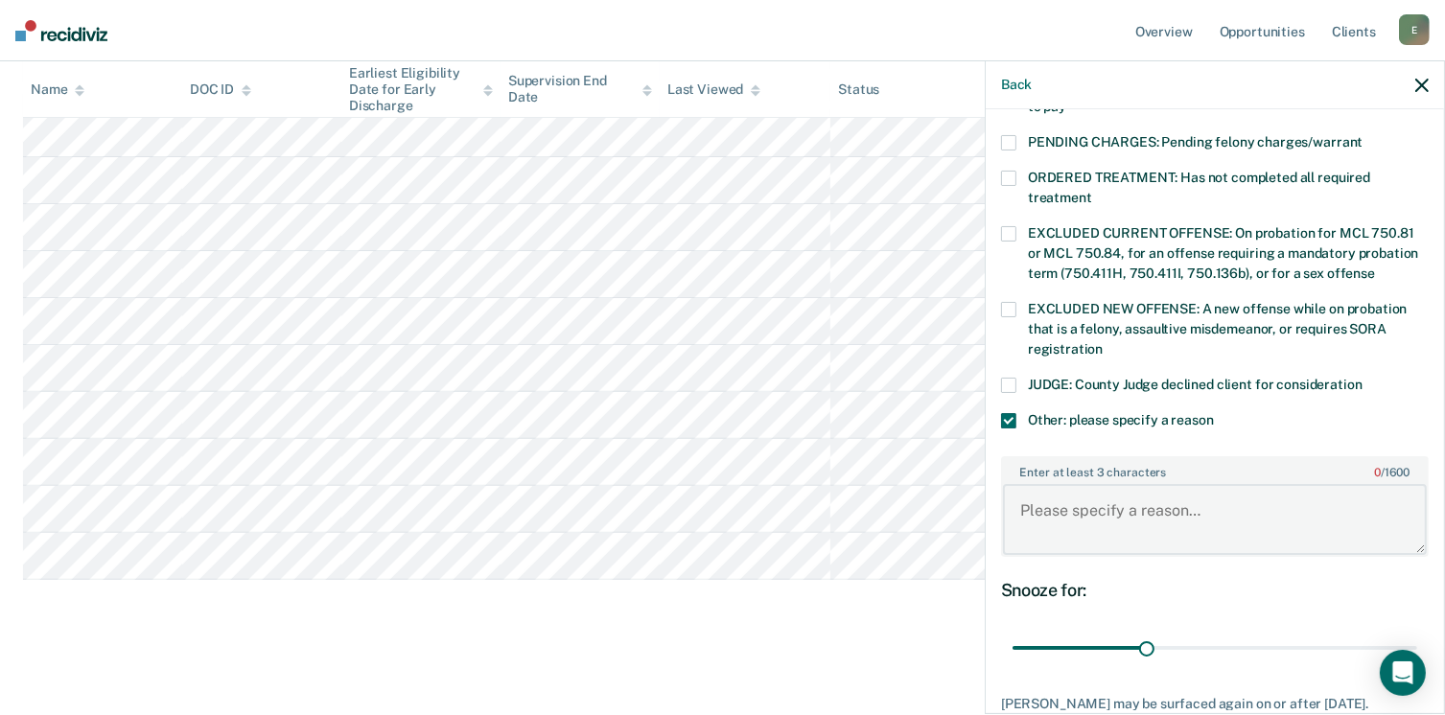
click at [1049, 484] on textarea "Enter at least 3 characters 0 / 1600" at bounding box center [1215, 519] width 424 height 71
drag, startPoint x: 1236, startPoint y: 485, endPoint x: 1296, endPoint y: 480, distance: 60.6
click at [1242, 485] on textarea "Serving for Children - Distributin Sexually Explicit Visual or Verbal" at bounding box center [1215, 519] width 424 height 71
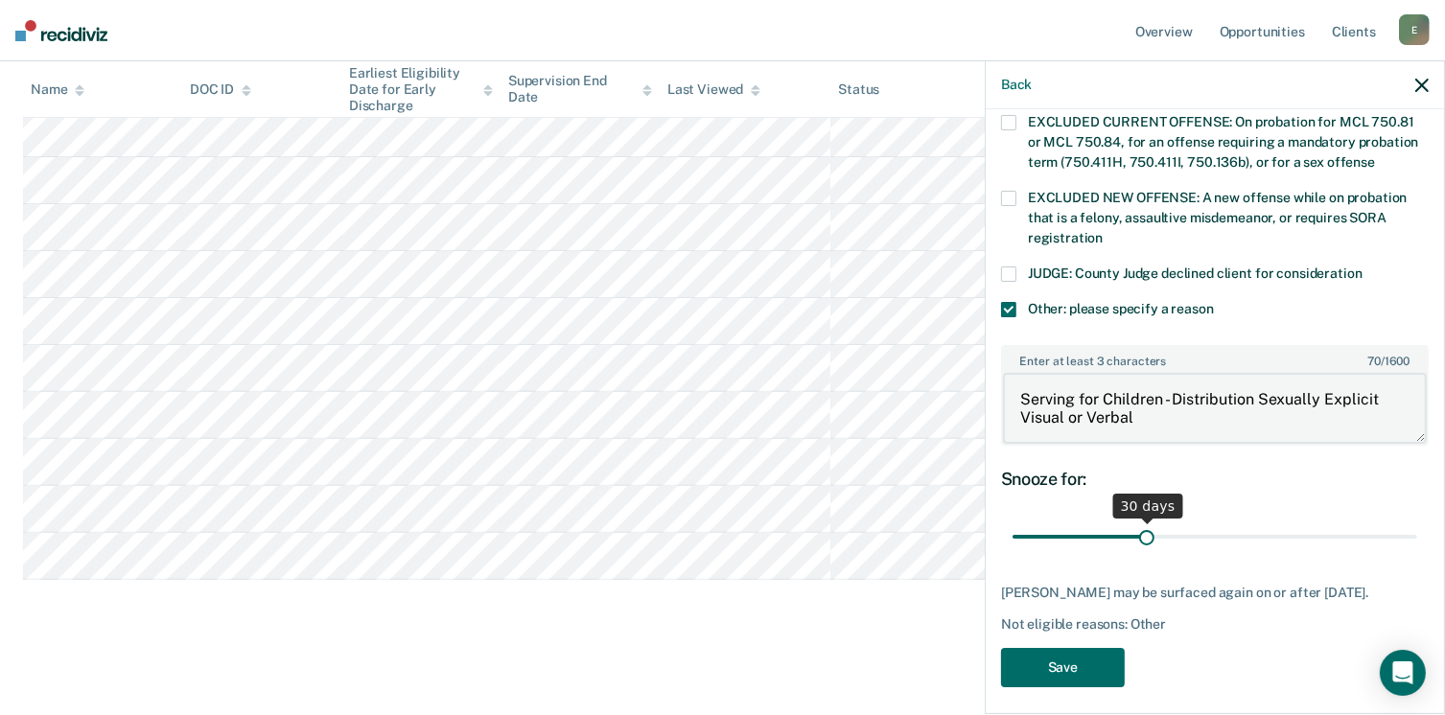
scroll to position [734, 0]
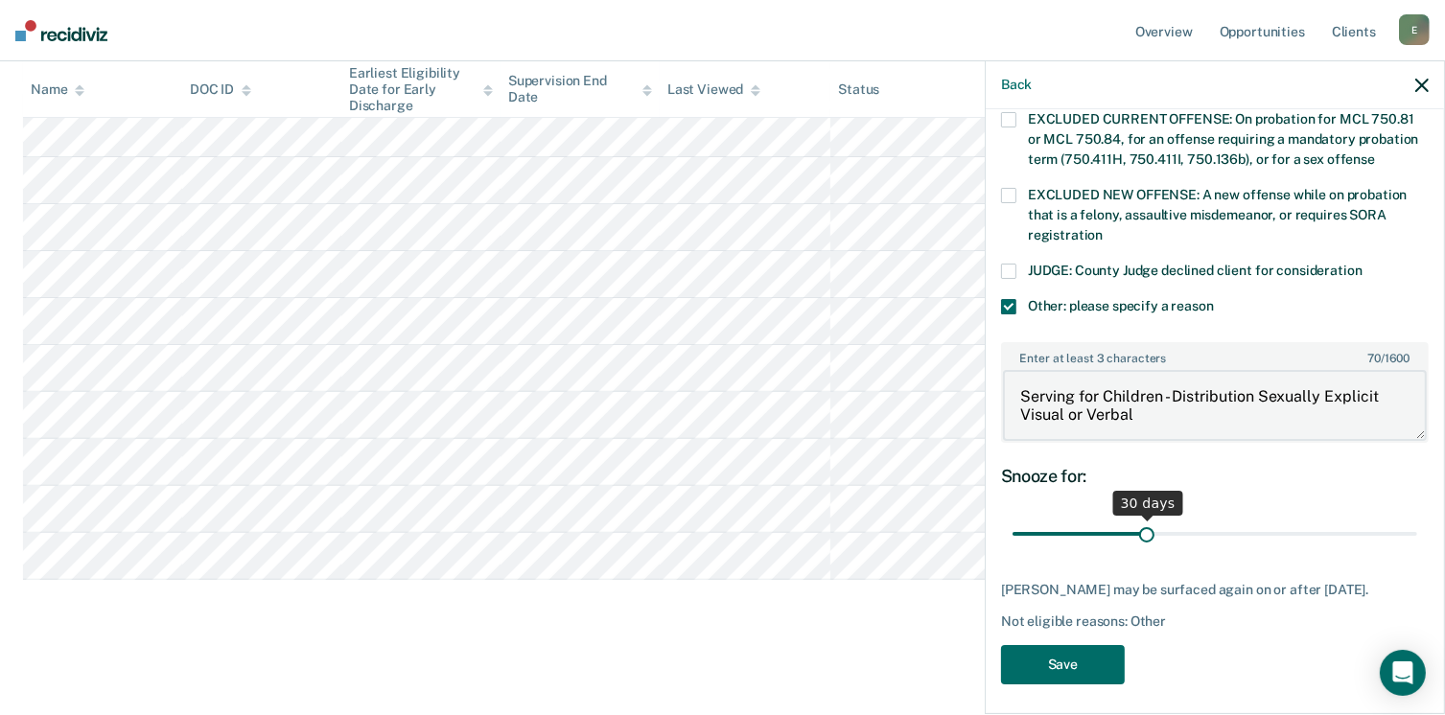
type textarea "Serving for Children - Distribution Sexually Explicit Visual or Verbal"
drag, startPoint x: 1145, startPoint y: 509, endPoint x: 1423, endPoint y: 458, distance: 282.7
type input "90"
click at [1417, 518] on input "range" at bounding box center [1215, 535] width 405 height 34
click at [1046, 653] on button "Save" at bounding box center [1063, 664] width 124 height 39
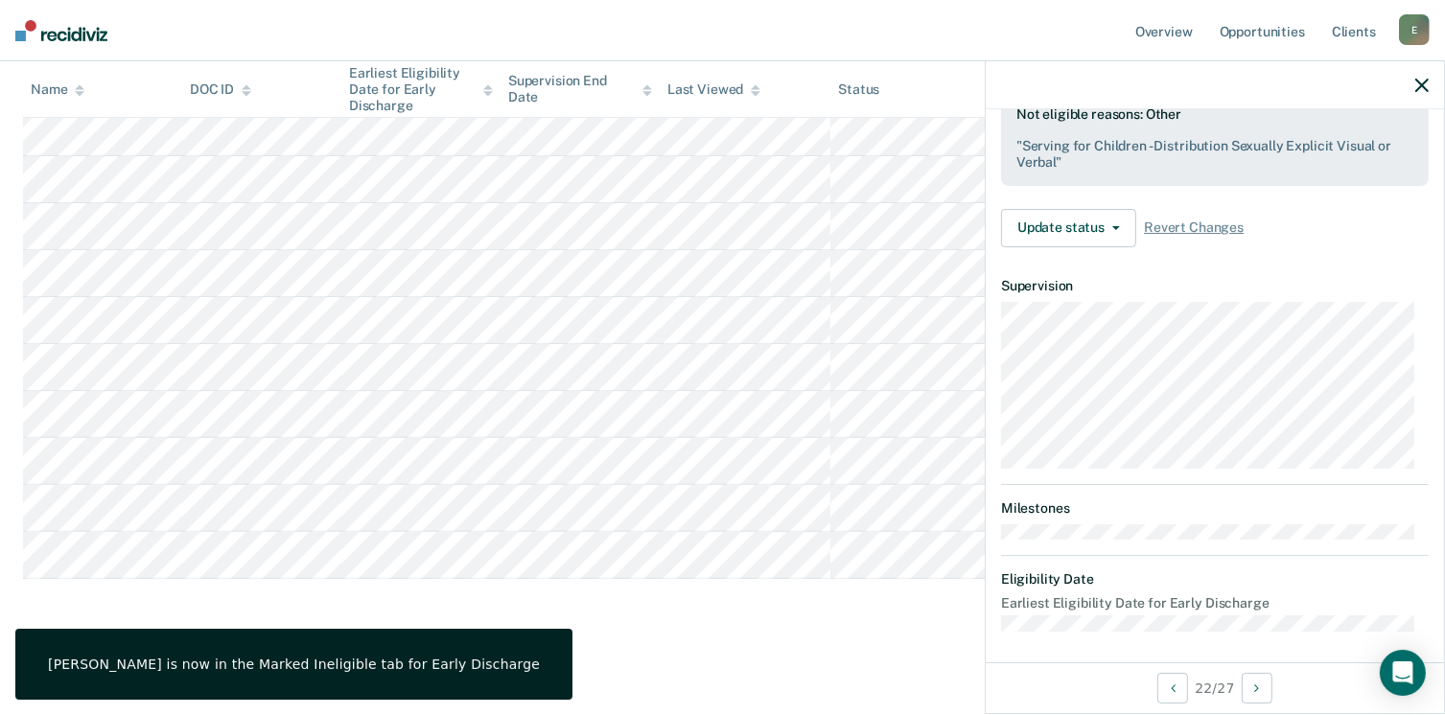
scroll to position [354, 0]
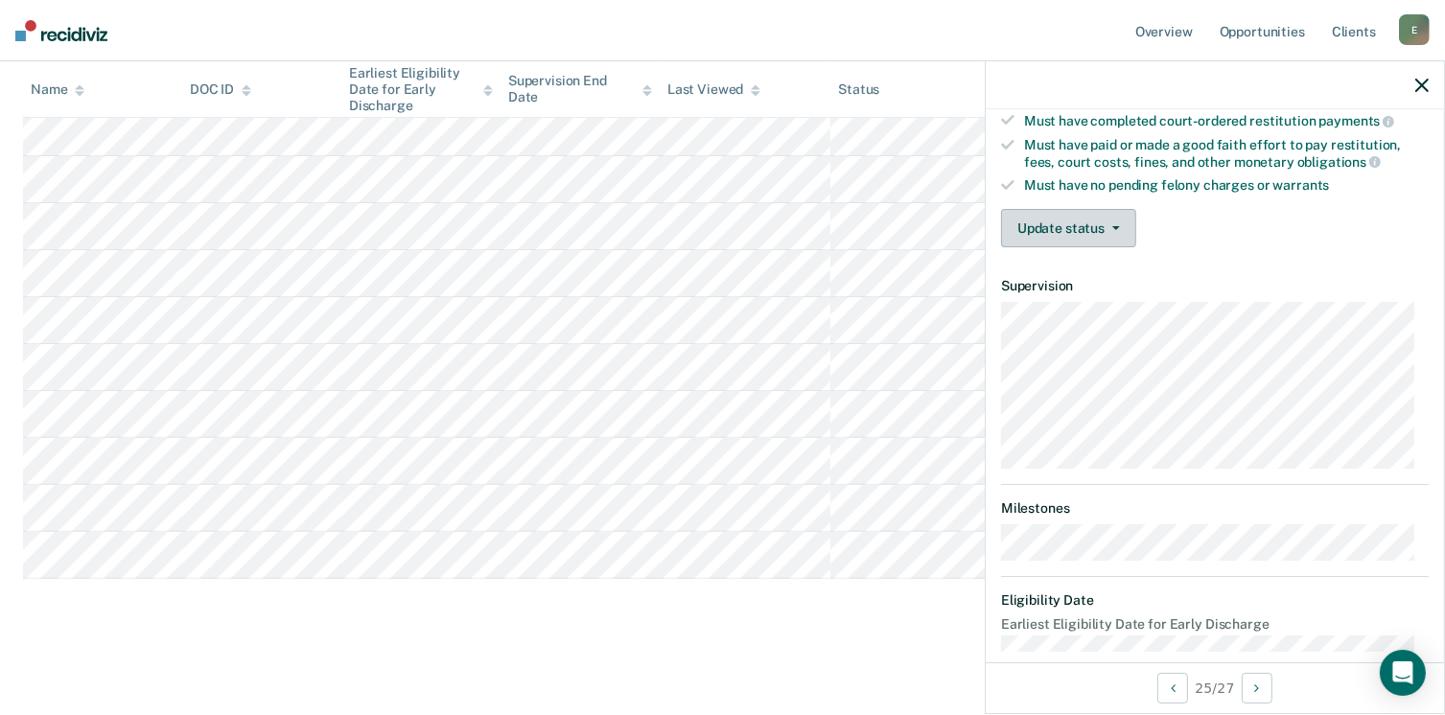
drag, startPoint x: 1036, startPoint y: 215, endPoint x: 1039, endPoint y: 232, distance: 17.7
click at [1036, 216] on button "Update status" at bounding box center [1068, 228] width 135 height 38
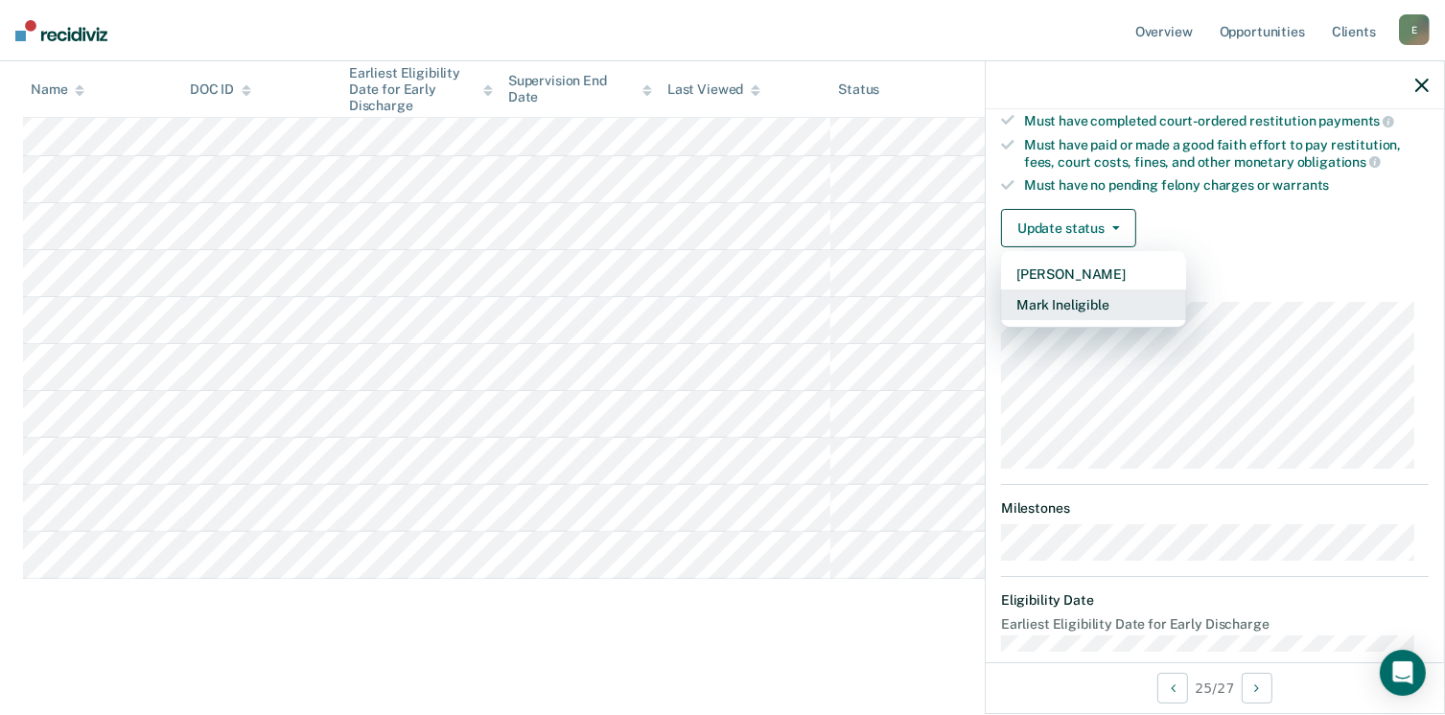
click at [1066, 308] on button "Mark Ineligible" at bounding box center [1093, 305] width 185 height 31
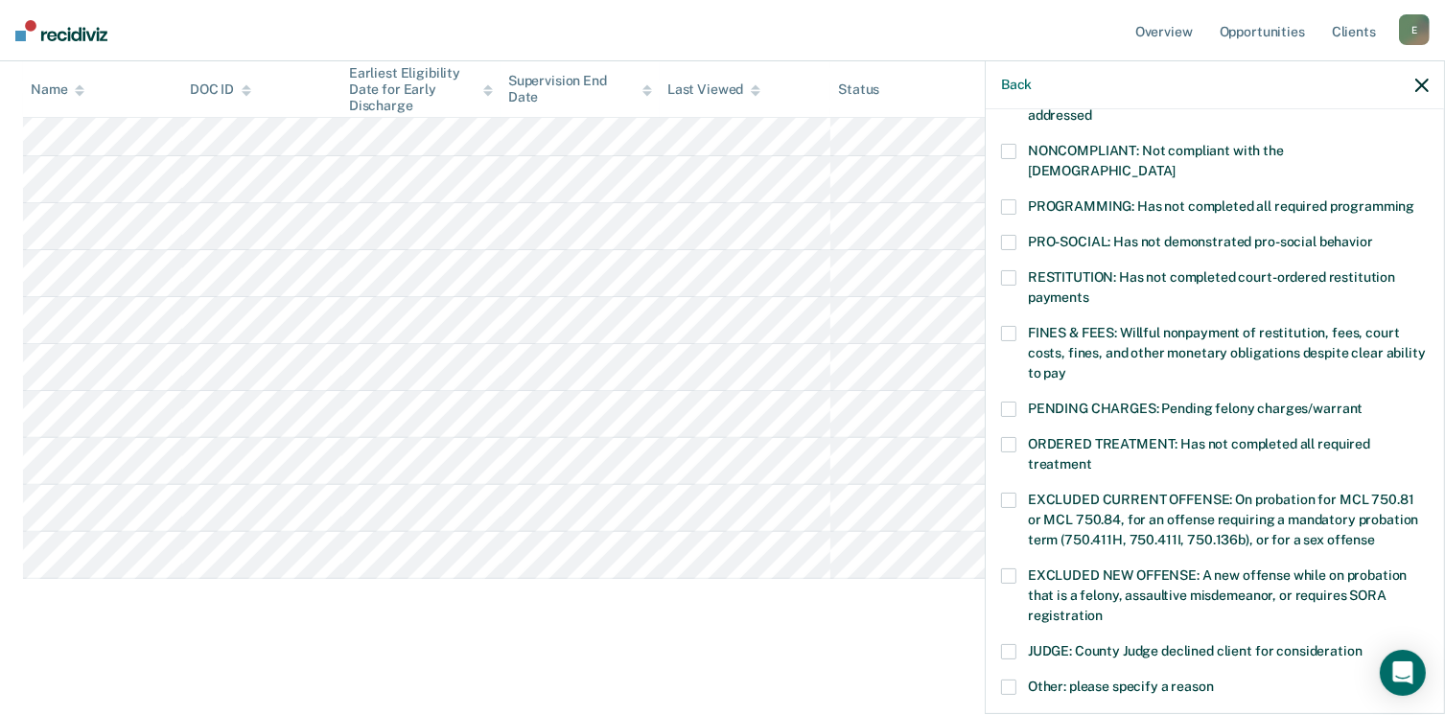
click at [1021, 326] on label "FINES & FEES: Willful nonpayment of restitution, fees, court costs, fines, and …" at bounding box center [1215, 356] width 428 height 60
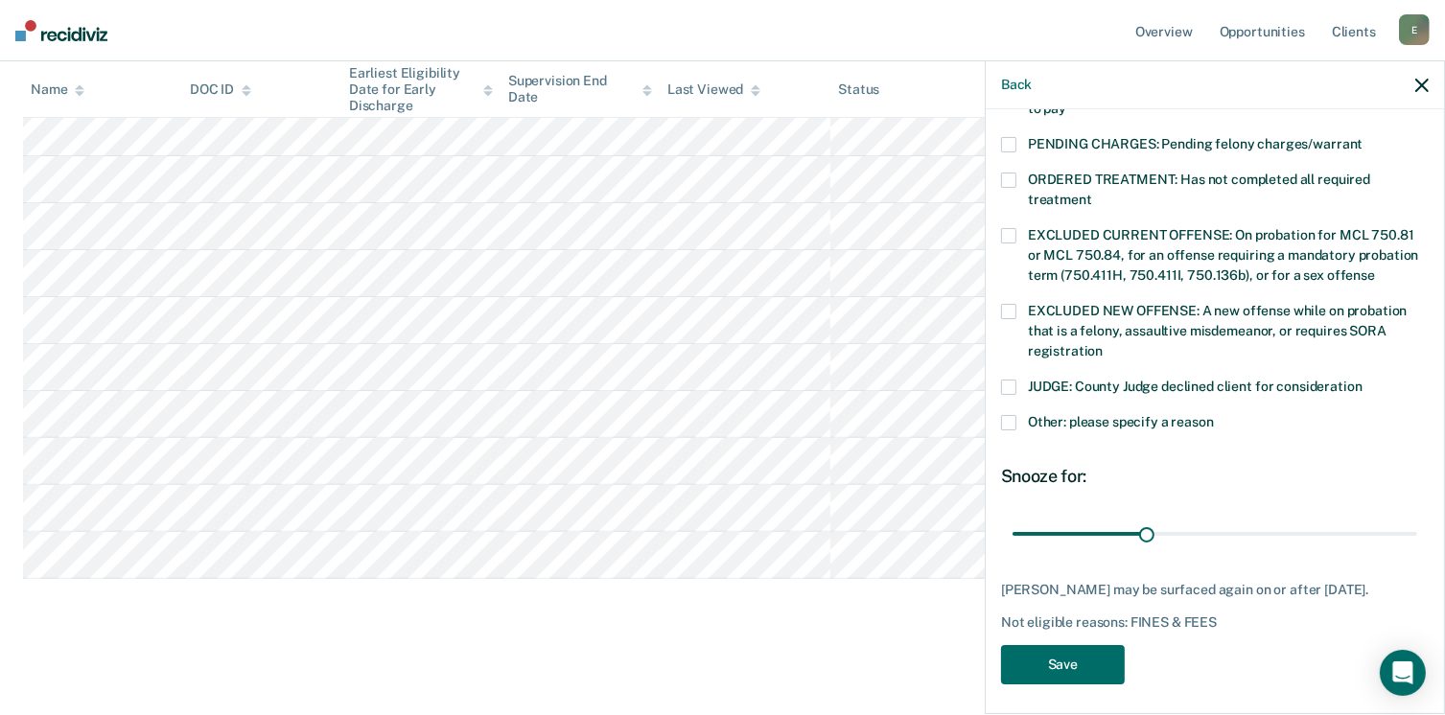
scroll to position [620, 0]
click at [1106, 655] on button "Save" at bounding box center [1063, 662] width 124 height 39
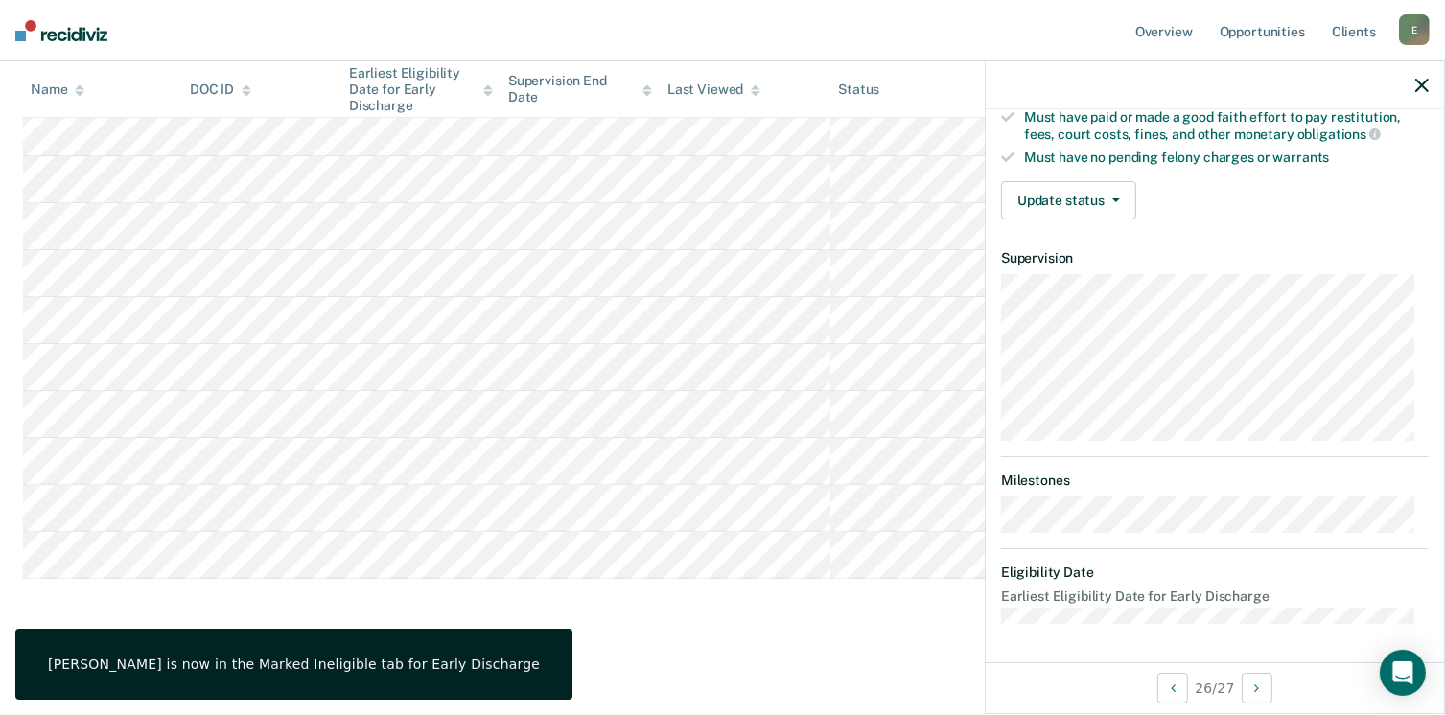
scroll to position [374, 0]
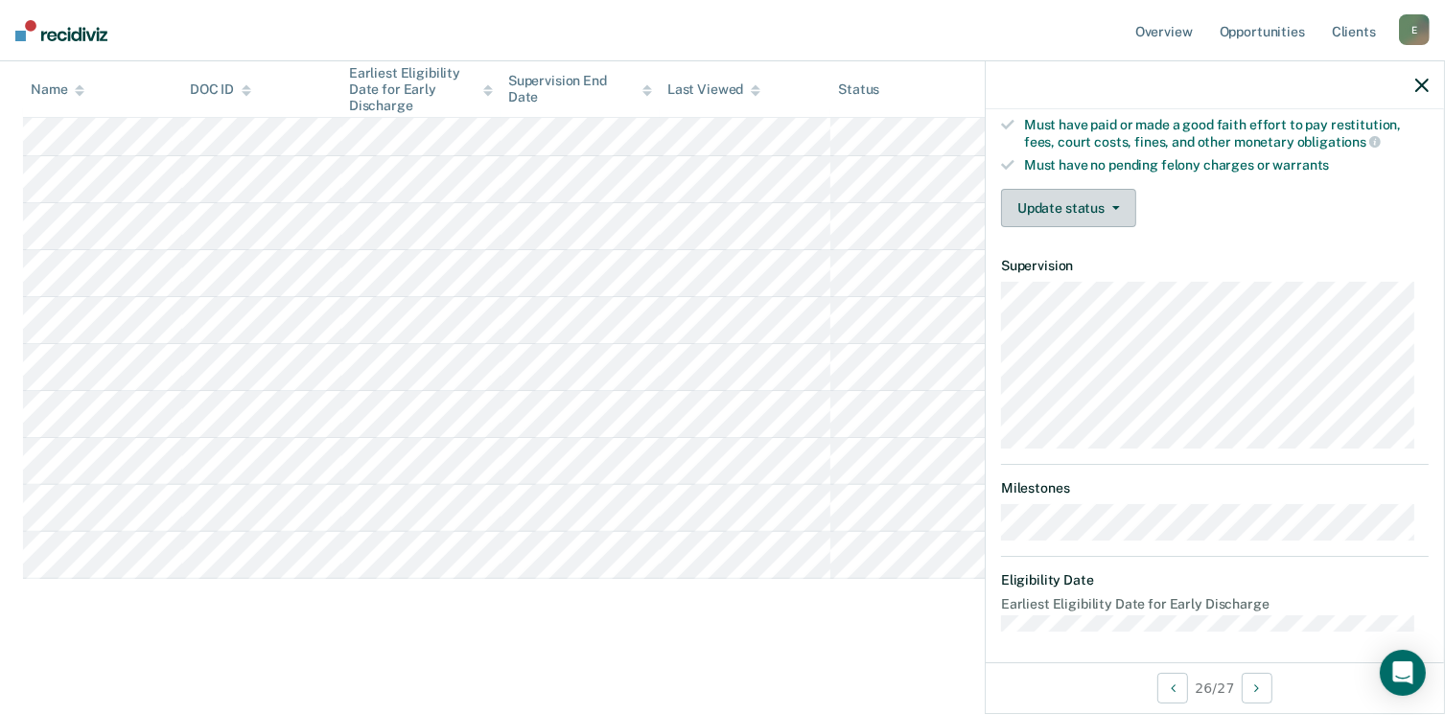
click at [1060, 198] on button "Update status" at bounding box center [1068, 208] width 135 height 38
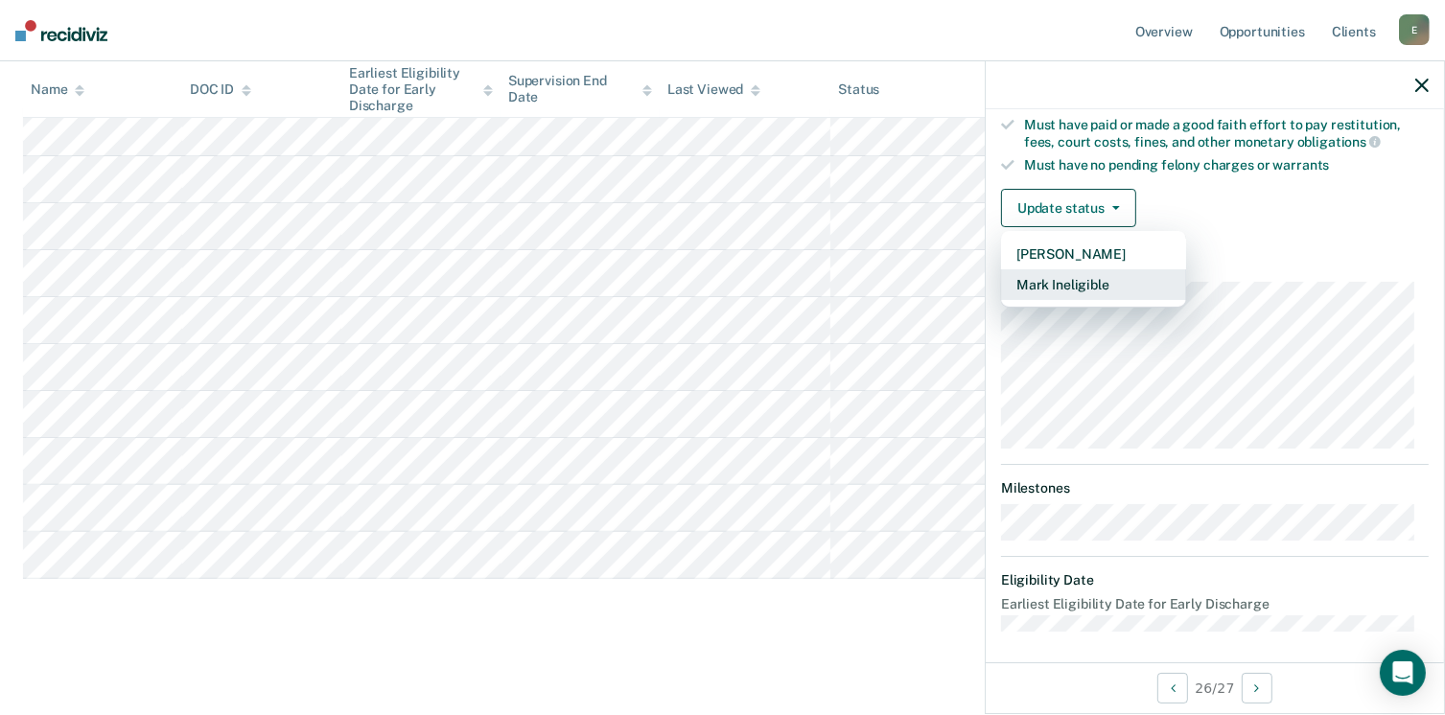
click at [1070, 273] on button "Mark Ineligible" at bounding box center [1093, 284] width 185 height 31
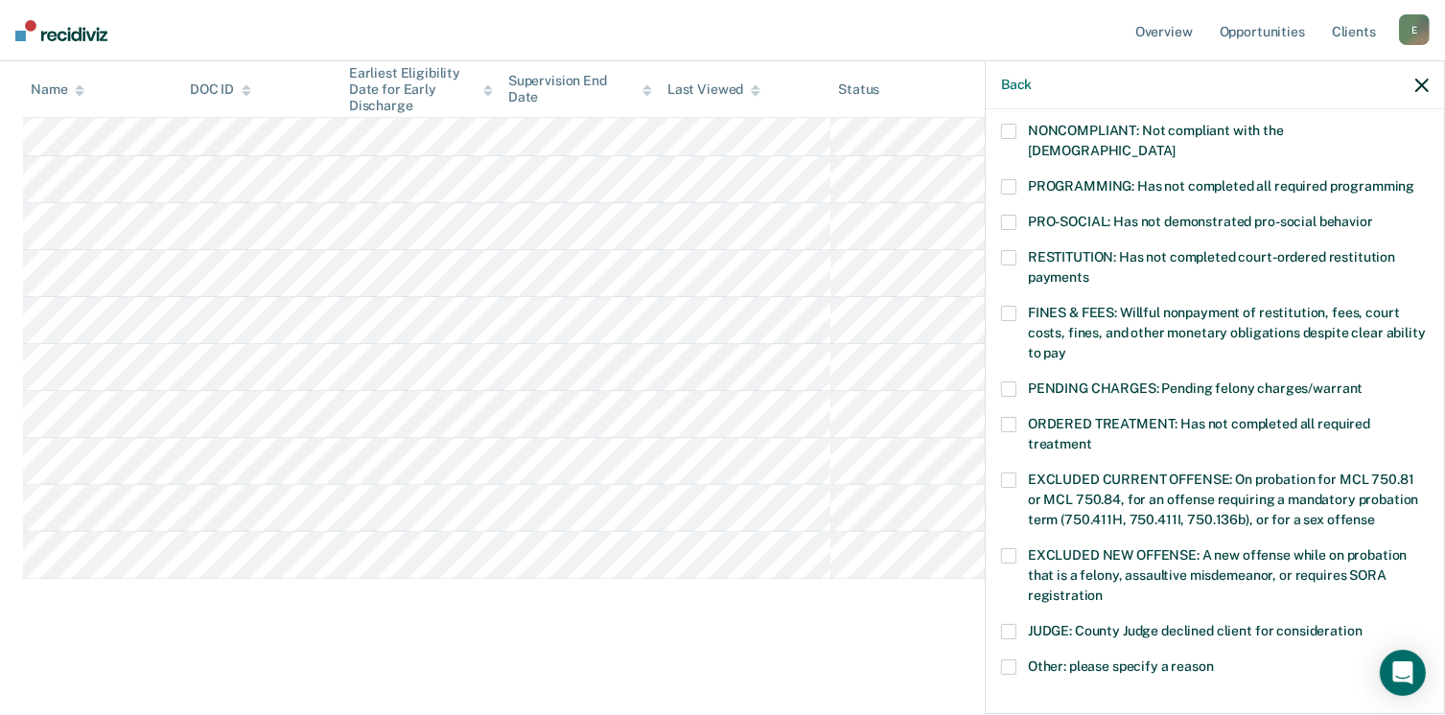
drag, startPoint x: 1009, startPoint y: 167, endPoint x: 1013, endPoint y: 196, distance: 29.2
click at [1008, 179] on span at bounding box center [1008, 186] width 15 height 15
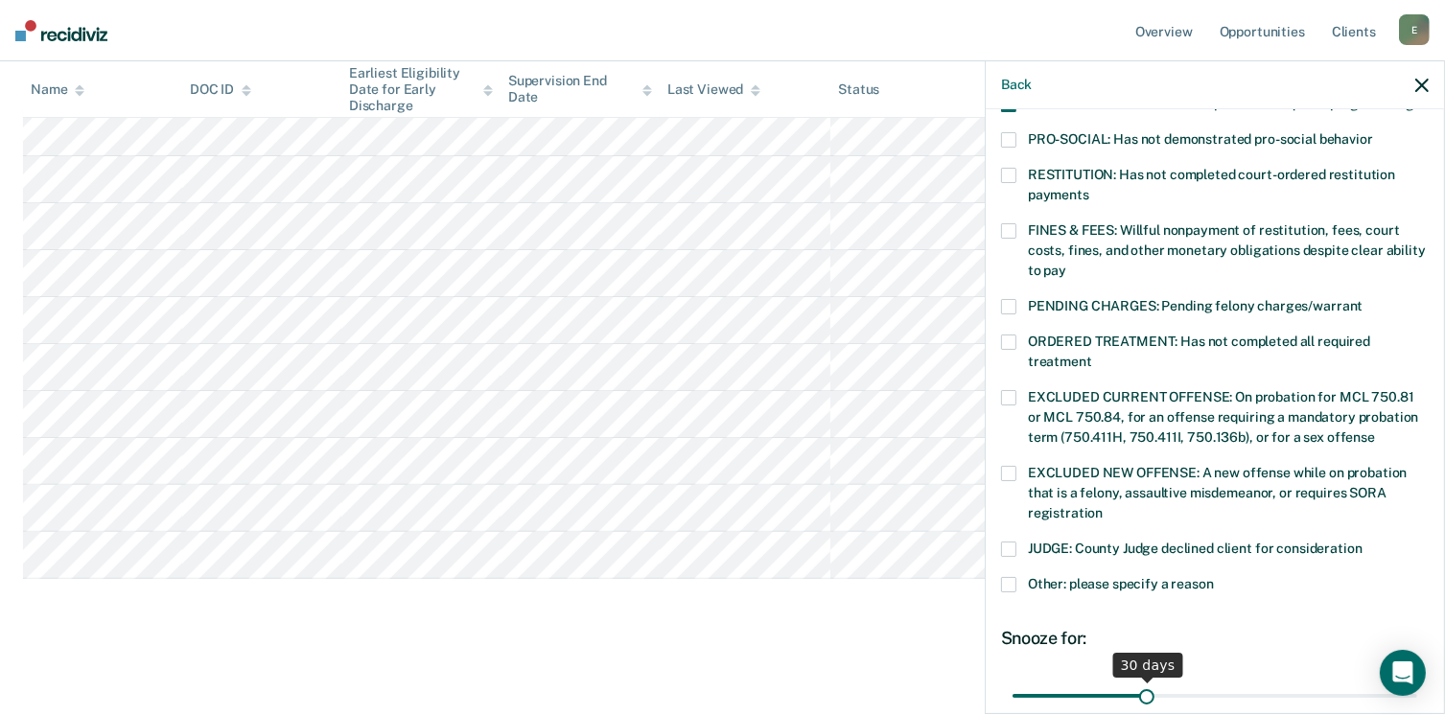
scroll to position [566, 0]
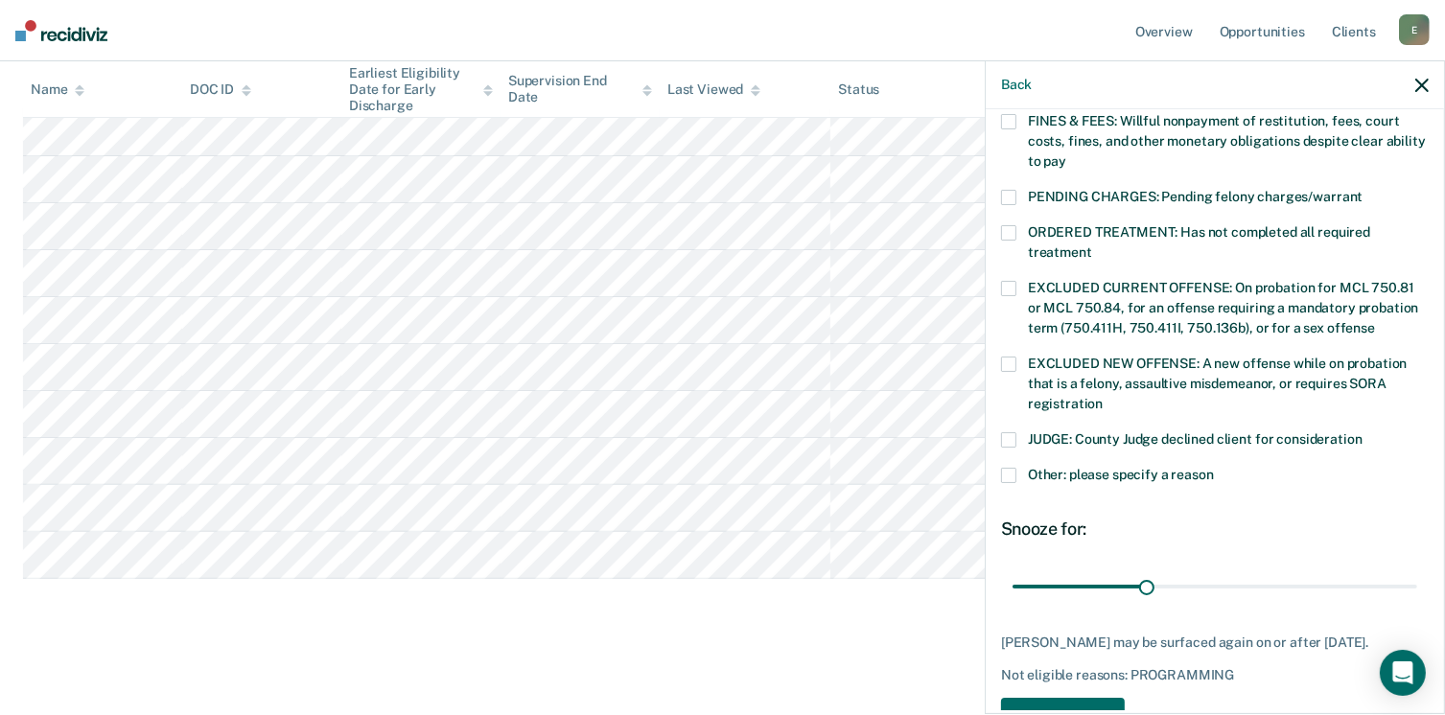
drag, startPoint x: 1011, startPoint y: 450, endPoint x: 1037, endPoint y: 468, distance: 32.4
click at [1013, 468] on span at bounding box center [1008, 475] width 15 height 15
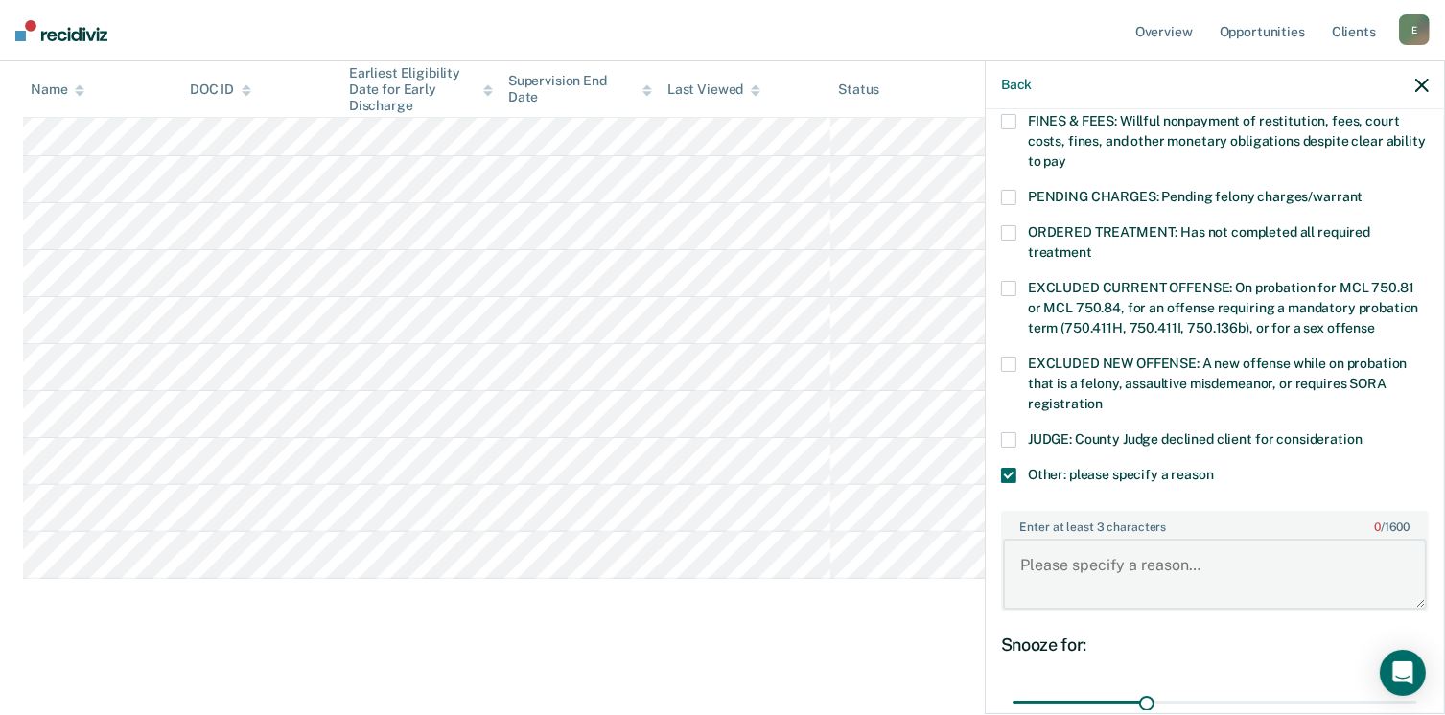
click at [1078, 539] on textarea "Enter at least 3 characters 0 / 1600" at bounding box center [1215, 574] width 424 height 71
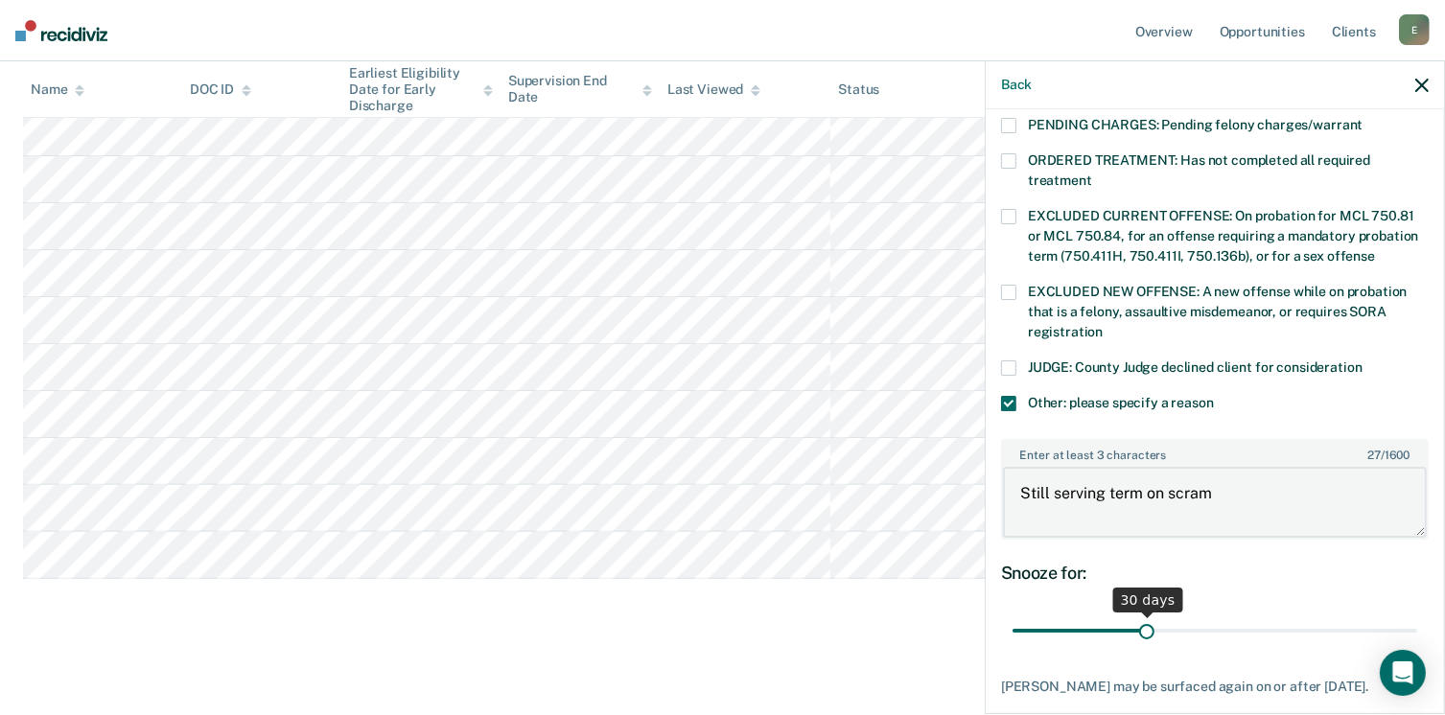
scroll to position [734, 0]
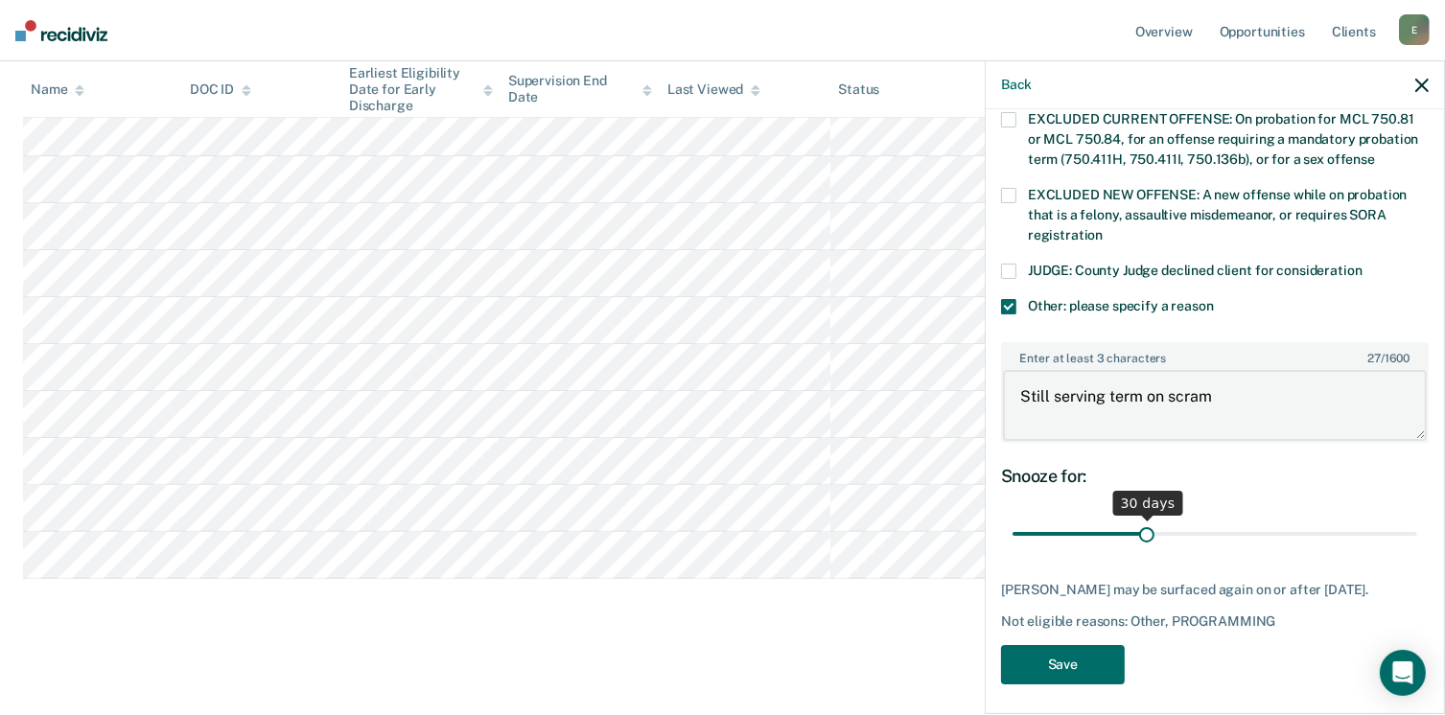
type textarea "Still serving term on scram"
drag, startPoint x: 1144, startPoint y: 513, endPoint x: 1408, endPoint y: 503, distance: 264.8
type input "90"
click at [1408, 518] on input "range" at bounding box center [1215, 535] width 405 height 34
drag, startPoint x: 1116, startPoint y: 697, endPoint x: 1105, endPoint y: 687, distance: 15.6
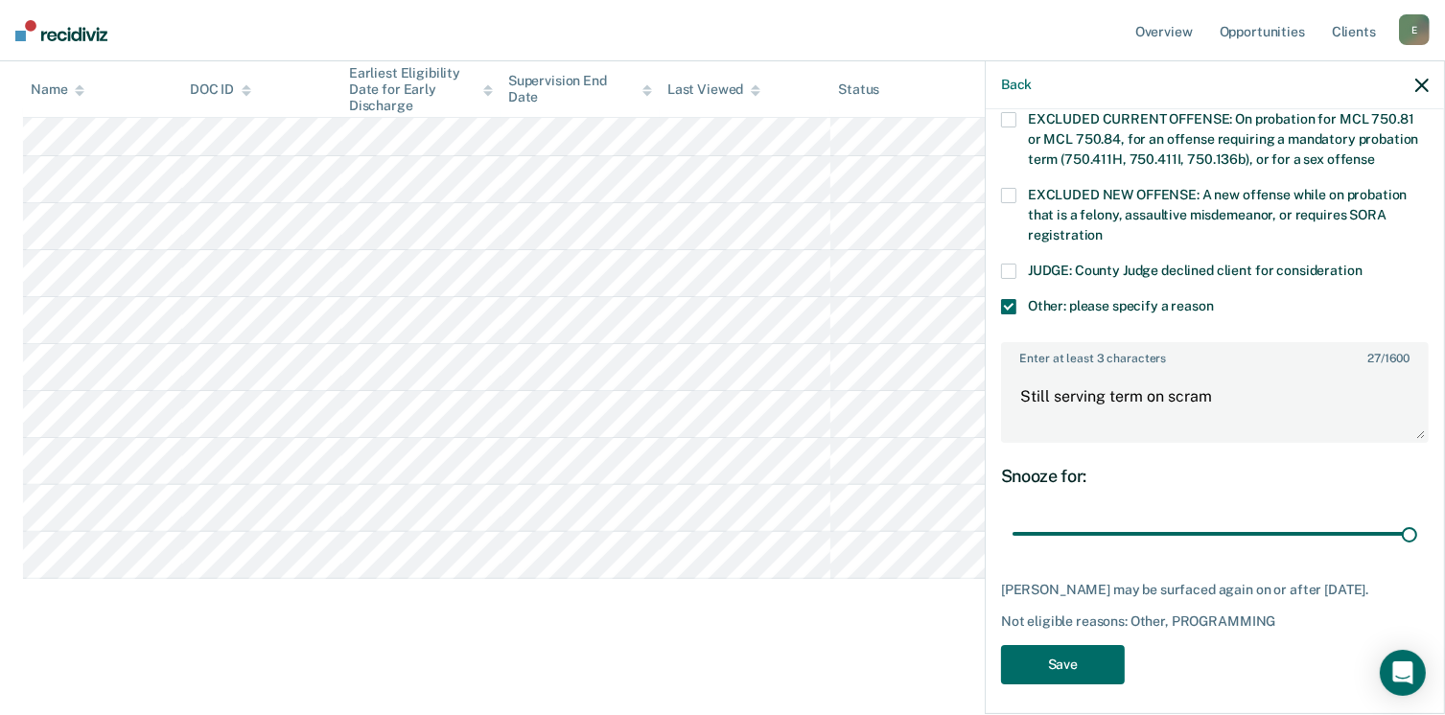
click at [1115, 695] on div "JM Which of the following requirements has [PERSON_NAME] not met? [MEDICAL_DATA…" at bounding box center [1215, 409] width 458 height 601
click at [1085, 660] on button "Save" at bounding box center [1063, 664] width 124 height 39
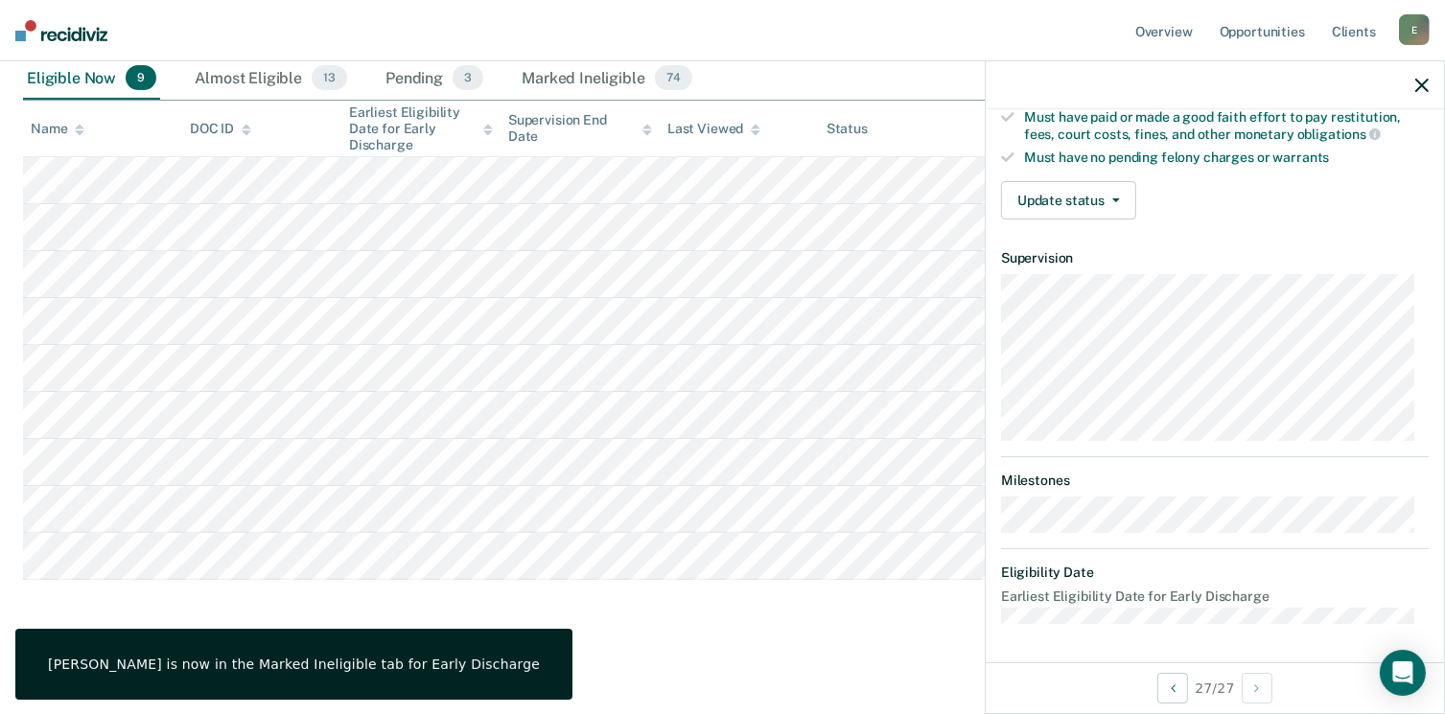
scroll to position [374, 0]
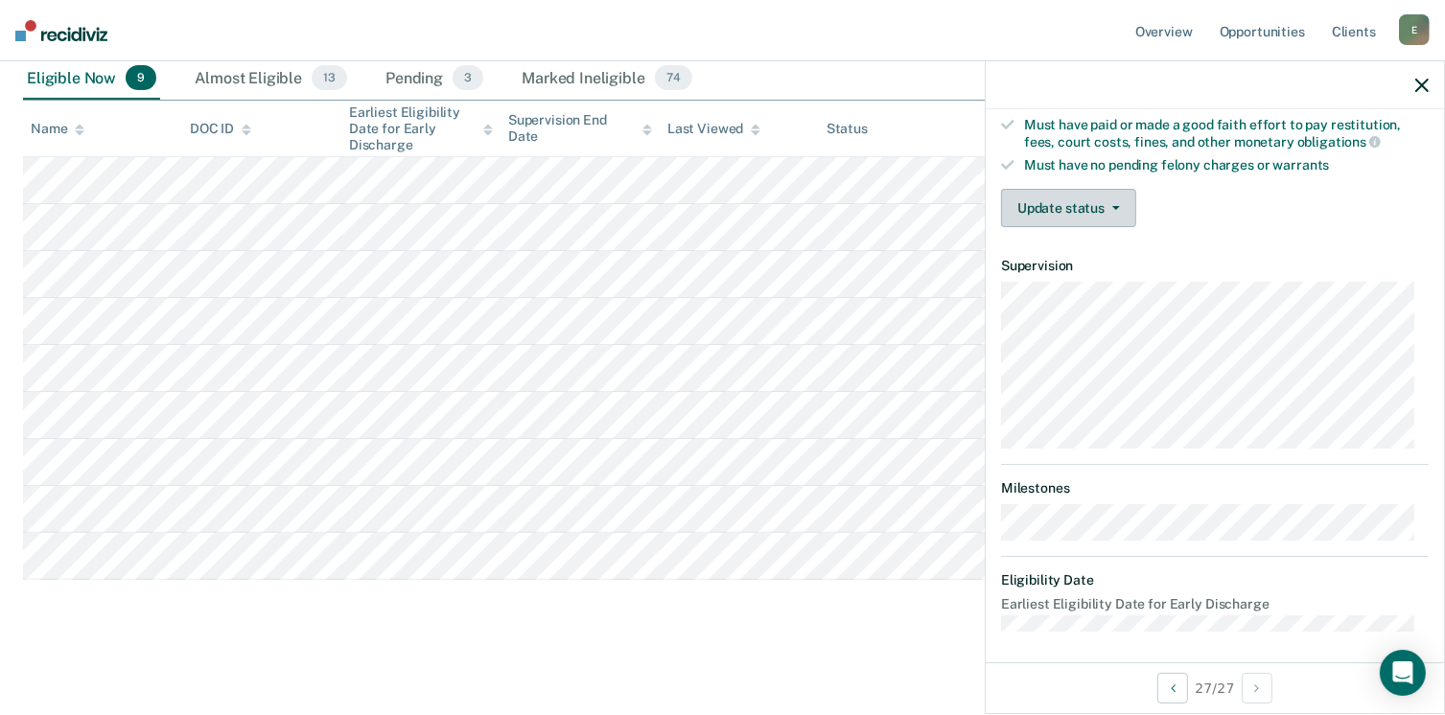
click at [1062, 193] on button "Update status" at bounding box center [1068, 208] width 135 height 38
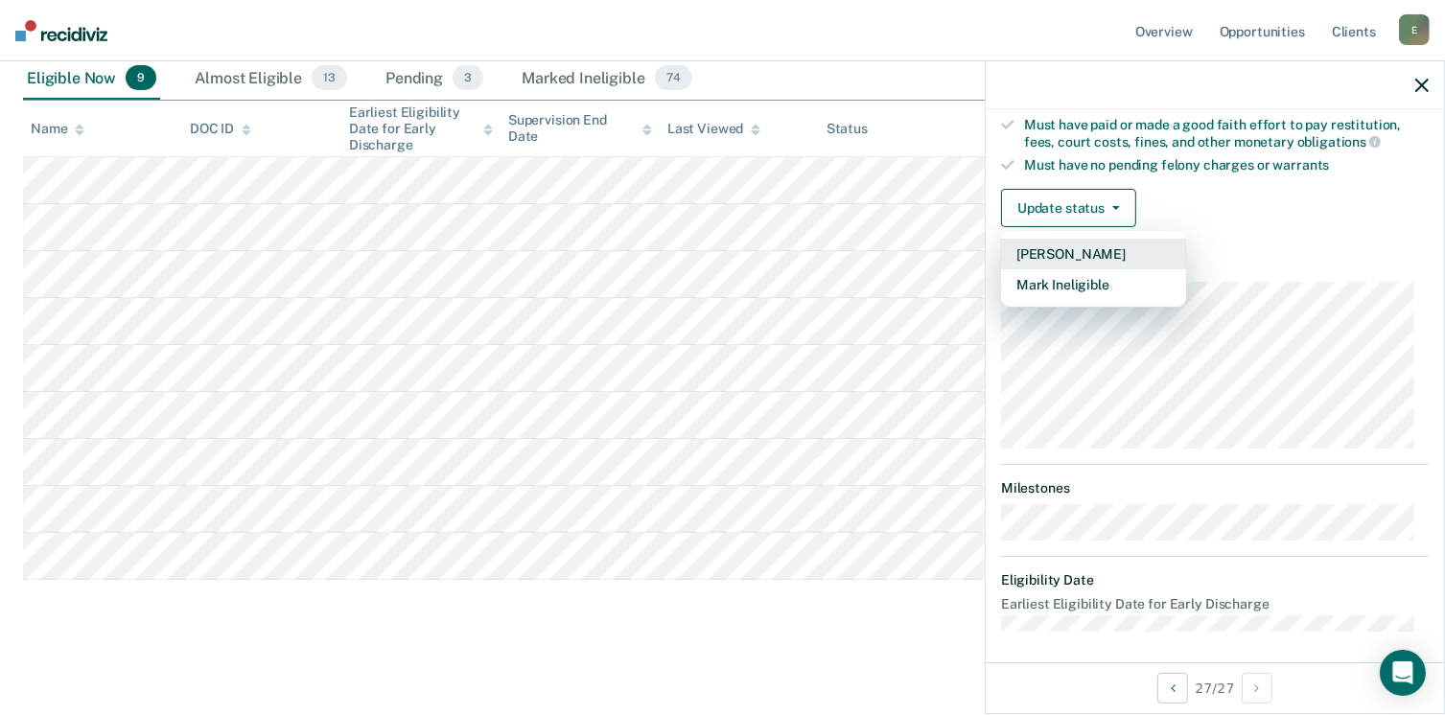
click at [1059, 247] on button "[PERSON_NAME]" at bounding box center [1093, 254] width 185 height 31
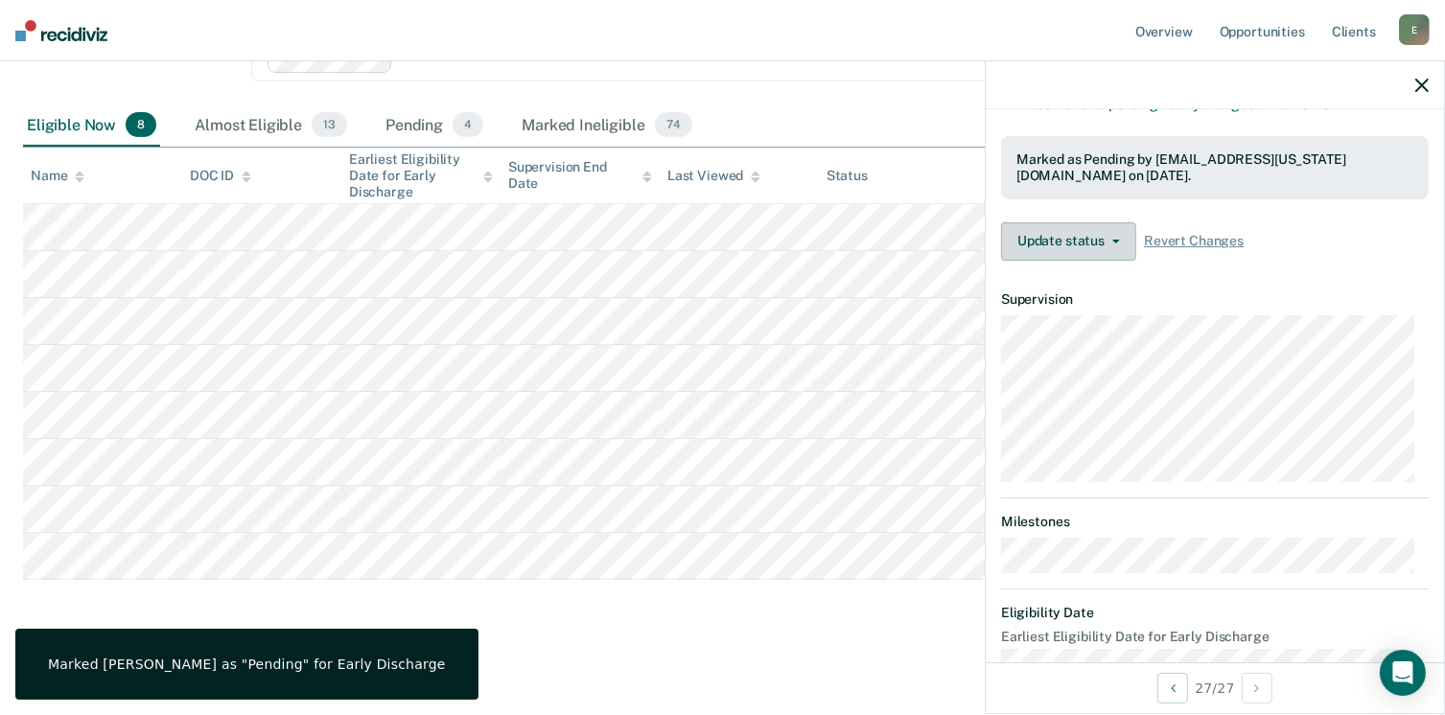
scroll to position [468, 0]
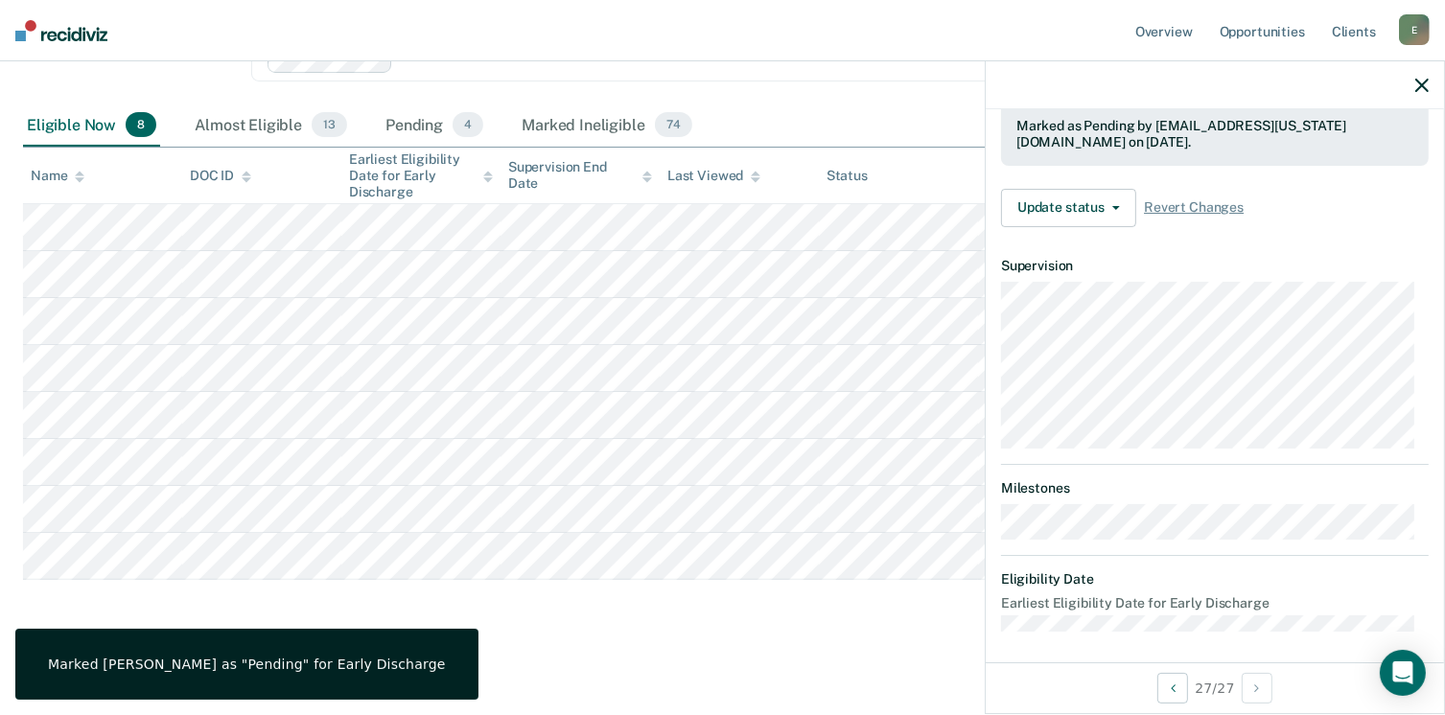
click at [667, 621] on div "Early Discharge Early Discharge is the termination of the period of probation o…" at bounding box center [722, 209] width 1399 height 852
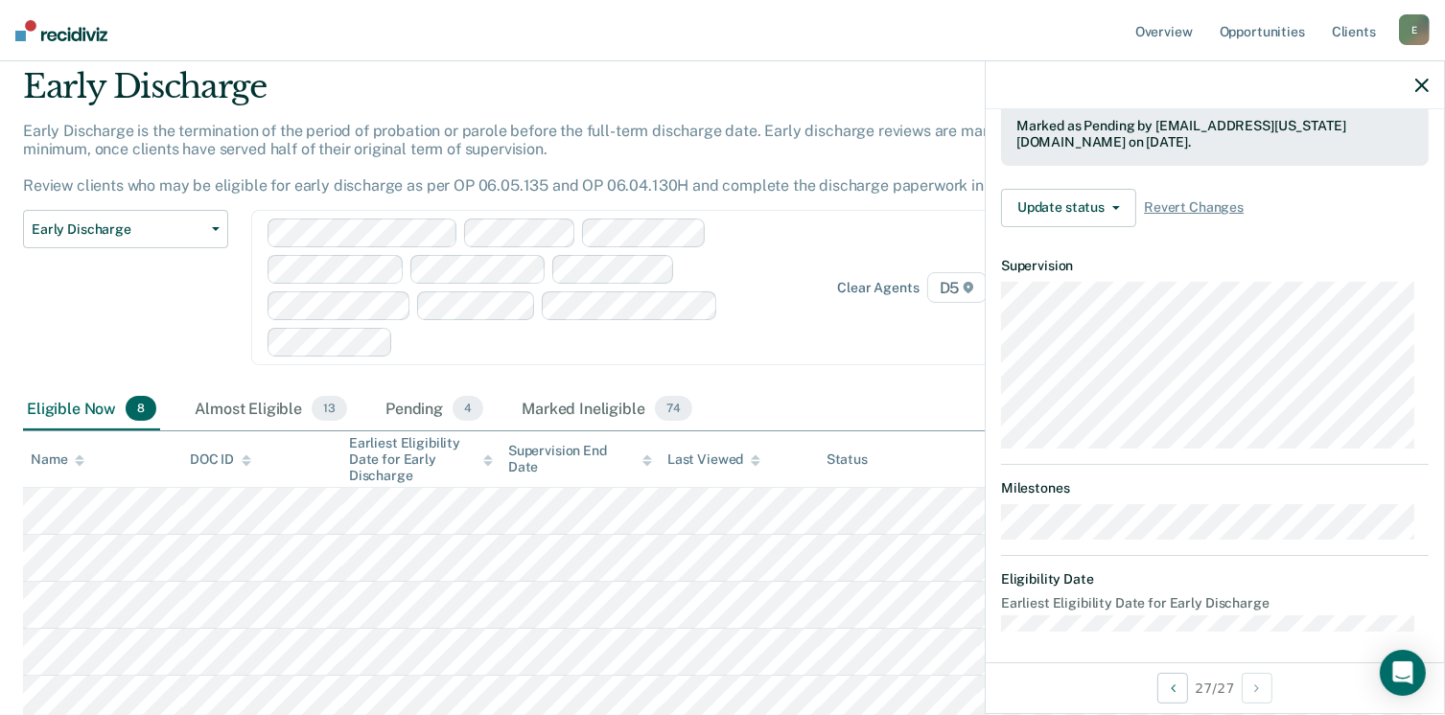
scroll to position [0, 0]
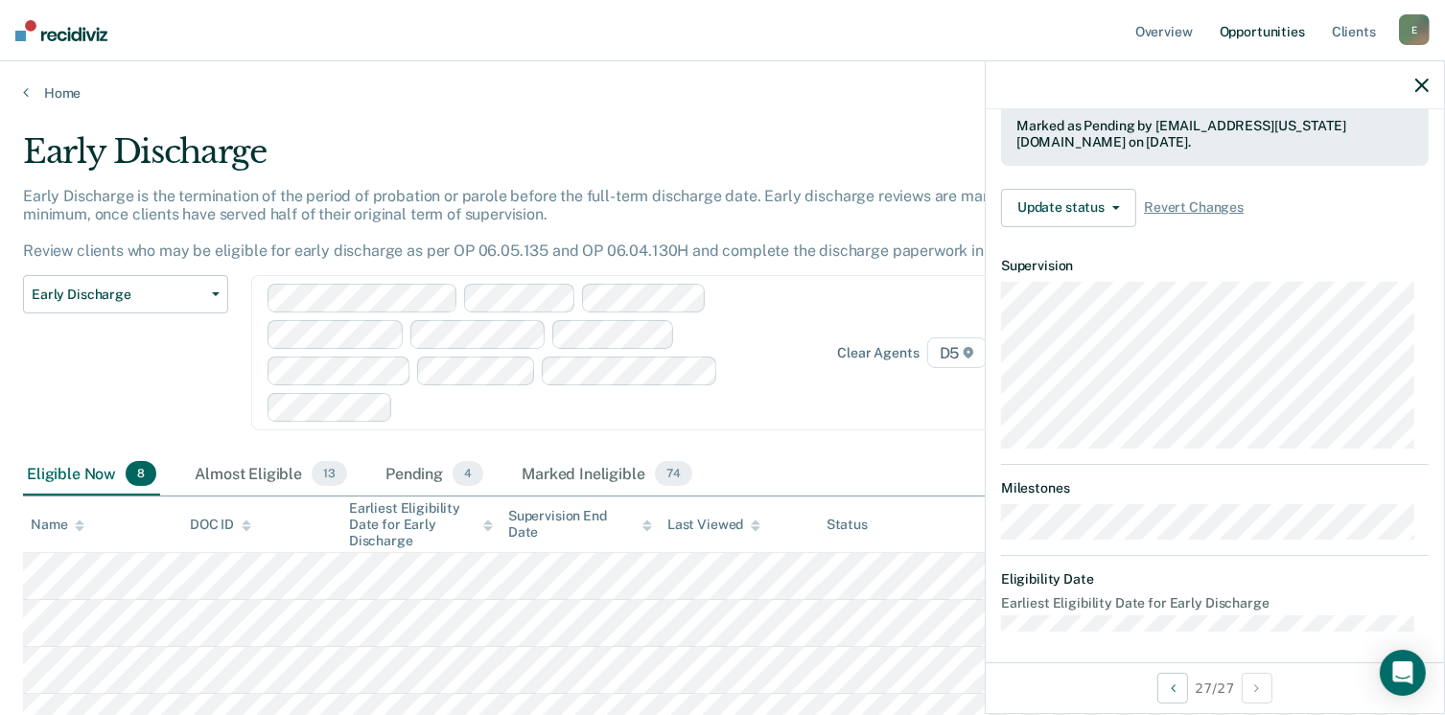
click at [1239, 29] on link "Opportunities" at bounding box center [1262, 30] width 93 height 61
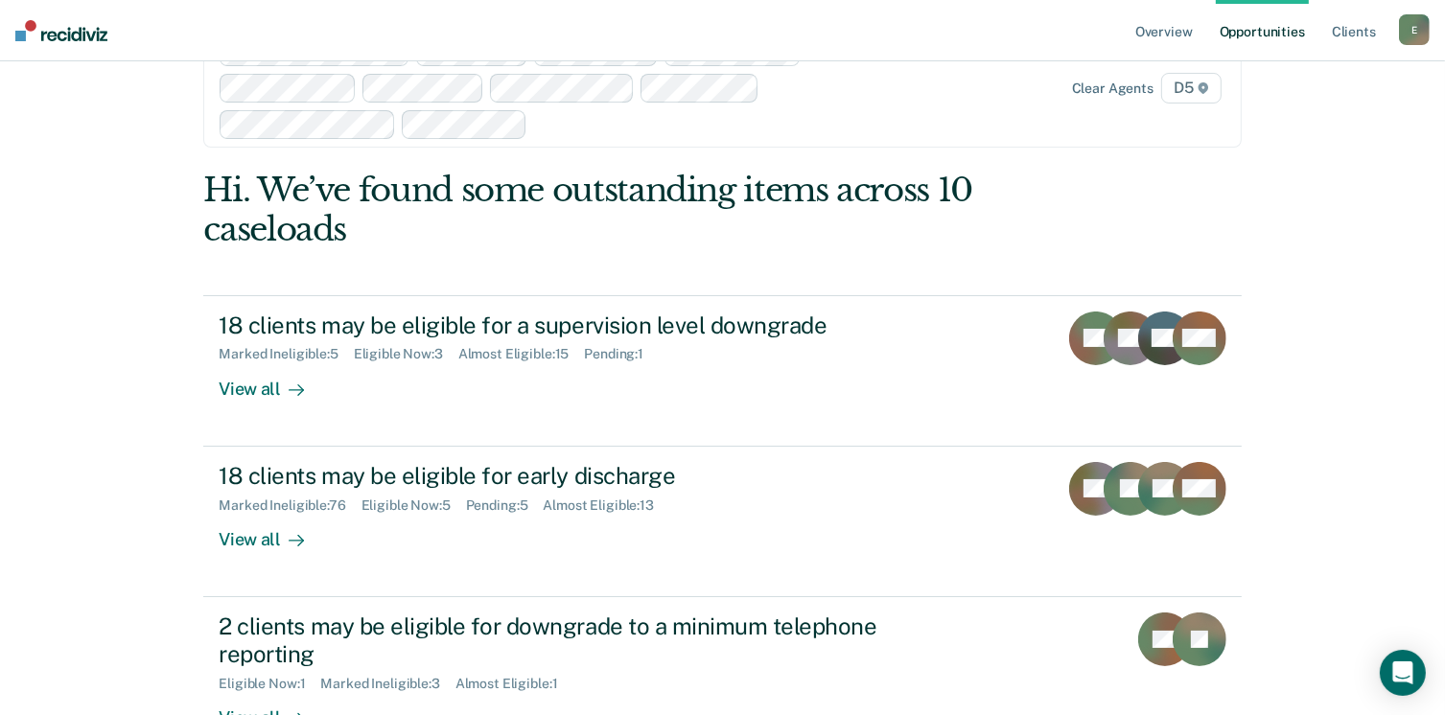
scroll to position [96, 0]
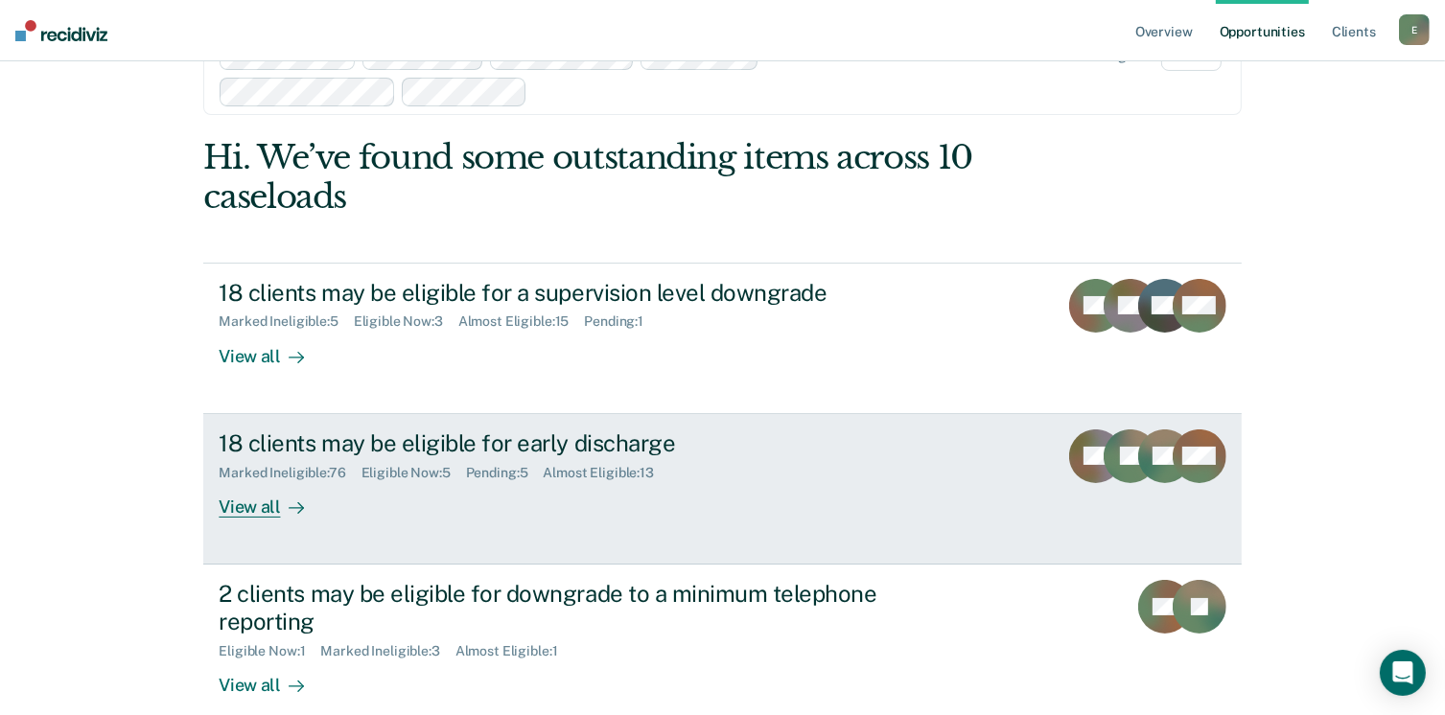
click at [577, 451] on div "18 clients may be eligible for early discharge" at bounding box center [555, 444] width 673 height 28
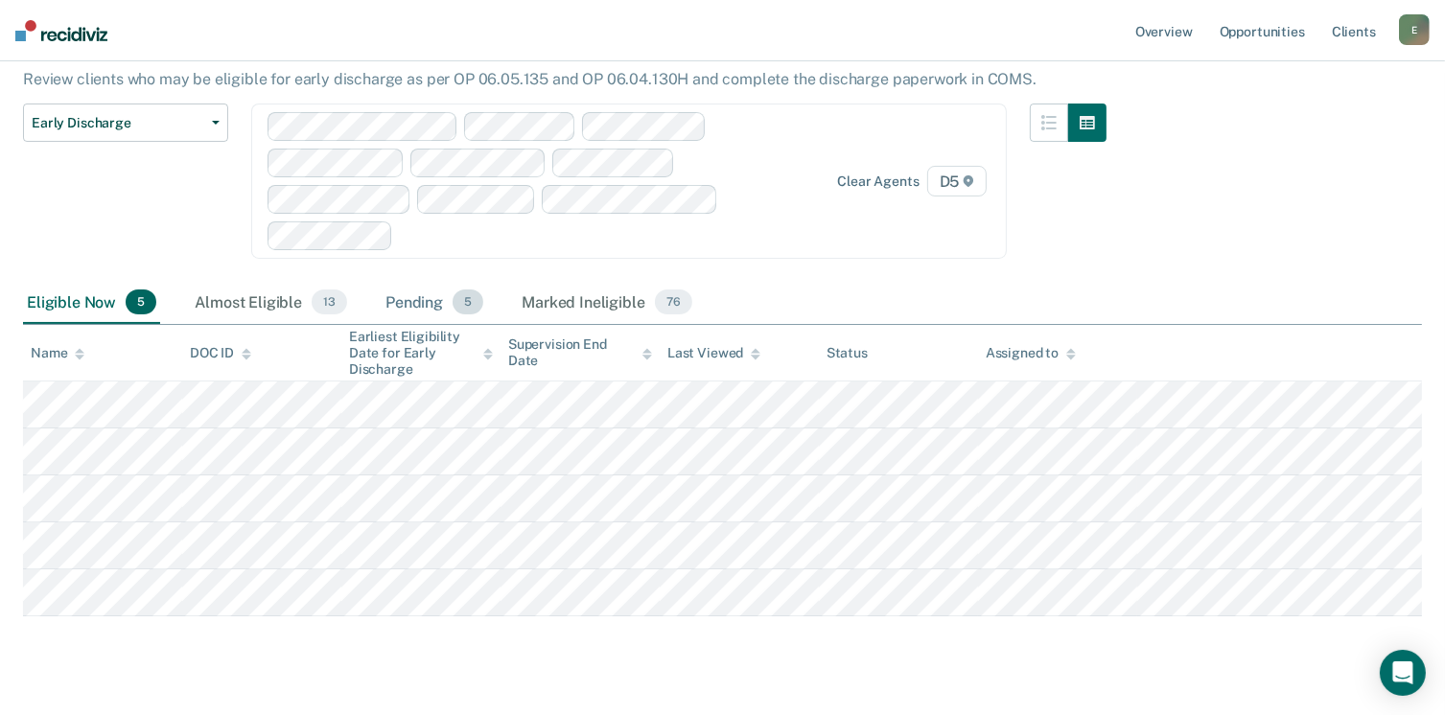
scroll to position [192, 0]
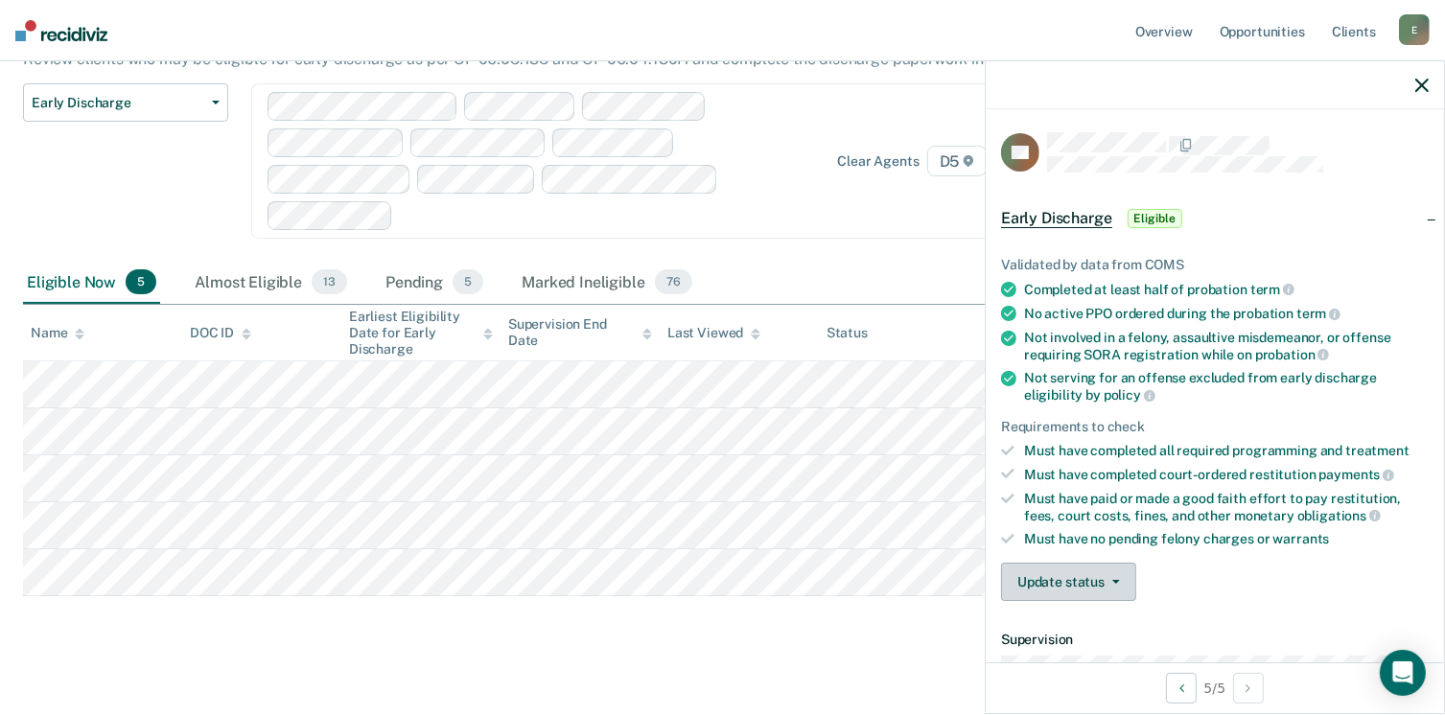
click at [1082, 588] on button "Update status" at bounding box center [1068, 582] width 135 height 38
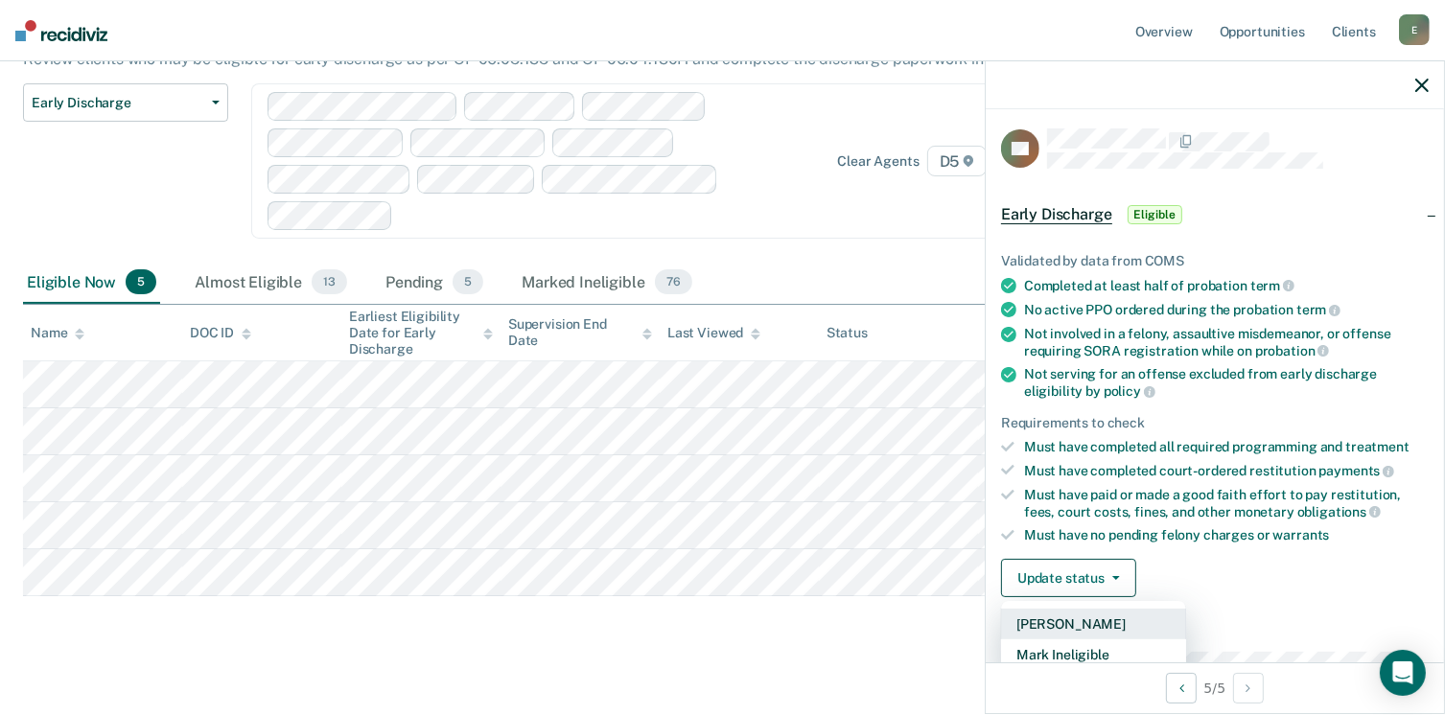
click at [1072, 614] on button "[PERSON_NAME]" at bounding box center [1093, 624] width 185 height 31
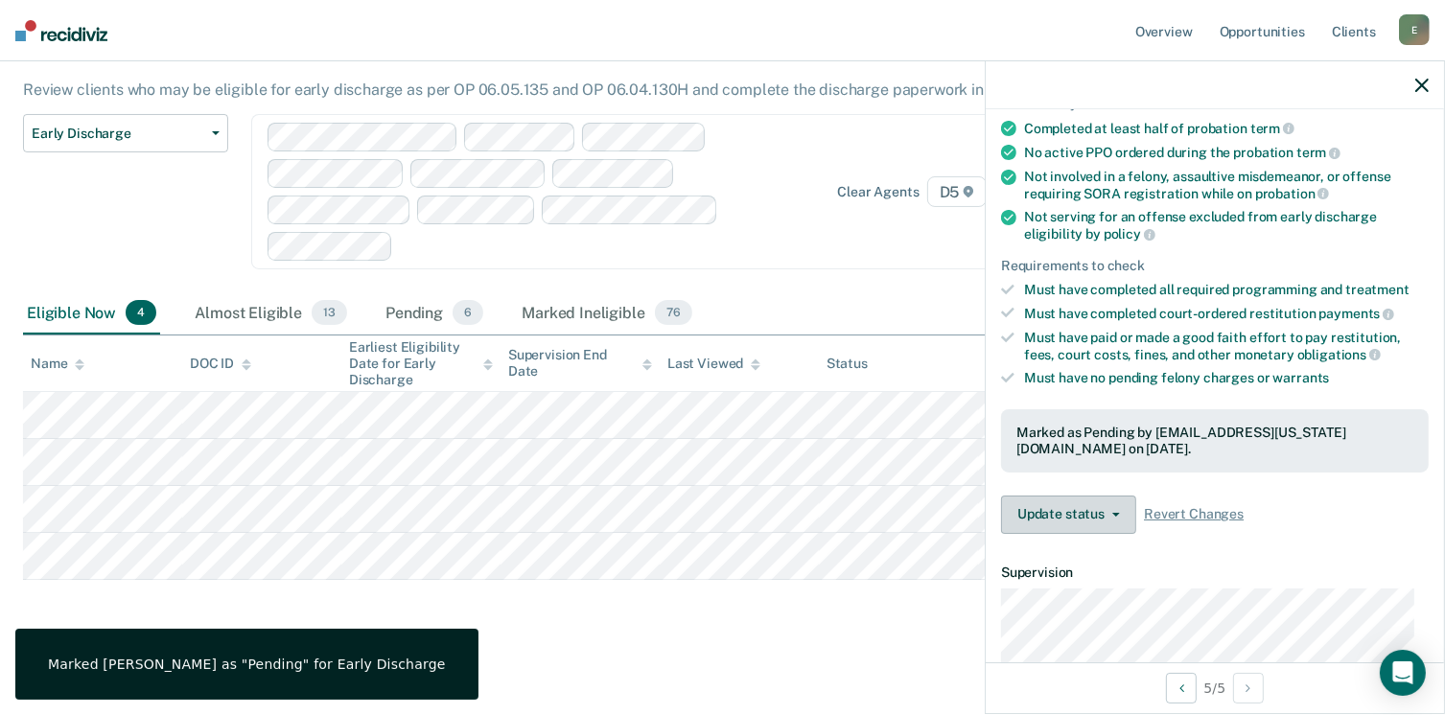
scroll to position [100, 0]
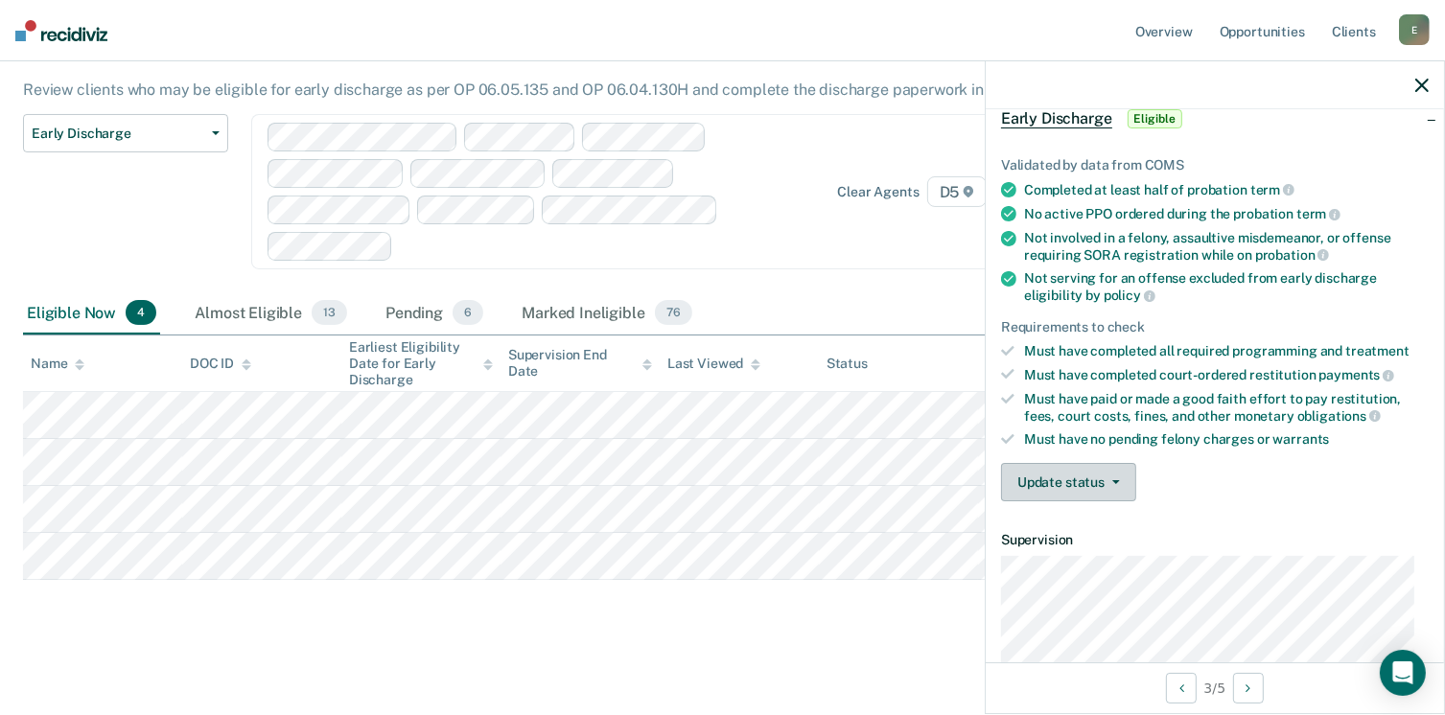
click at [1093, 473] on button "Update status" at bounding box center [1068, 482] width 135 height 38
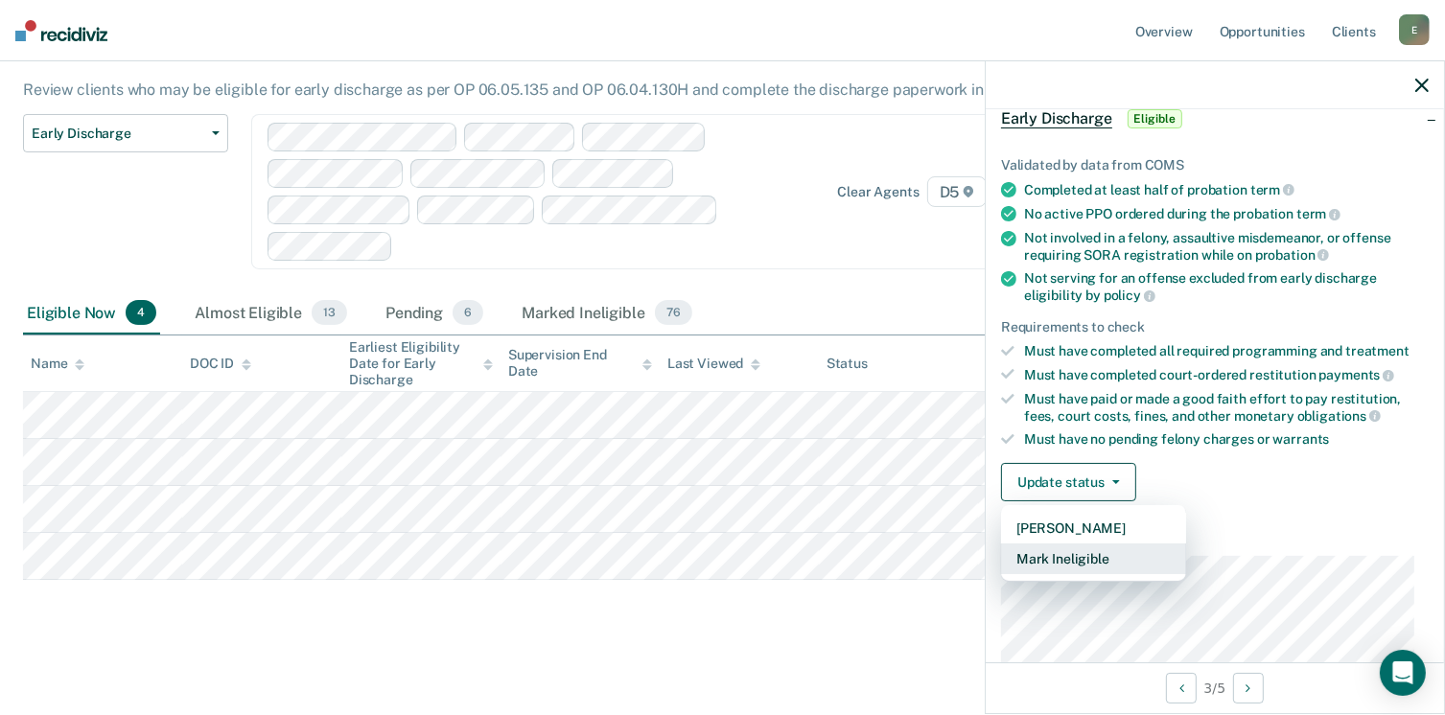
click at [1065, 549] on button "Mark Ineligible" at bounding box center [1093, 559] width 185 height 31
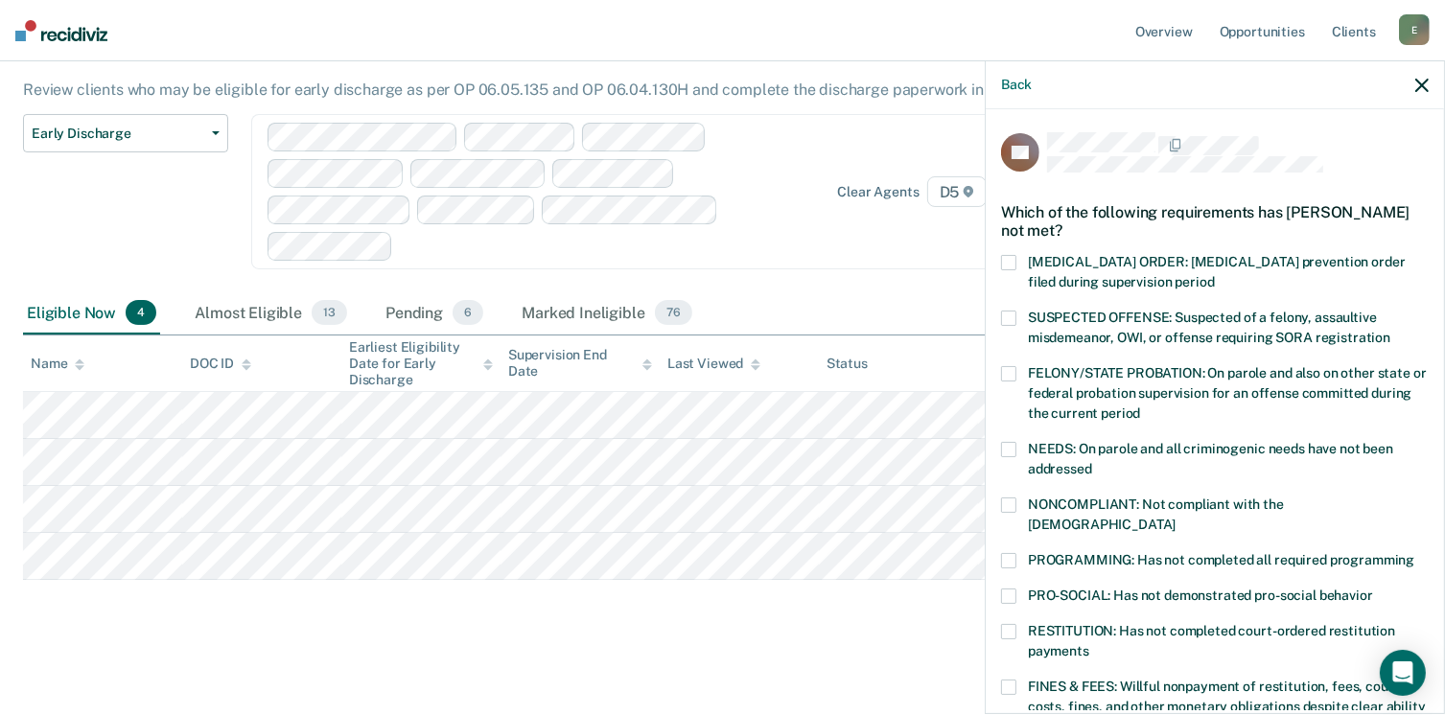
scroll to position [0, 0]
click at [1024, 506] on label "NONCOMPLIANT: Not compliant with the [DEMOGRAPHIC_DATA]" at bounding box center [1215, 518] width 428 height 40
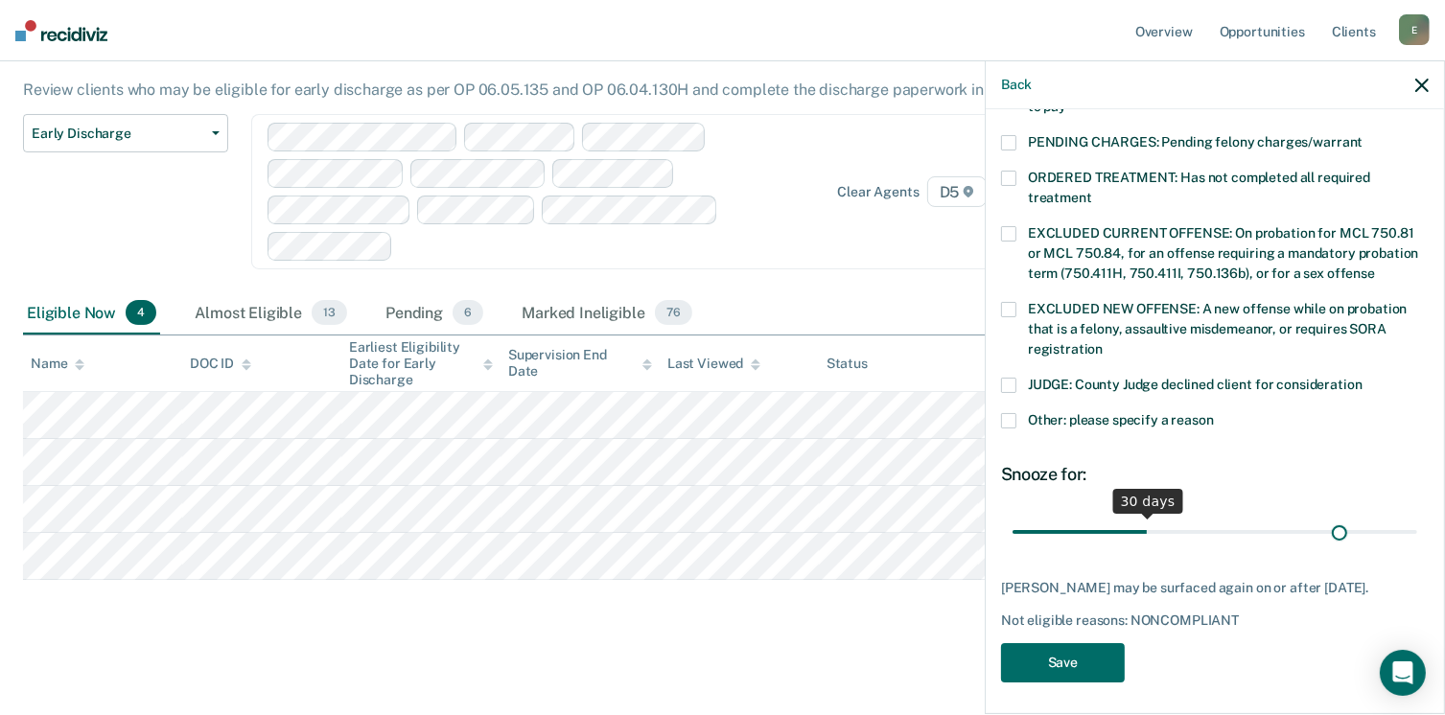
scroll to position [620, 0]
drag, startPoint x: 1139, startPoint y: 514, endPoint x: 1473, endPoint y: 519, distance: 333.7
type input "90"
click at [1417, 519] on input "range" at bounding box center [1215, 533] width 405 height 34
click at [1079, 658] on button "Save" at bounding box center [1063, 662] width 124 height 39
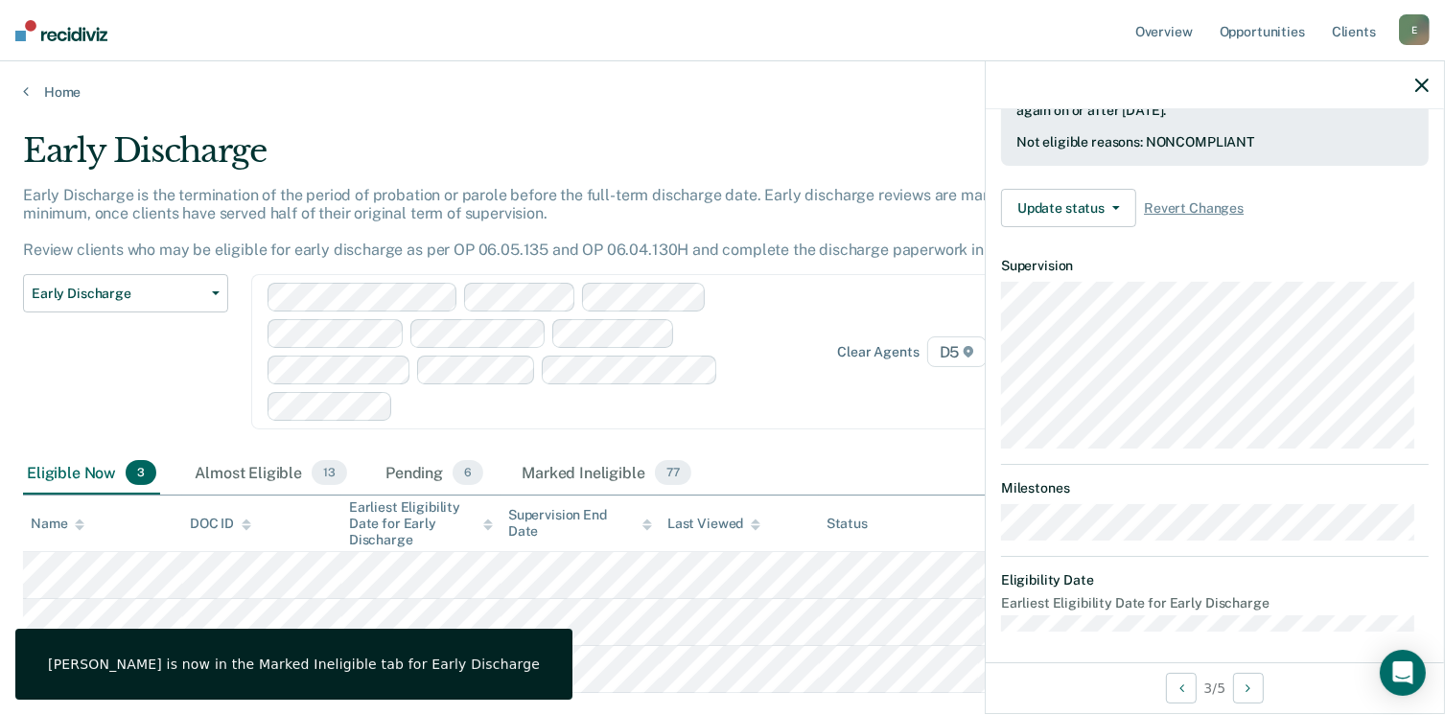
scroll to position [0, 0]
click at [1264, 30] on link "Opportunities" at bounding box center [1262, 30] width 93 height 61
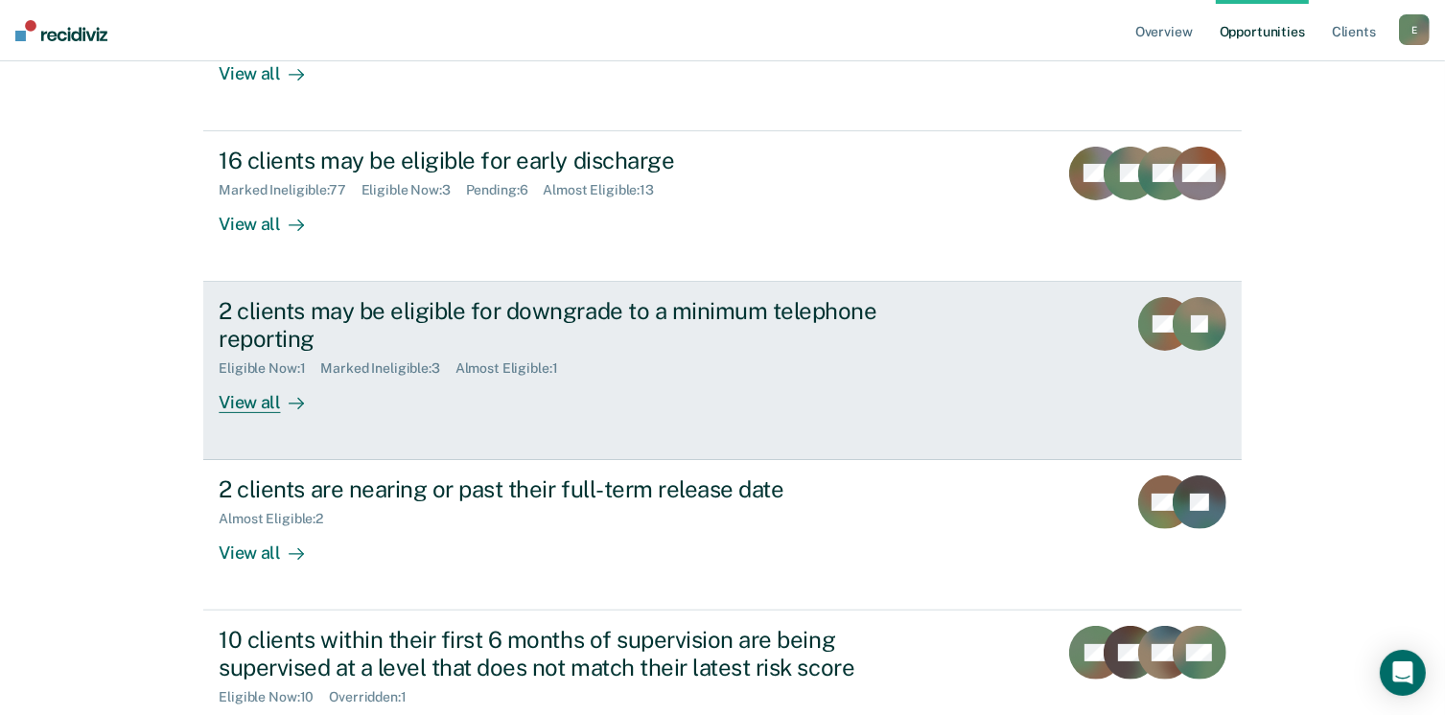
scroll to position [384, 0]
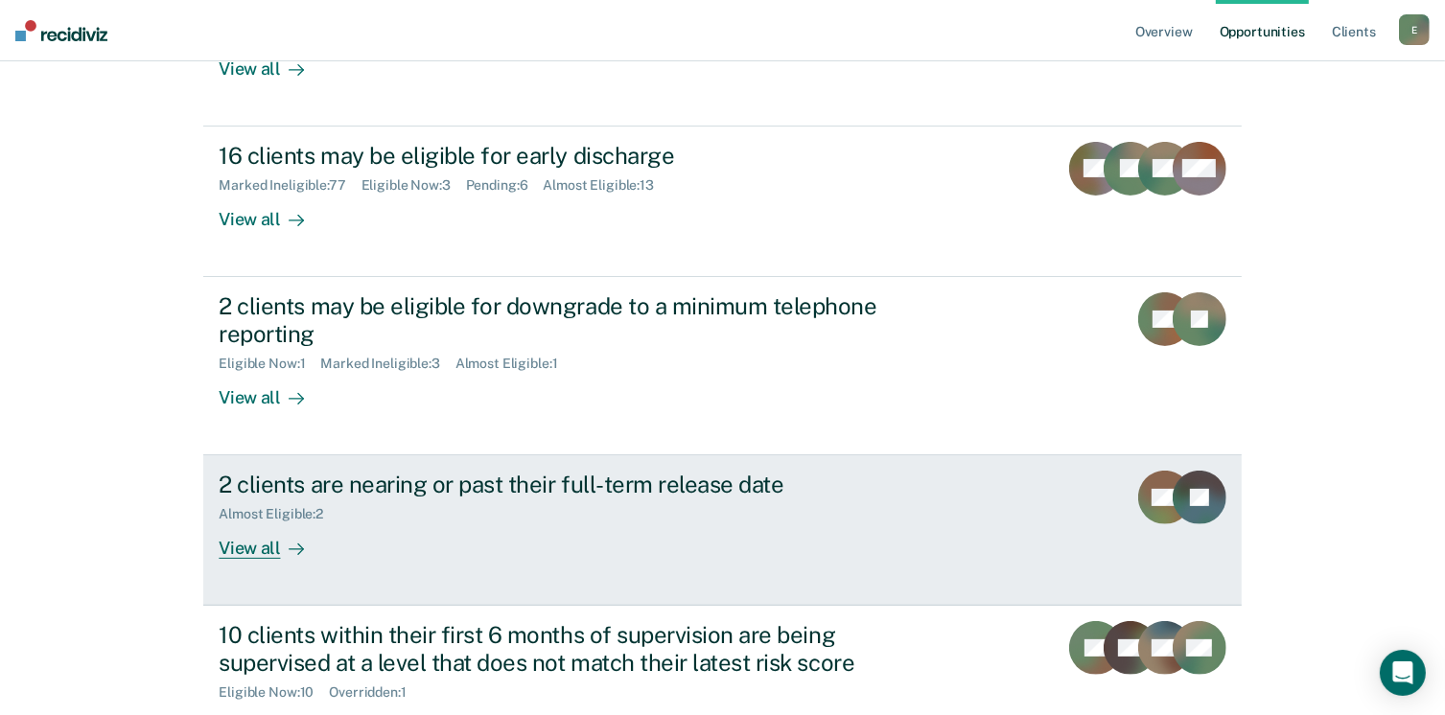
click at [250, 546] on div "View all" at bounding box center [272, 541] width 107 height 37
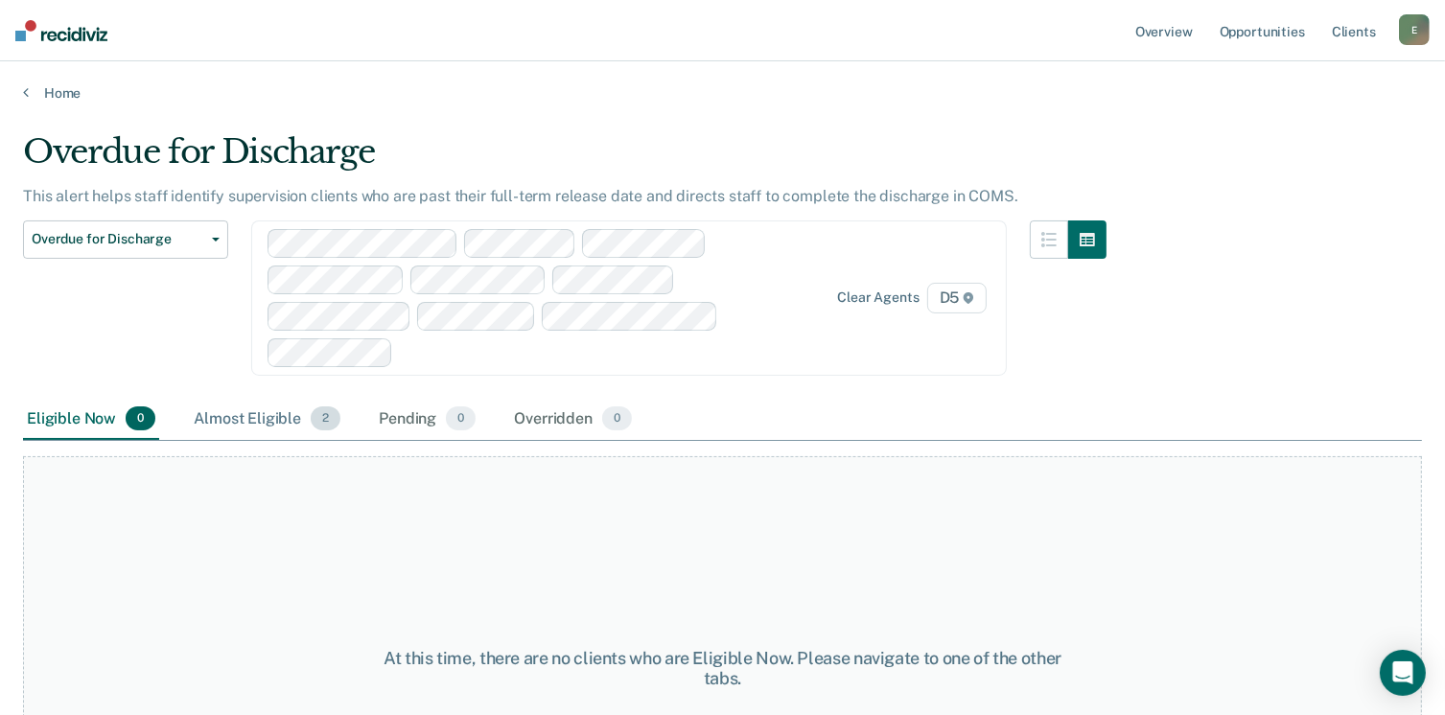
click at [274, 414] on div "Almost Eligible 2" at bounding box center [267, 420] width 154 height 42
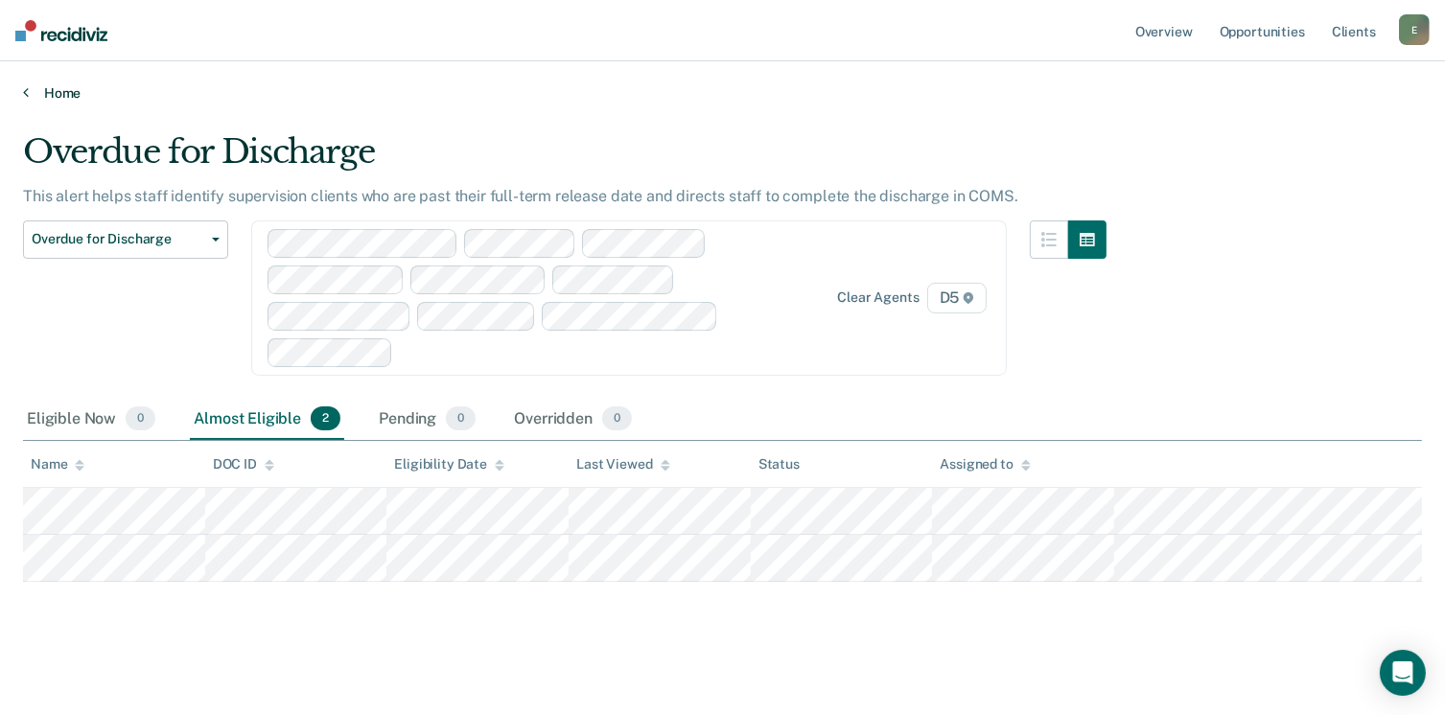
click at [42, 96] on link "Home" at bounding box center [722, 92] width 1399 height 17
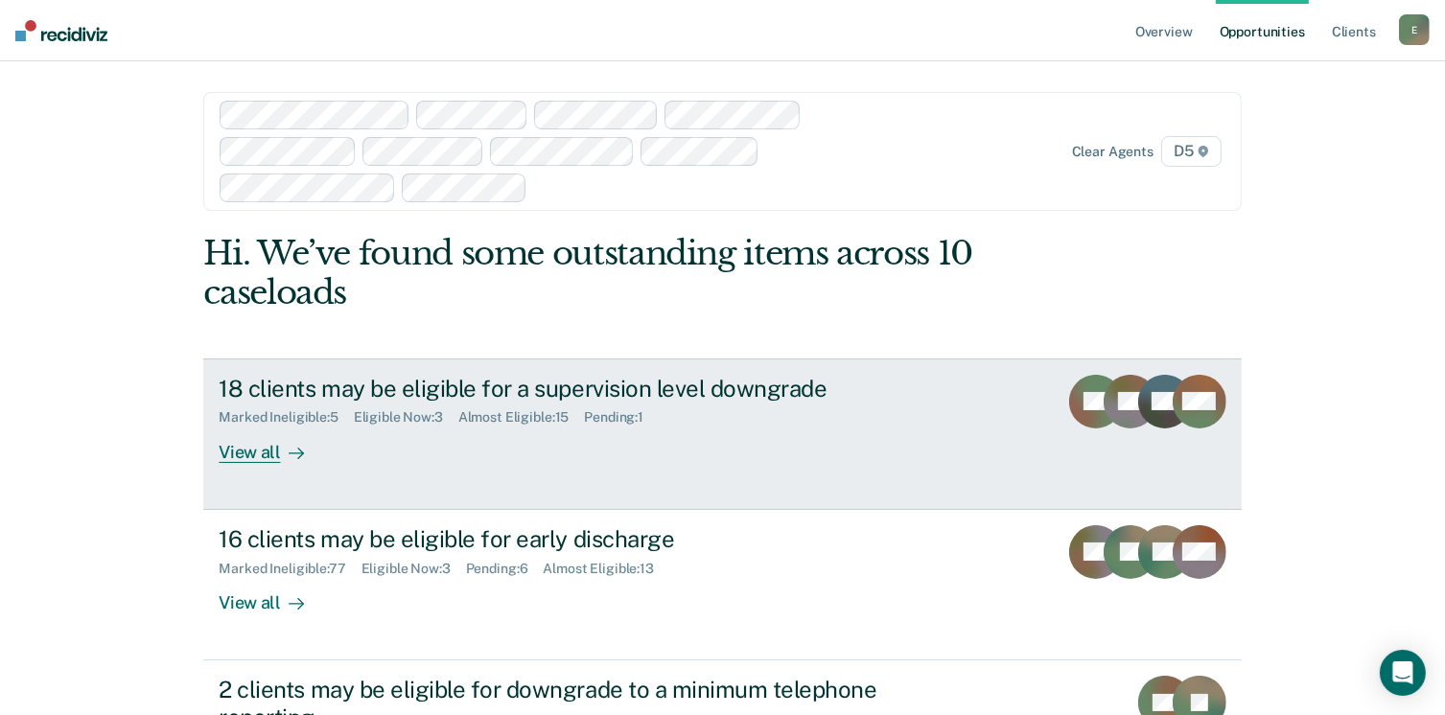
click at [775, 388] on div "18 clients may be eligible for a supervision level downgrade" at bounding box center [555, 389] width 673 height 28
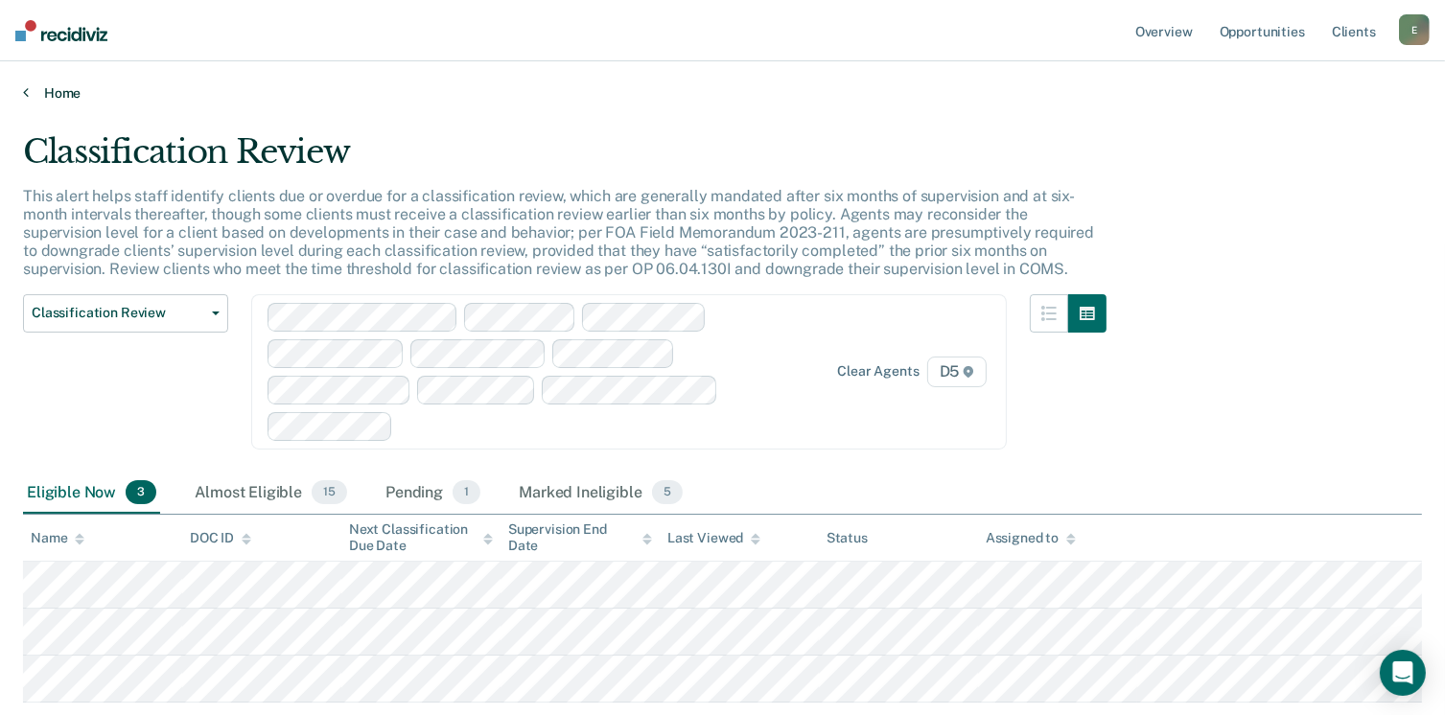
click at [35, 89] on link "Home" at bounding box center [722, 92] width 1399 height 17
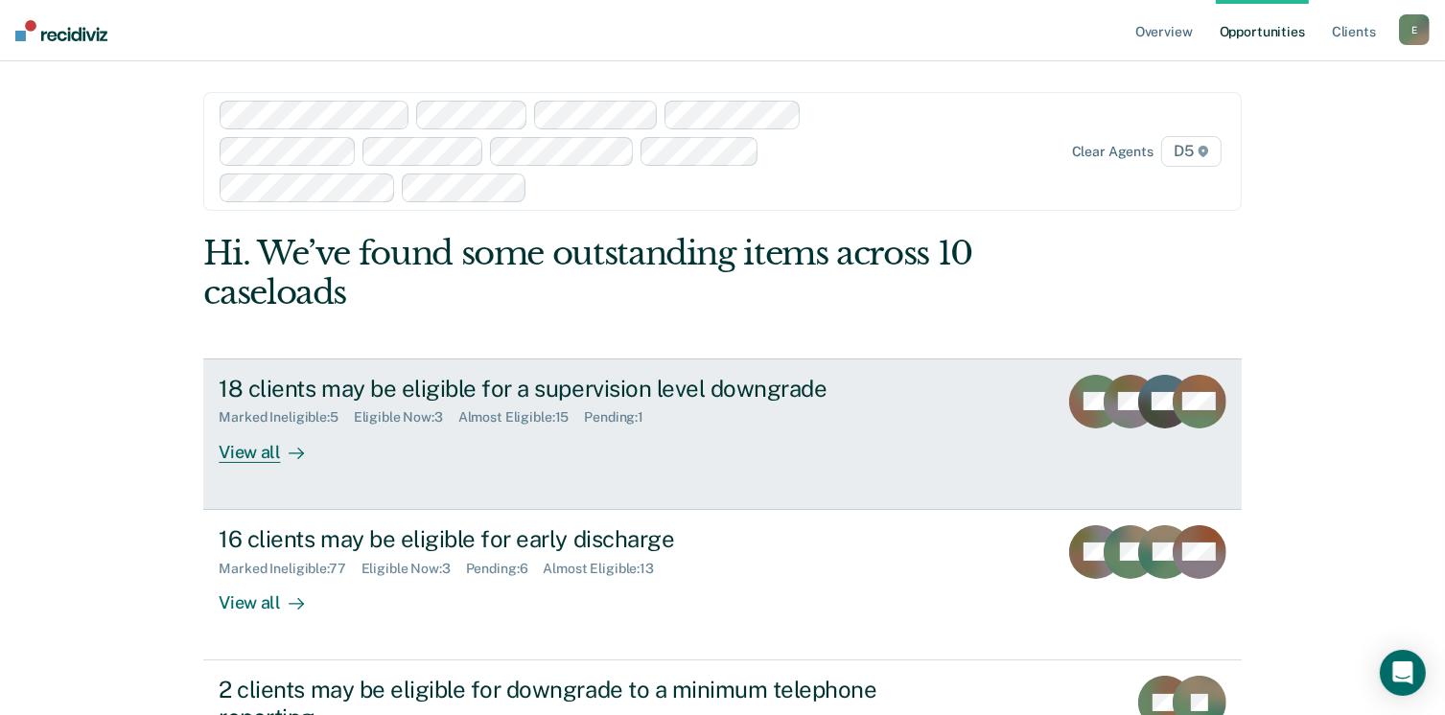
click at [264, 455] on div "View all" at bounding box center [272, 444] width 107 height 37
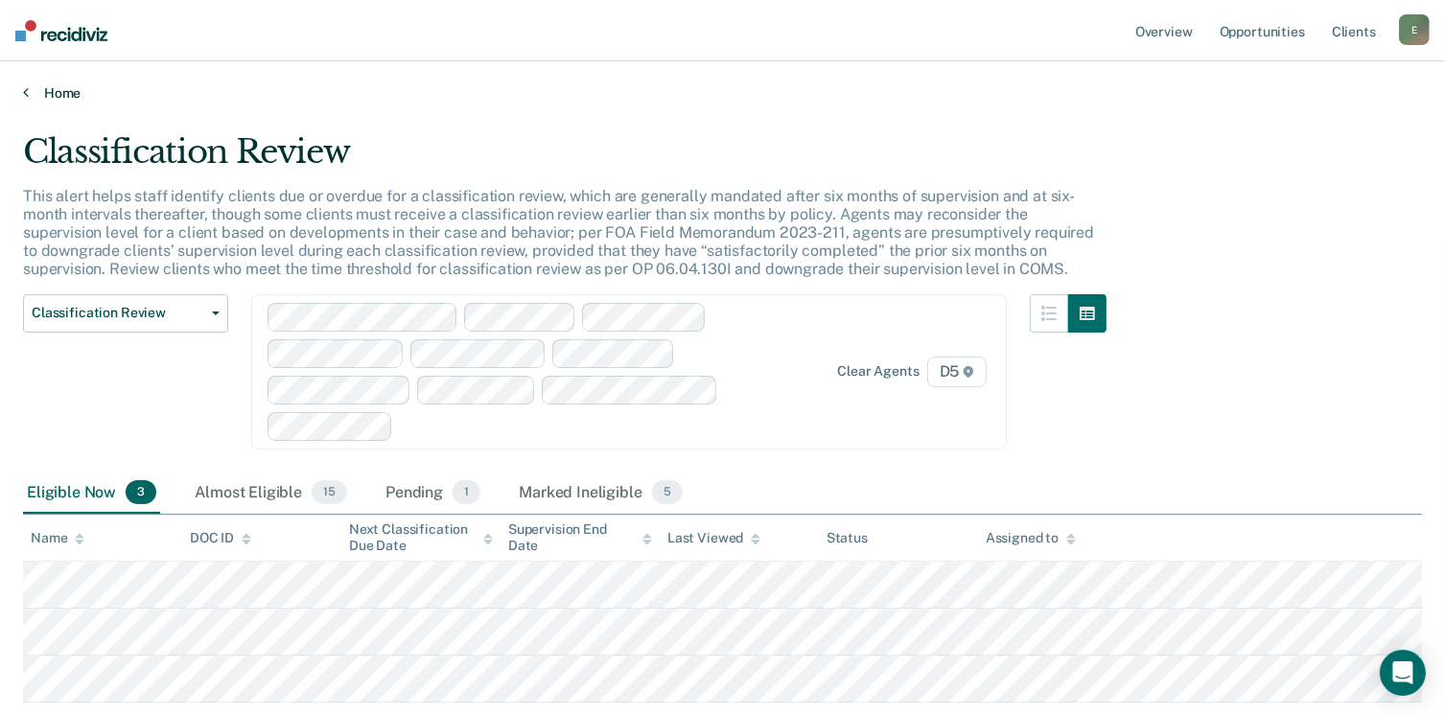
click at [65, 89] on link "Home" at bounding box center [722, 92] width 1399 height 17
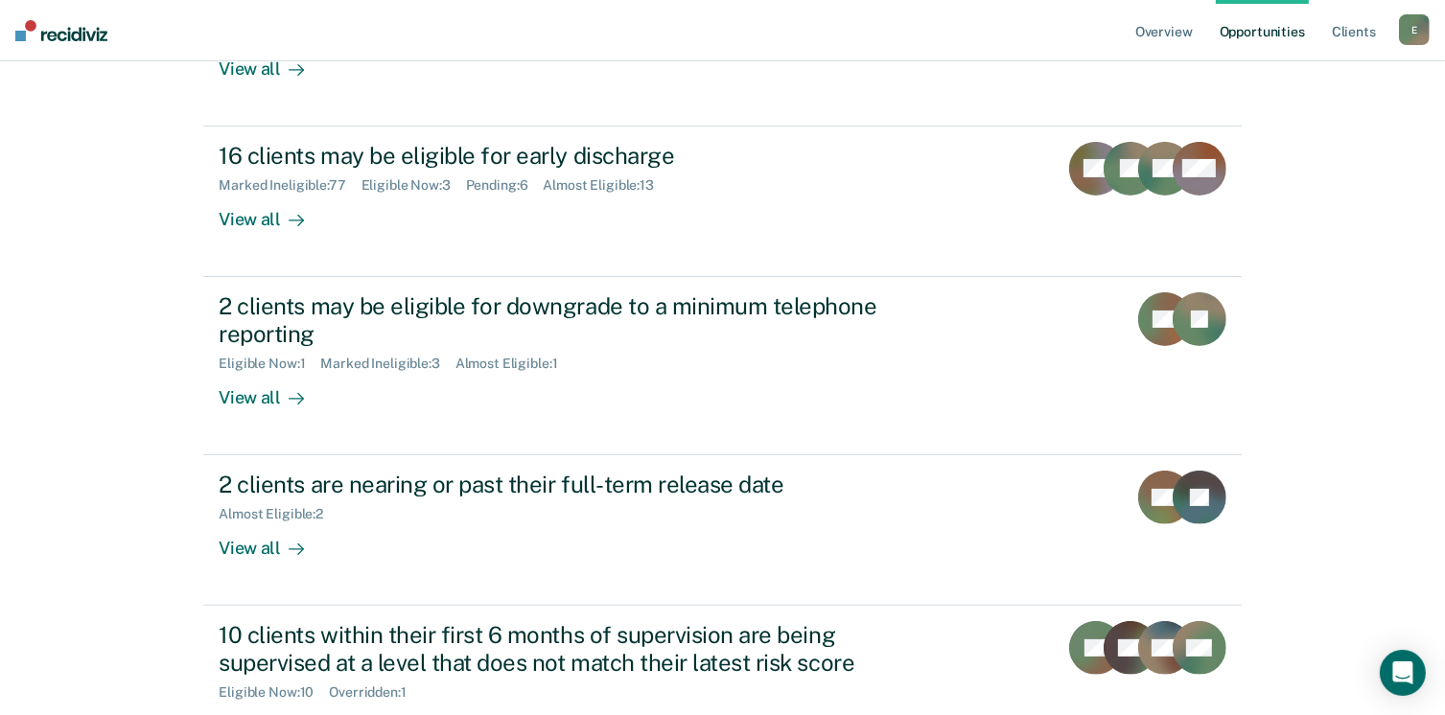
scroll to position [479, 0]
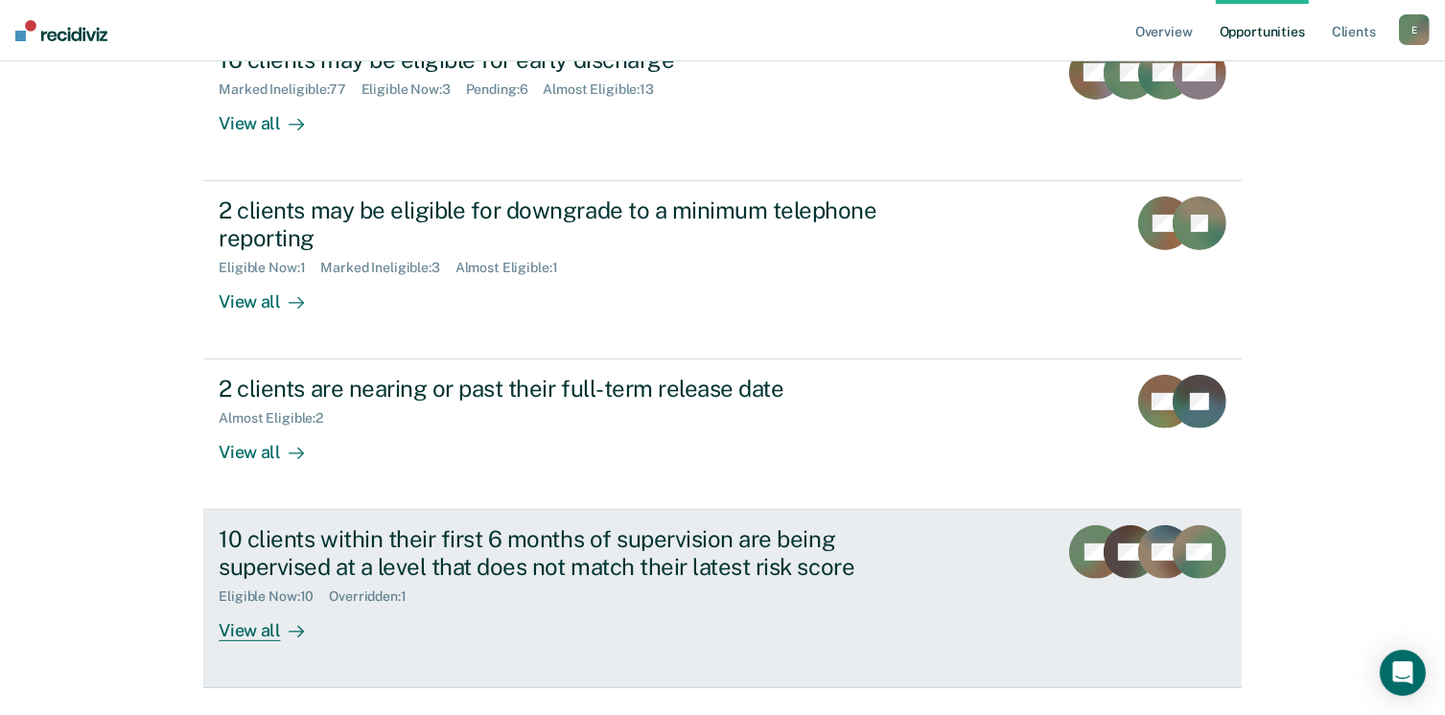
click at [358, 556] on div "10 clients within their first 6 months of supervision are being supervised at a…" at bounding box center [555, 553] width 673 height 56
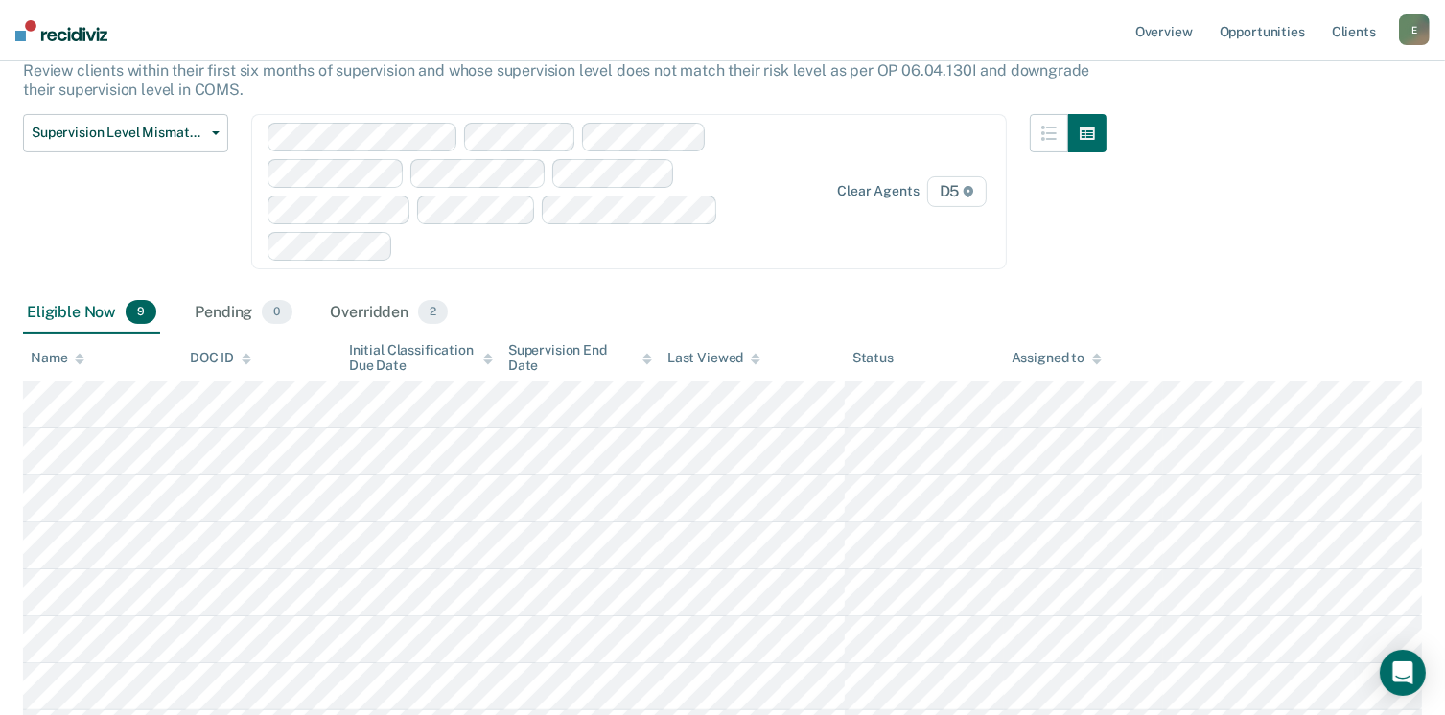
scroll to position [232, 0]
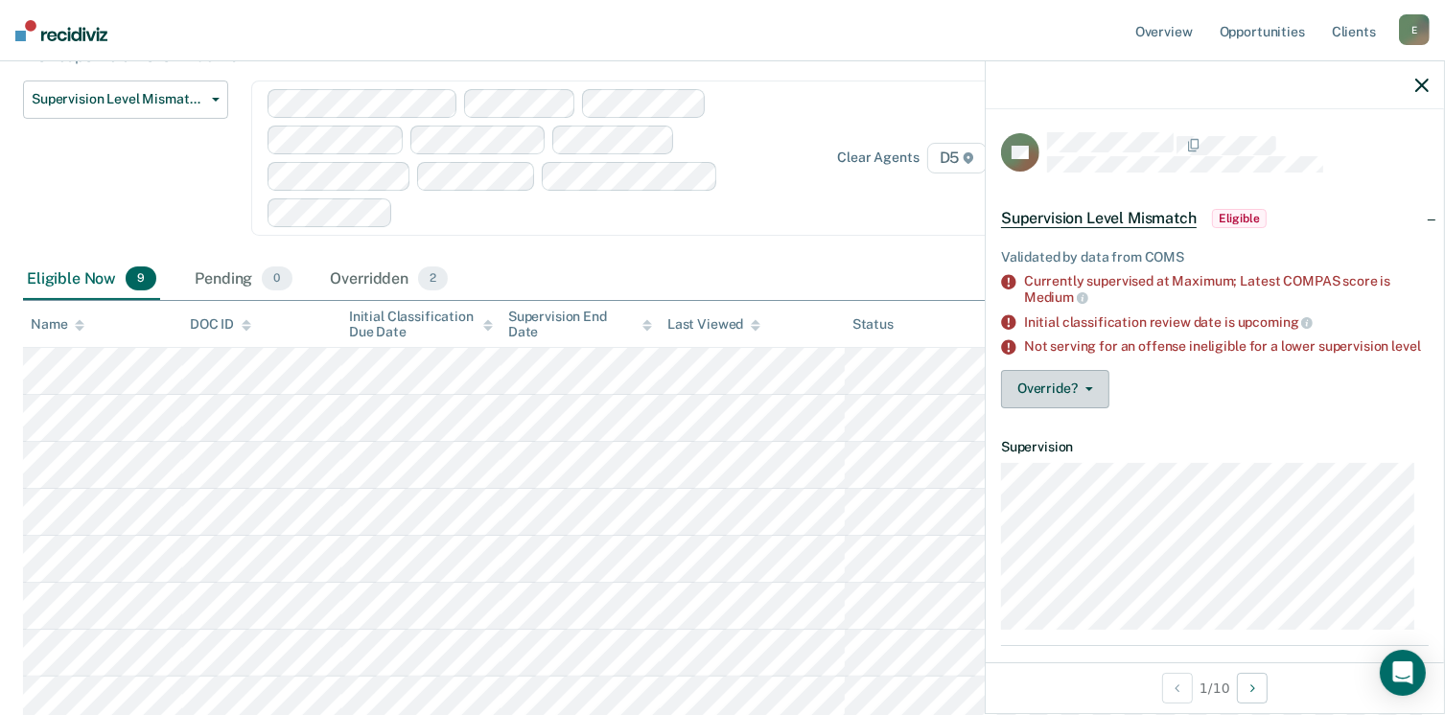
click at [1094, 399] on button "Override?" at bounding box center [1055, 389] width 108 height 38
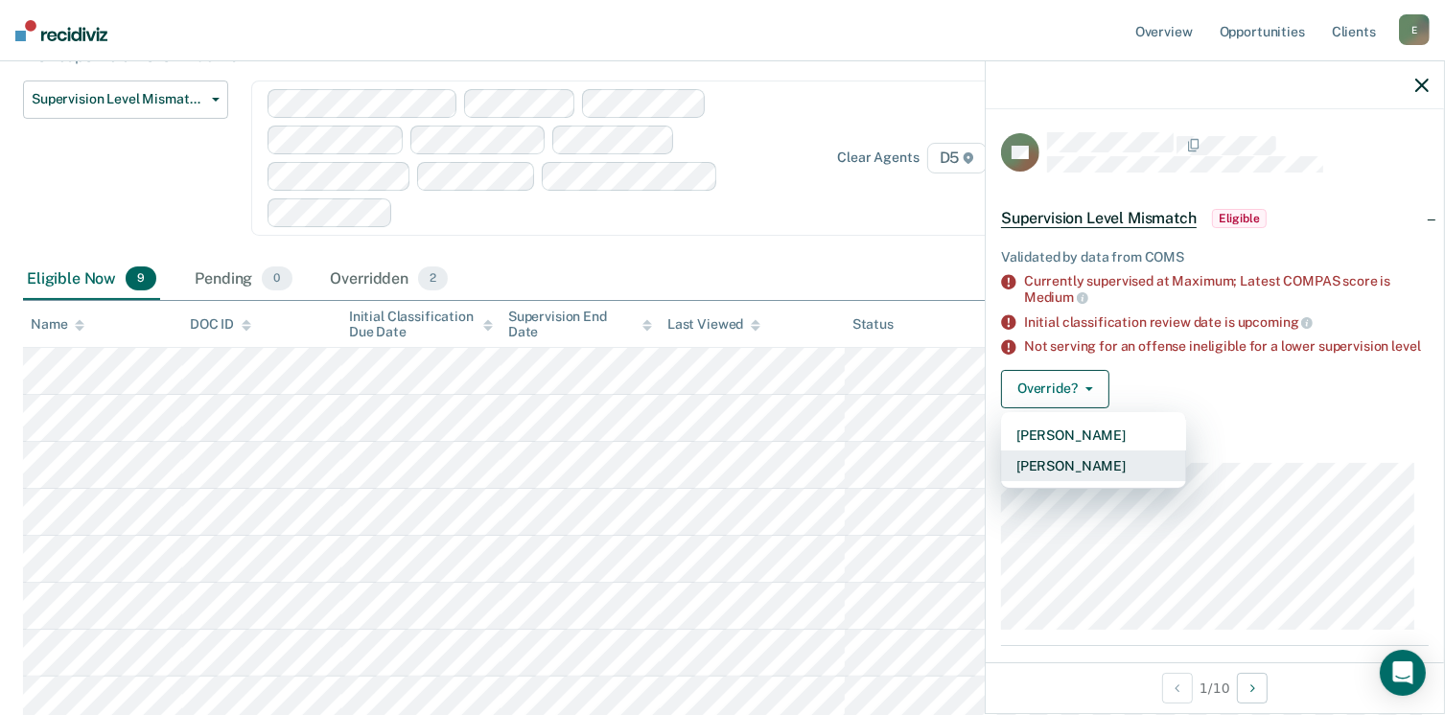
click at [1079, 474] on button "[PERSON_NAME]" at bounding box center [1093, 466] width 185 height 31
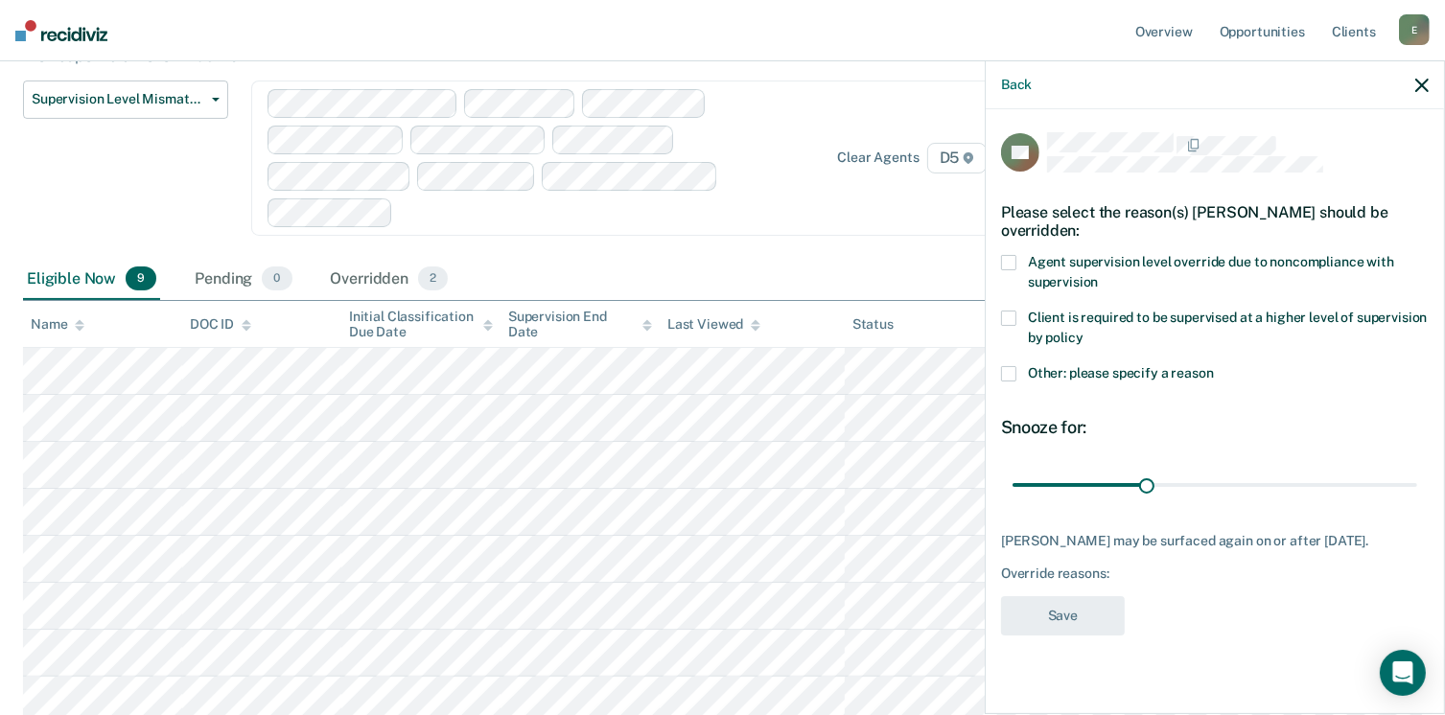
click at [1013, 367] on span at bounding box center [1008, 373] width 15 height 15
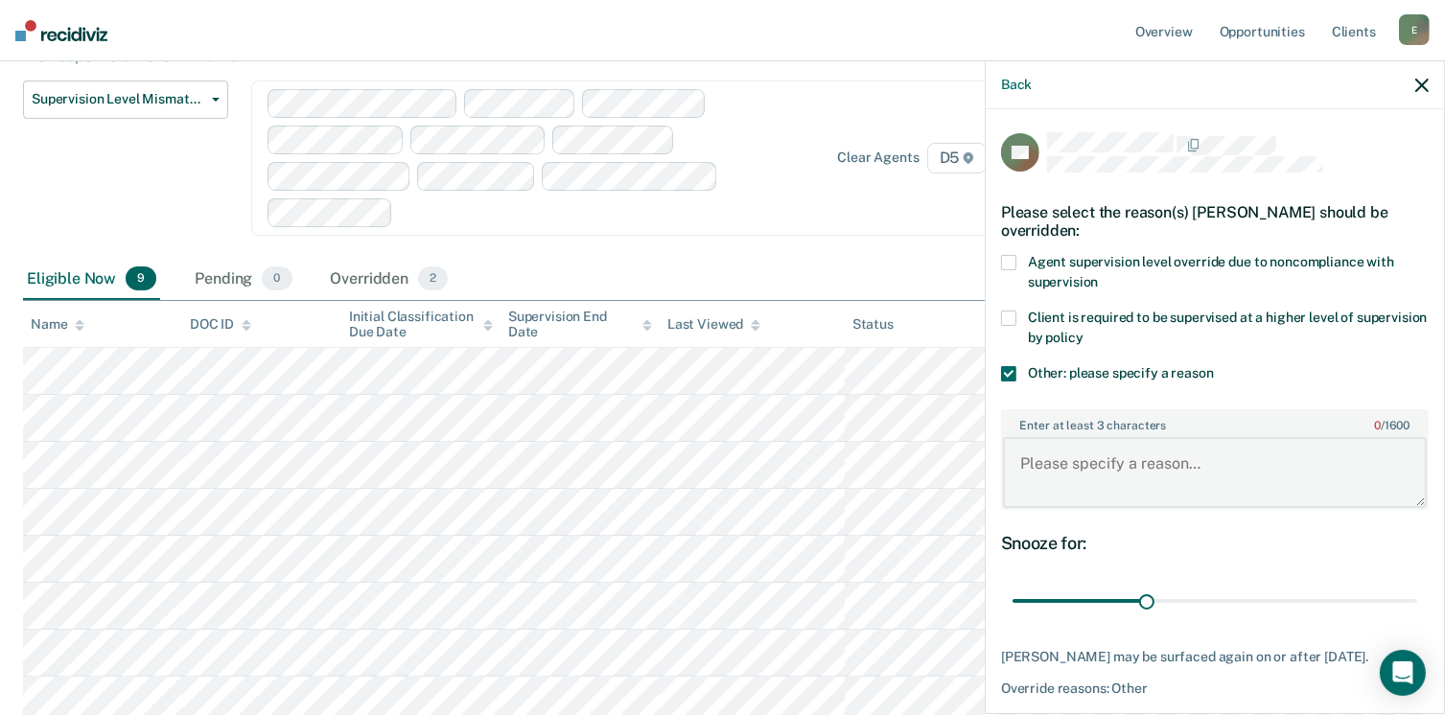
click at [1051, 468] on textarea "Enter at least 3 characters 0 / 1600" at bounding box center [1215, 472] width 424 height 71
click at [1170, 472] on textarea "Parolee is in MAT" at bounding box center [1215, 472] width 424 height 71
drag, startPoint x: 1158, startPoint y: 461, endPoint x: 1016, endPoint y: 449, distance: 142.5
click at [1016, 449] on textarea "Parolee is in MAT" at bounding box center [1215, 472] width 424 height 71
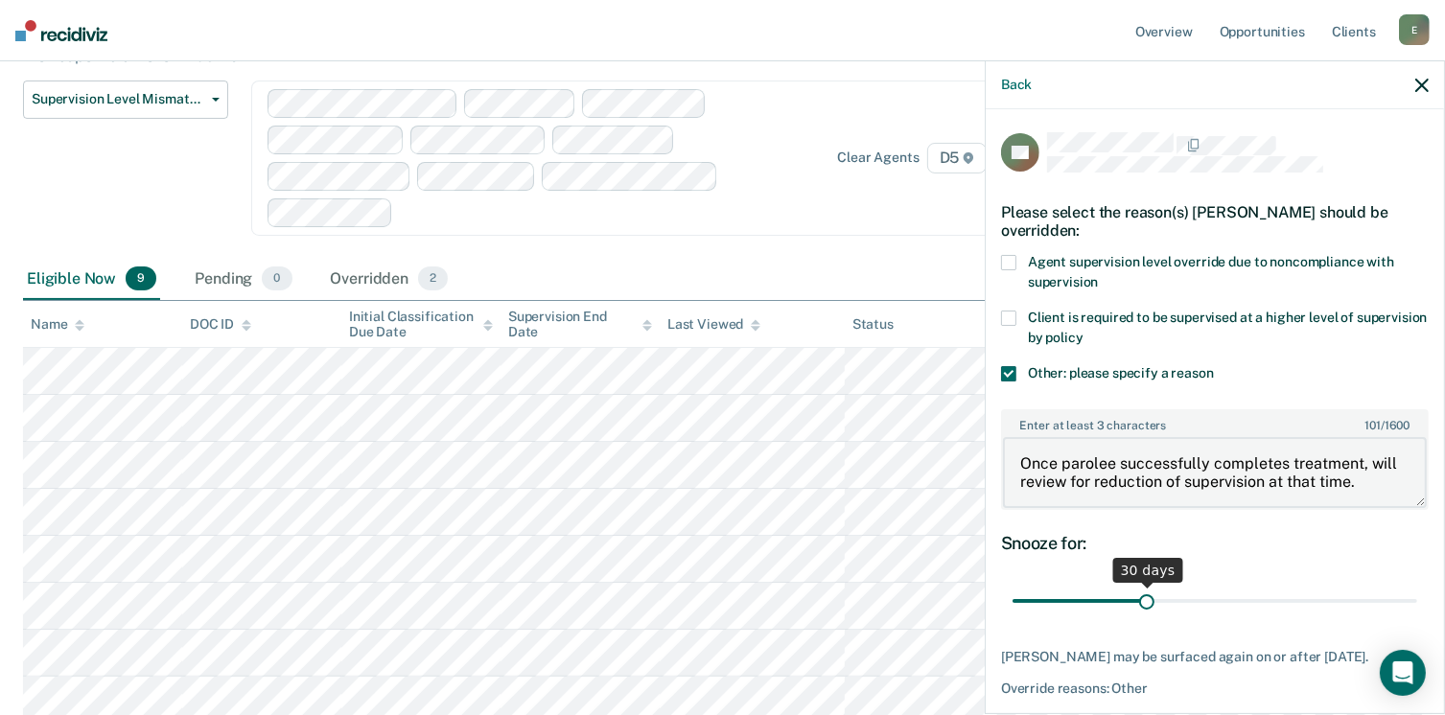
scroll to position [87, 0]
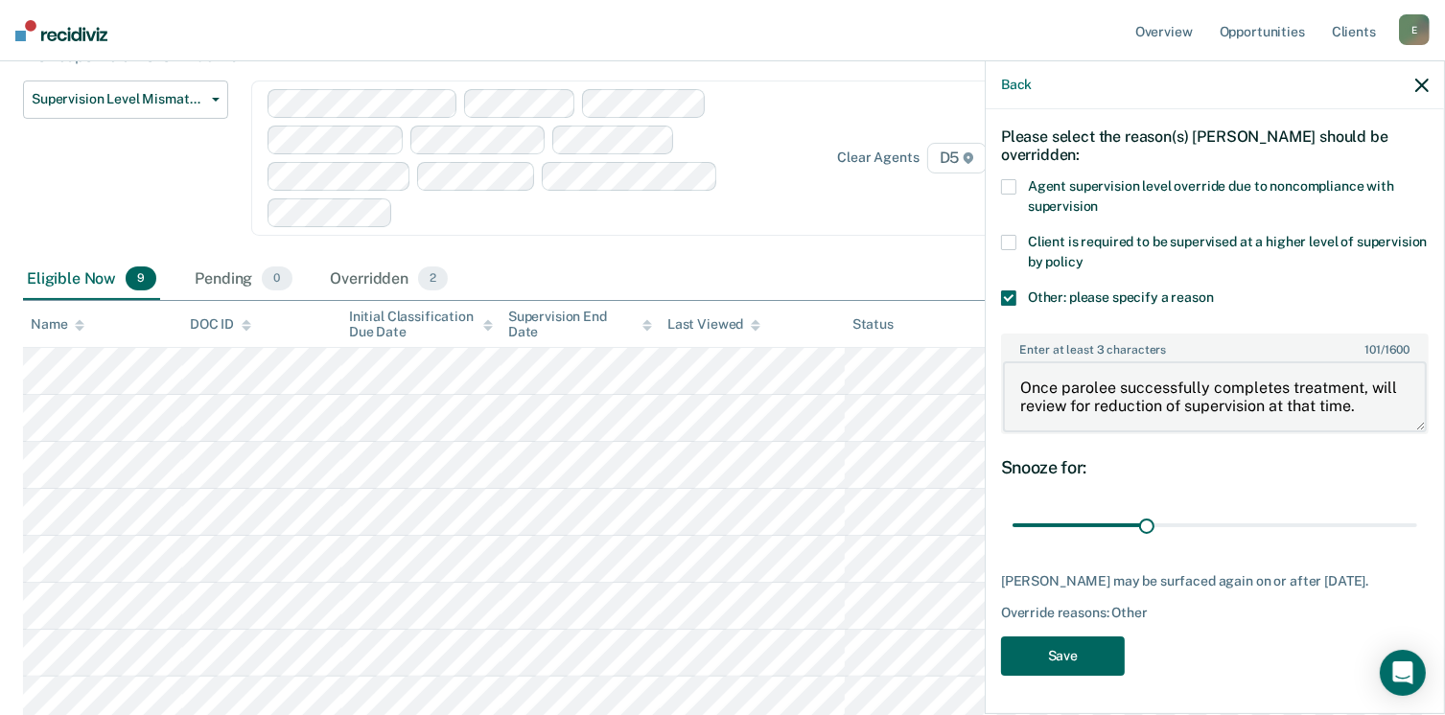
type textarea "Once parolee successfully completes treatment, will review for reduction of sup…"
click at [1083, 658] on button "Save" at bounding box center [1063, 656] width 124 height 39
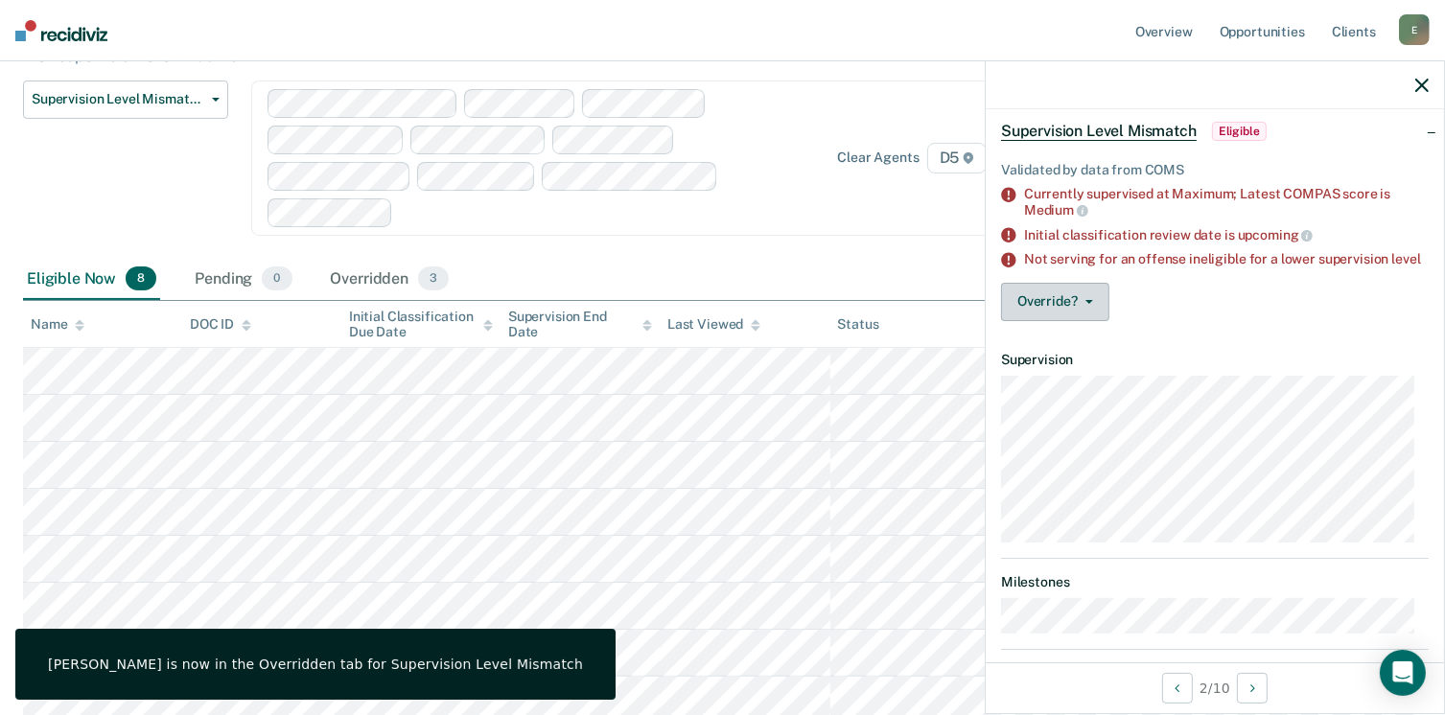
click at [1054, 321] on button "Override?" at bounding box center [1055, 302] width 108 height 38
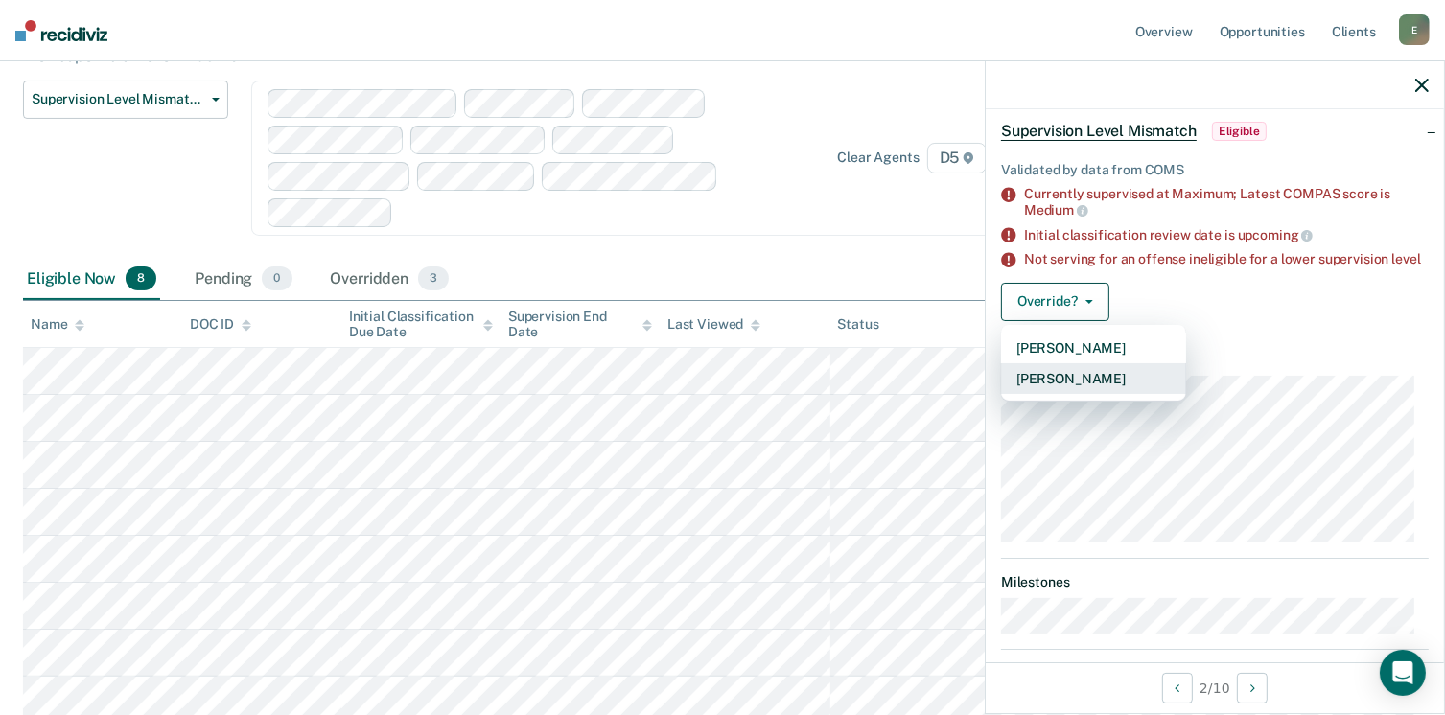
click at [1059, 388] on button "[PERSON_NAME]" at bounding box center [1093, 378] width 185 height 31
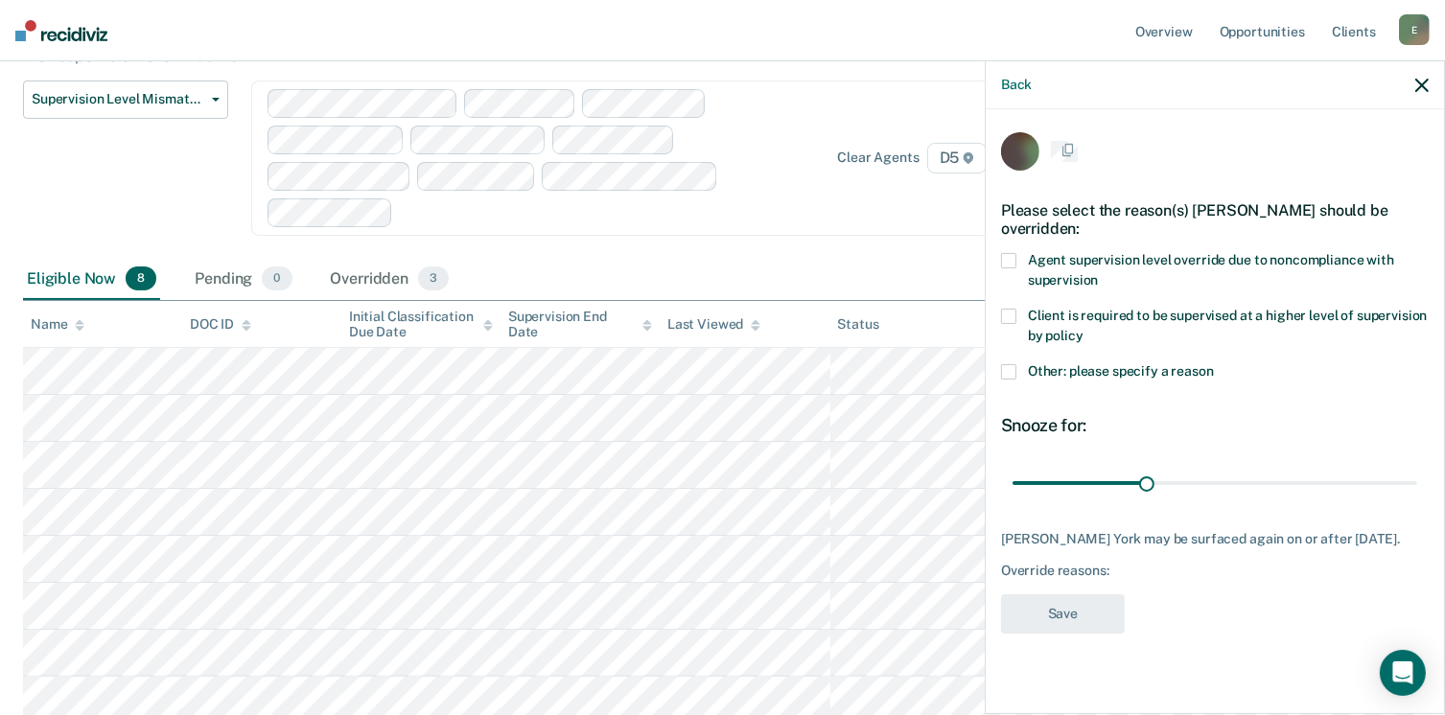
scroll to position [0, 0]
click at [1005, 366] on label "Other: please specify a reason" at bounding box center [1215, 376] width 428 height 20
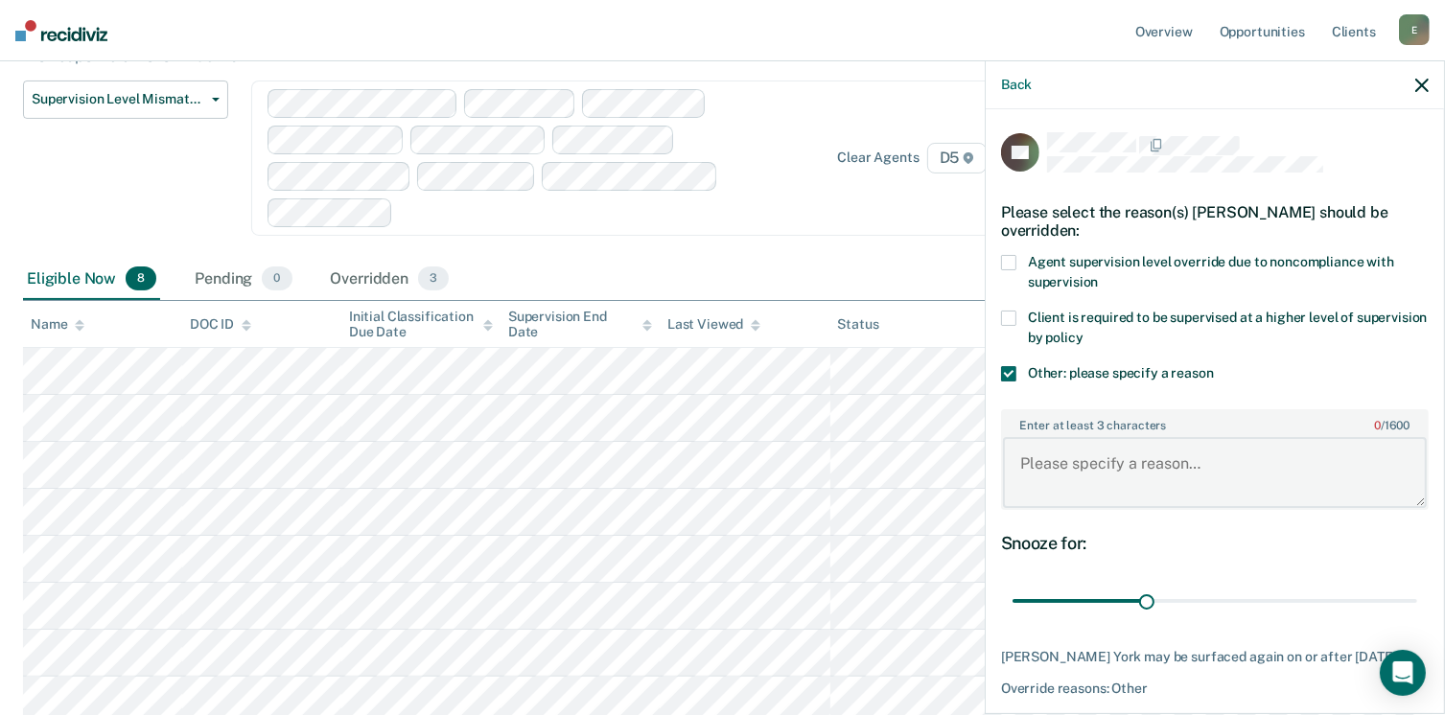
click at [1074, 465] on textarea "Enter at least 3 characters 0 / 1600" at bounding box center [1215, 472] width 424 height 71
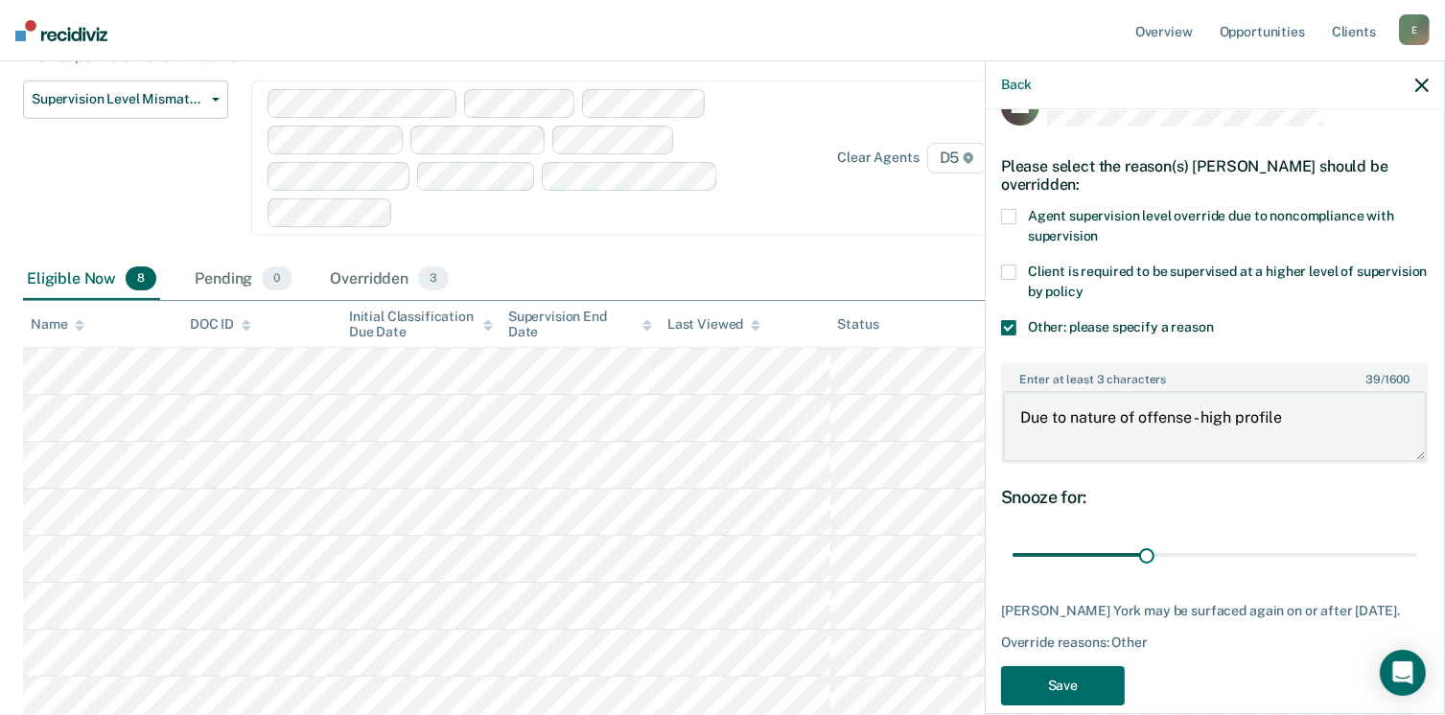
scroll to position [71, 0]
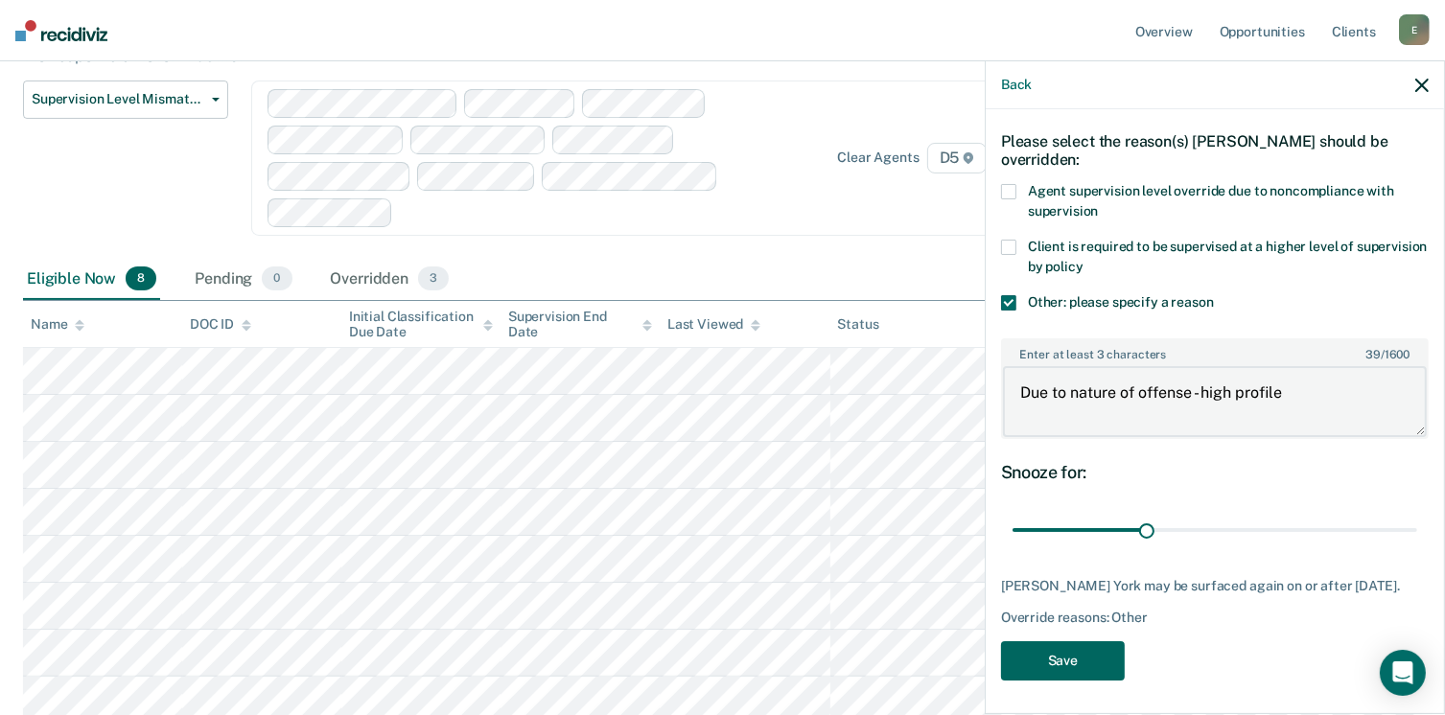
type textarea "Due to nature of offense - high profile"
click at [1092, 655] on button "Save" at bounding box center [1063, 660] width 124 height 39
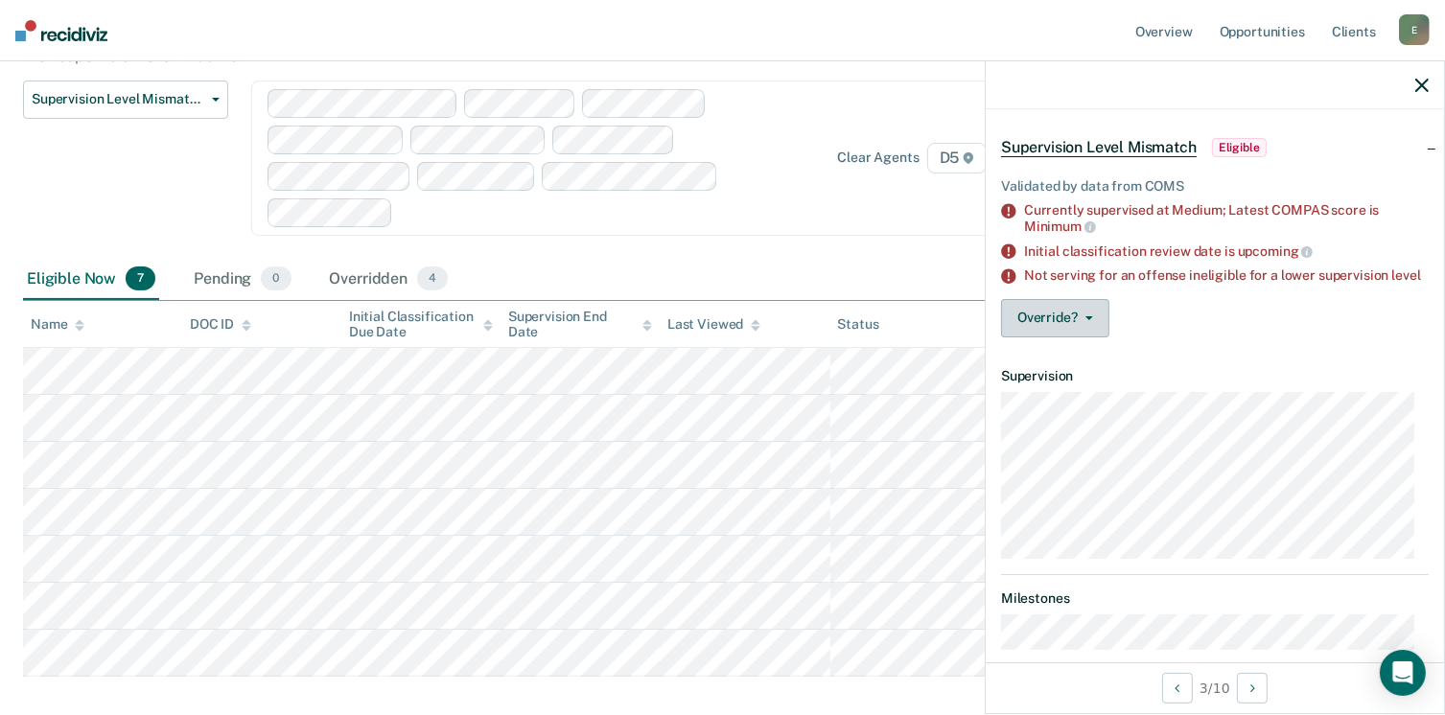
click at [1061, 323] on button "Override?" at bounding box center [1055, 318] width 108 height 38
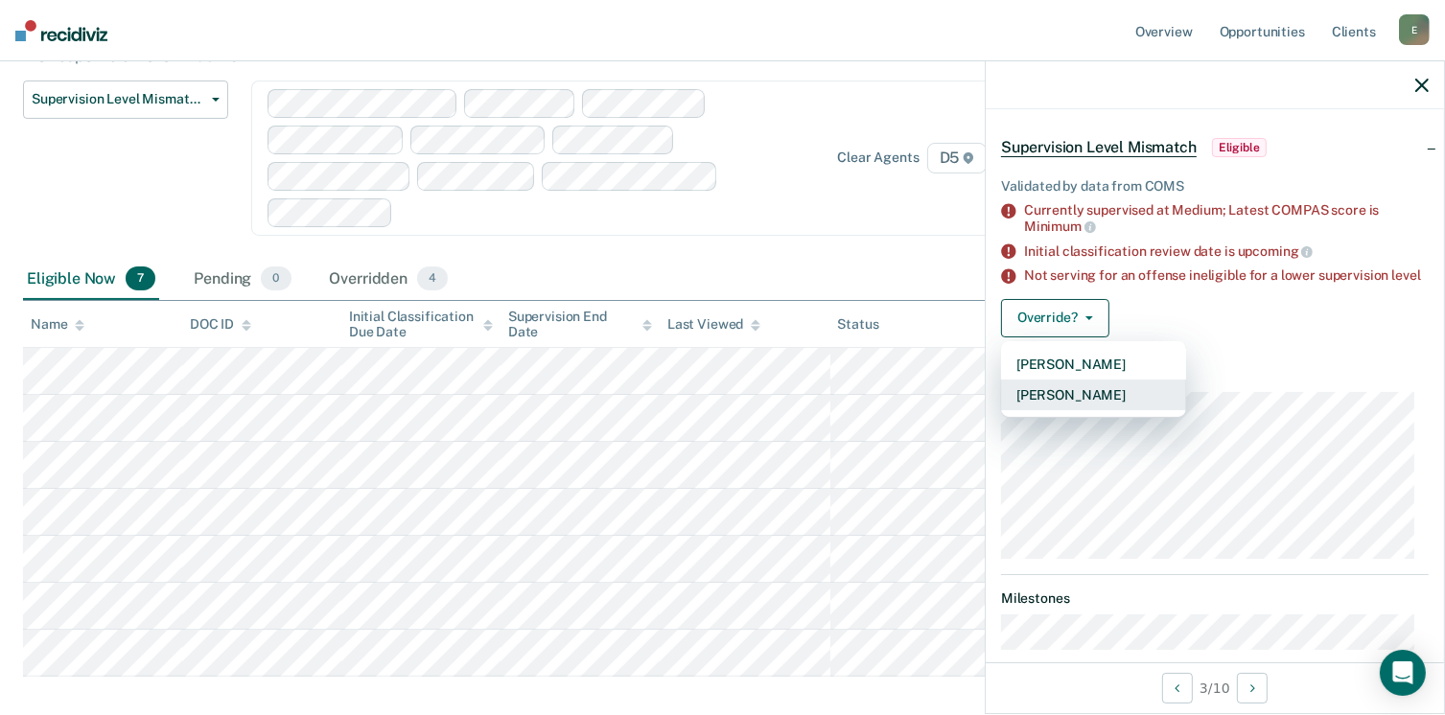
click at [1068, 406] on button "[PERSON_NAME]" at bounding box center [1093, 395] width 185 height 31
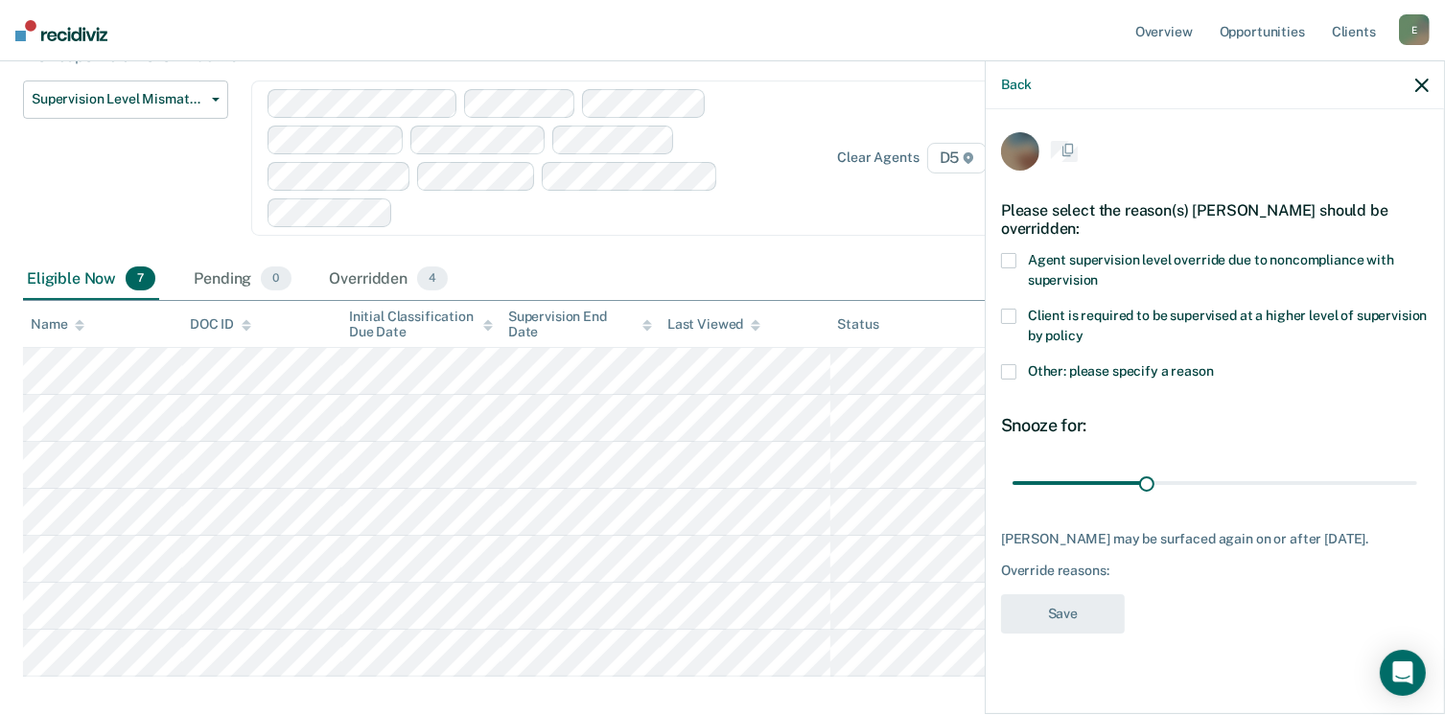
scroll to position [0, 0]
click at [1006, 366] on span at bounding box center [1008, 373] width 15 height 15
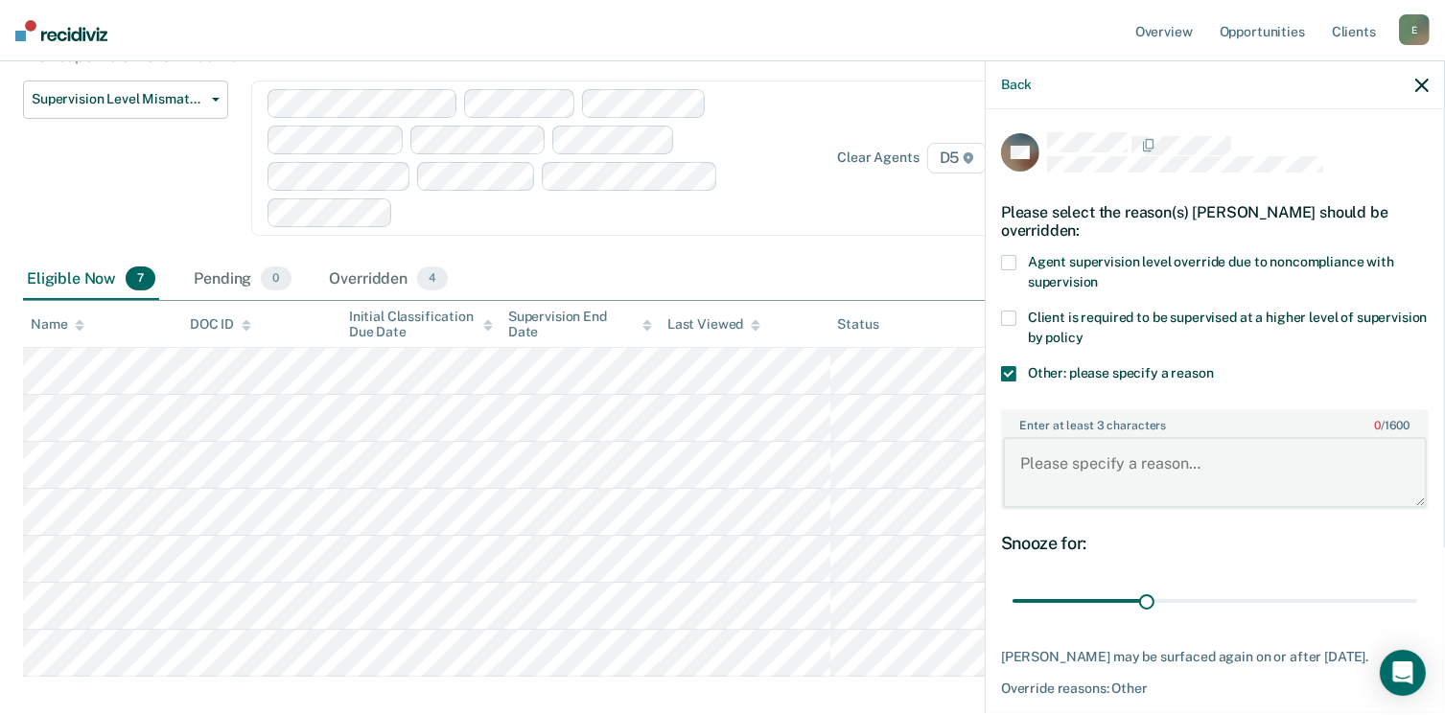
click at [1053, 445] on textarea "Enter at least 3 characters 0 / 1600" at bounding box center [1215, 472] width 424 height 71
type textarea "O"
click at [1211, 488] on textarea "Will review for reduction at next classification review for stabilizing factors." at bounding box center [1215, 472] width 424 height 71
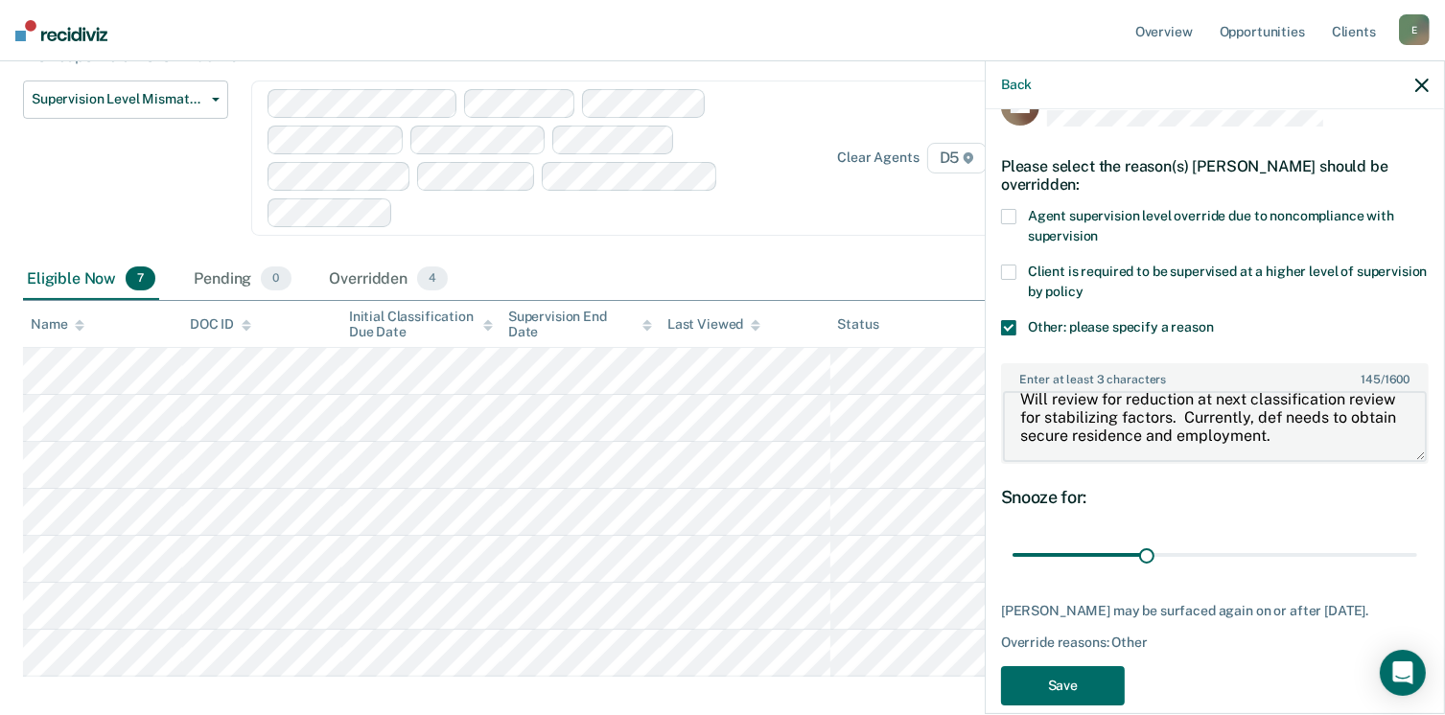
scroll to position [71, 0]
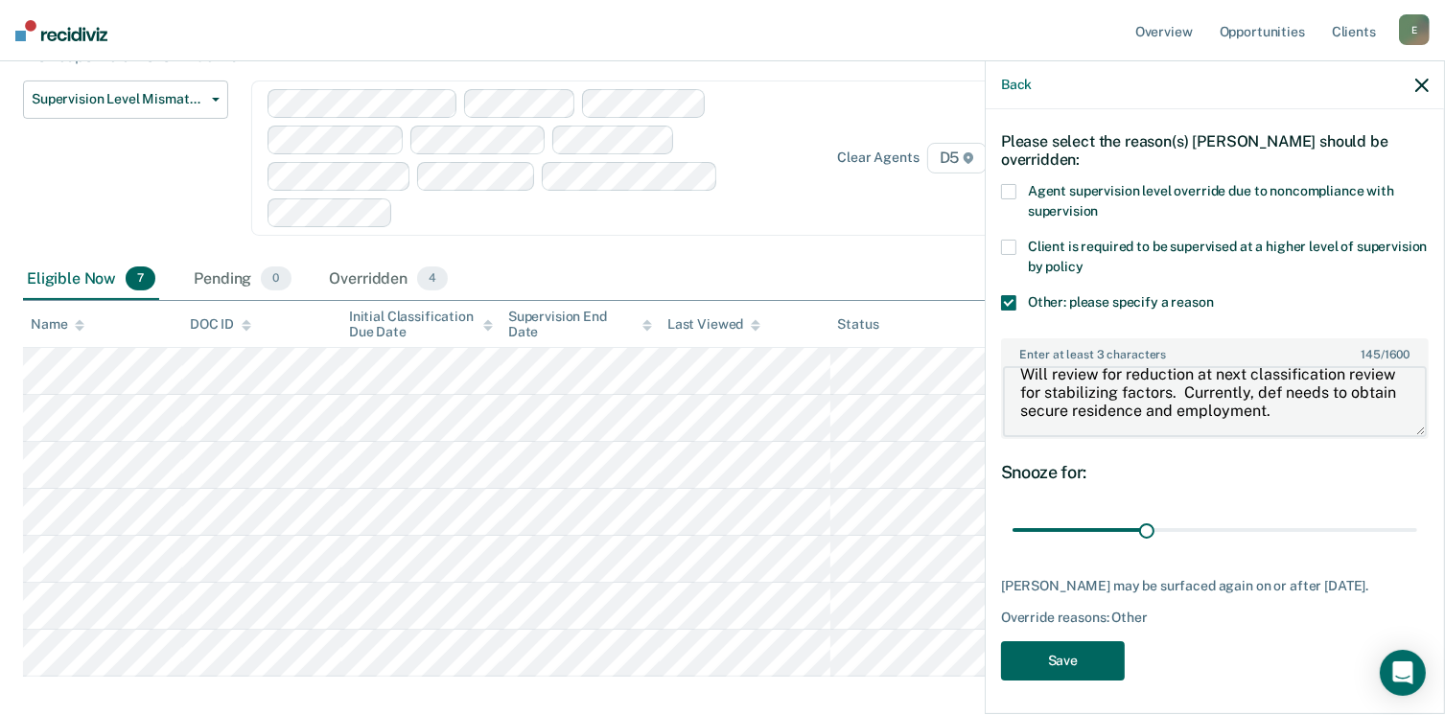
type textarea "Will review for reduction at next classification review for stabilizing factors…"
click at [1104, 648] on button "Save" at bounding box center [1063, 660] width 124 height 39
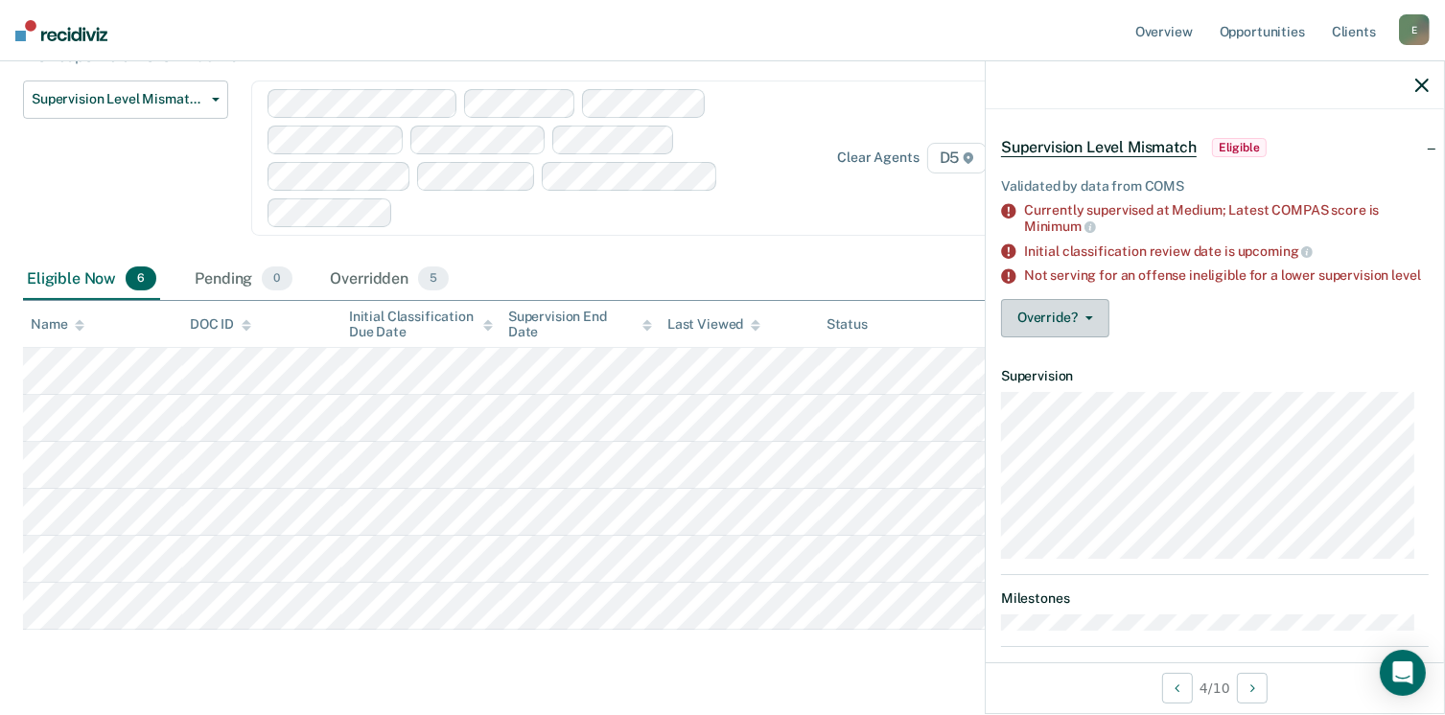
click at [1085, 320] on icon "button" at bounding box center [1089, 318] width 8 height 4
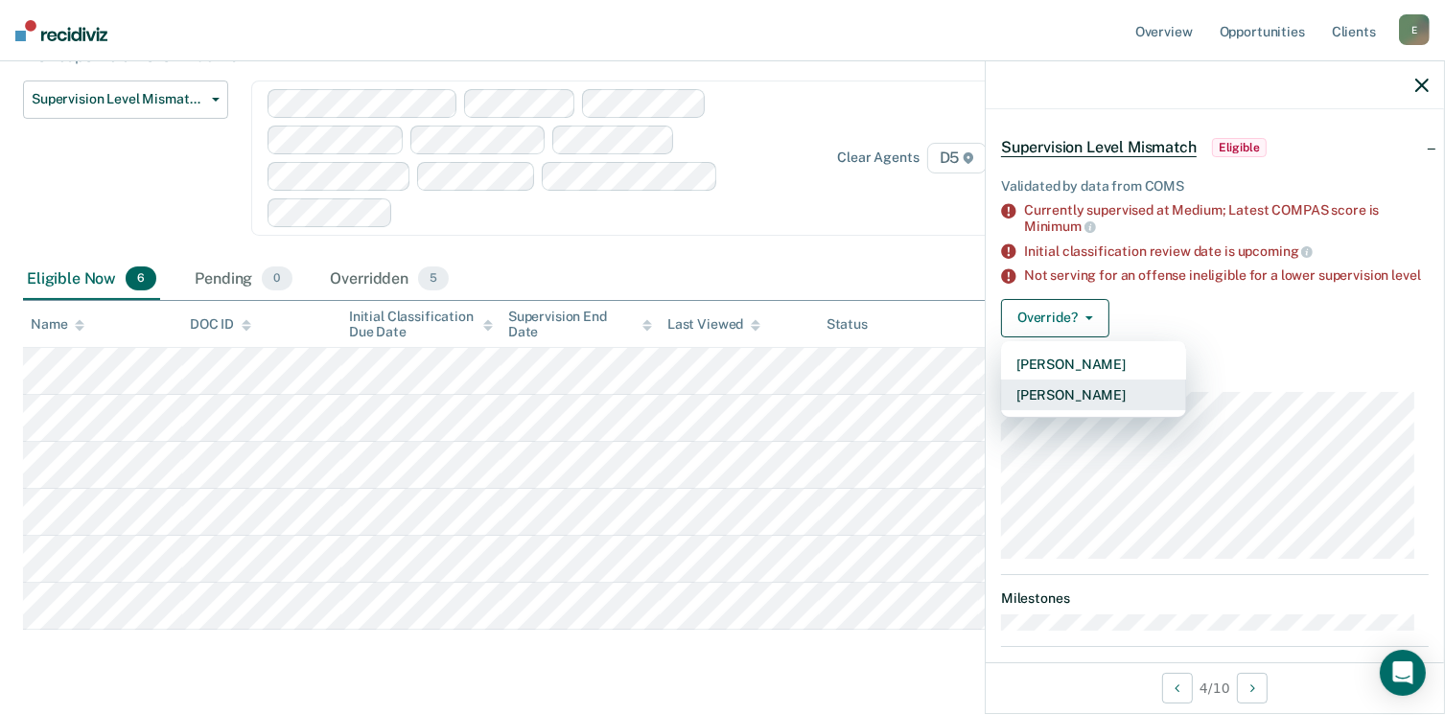
click at [1062, 407] on button "[PERSON_NAME]" at bounding box center [1093, 395] width 185 height 31
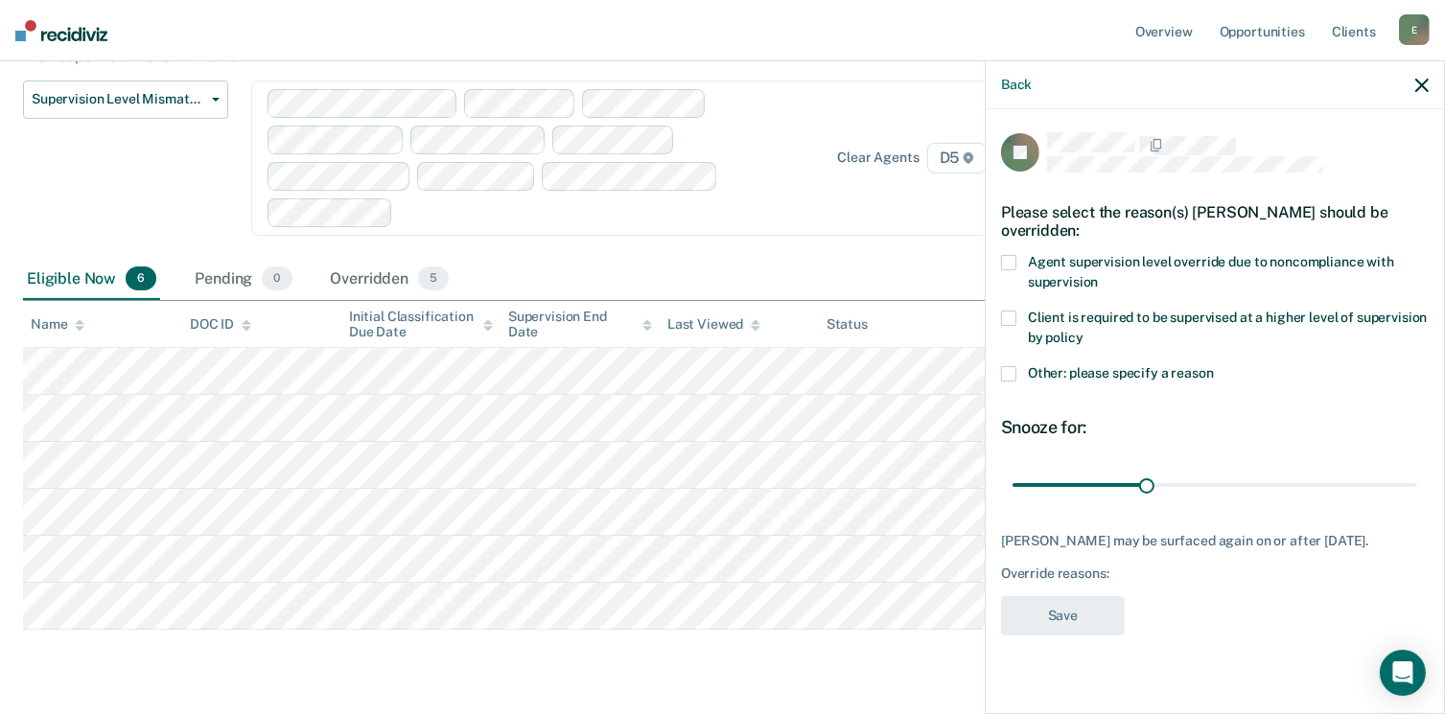
drag, startPoint x: 1018, startPoint y: 354, endPoint x: 1036, endPoint y: 390, distance: 40.3
click at [1017, 366] on label "Other: please specify a reason" at bounding box center [1215, 376] width 428 height 20
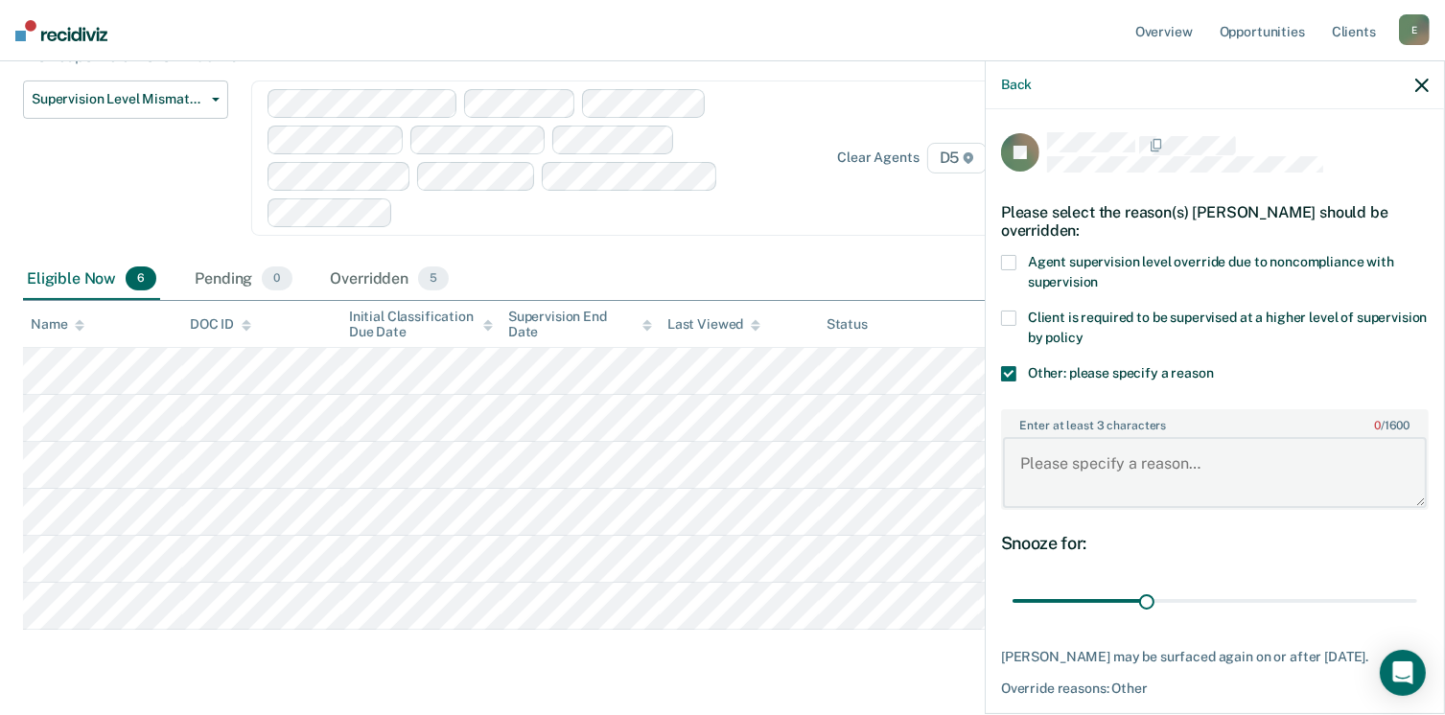
click at [1074, 455] on textarea "Enter at least 3 characters 0 / 1600" at bounding box center [1215, 472] width 424 height 71
click at [1351, 473] on textarea "Def was released from jail on [DATE]. N" at bounding box center [1215, 472] width 424 height 71
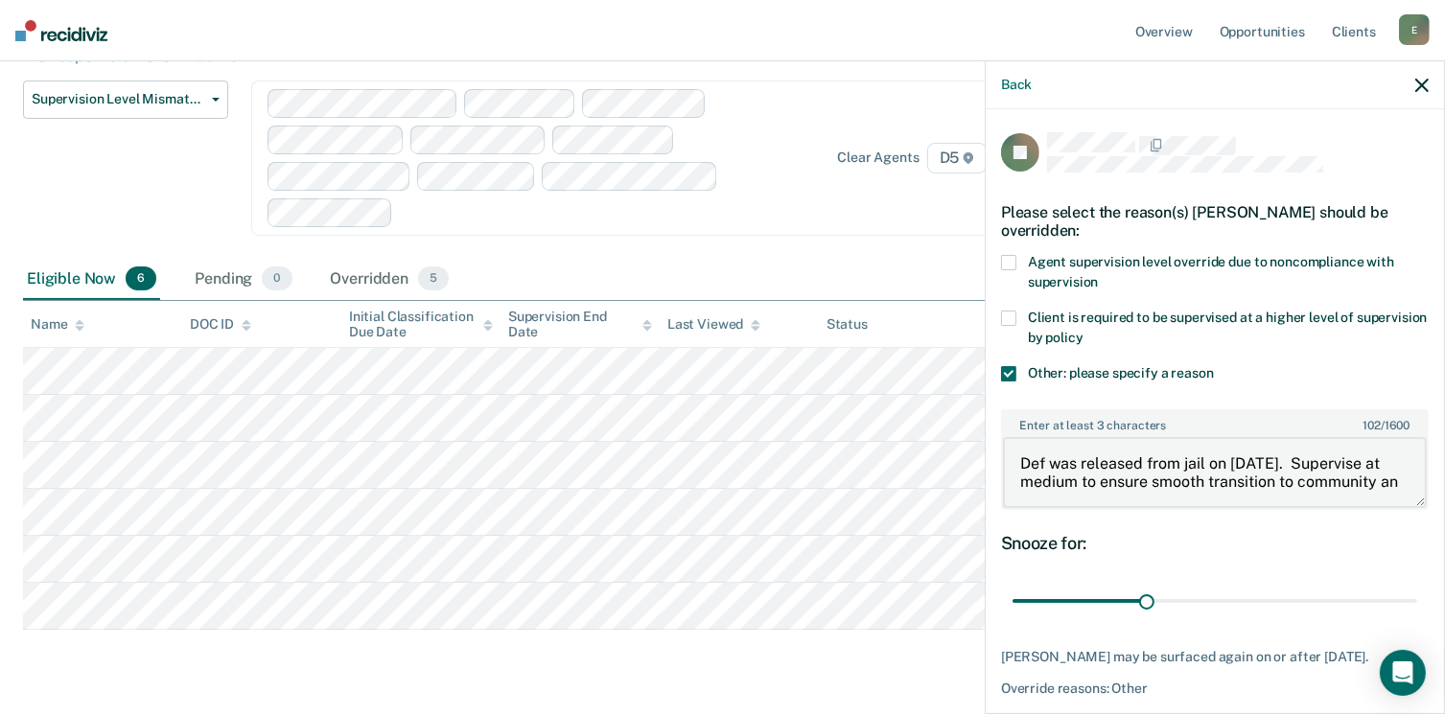
scroll to position [4, 0]
click at [1276, 503] on textarea "Def was released from jail on [DATE]. Supervise at medium to ensure smooth tran…" at bounding box center [1215, 472] width 424 height 71
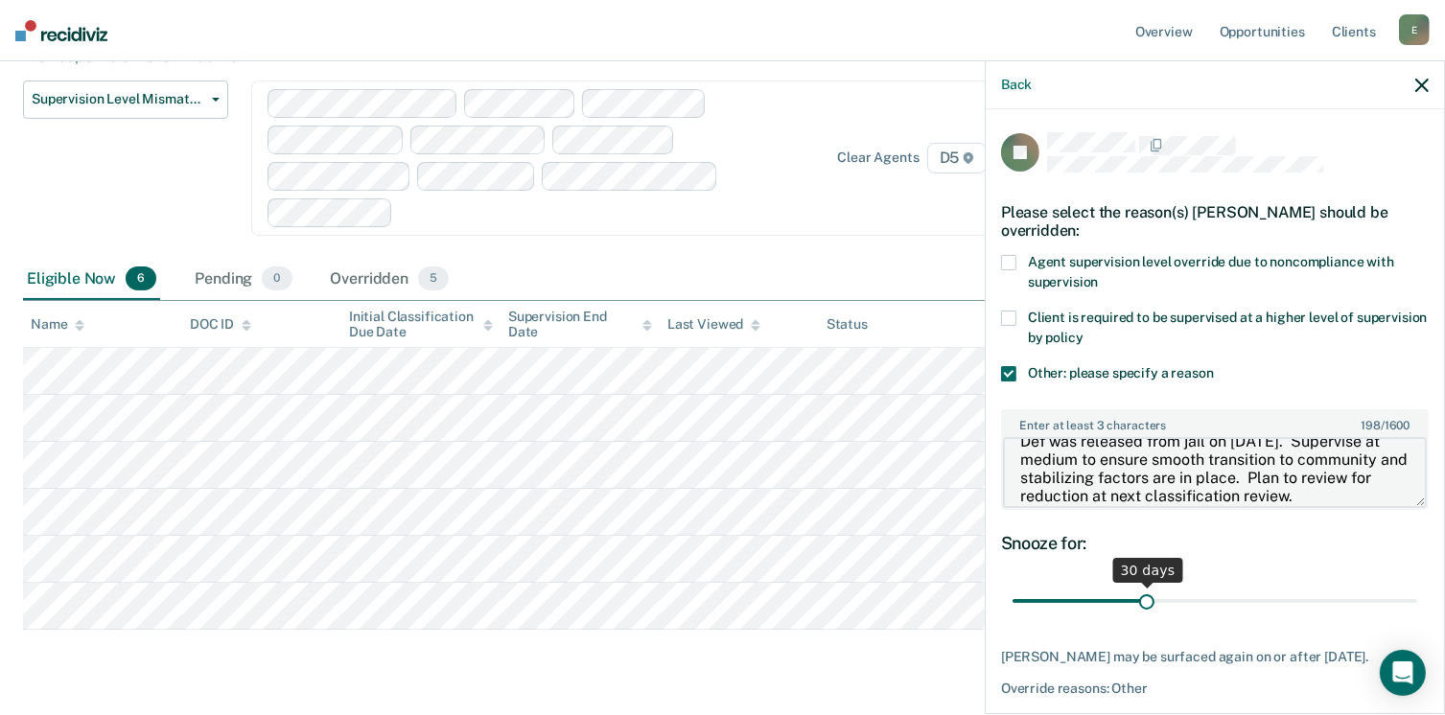
type textarea "Def was released from jail on [DATE]. Supervise at medium to ensure smooth tran…"
drag, startPoint x: 1137, startPoint y: 590, endPoint x: 1480, endPoint y: 573, distance: 343.6
type input "90"
click at [1417, 585] on input "range" at bounding box center [1215, 602] width 405 height 34
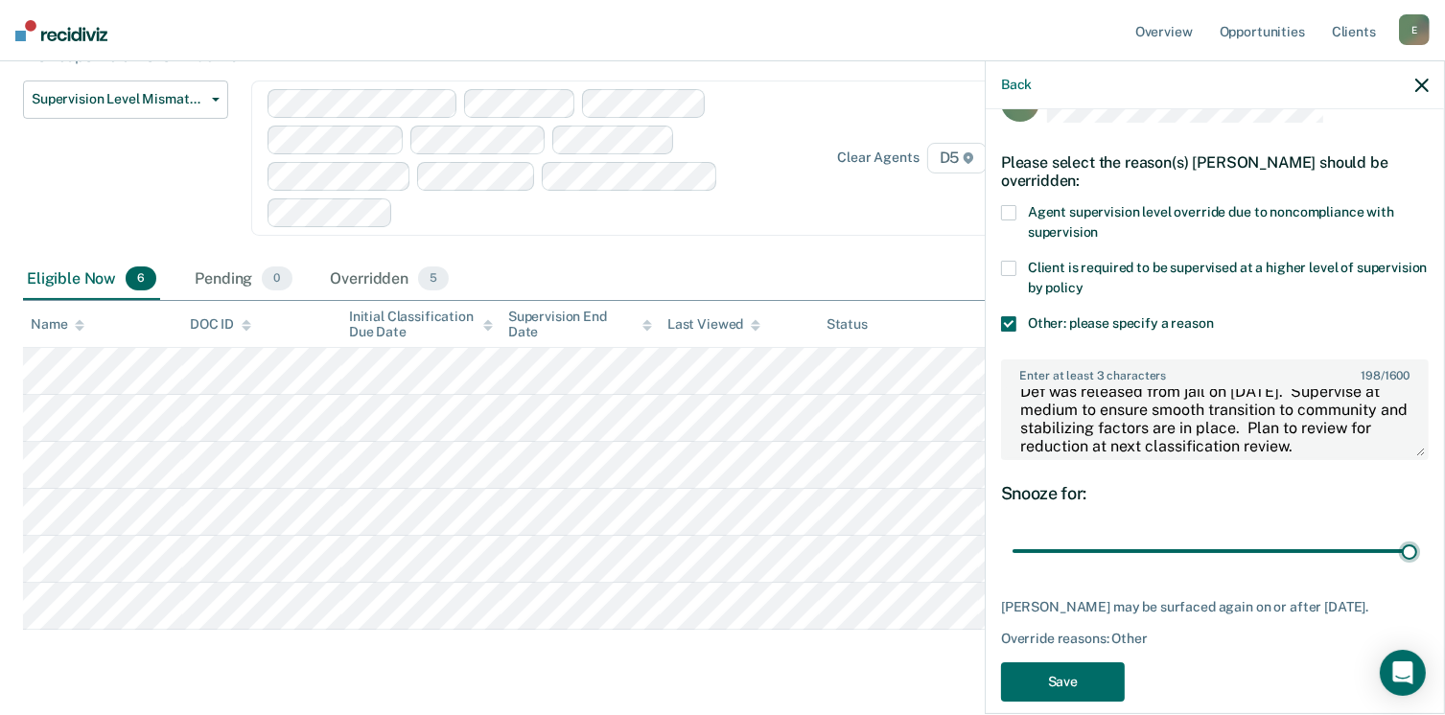
scroll to position [71, 0]
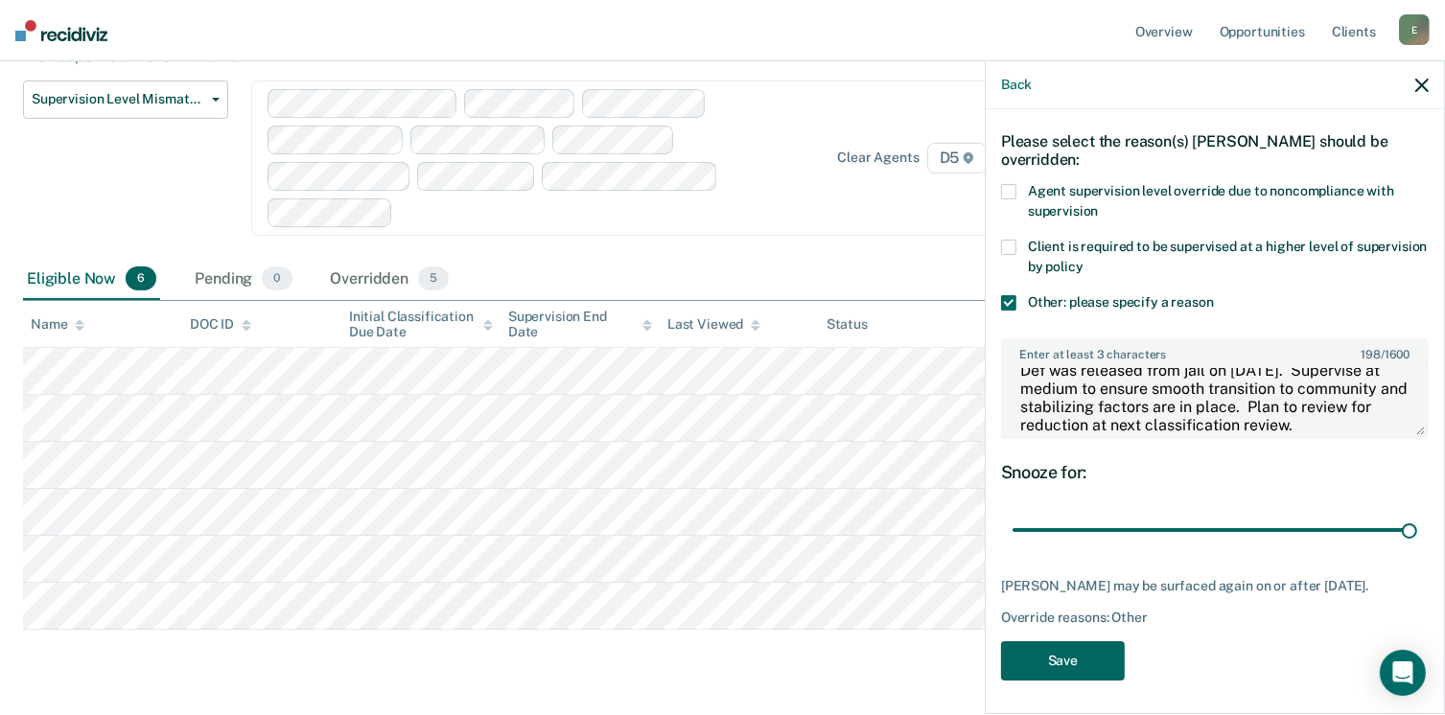
click at [1094, 653] on button "Save" at bounding box center [1063, 660] width 124 height 39
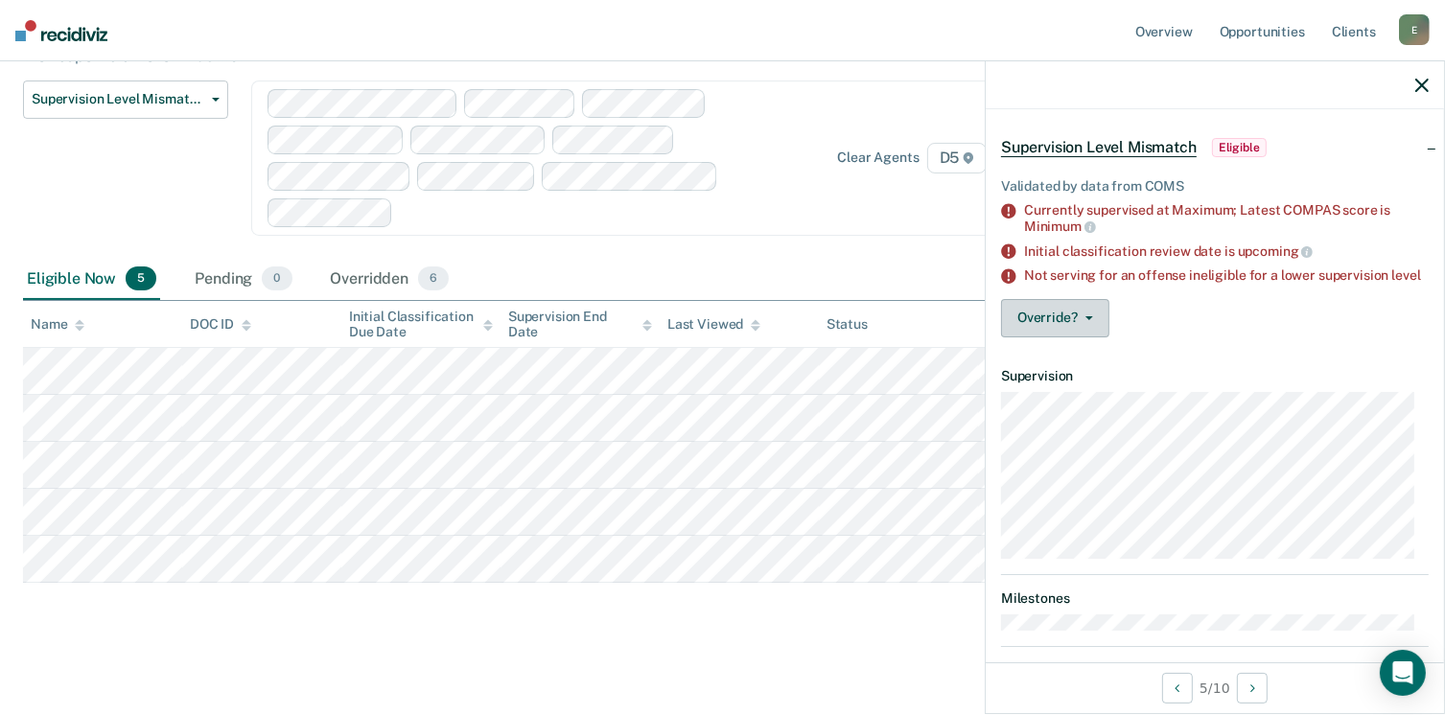
click at [1047, 338] on button "Override?" at bounding box center [1055, 318] width 108 height 38
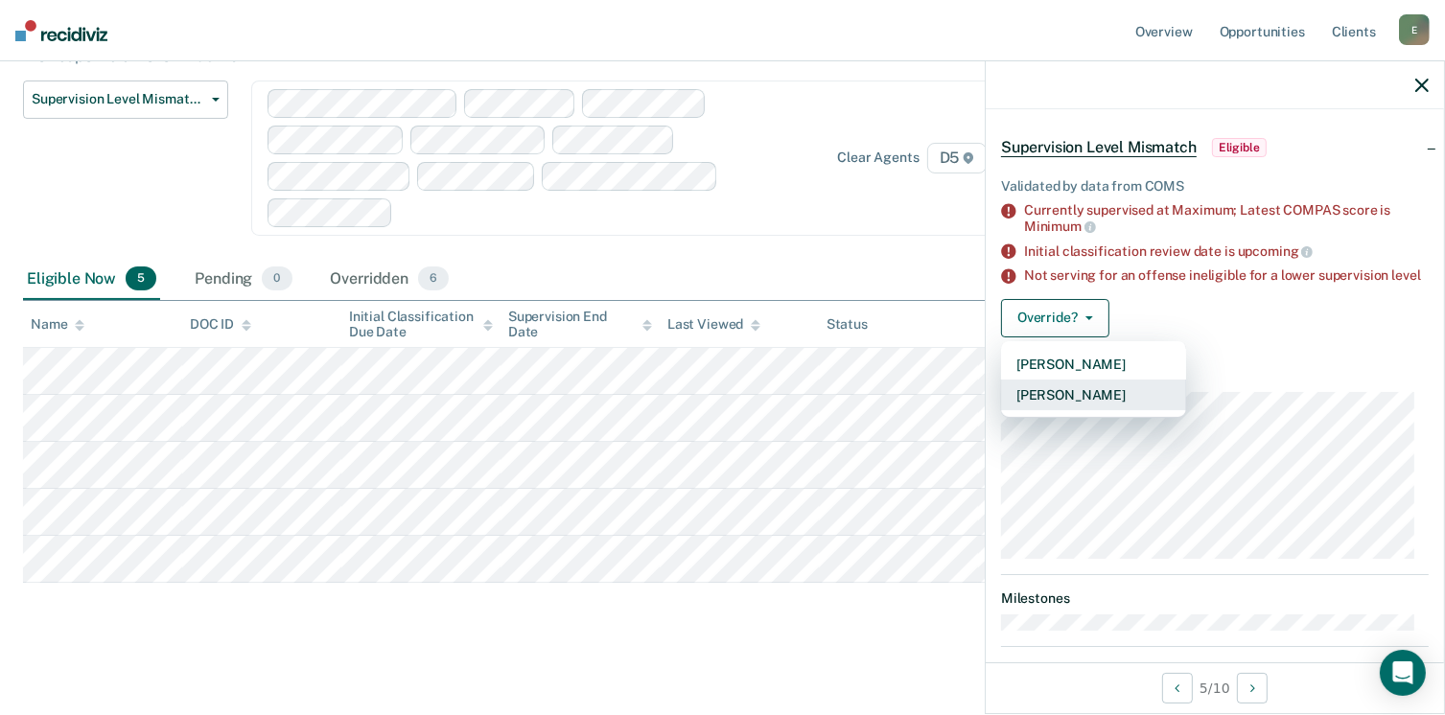
click at [1051, 410] on button "[PERSON_NAME]" at bounding box center [1093, 395] width 185 height 31
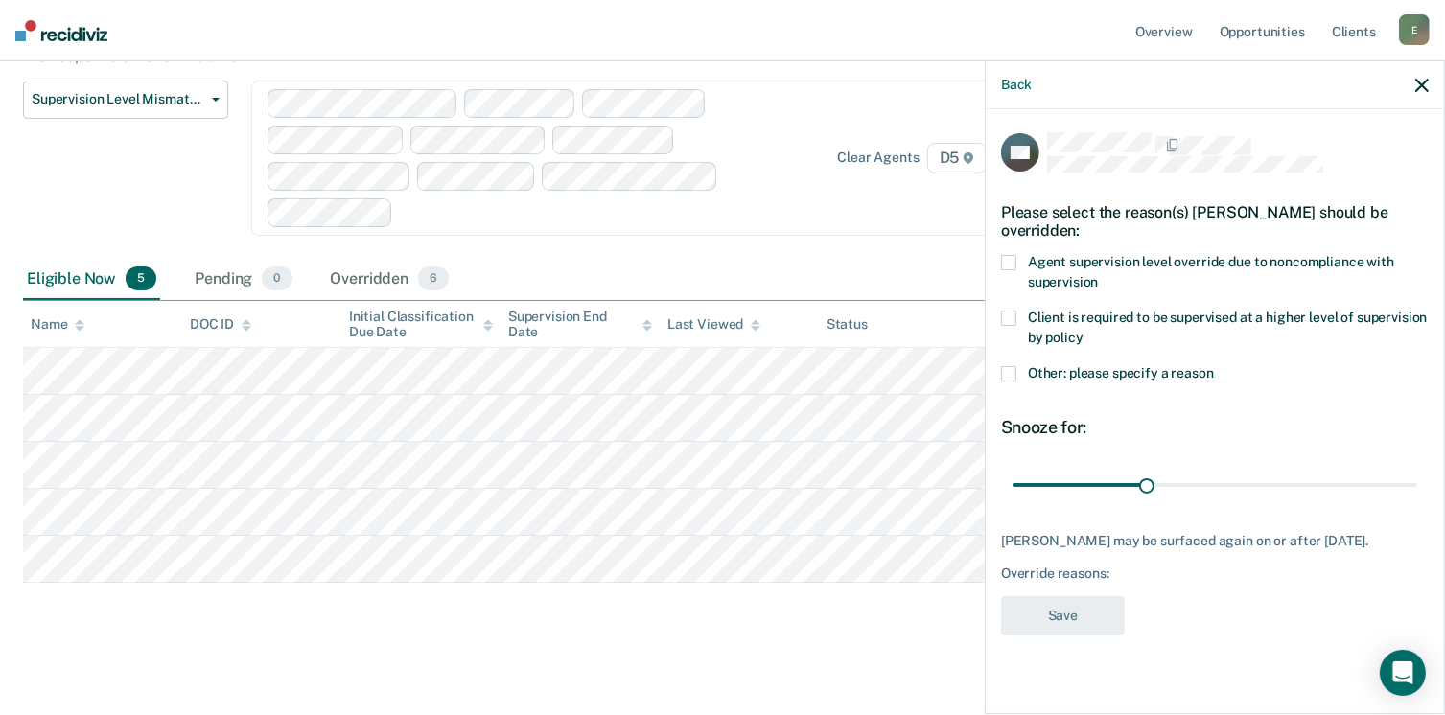
click at [1013, 371] on span at bounding box center [1008, 373] width 15 height 15
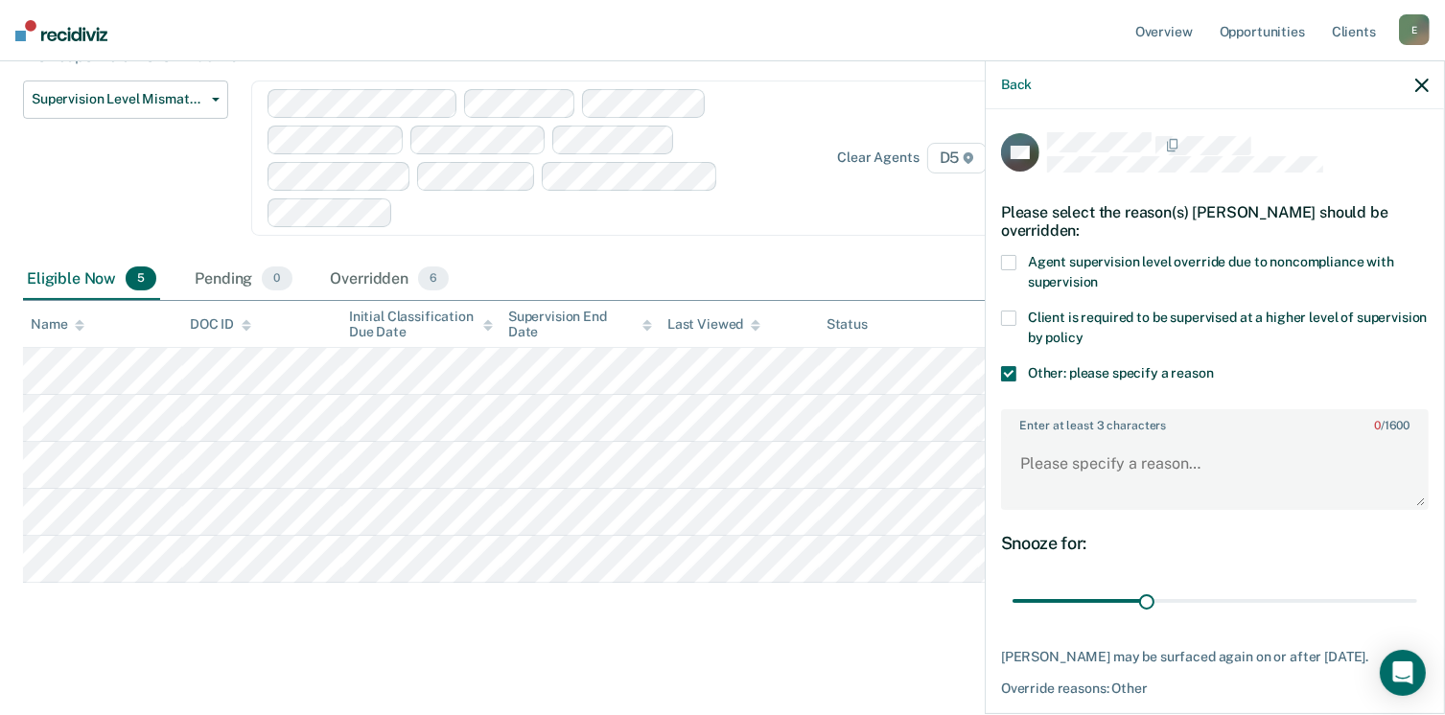
click at [1009, 261] on span at bounding box center [1008, 262] width 15 height 15
click at [1014, 377] on span at bounding box center [1008, 373] width 15 height 15
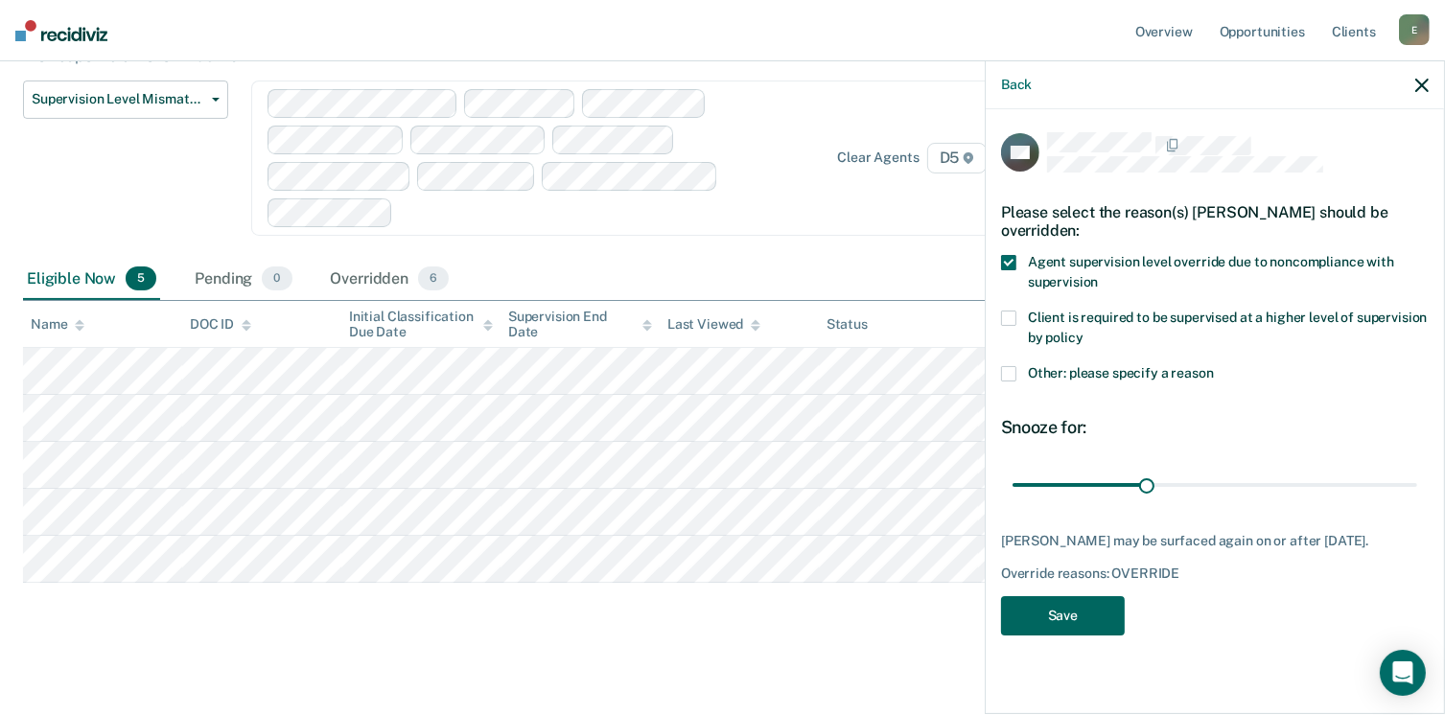
click at [1082, 615] on button "Save" at bounding box center [1063, 615] width 124 height 39
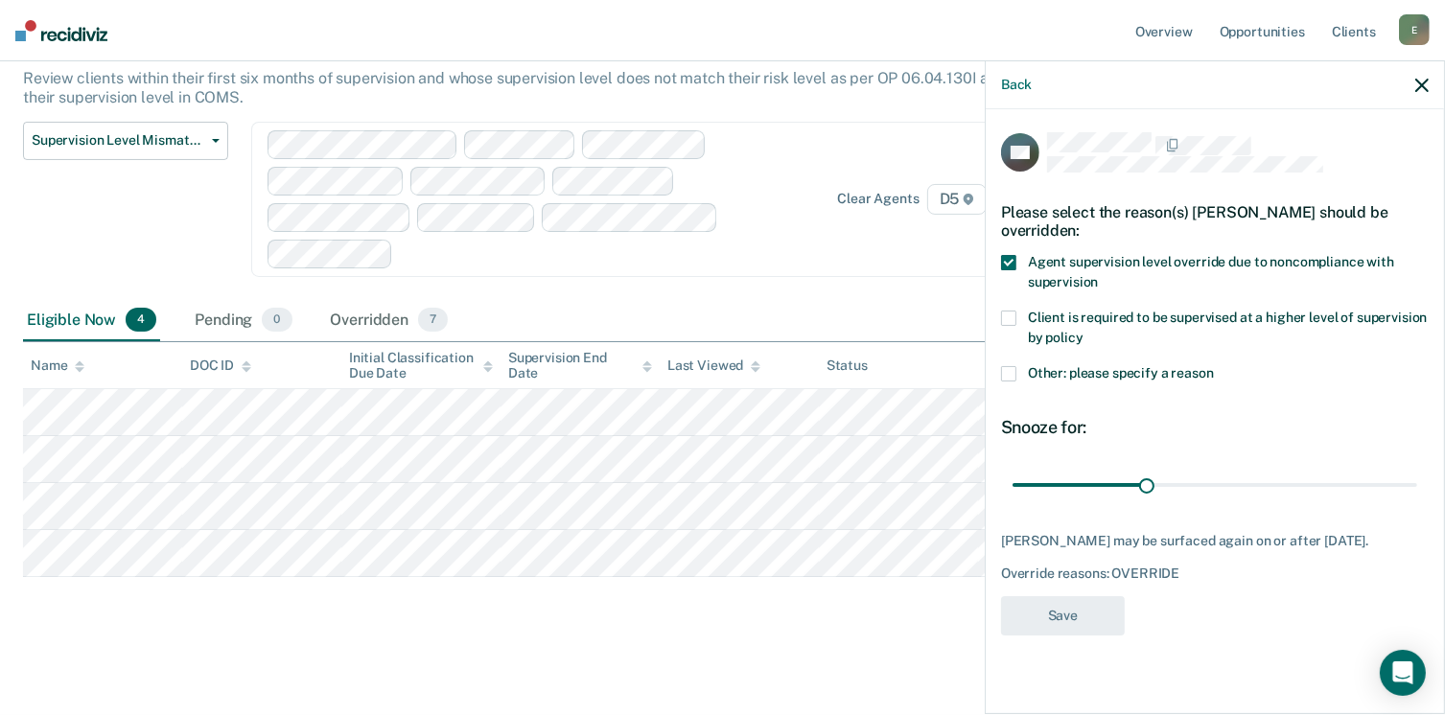
scroll to position [188, 0]
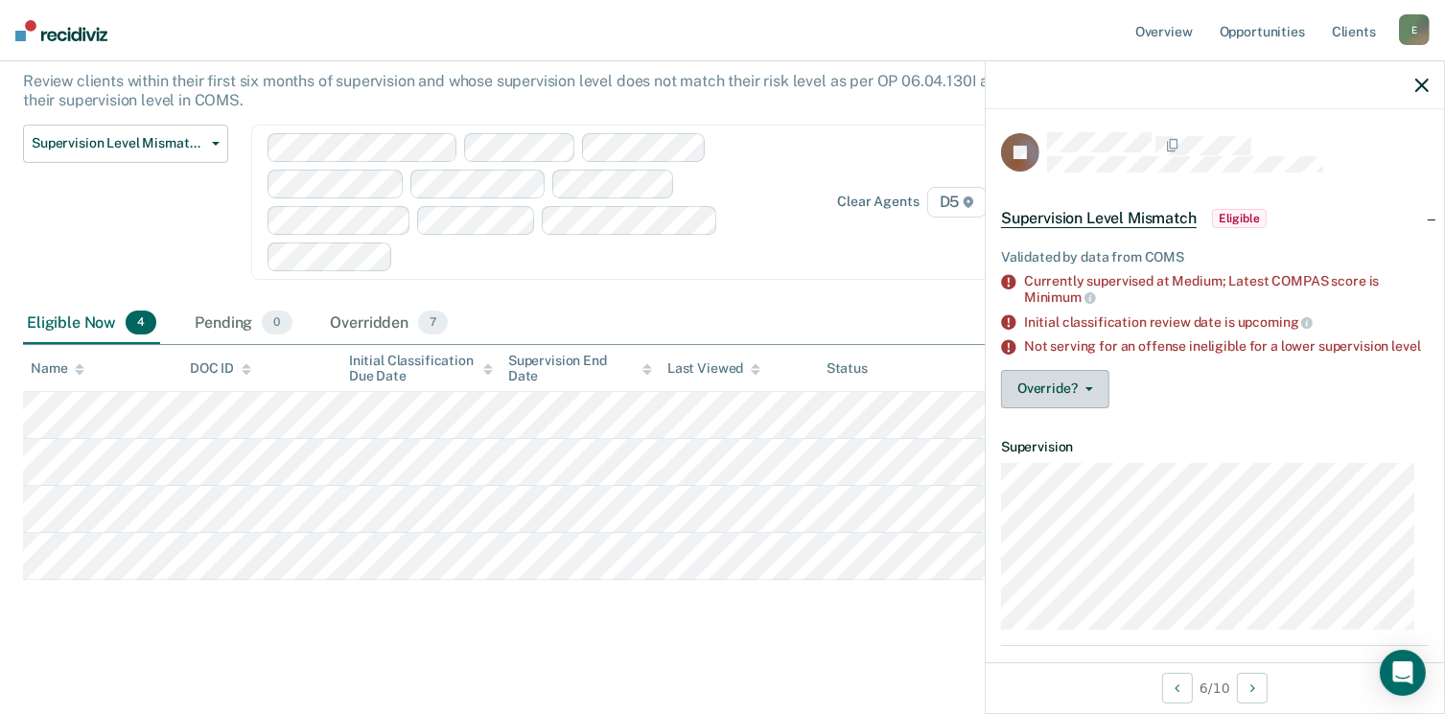
click at [1070, 406] on button "Override?" at bounding box center [1055, 389] width 108 height 38
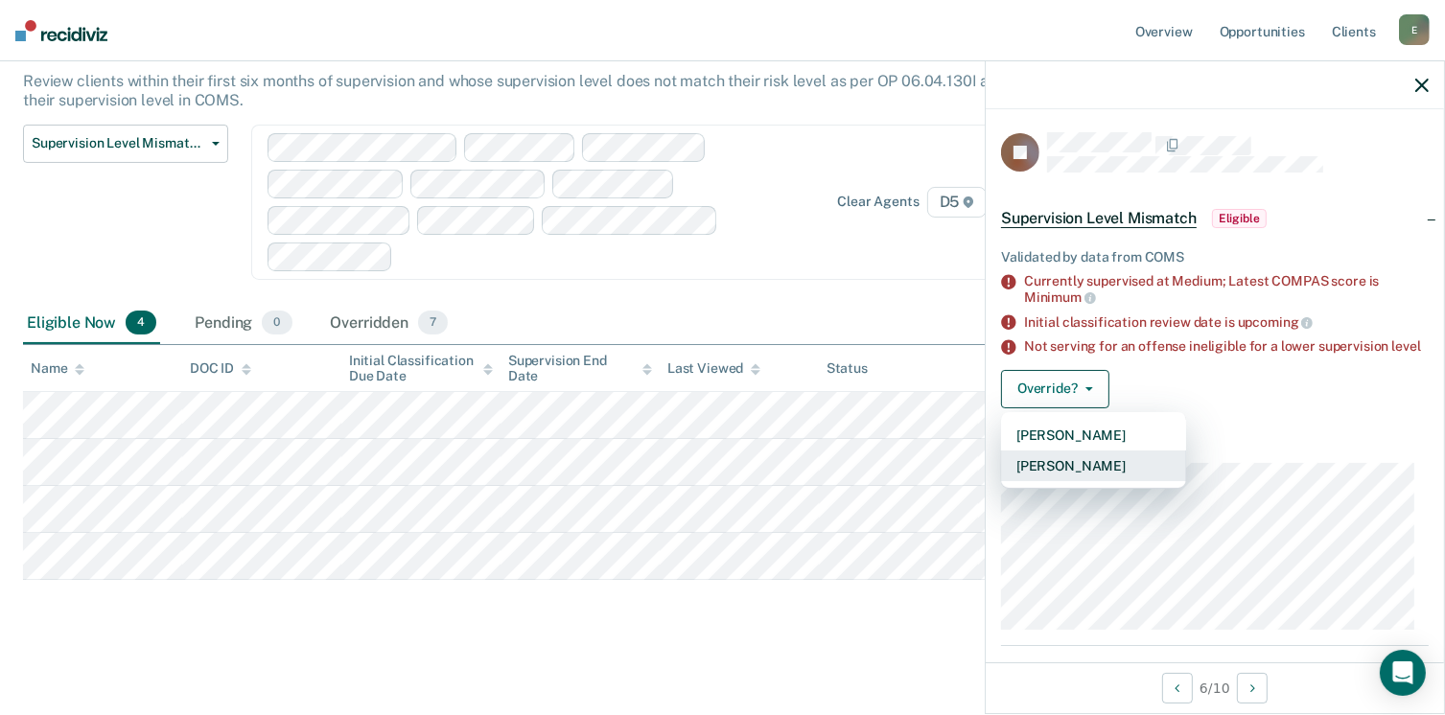
click at [1073, 481] on button "[PERSON_NAME]" at bounding box center [1093, 466] width 185 height 31
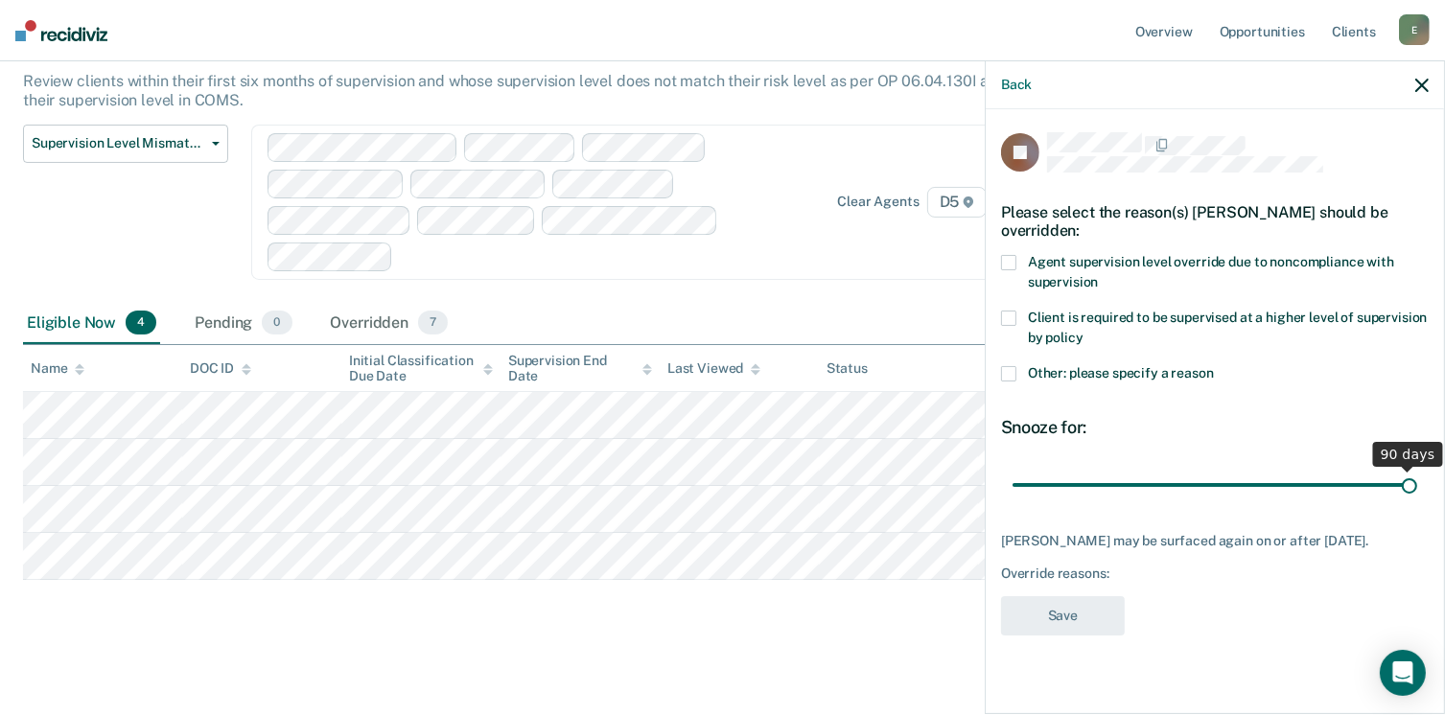
drag, startPoint x: 1143, startPoint y: 484, endPoint x: 1435, endPoint y: 457, distance: 293.7
type input "90"
click at [1417, 469] on input "range" at bounding box center [1215, 486] width 405 height 34
click at [1024, 371] on label "Other: please specify a reason" at bounding box center [1215, 376] width 428 height 20
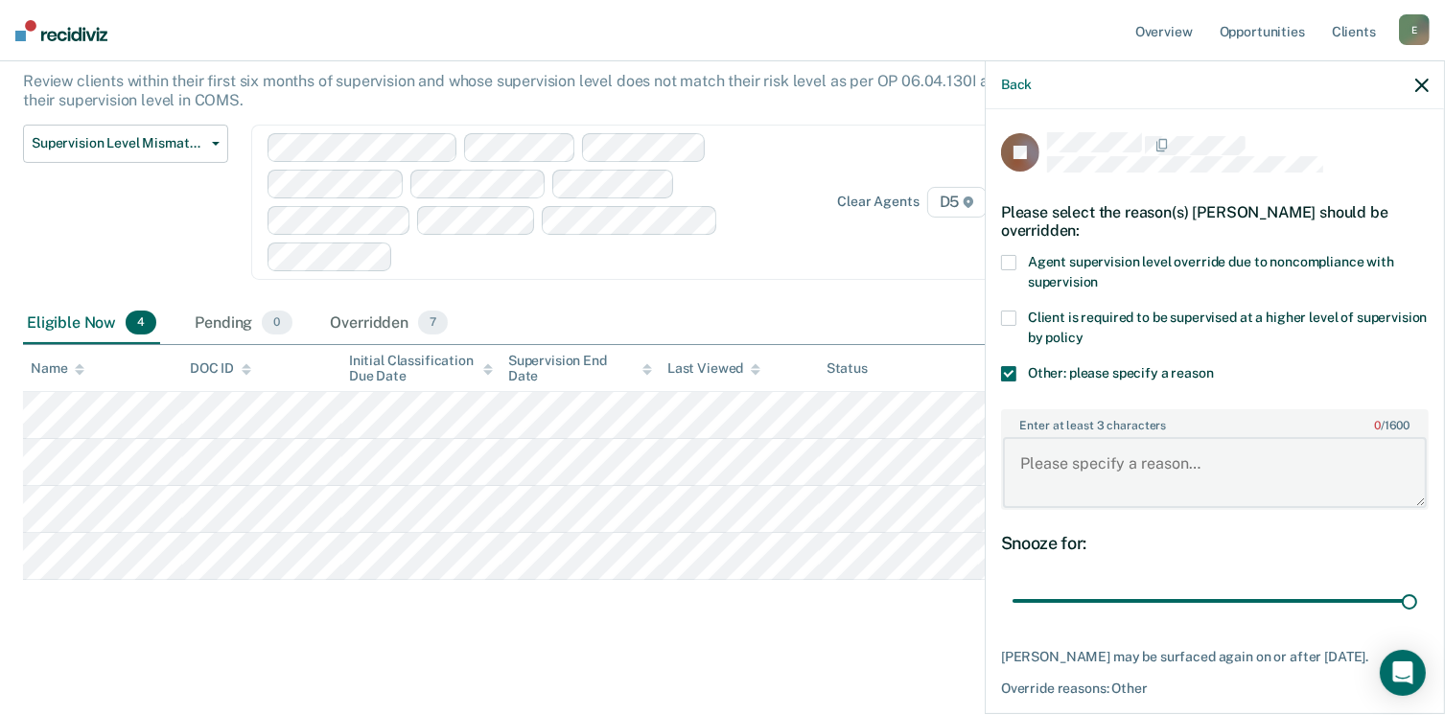
click at [1040, 467] on textarea "Enter at least 3 characters 0 / 1600" at bounding box center [1215, 472] width 424 height 71
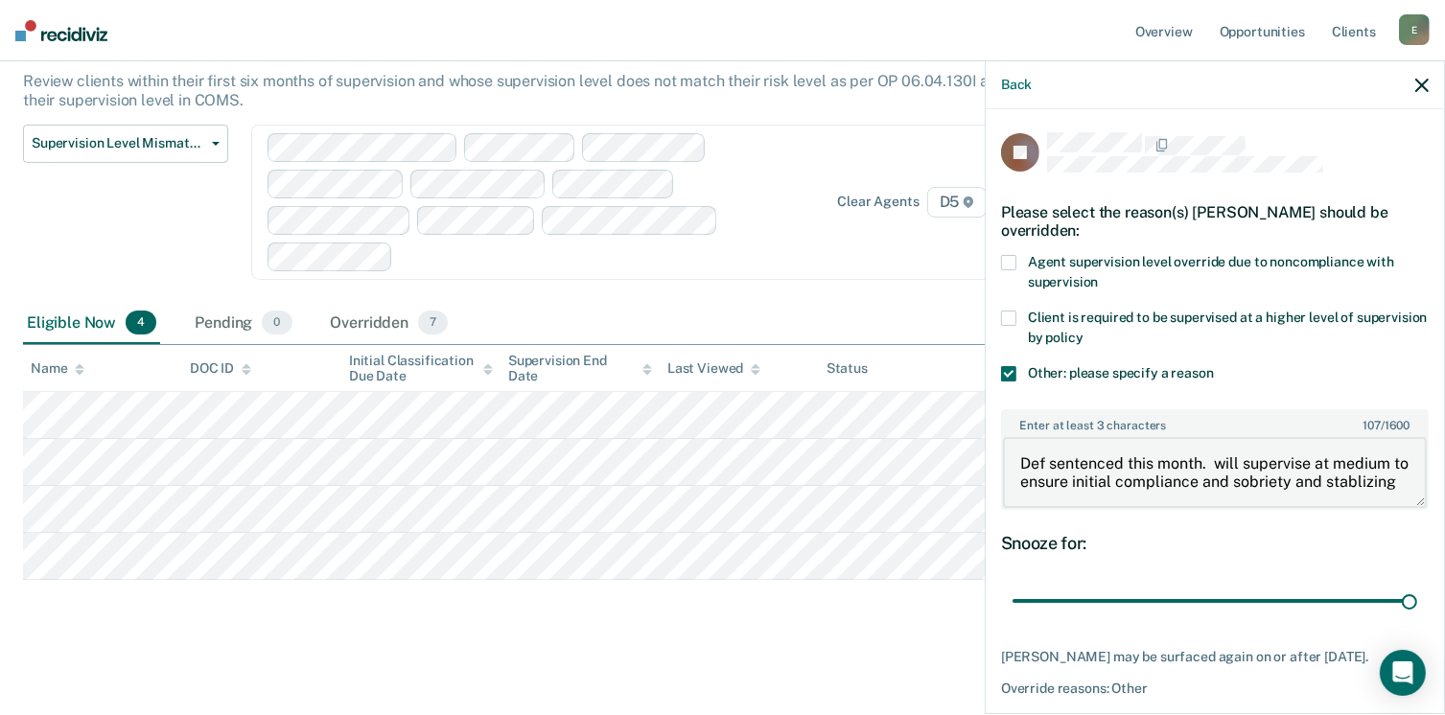
scroll to position [4, 0]
click at [1295, 499] on textarea "Def sentenced this month. will supervise at medium to ensure initial compliance…" at bounding box center [1215, 472] width 424 height 71
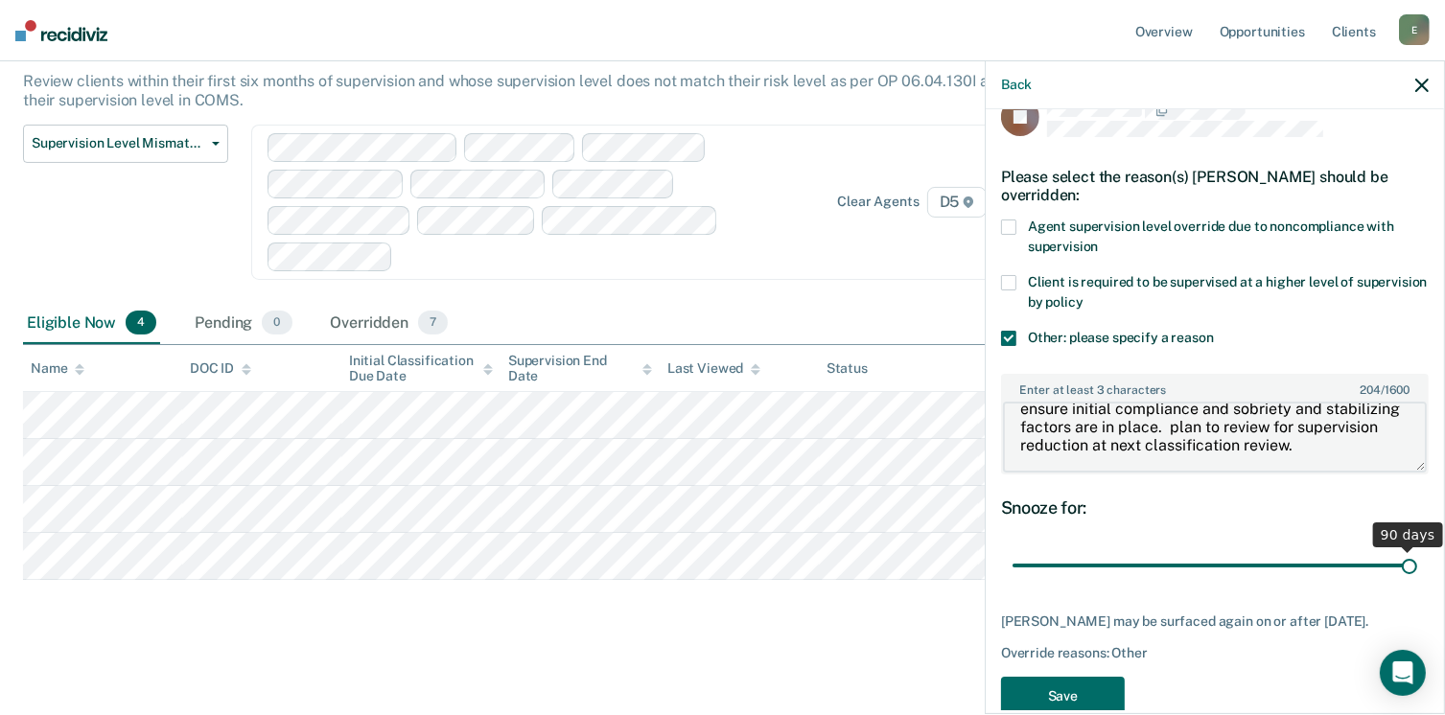
scroll to position [71, 0]
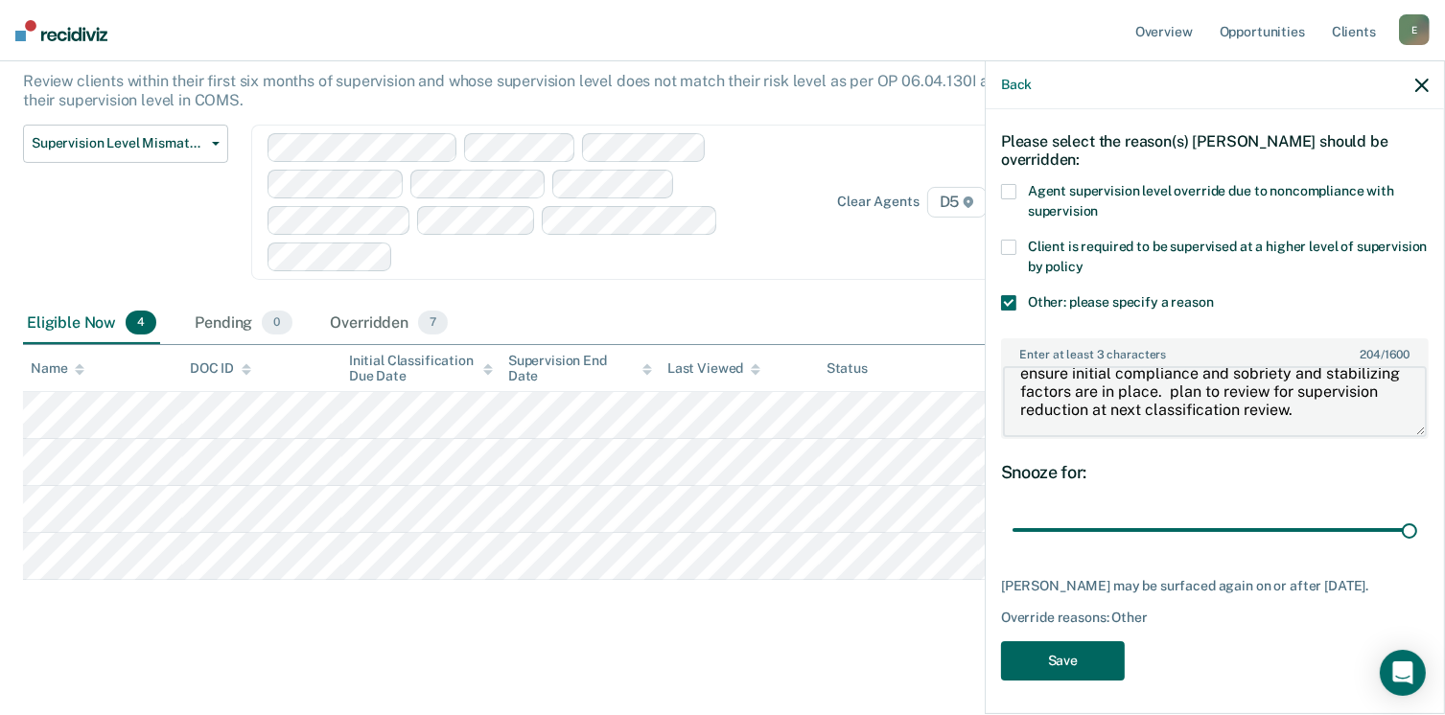
type textarea "Def sentenced this month. will supervise at medium to ensure initial compliance…"
click at [1071, 657] on button "Save" at bounding box center [1063, 660] width 124 height 39
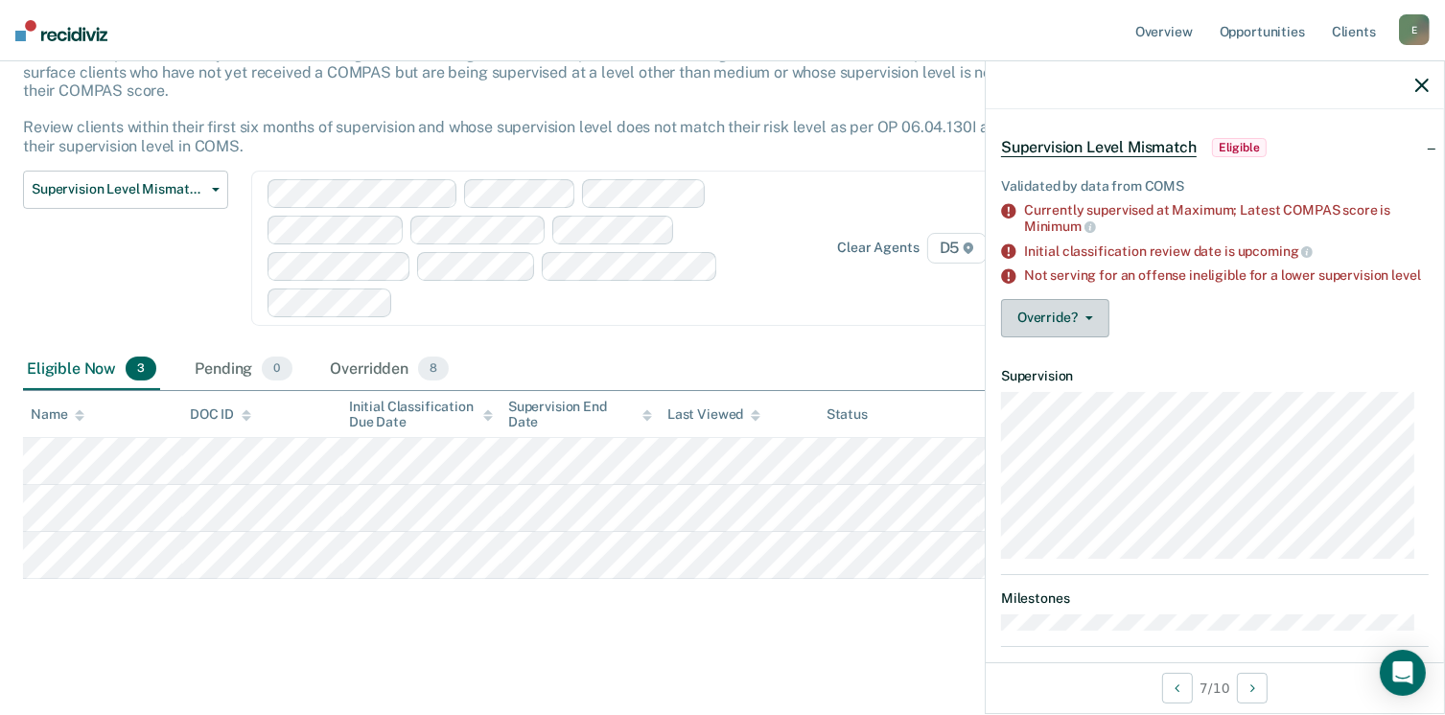
drag, startPoint x: 1055, startPoint y: 337, endPoint x: 1064, endPoint y: 352, distance: 18.1
click at [1057, 337] on button "Override?" at bounding box center [1055, 318] width 108 height 38
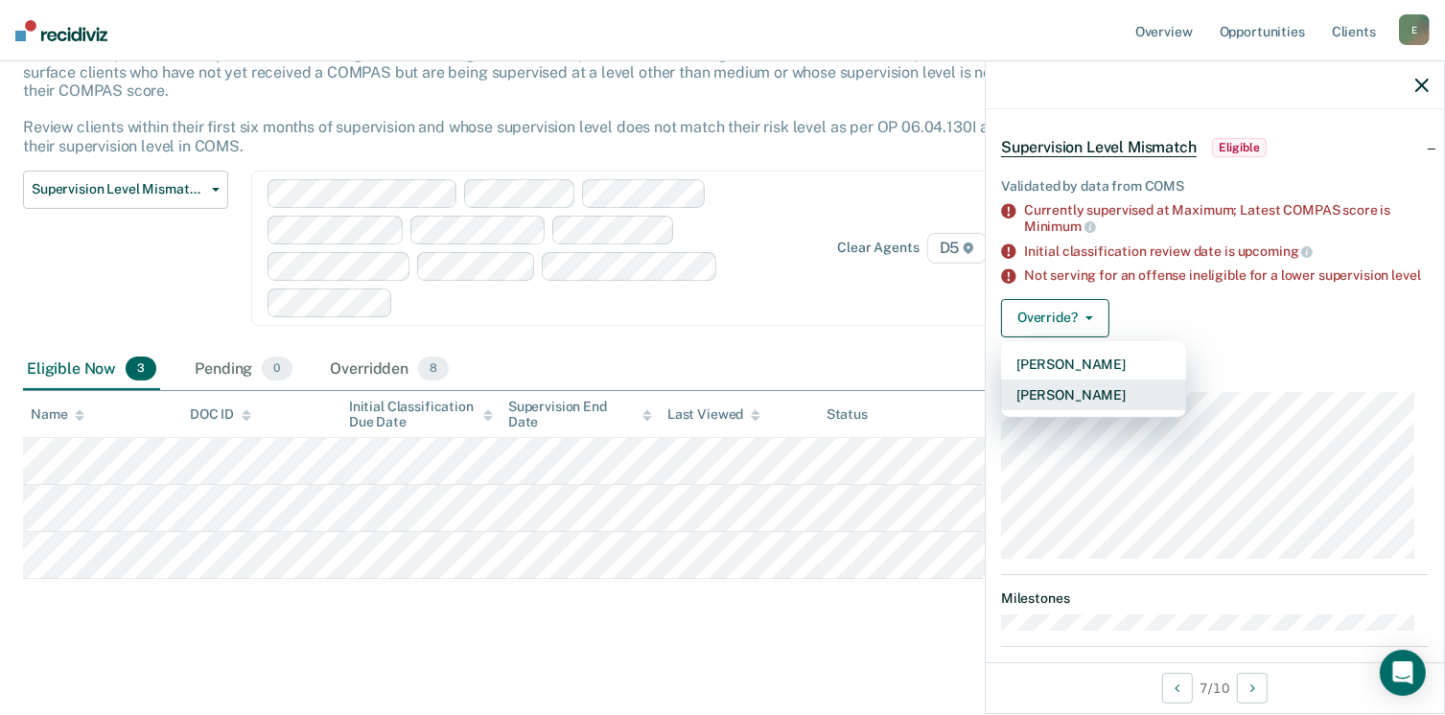
click at [1078, 407] on button "[PERSON_NAME]" at bounding box center [1093, 395] width 185 height 31
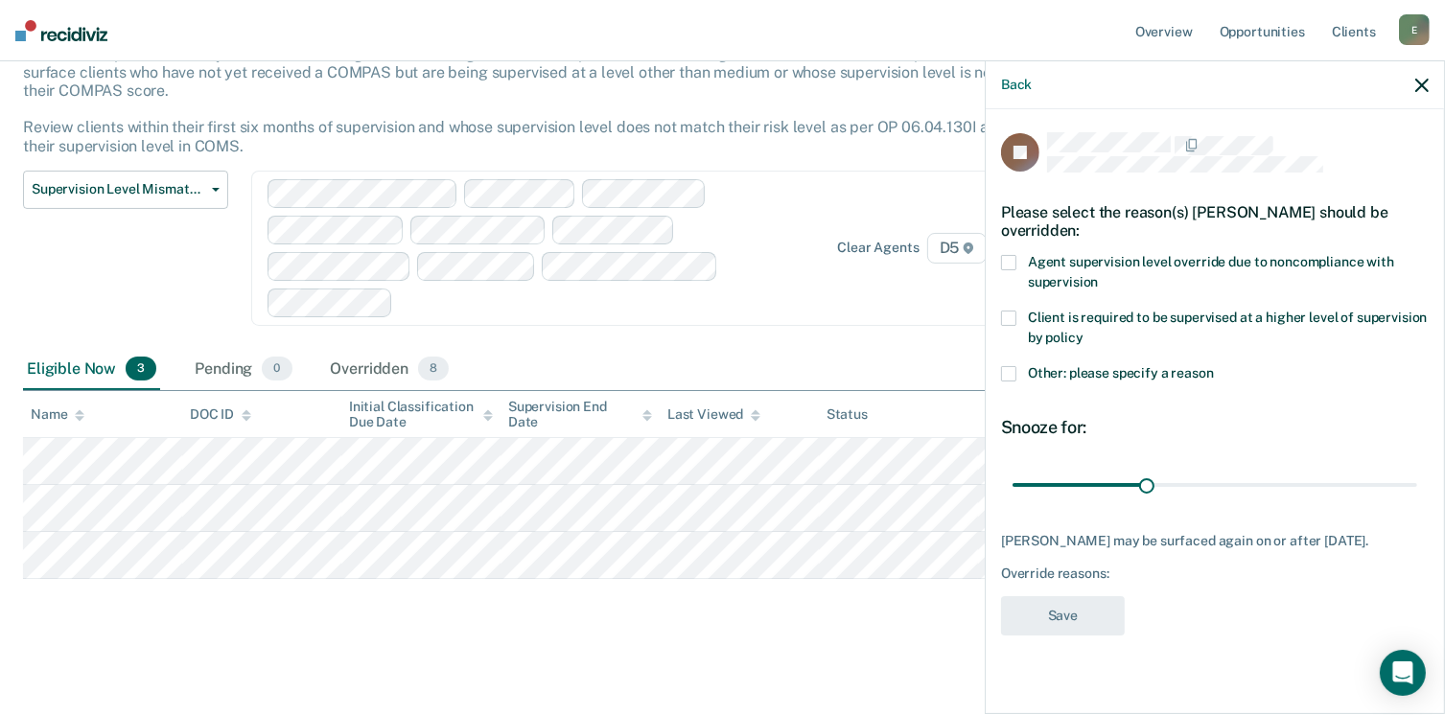
click at [1013, 319] on span at bounding box center [1008, 318] width 15 height 15
click at [1013, 366] on span at bounding box center [1008, 373] width 15 height 15
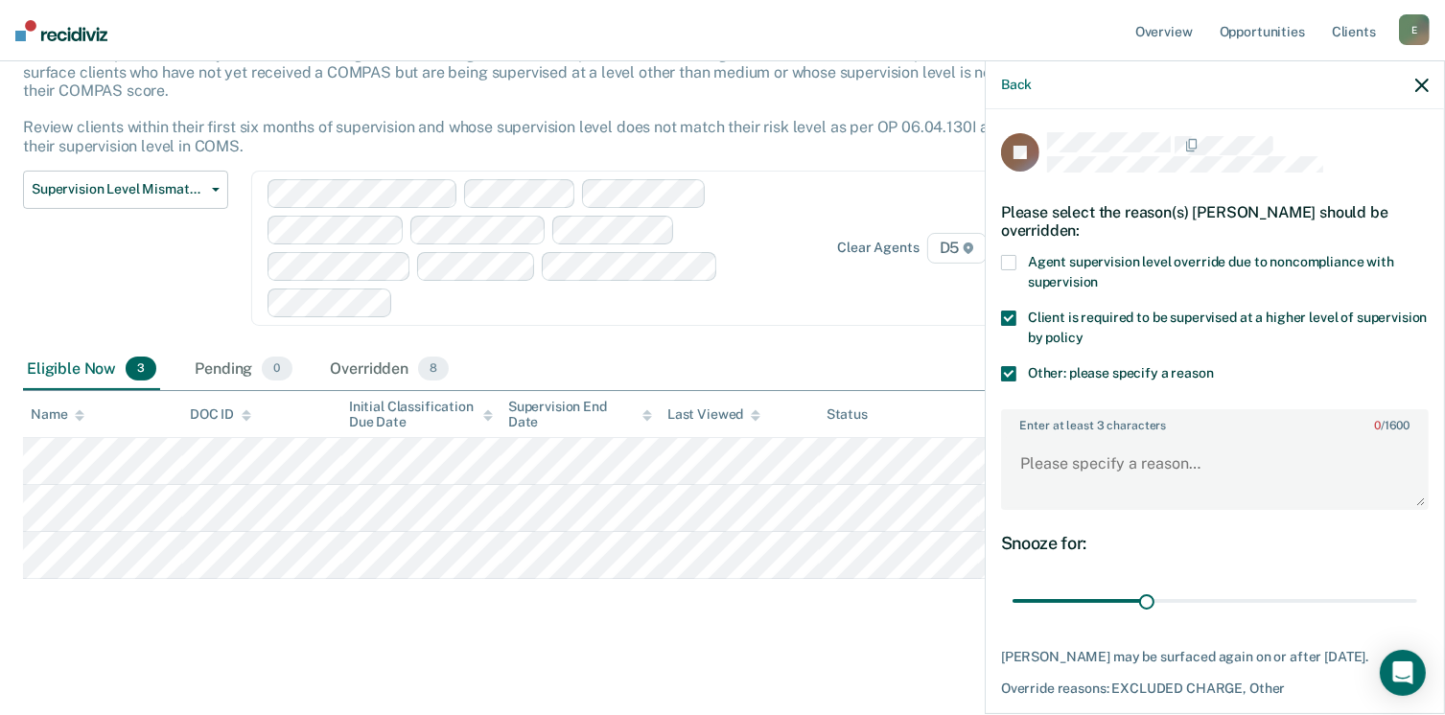
click at [1013, 314] on span at bounding box center [1008, 318] width 15 height 15
click at [1036, 438] on textarea "Enter at least 3 characters 0 / 1600" at bounding box center [1215, 472] width 424 height 71
type textarea "S"
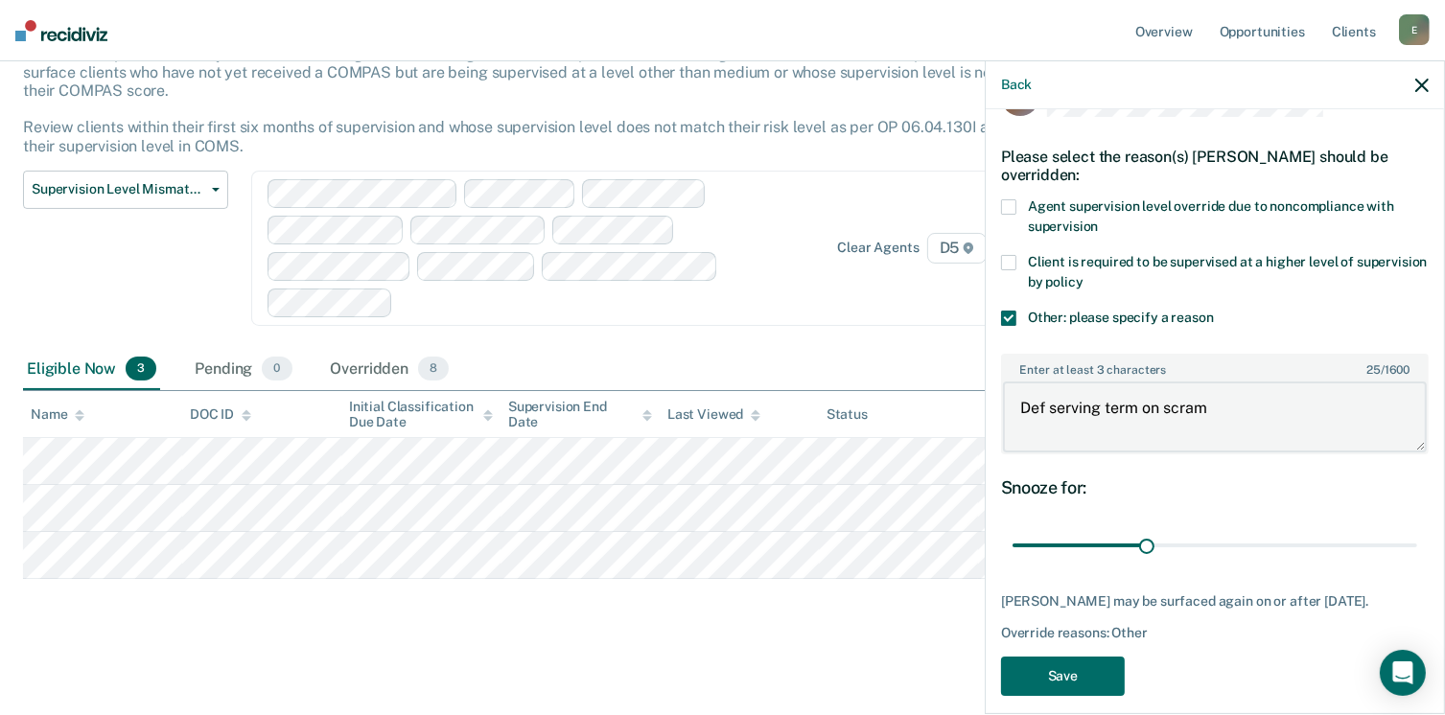
scroll to position [87, 0]
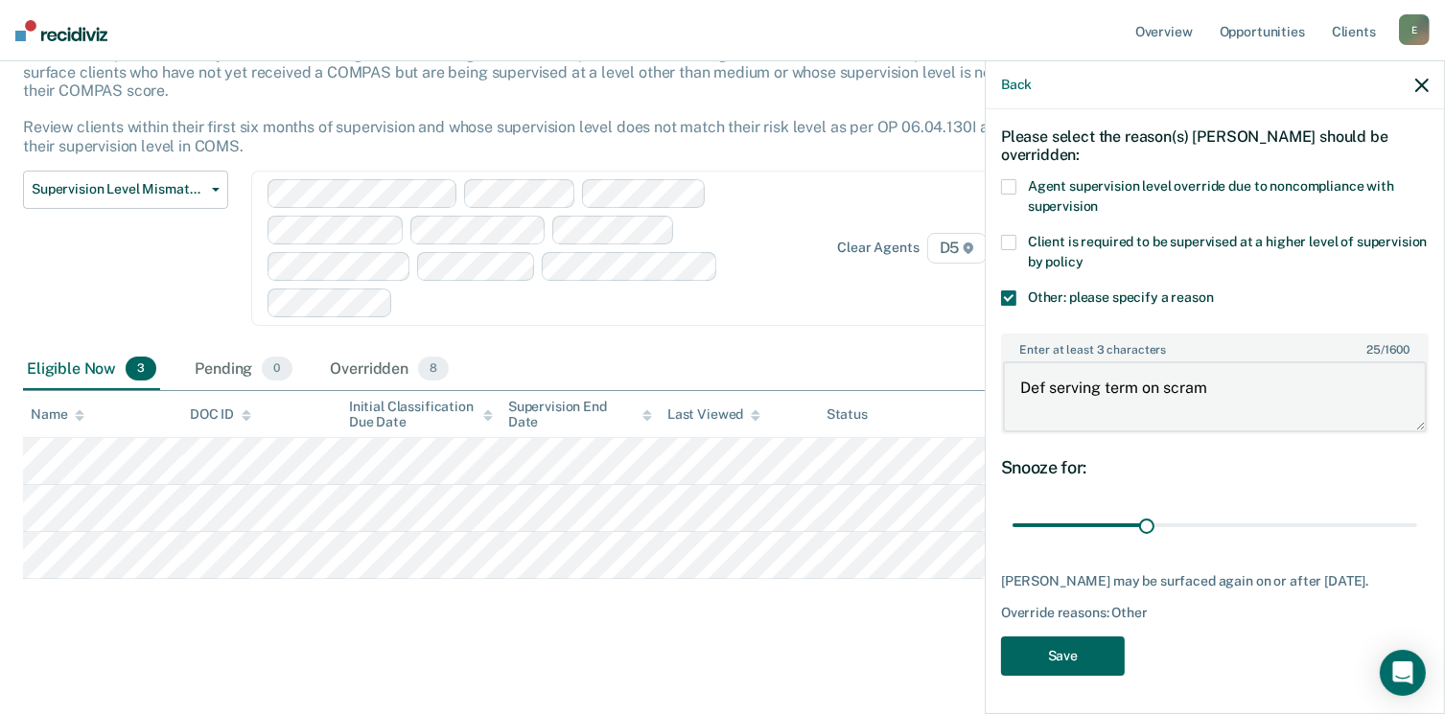
type textarea "Def serving term on scram"
drag, startPoint x: 1066, startPoint y: 664, endPoint x: 1065, endPoint y: 551, distance: 113.1
click at [1050, 563] on div "JA Please select the reason(s) [PERSON_NAME] should be overridden: Agent superv…" at bounding box center [1215, 372] width 428 height 631
drag, startPoint x: 1140, startPoint y: 506, endPoint x: 1419, endPoint y: 529, distance: 280.0
type input "90"
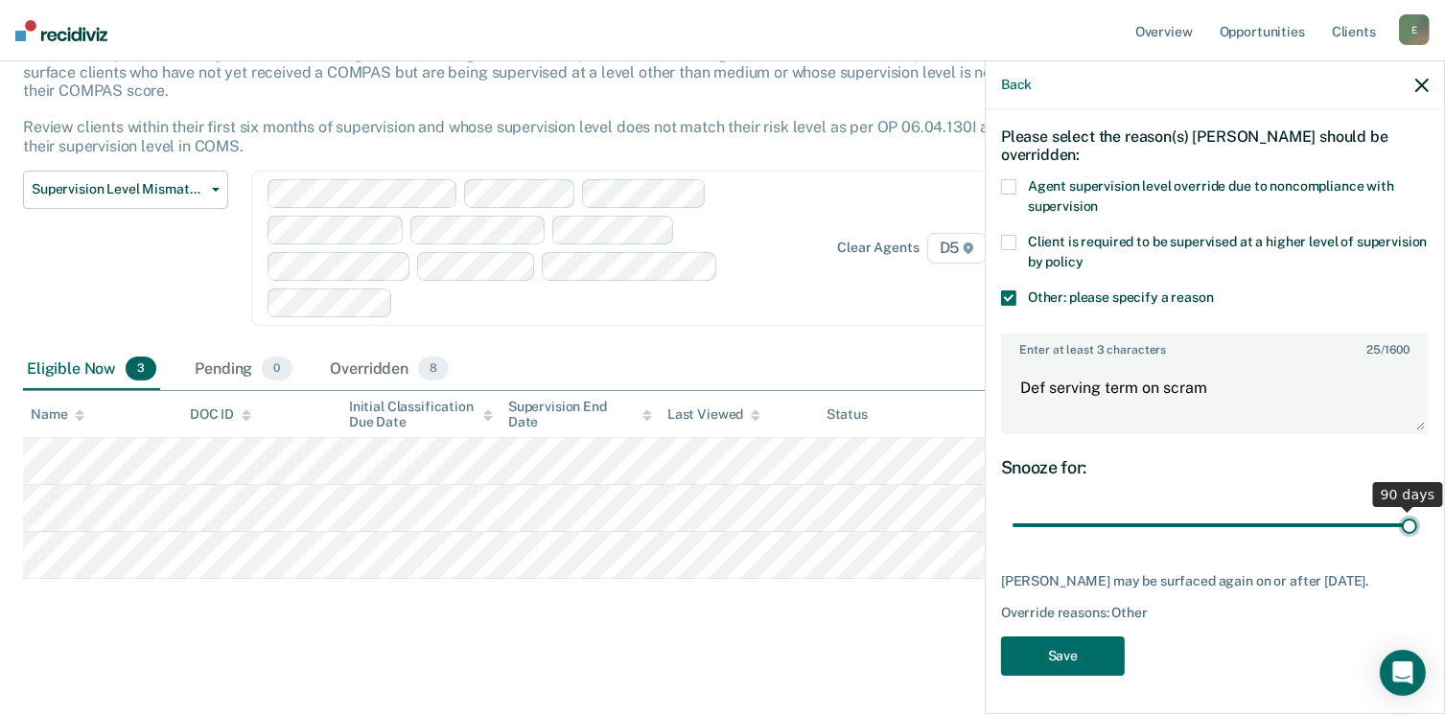
click at [1417, 529] on input "range" at bounding box center [1215, 526] width 405 height 34
click at [1085, 657] on button "Save" at bounding box center [1063, 656] width 124 height 39
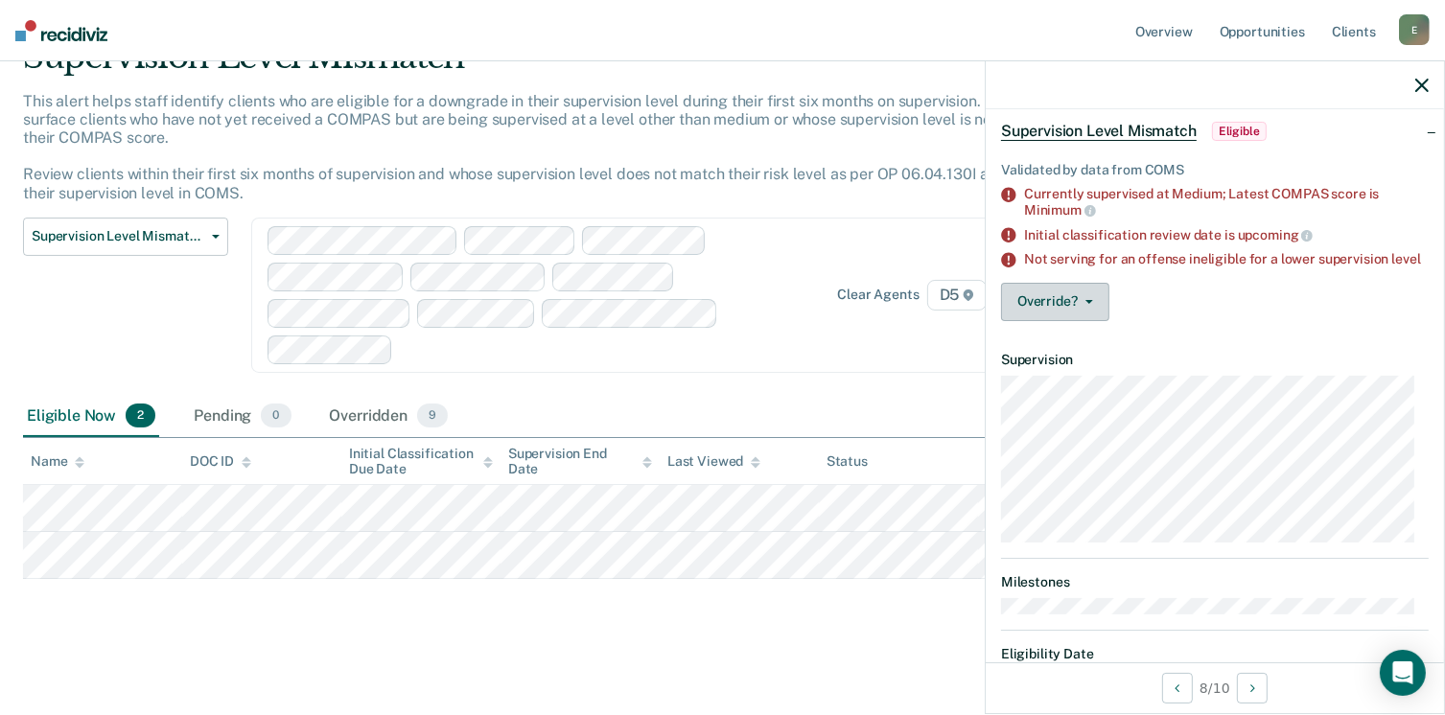
click at [1059, 316] on button "Override?" at bounding box center [1055, 302] width 108 height 38
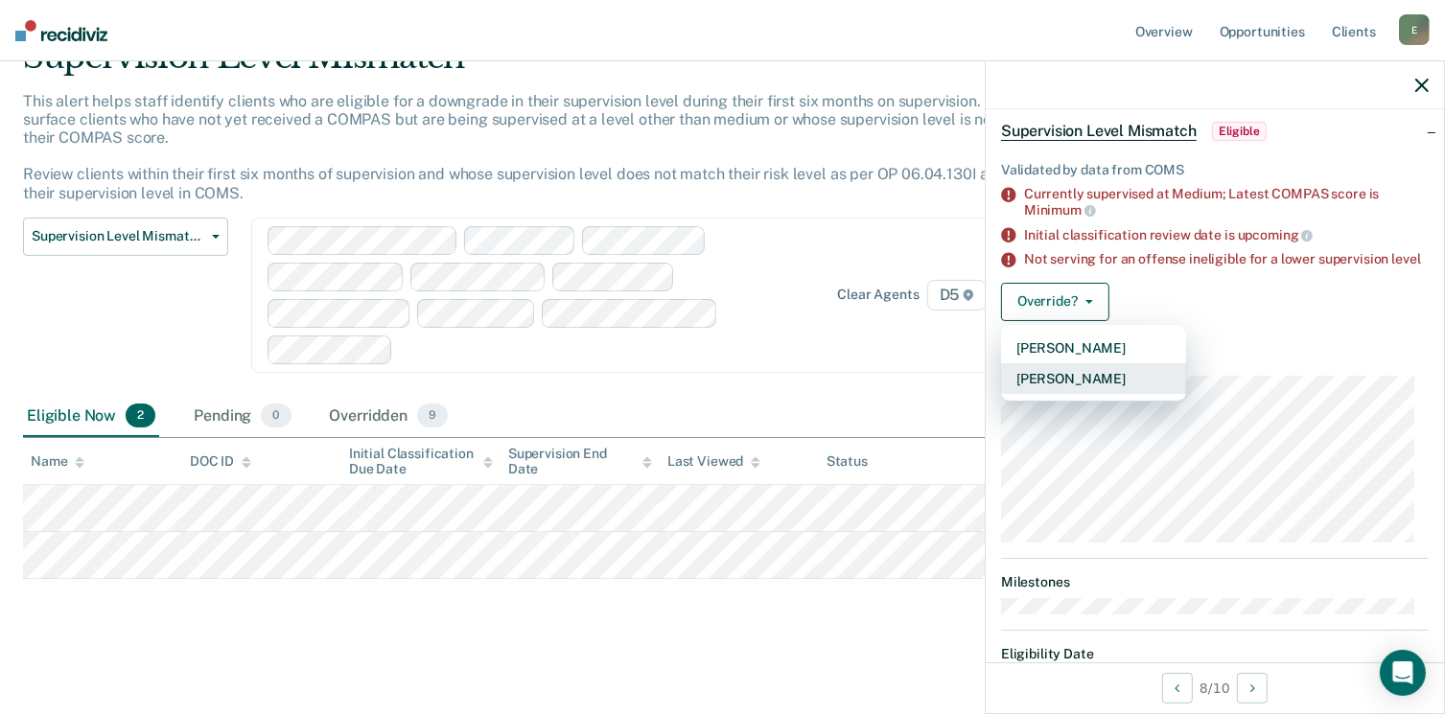
click at [1063, 388] on button "[PERSON_NAME]" at bounding box center [1093, 378] width 185 height 31
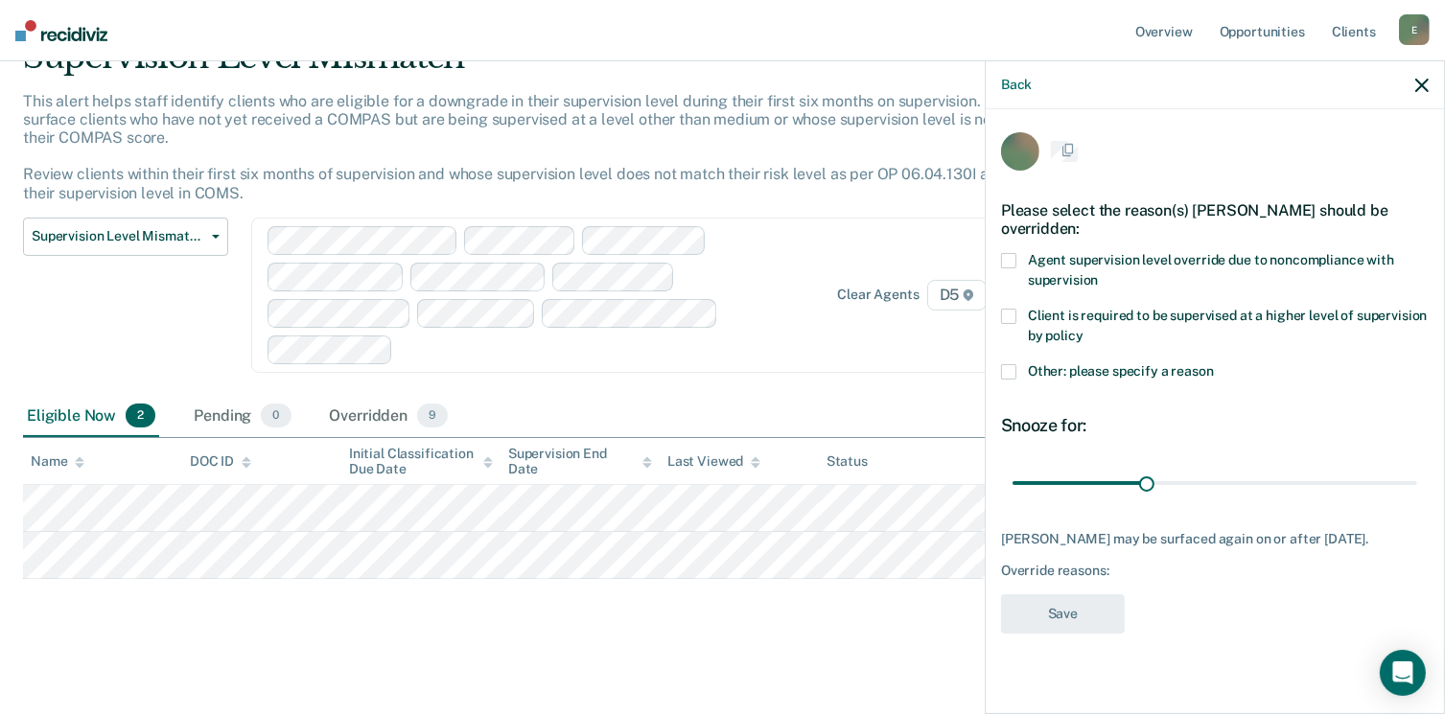
scroll to position [0, 0]
click at [1040, 377] on span "Other: please specify a reason" at bounding box center [1121, 372] width 186 height 15
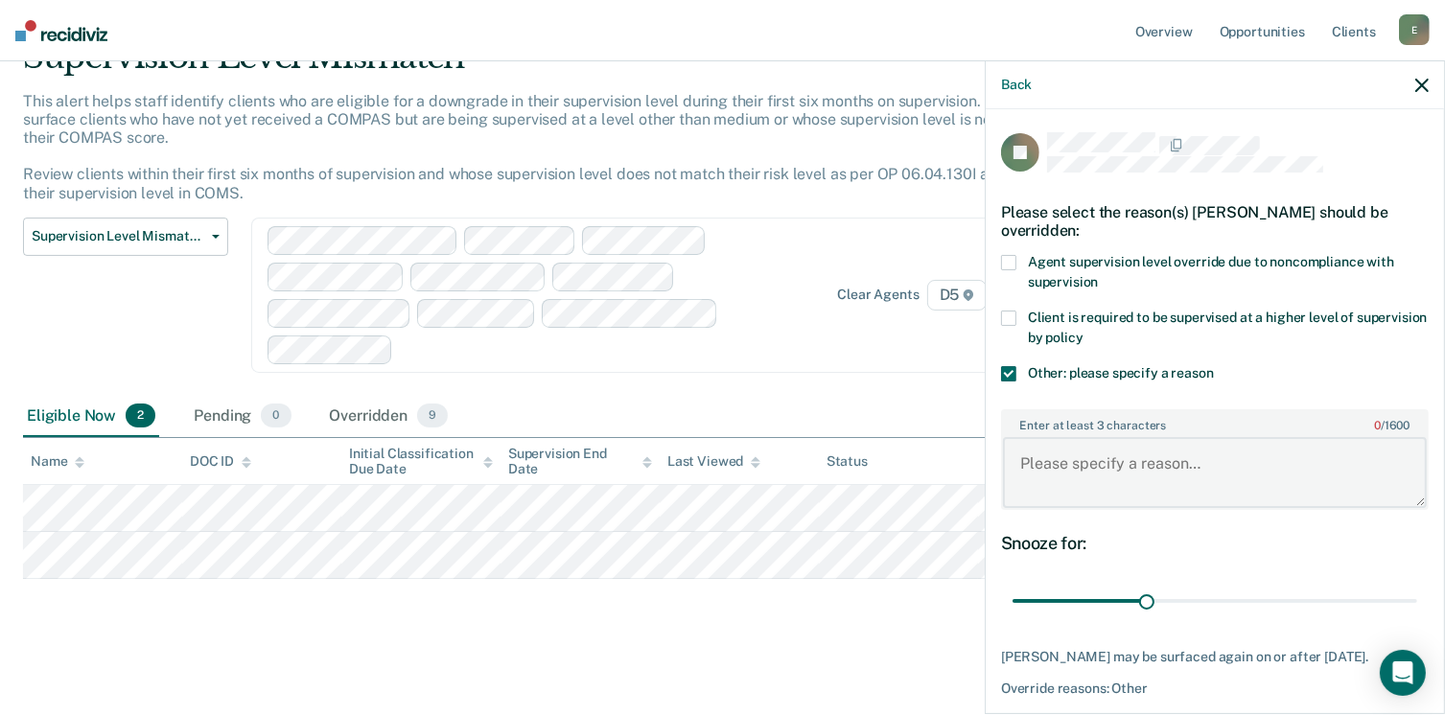
click at [1097, 461] on textarea "Enter at least 3 characters 0 / 1600" at bounding box center [1215, 472] width 424 height 71
click at [1105, 464] on textarea "Def" at bounding box center [1215, 472] width 424 height 71
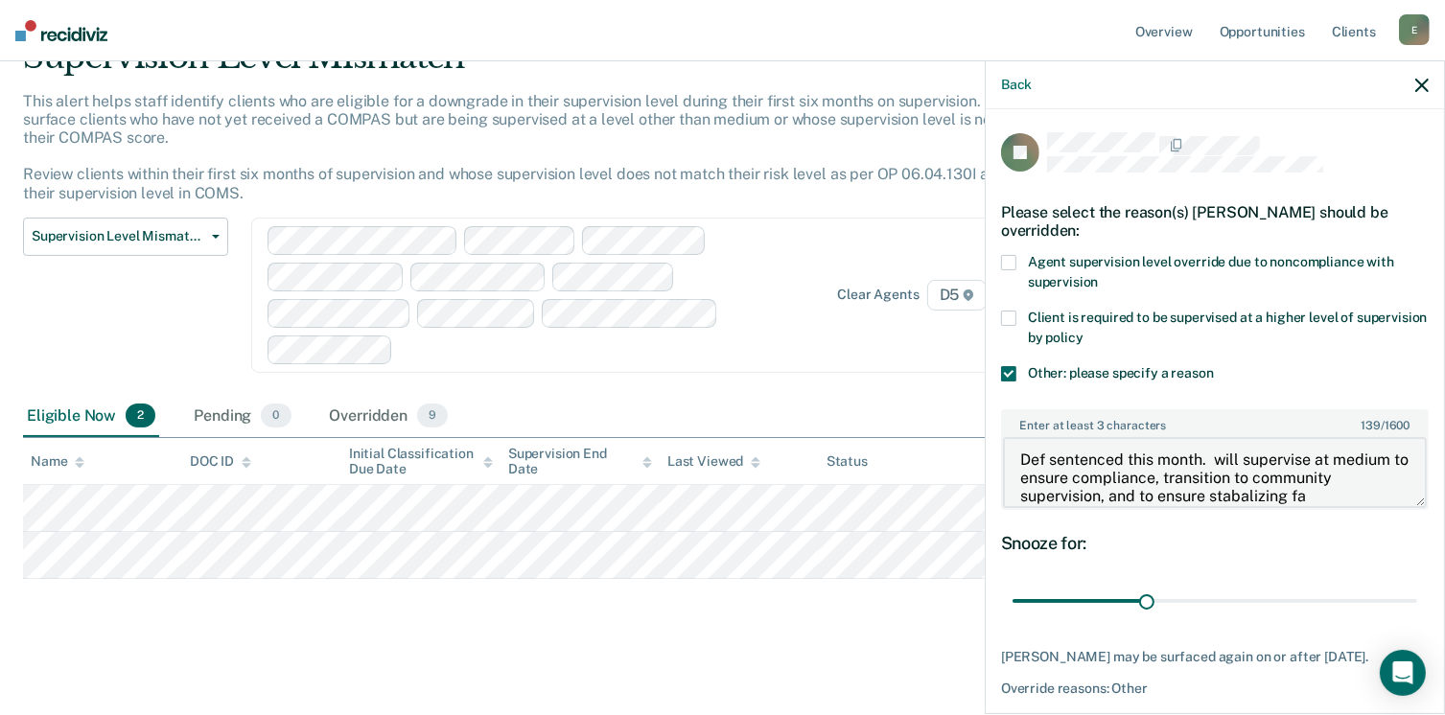
scroll to position [22, 0]
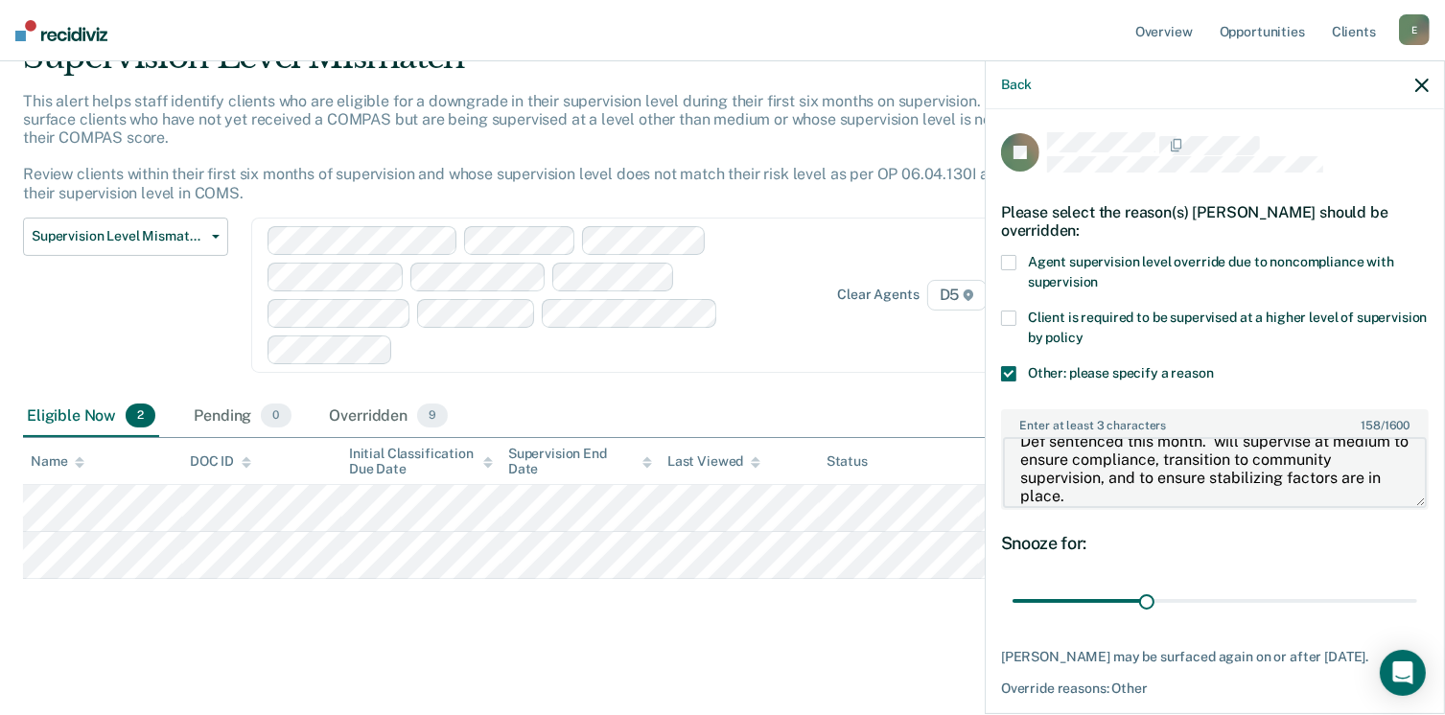
click at [1185, 493] on textarea "Def sentenced this month. will supervise at medium to ensure compliance, transi…" at bounding box center [1215, 472] width 424 height 71
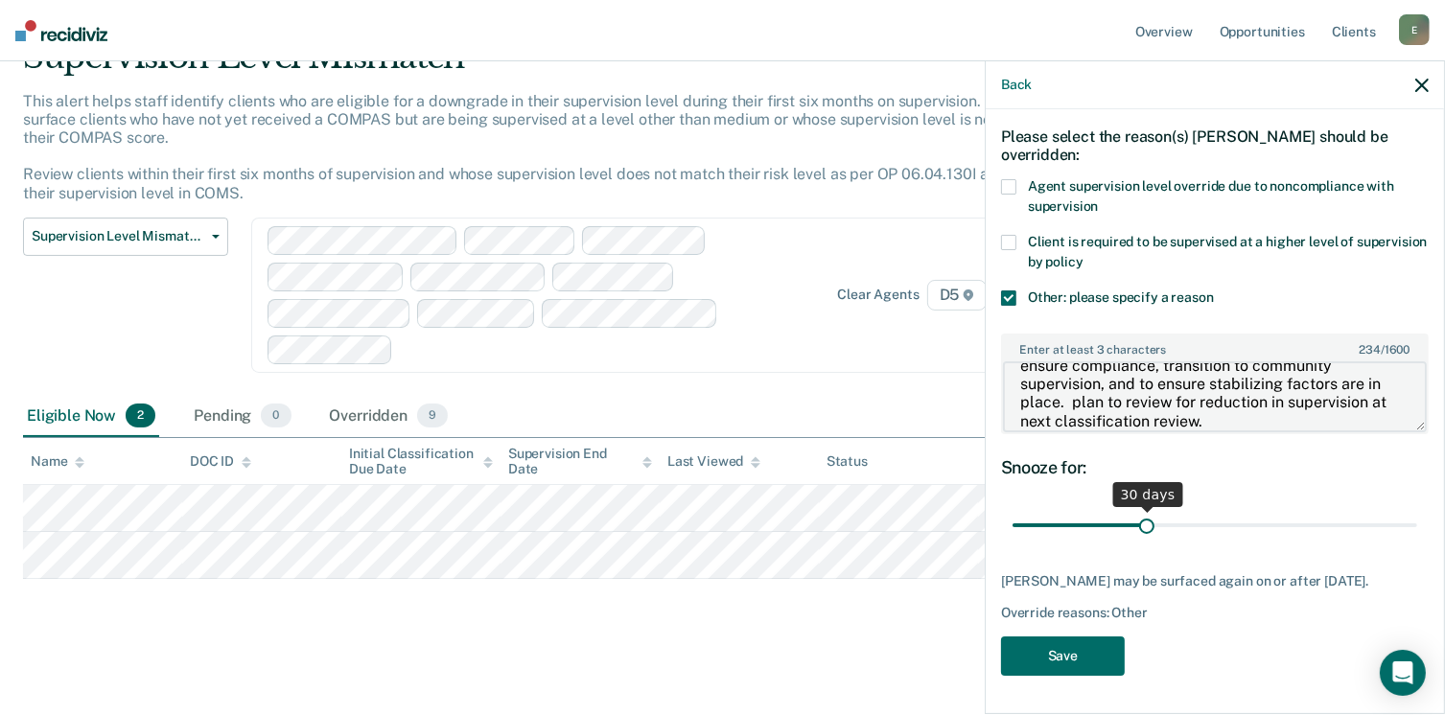
type textarea "Def sentenced this month. will supervise at medium to ensure compliance, transi…"
drag, startPoint x: 1146, startPoint y: 511, endPoint x: 1313, endPoint y: 553, distance: 172.1
type input "90"
click at [1417, 509] on input "range" at bounding box center [1215, 526] width 405 height 34
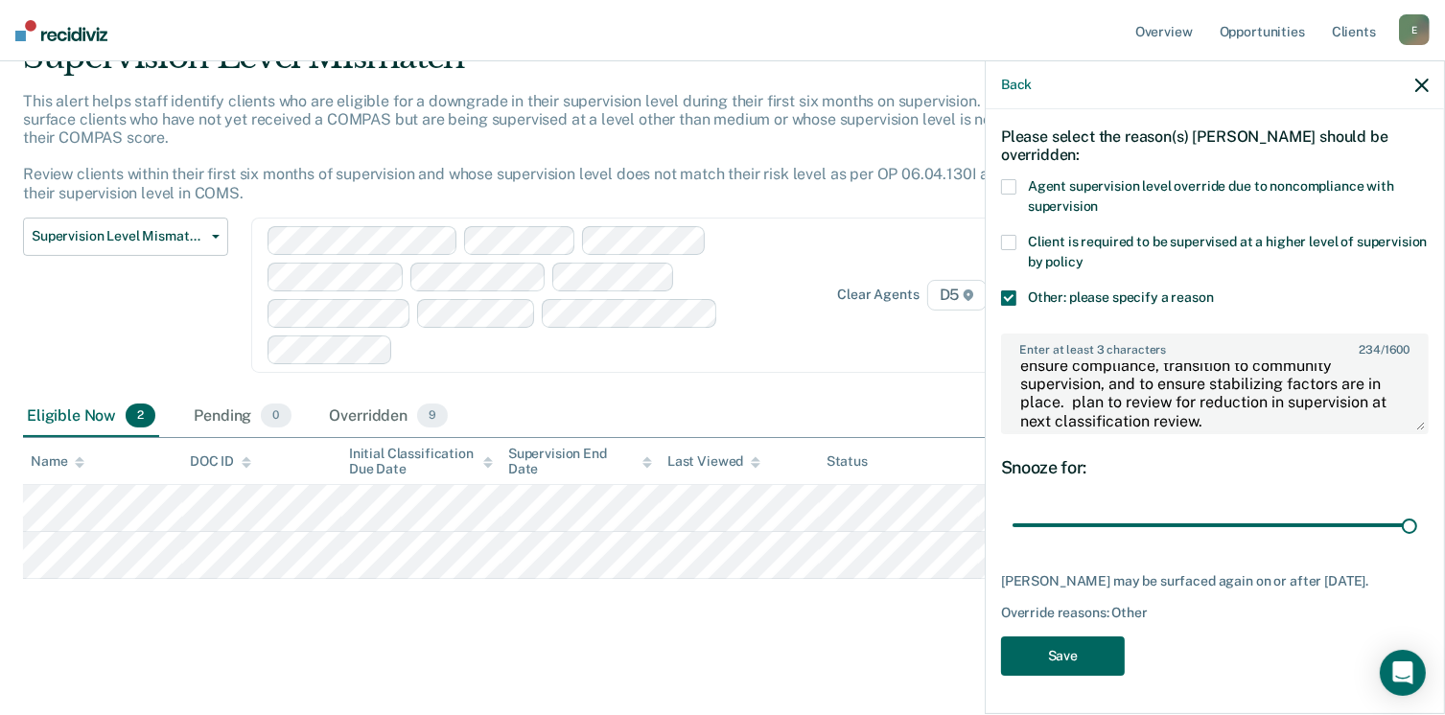
click at [1084, 653] on button "Save" at bounding box center [1063, 656] width 124 height 39
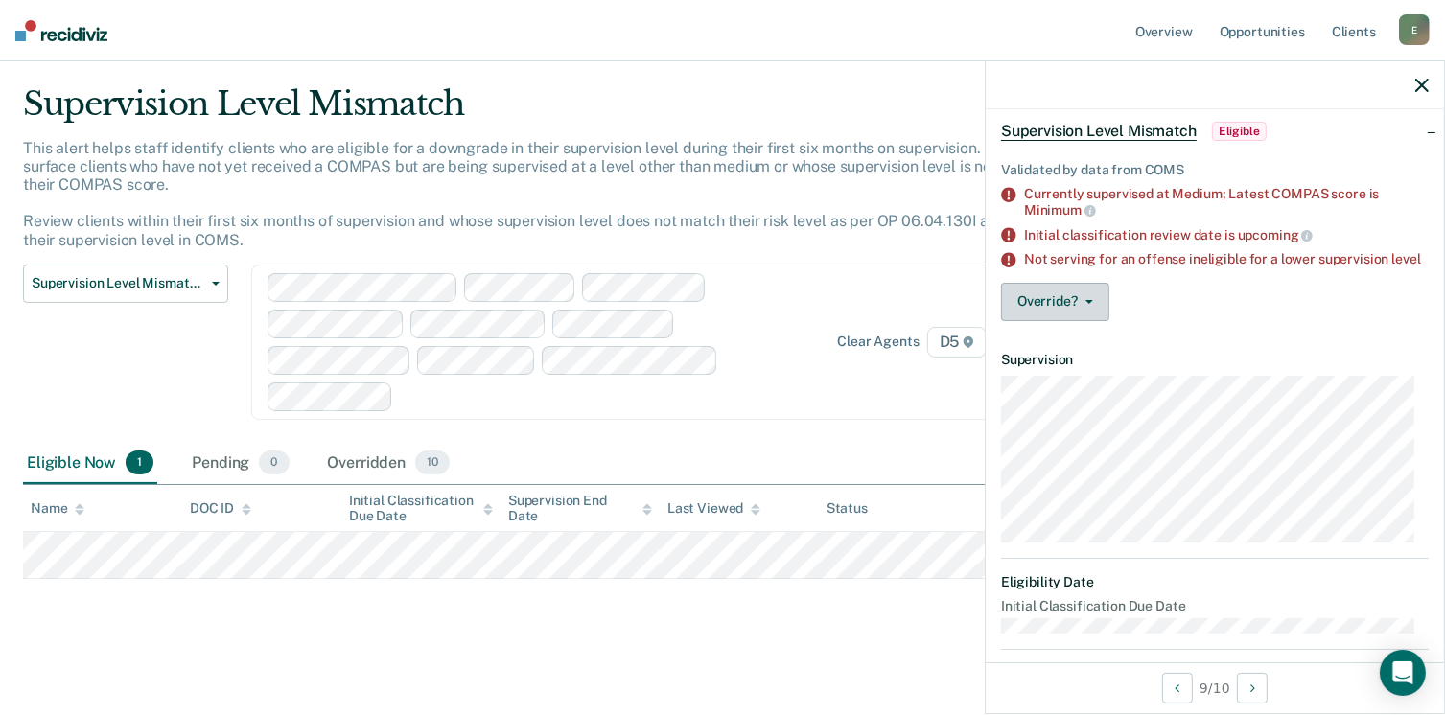
click at [1059, 321] on button "Override?" at bounding box center [1055, 302] width 108 height 38
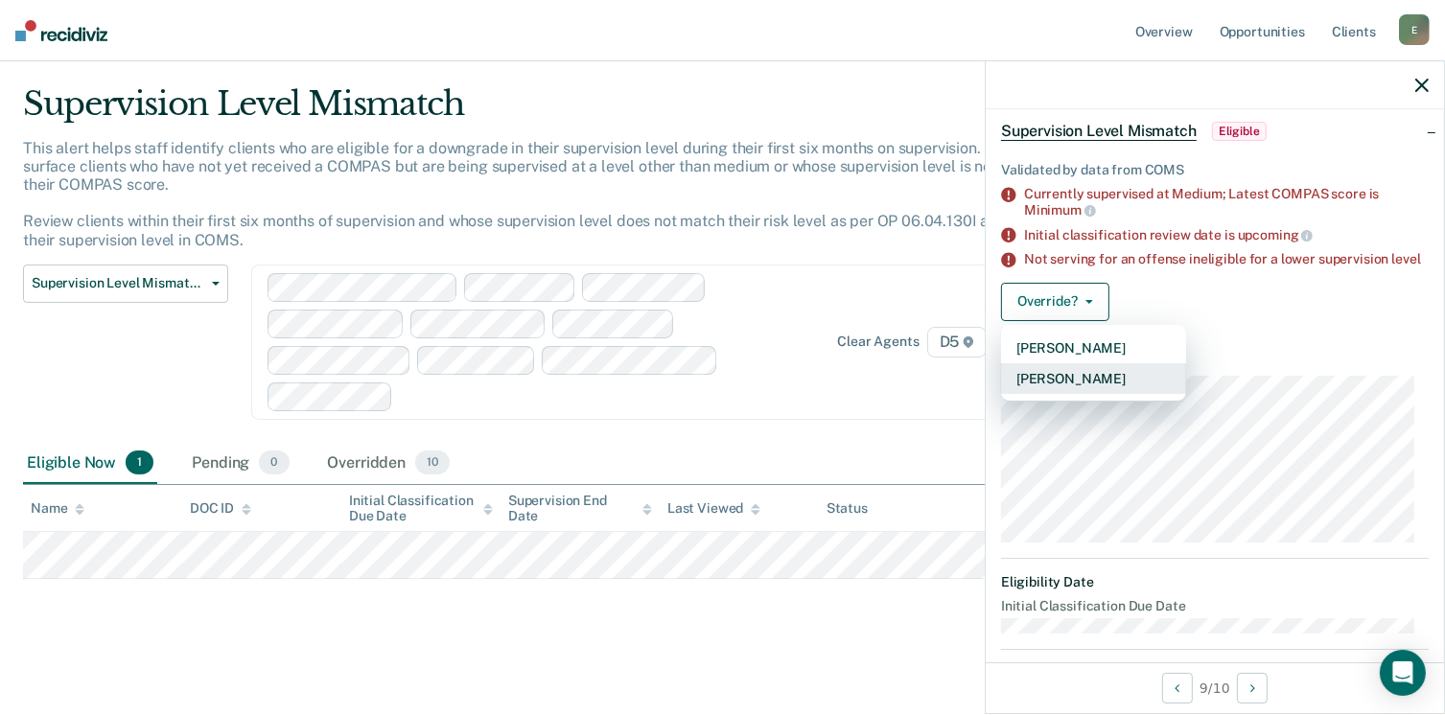
click at [1050, 391] on button "[PERSON_NAME]" at bounding box center [1093, 378] width 185 height 31
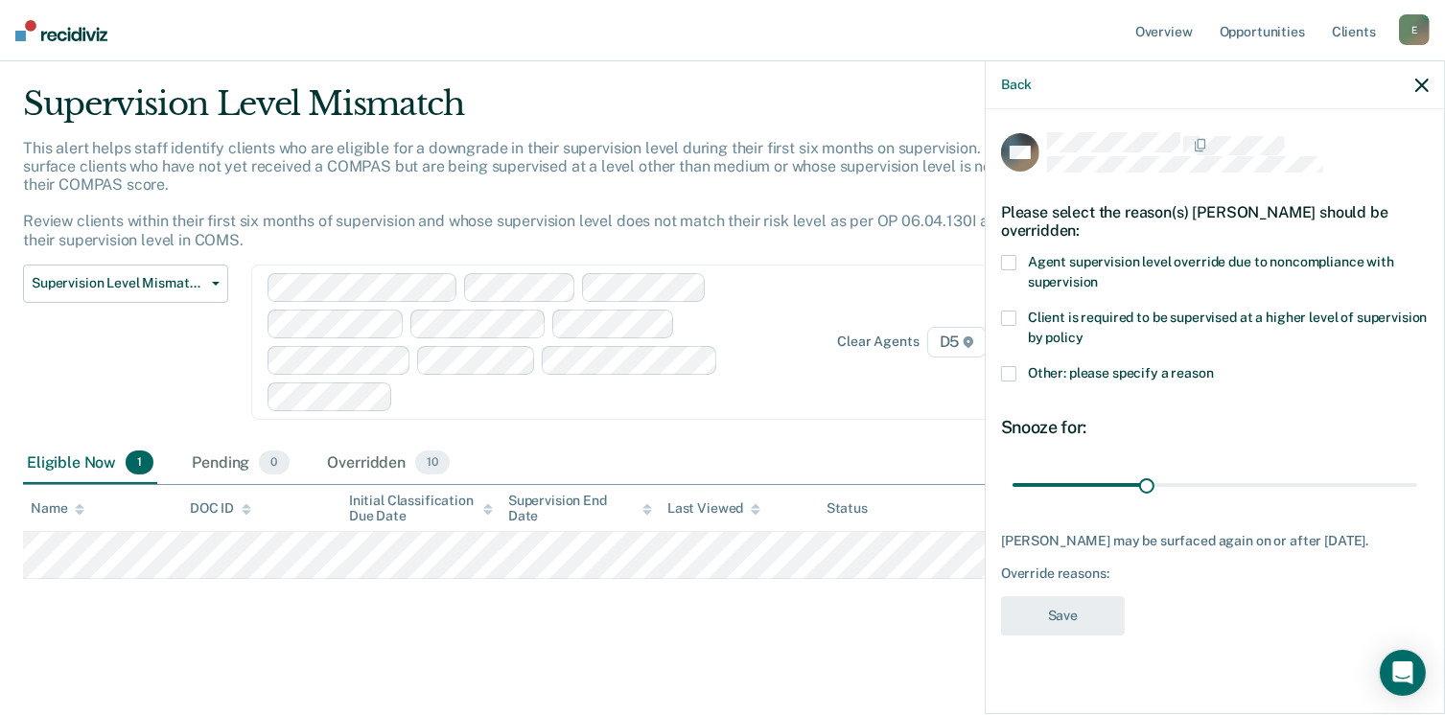
click at [1005, 371] on span at bounding box center [1008, 373] width 15 height 15
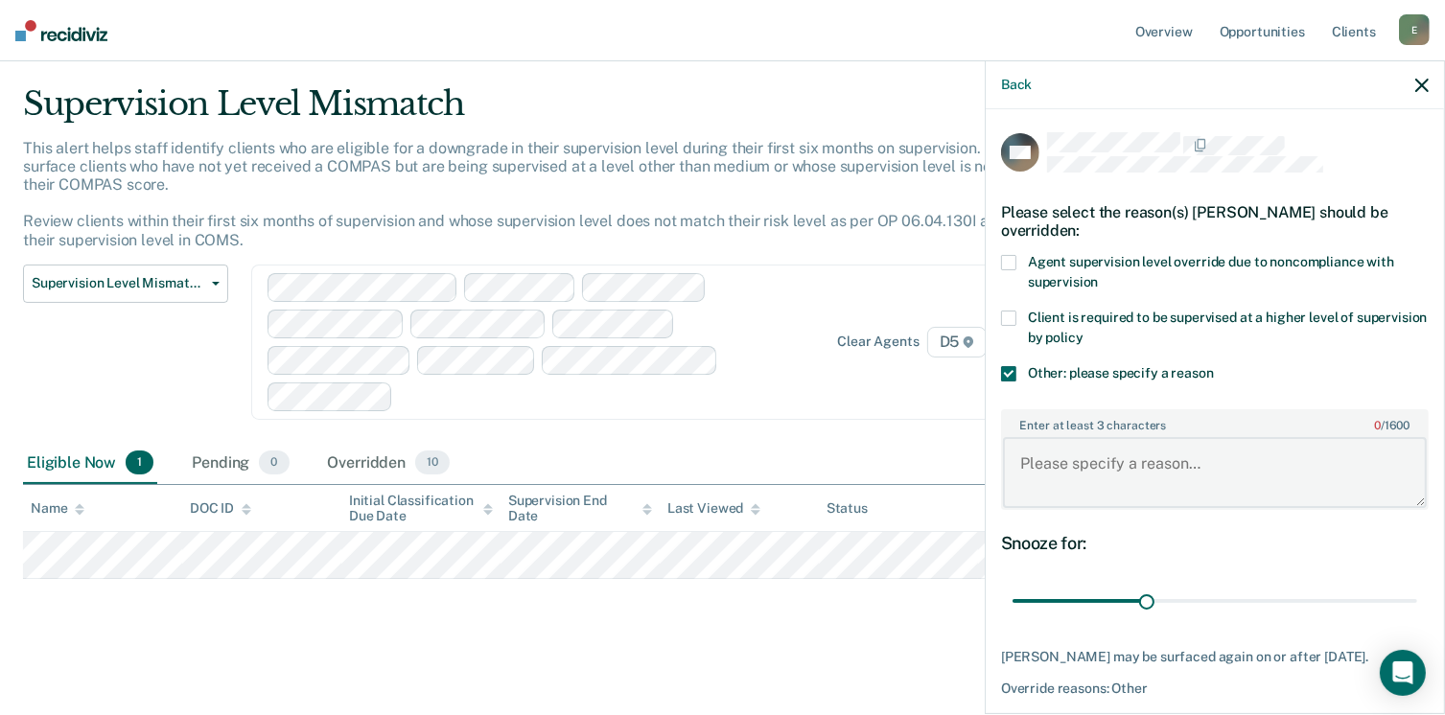
click at [1090, 463] on textarea "Enter at least 3 characters 0 / 1600" at bounding box center [1215, 472] width 424 height 71
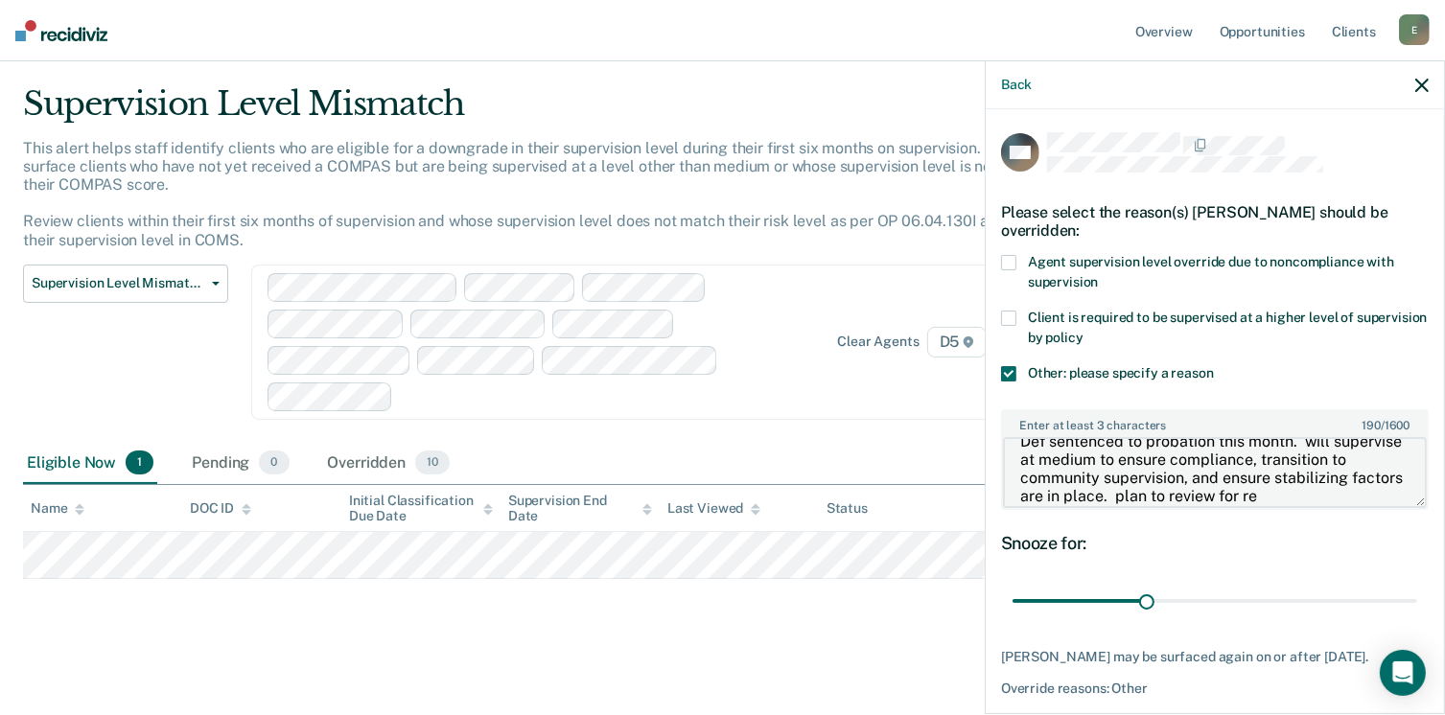
scroll to position [40, 0]
type textarea "Def sentenced to probation this month. will supervise at medium to ensure compl…"
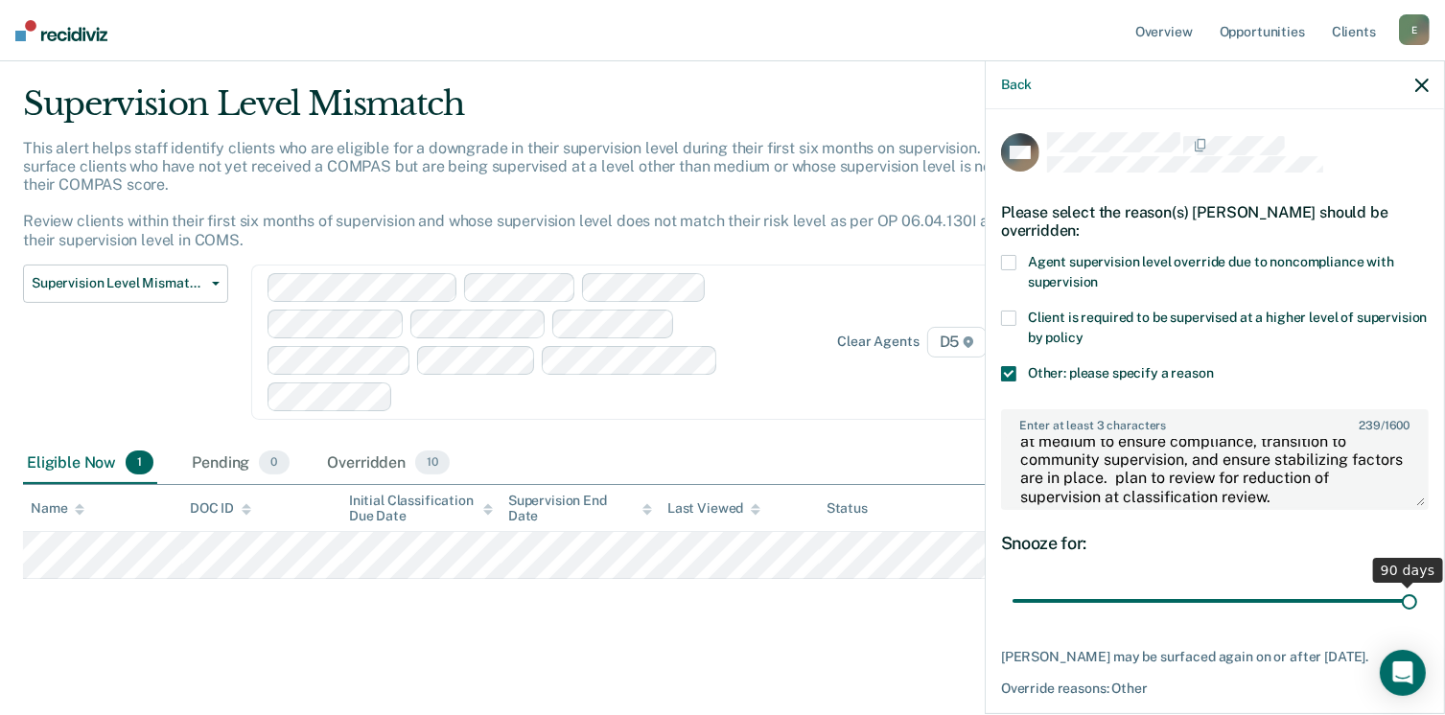
drag, startPoint x: 1143, startPoint y: 598, endPoint x: 1431, endPoint y: 590, distance: 287.8
type input "90"
click at [1417, 590] on input "range" at bounding box center [1215, 602] width 405 height 34
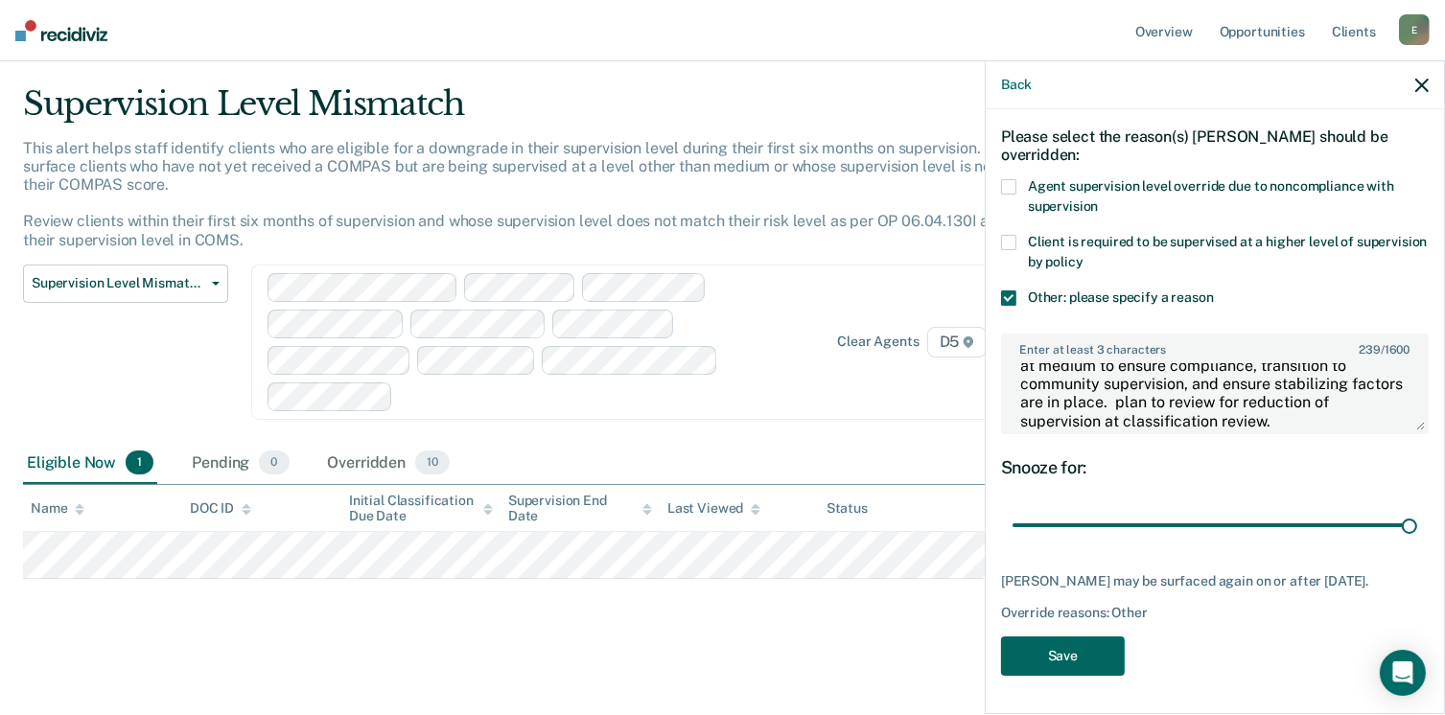
click at [1082, 653] on button "Save" at bounding box center [1063, 656] width 124 height 39
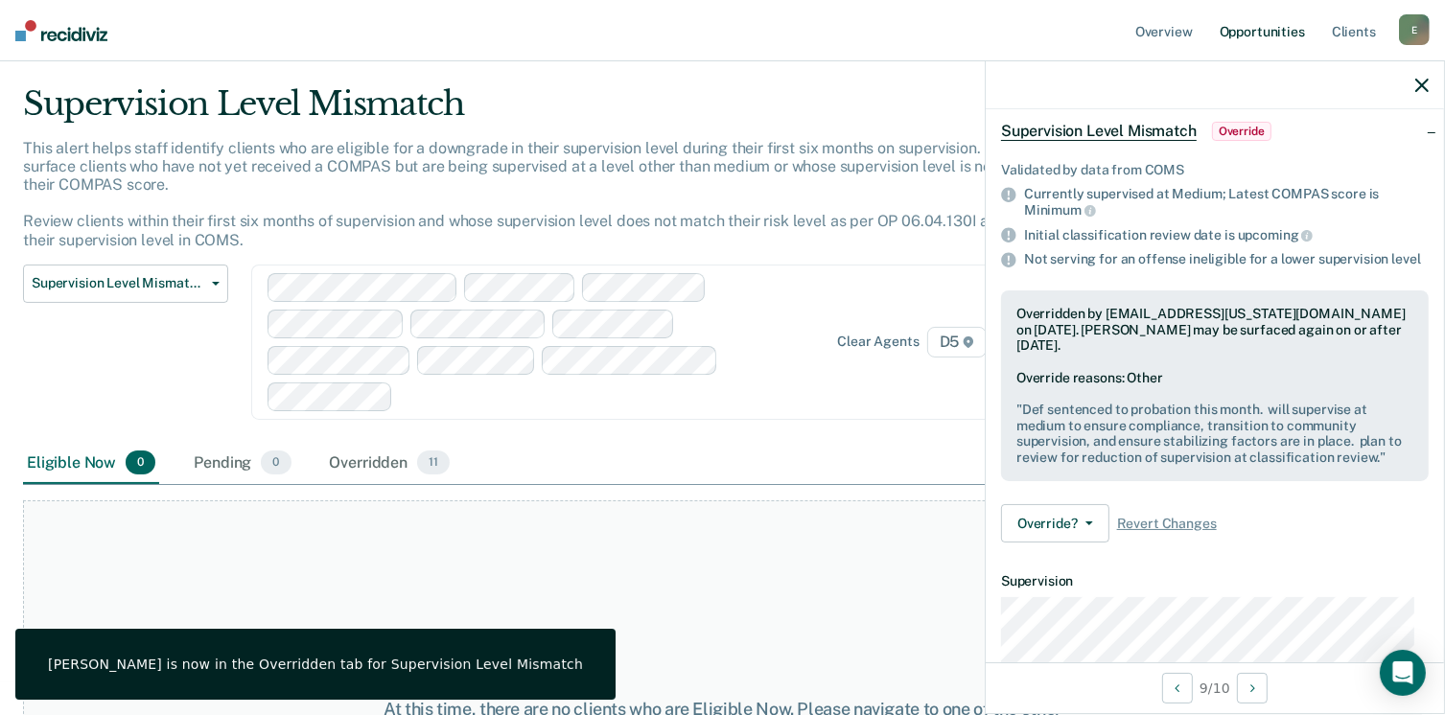
click at [1238, 28] on link "Opportunities" at bounding box center [1262, 30] width 93 height 61
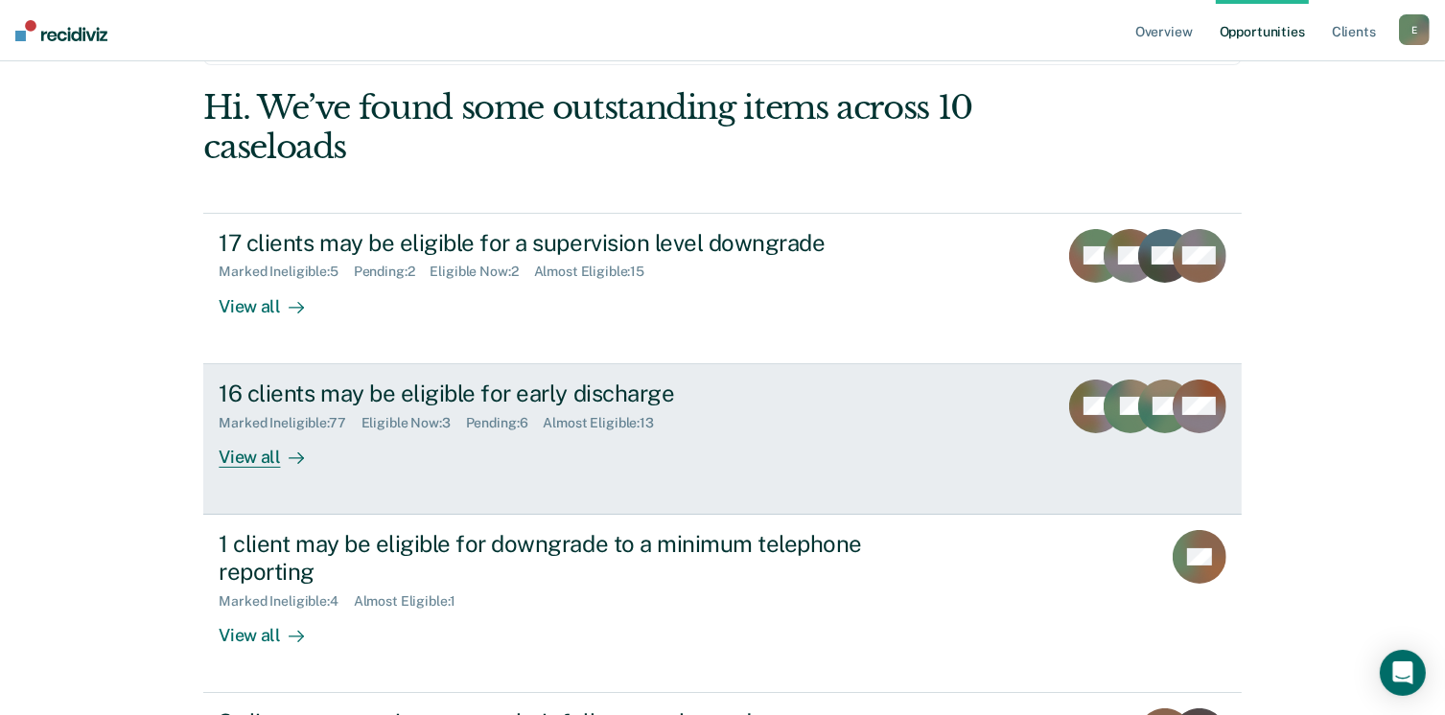
scroll to position [192, 0]
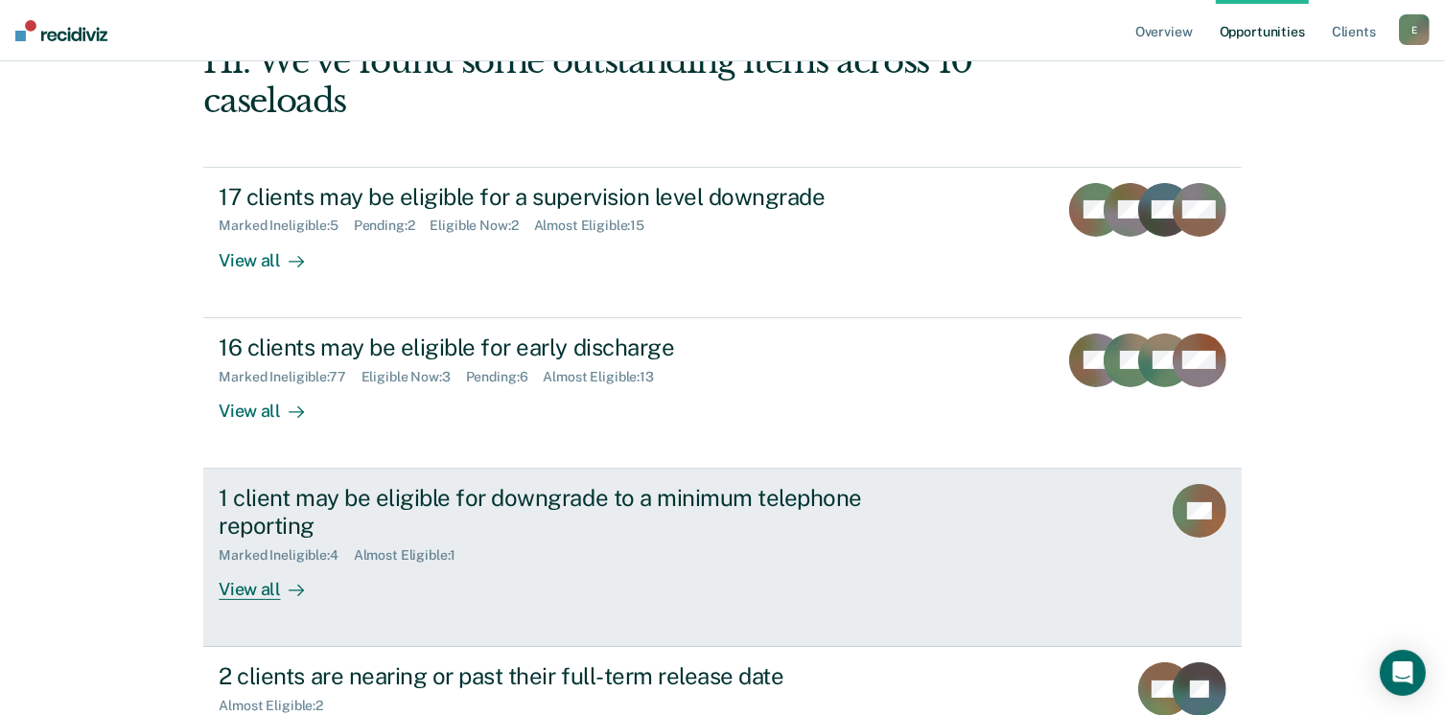
click at [244, 587] on div "View all" at bounding box center [272, 581] width 107 height 37
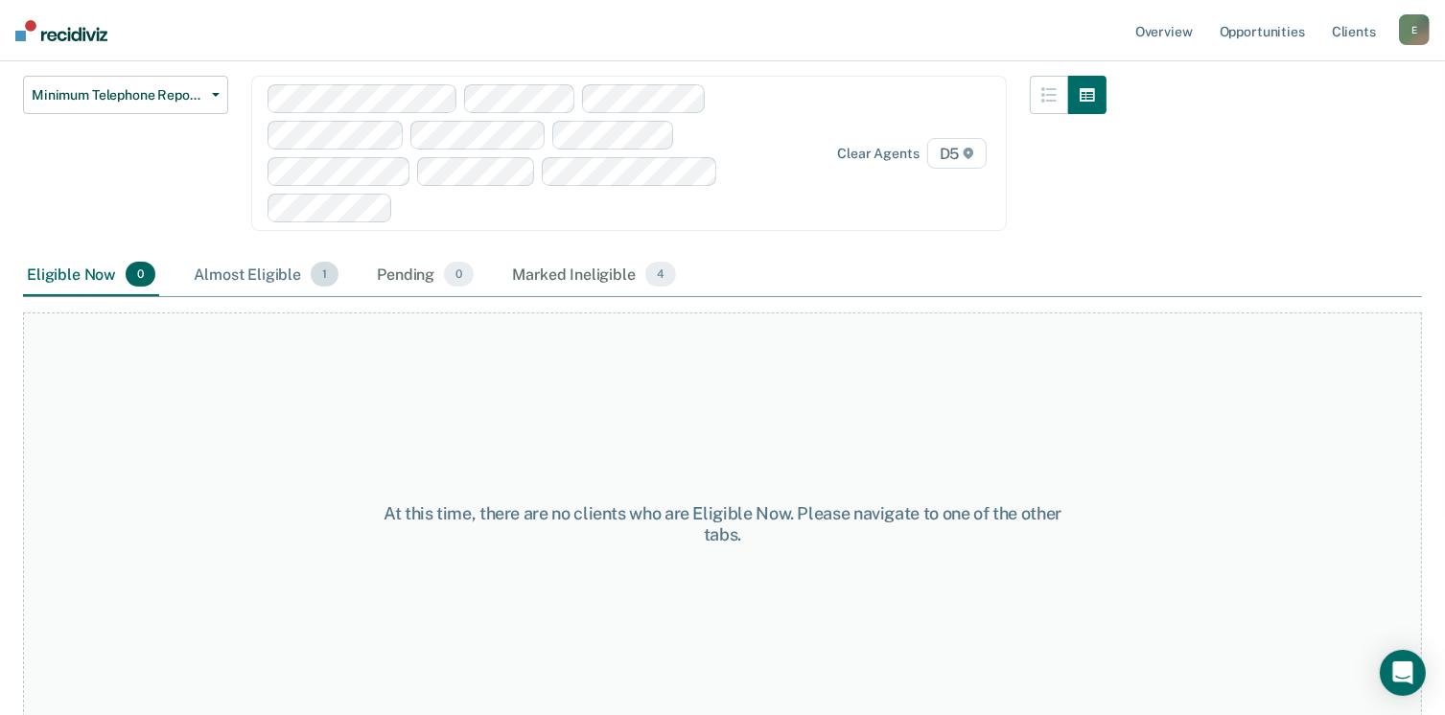
click at [268, 254] on div "Almost Eligible 1" at bounding box center [266, 275] width 152 height 42
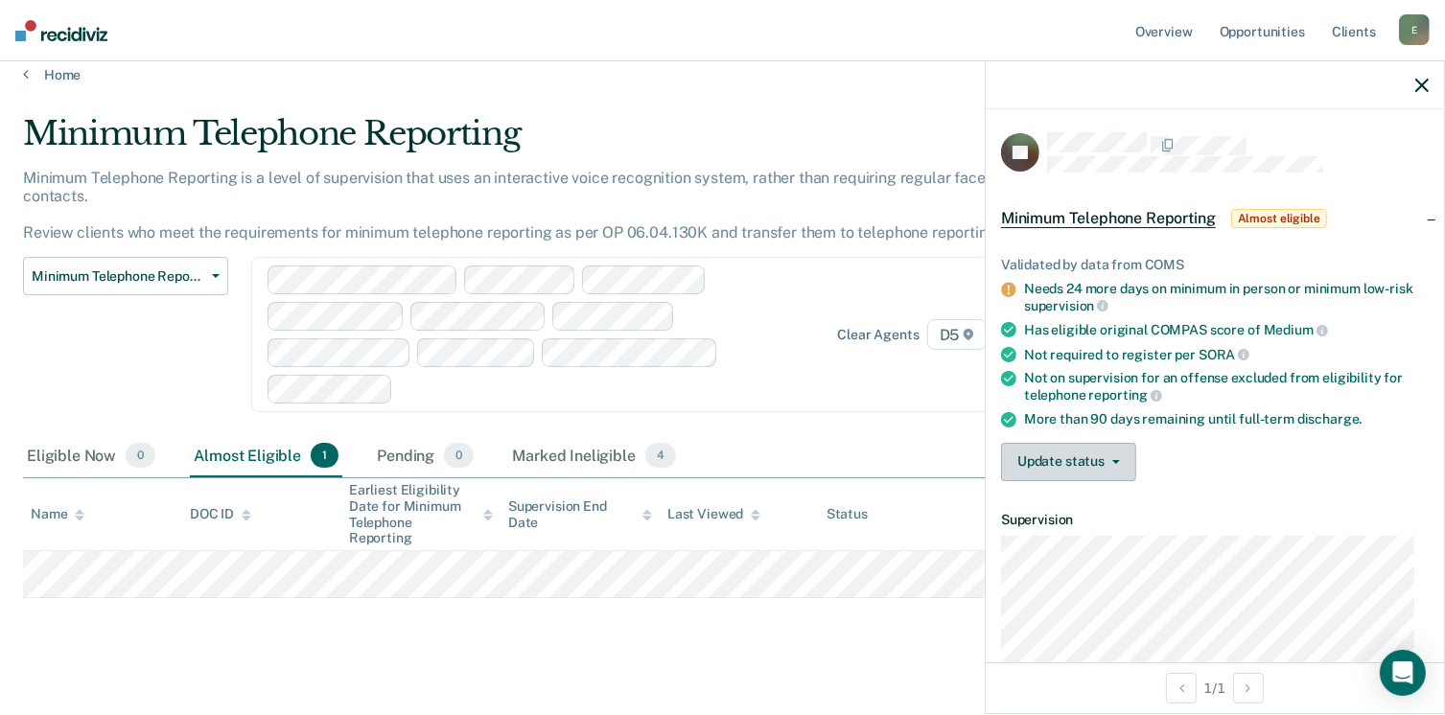
click at [1063, 457] on button "Update status" at bounding box center [1068, 462] width 135 height 38
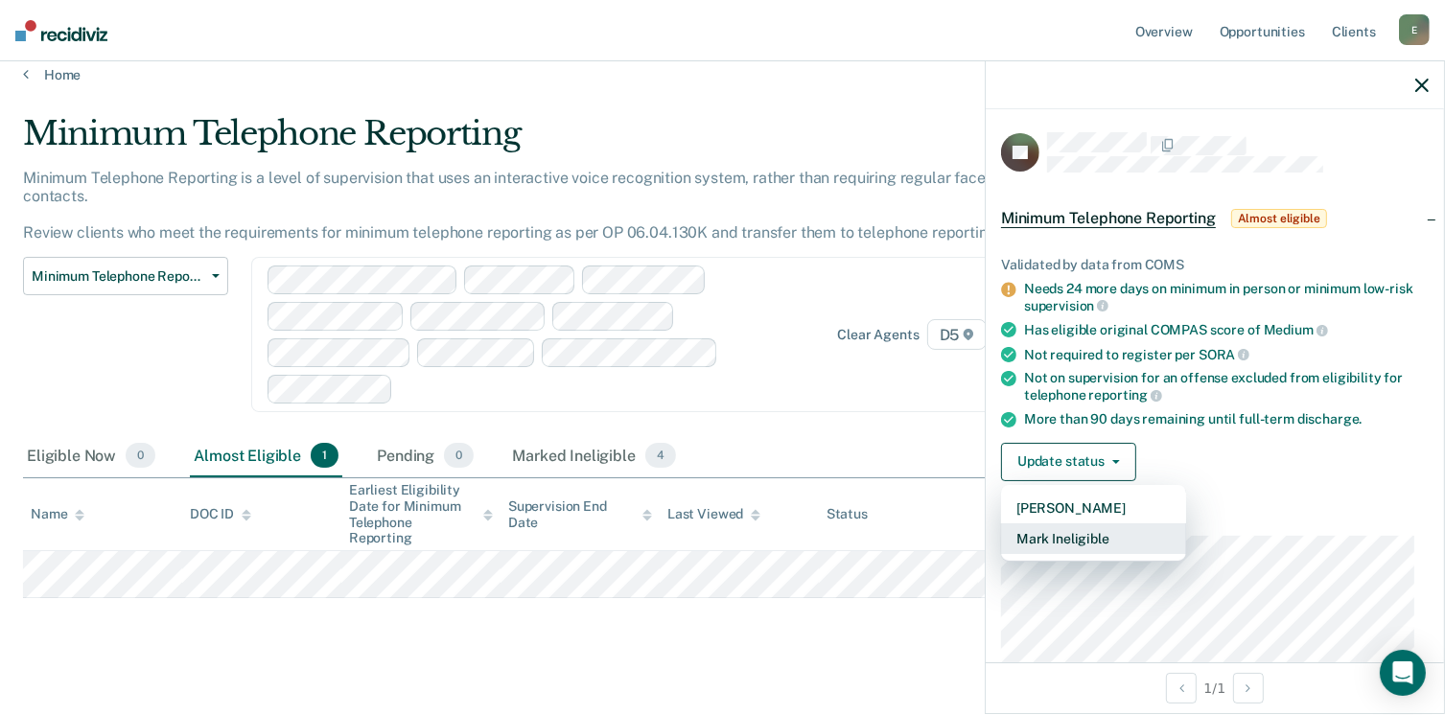
click at [1080, 547] on button "Mark Ineligible" at bounding box center [1093, 539] width 185 height 31
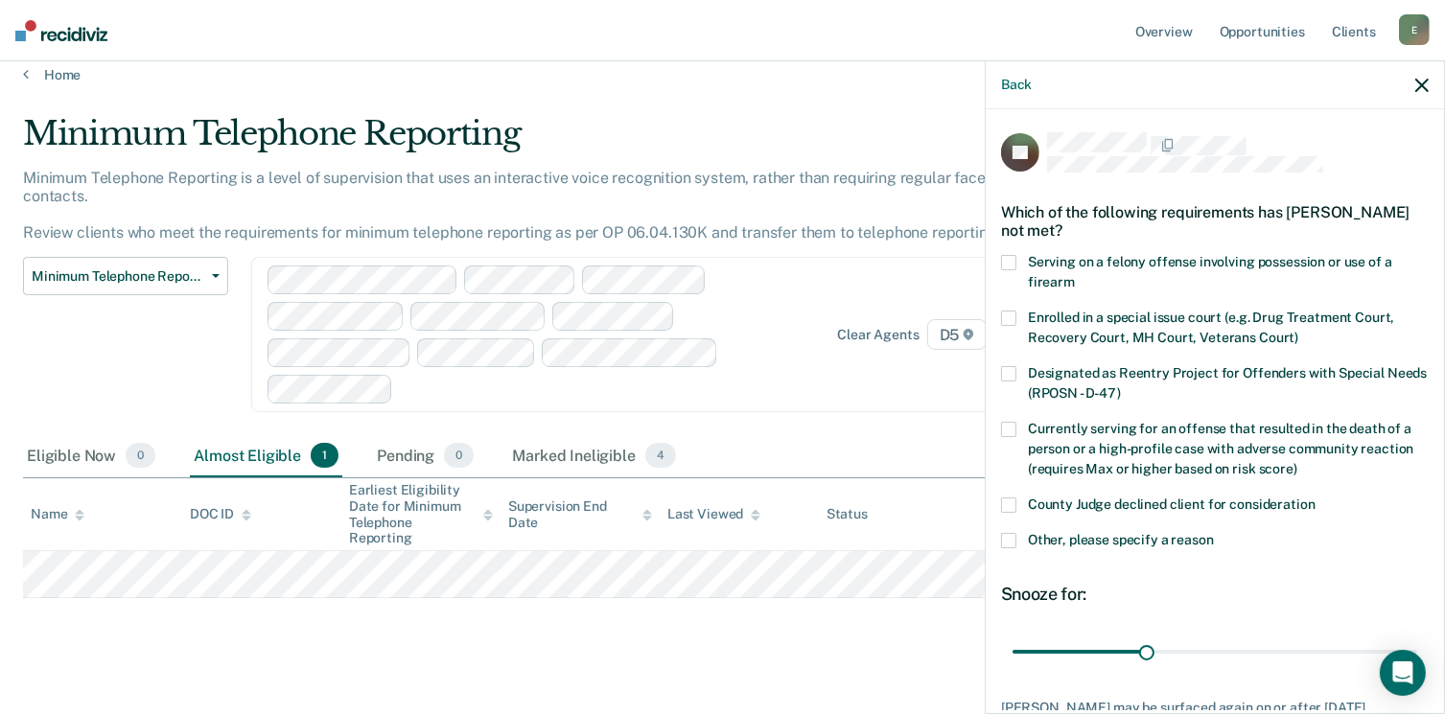
click at [1015, 506] on span at bounding box center [1008, 505] width 15 height 15
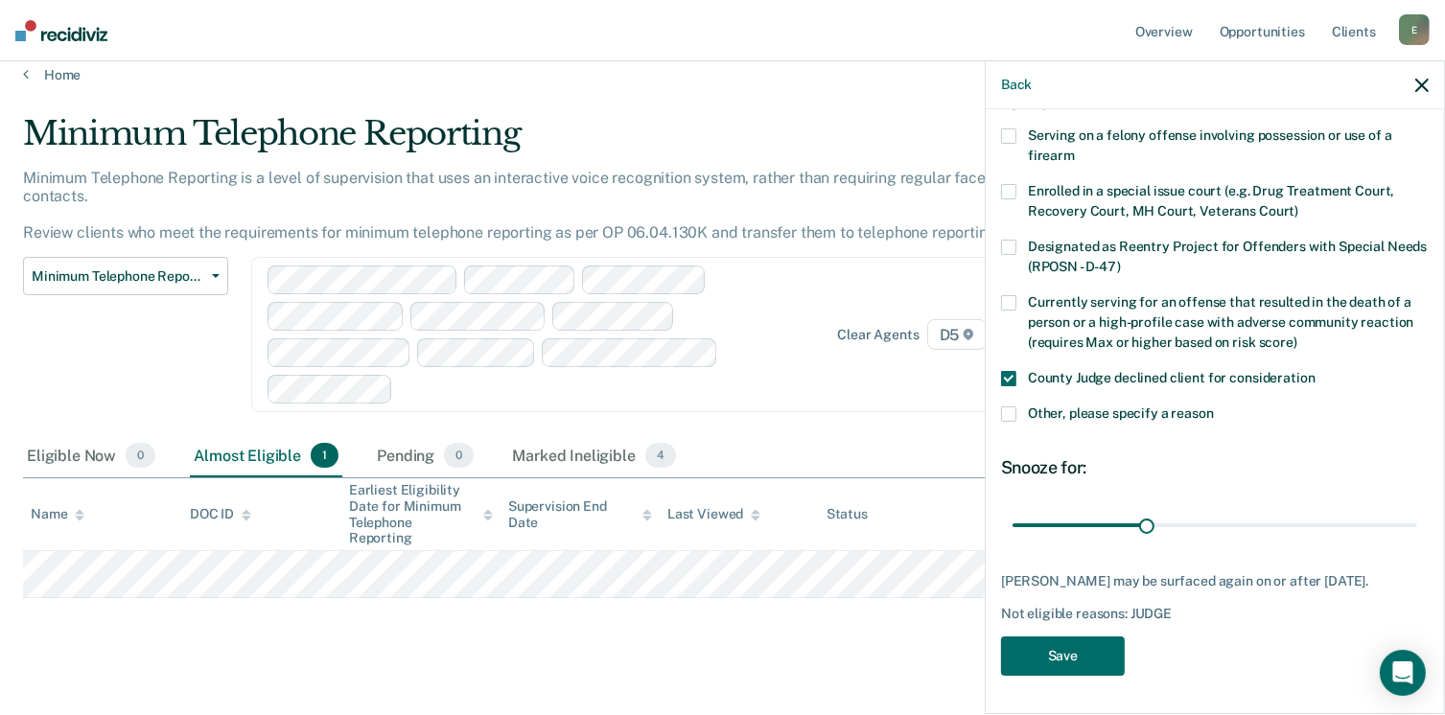
scroll to position [140, 0]
click at [1081, 649] on button "Save" at bounding box center [1063, 656] width 124 height 39
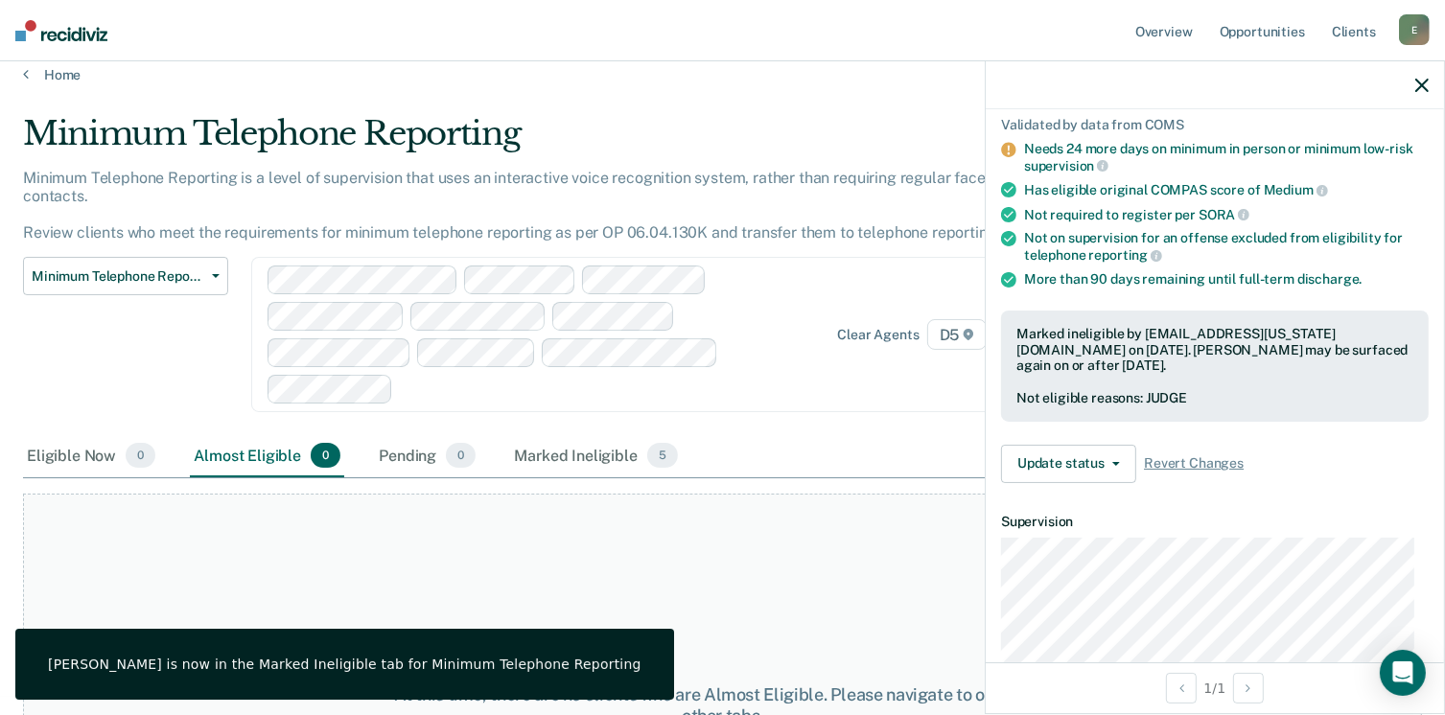
click at [1416, 84] on icon "button" at bounding box center [1421, 85] width 13 height 13
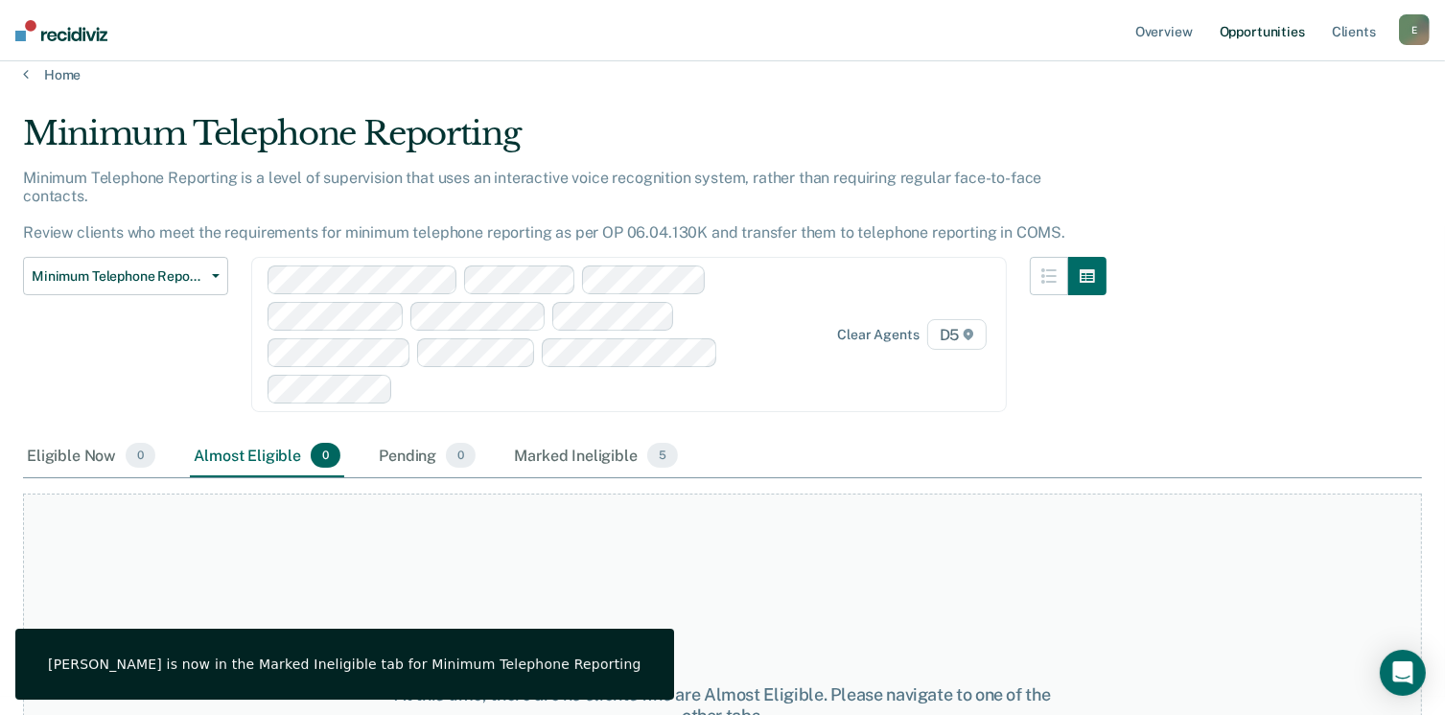
click at [1266, 24] on link "Opportunities" at bounding box center [1262, 30] width 93 height 61
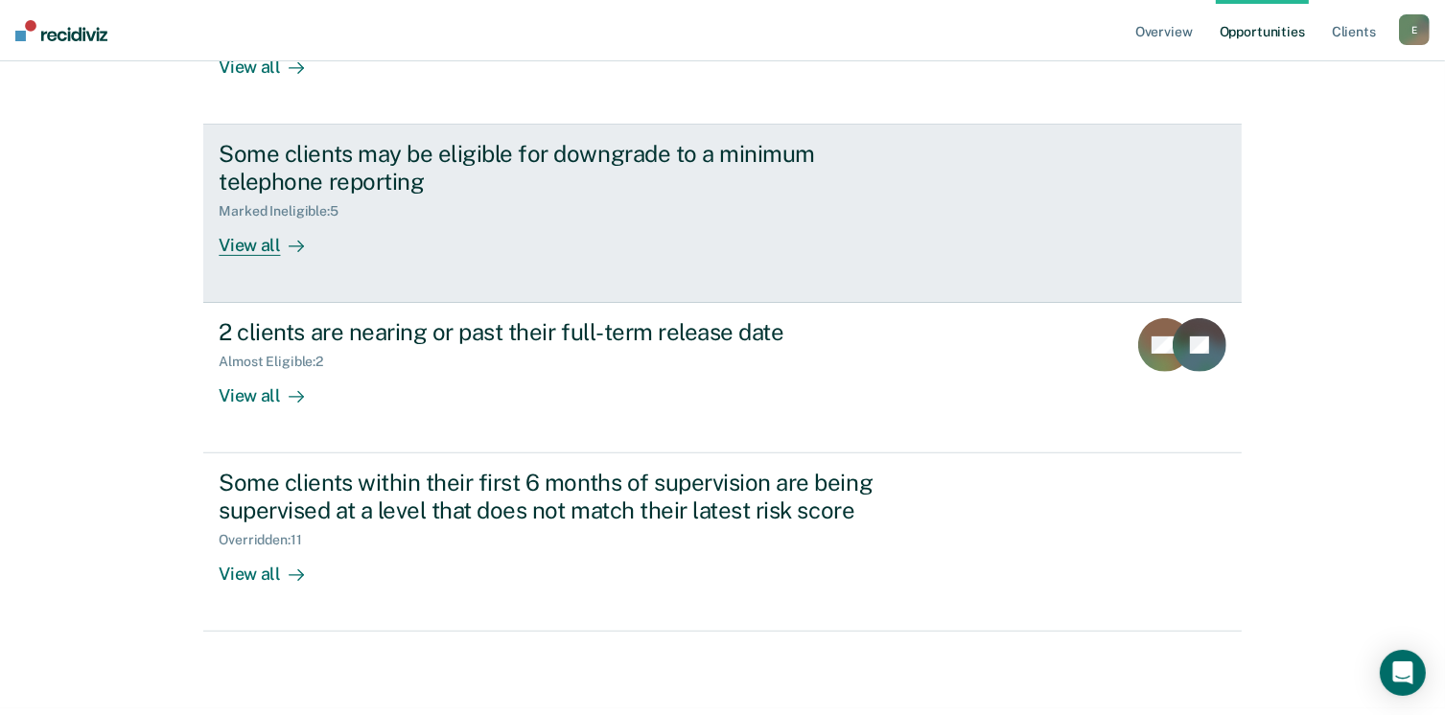
scroll to position [546, 0]
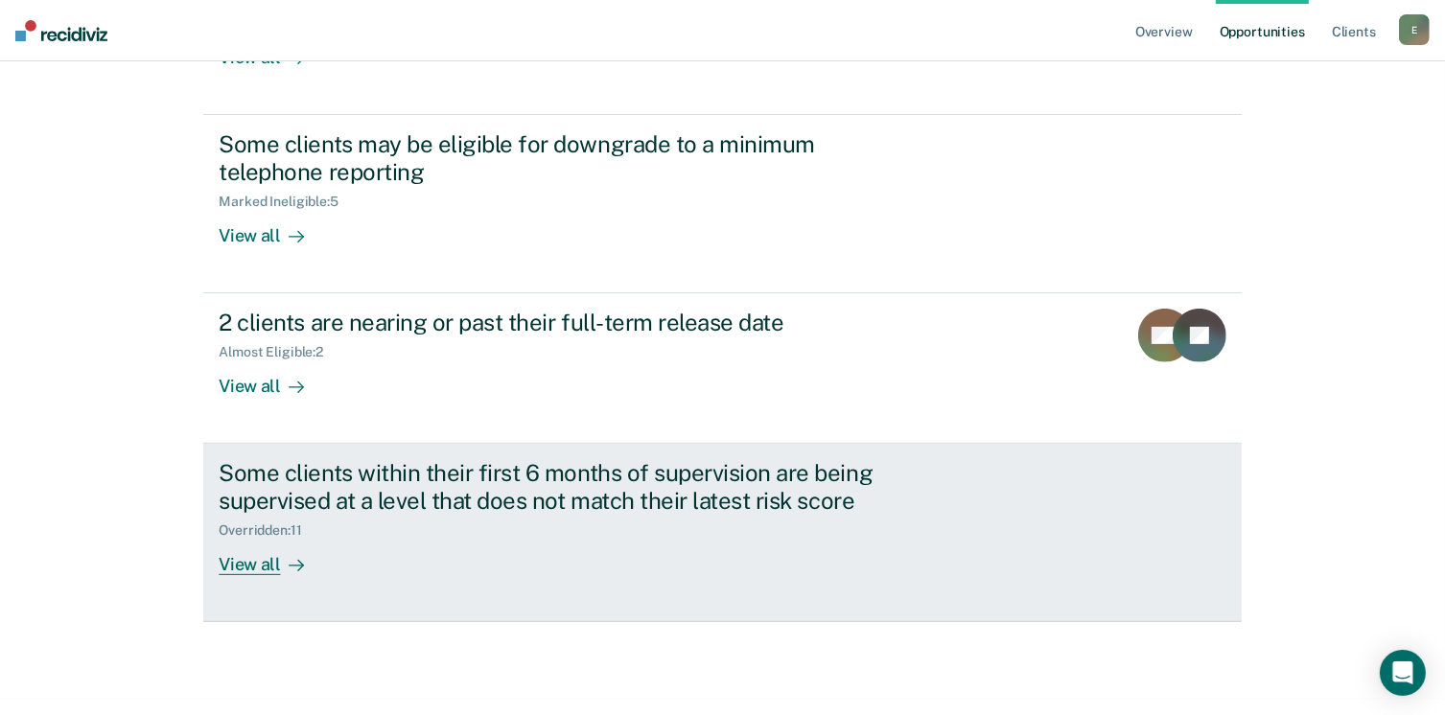
click at [242, 569] on div "View all" at bounding box center [272, 557] width 107 height 37
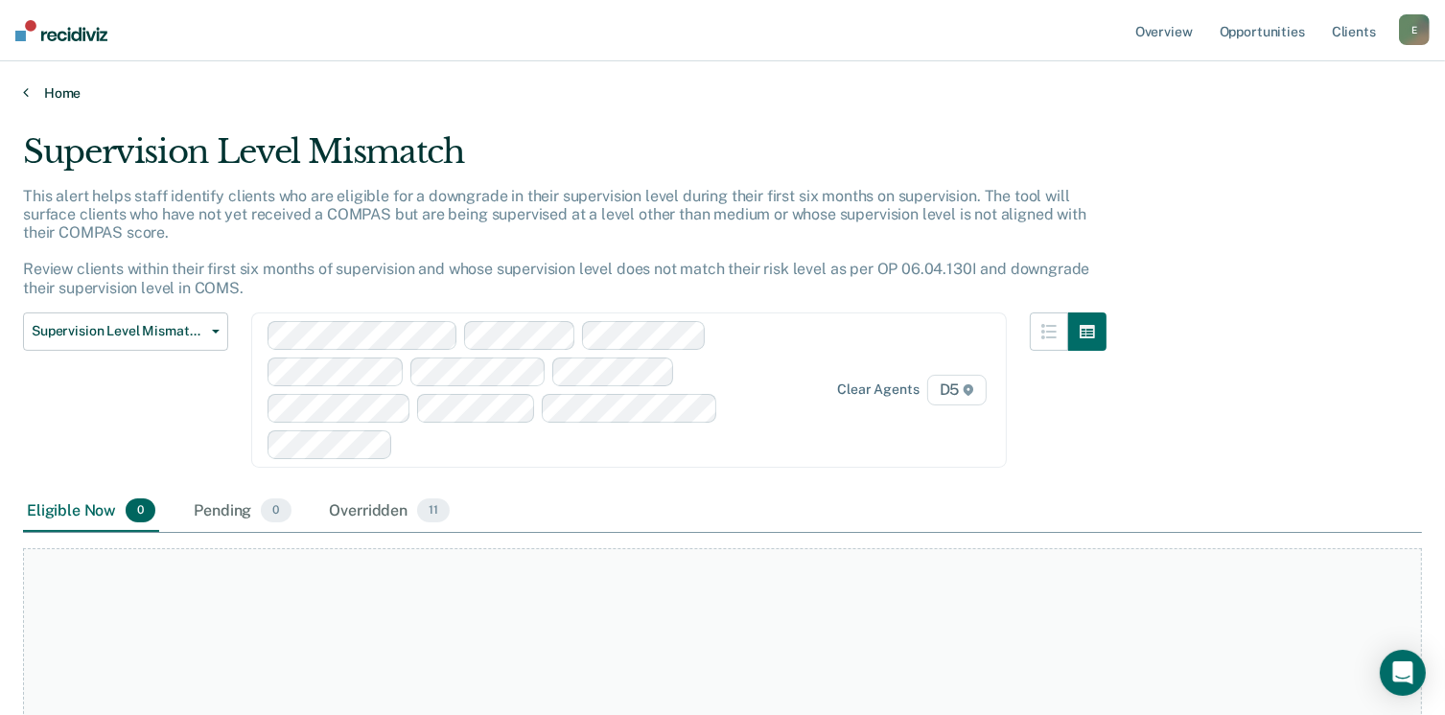
click at [36, 89] on link "Home" at bounding box center [722, 92] width 1399 height 17
